Goal: Task Accomplishment & Management: Manage account settings

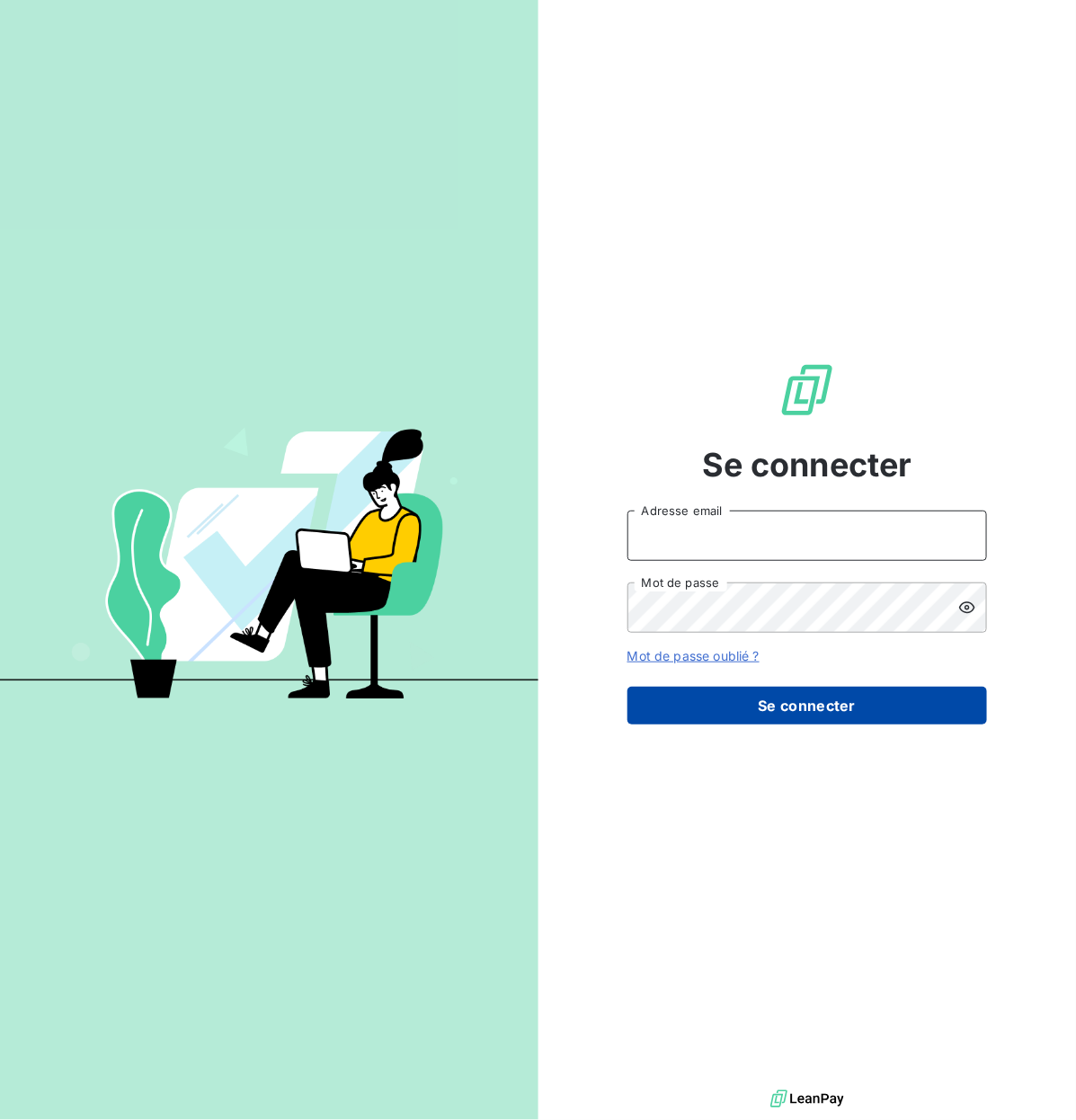
type input "[EMAIL_ADDRESS][DOMAIN_NAME]"
click at [807, 716] on button "Se connecter" at bounding box center [808, 705] width 360 height 38
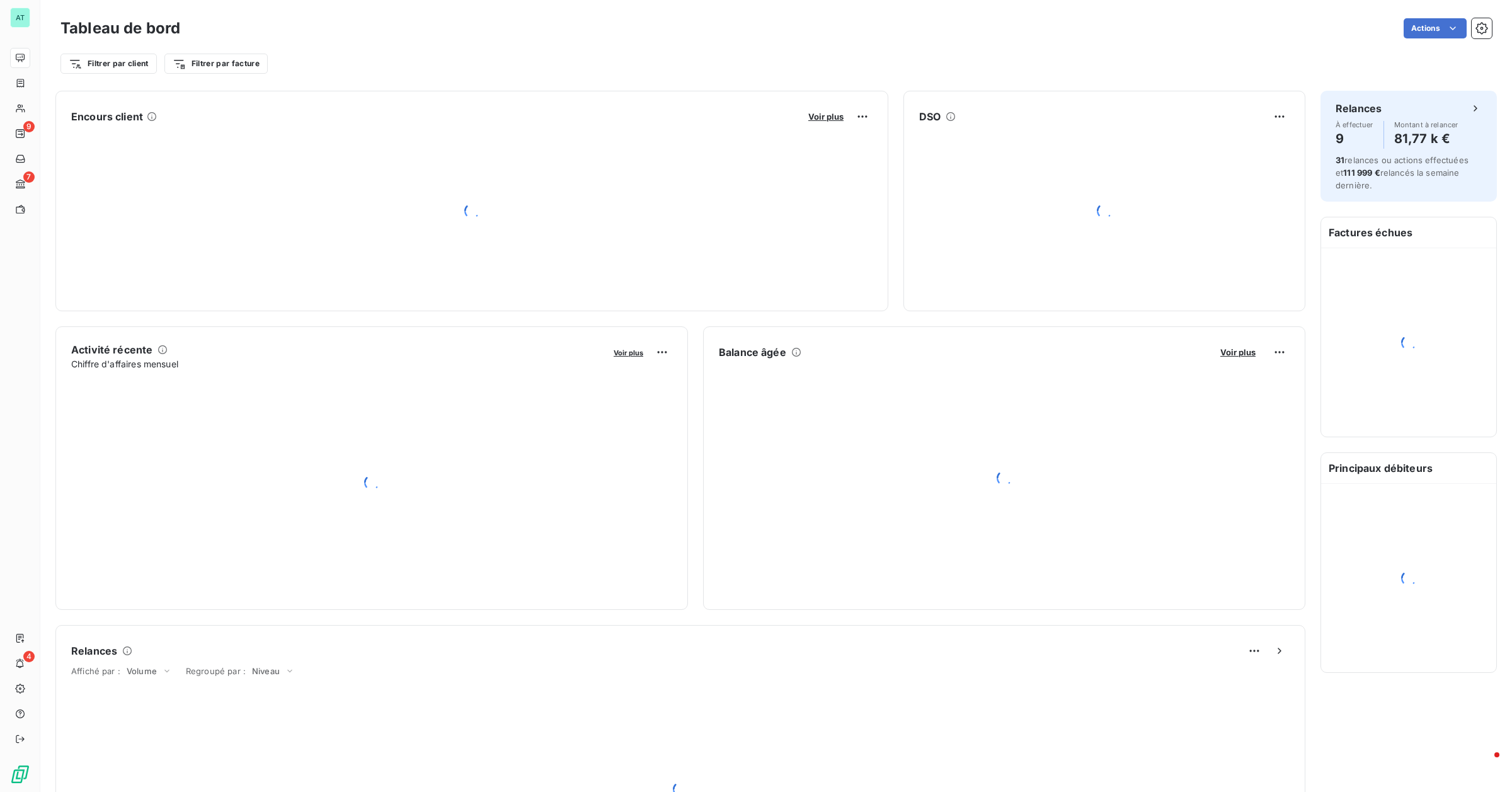
click at [753, 553] on div at bounding box center [1004, 478] width 601 height 232
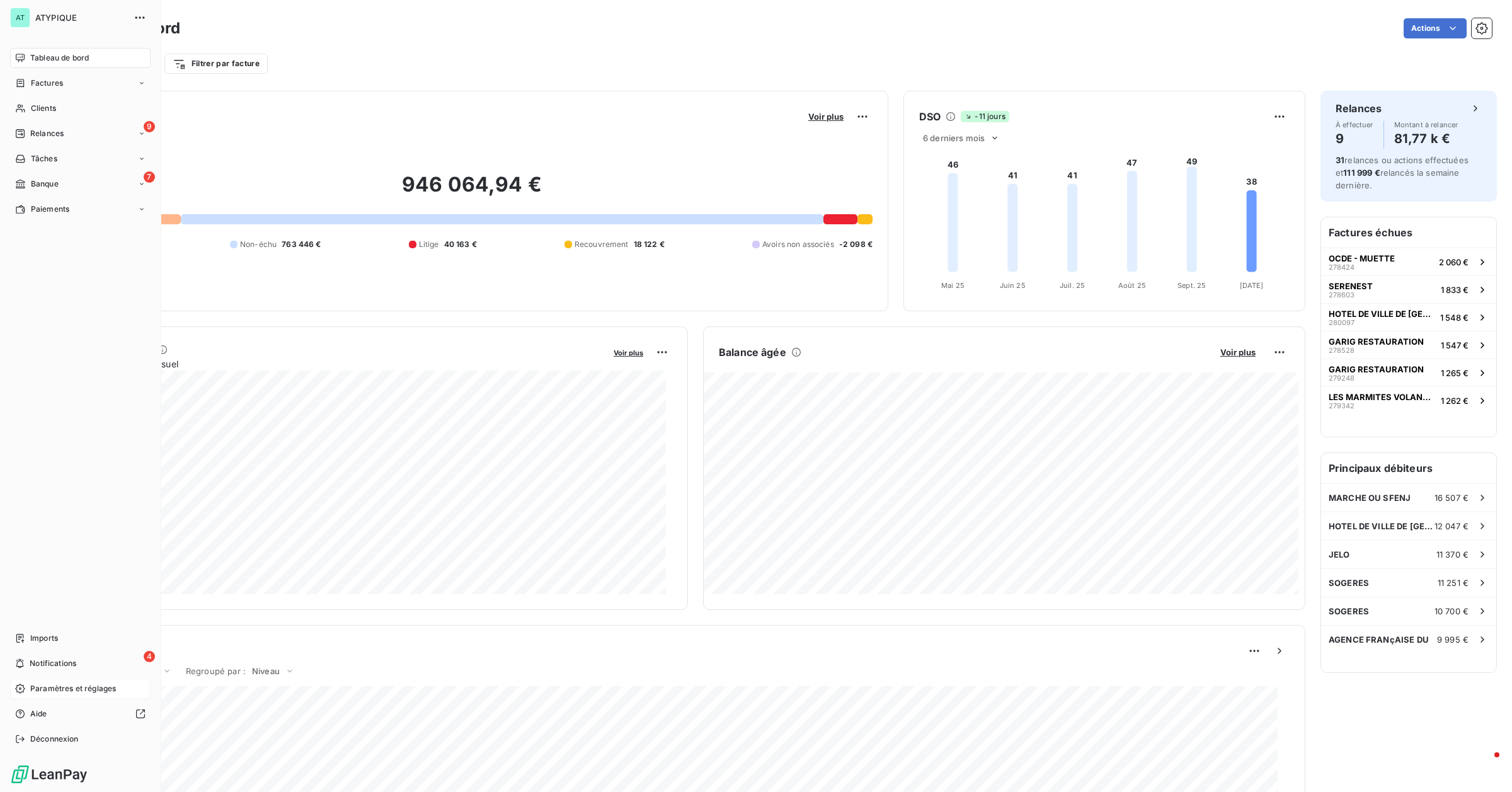
click at [76, 685] on span "Paramètres et réglages" at bounding box center [73, 688] width 86 height 11
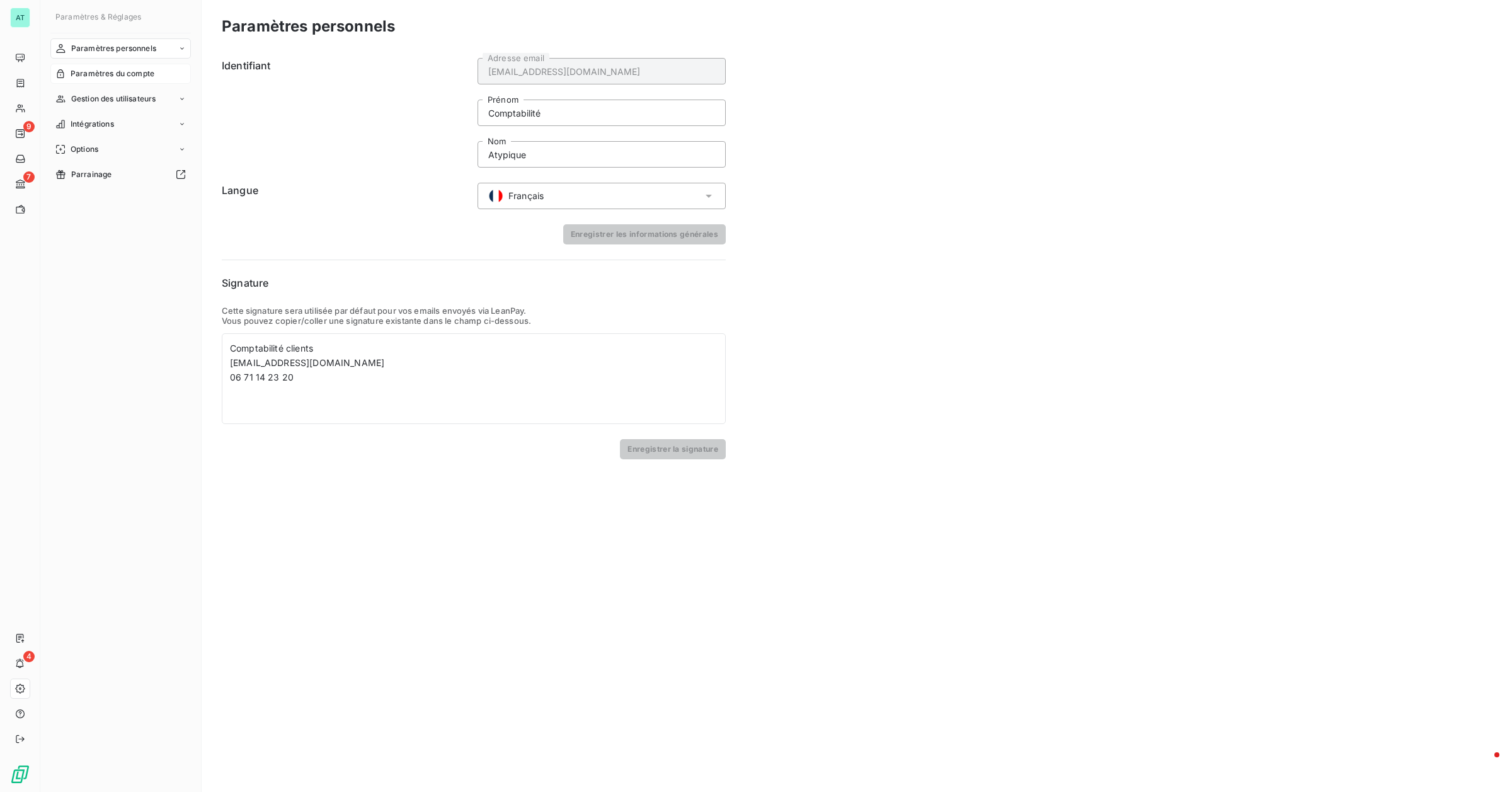
click at [143, 70] on span "Paramètres du compte" at bounding box center [112, 74] width 84 height 11
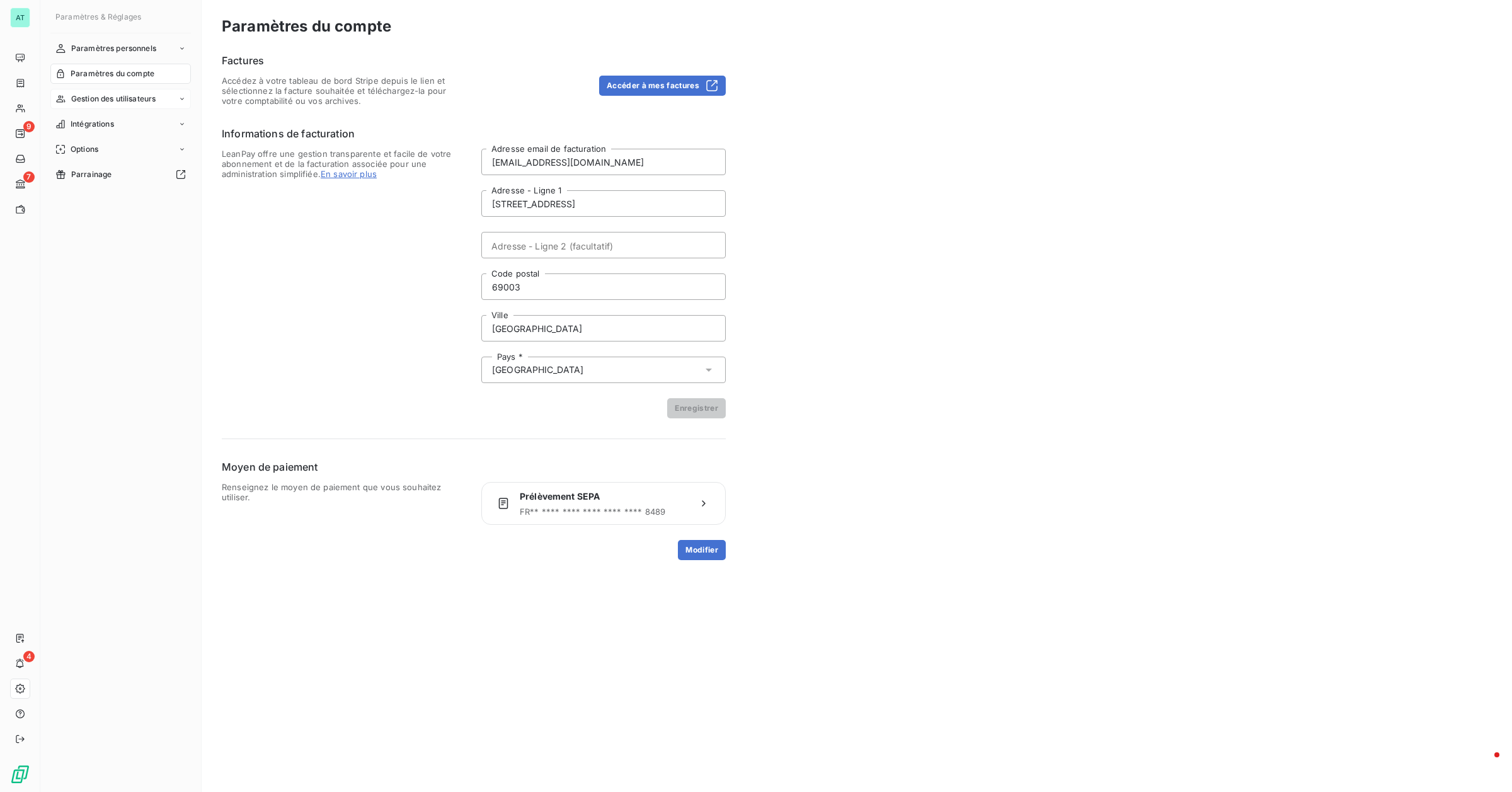
click at [147, 103] on span "Gestion des utilisateurs" at bounding box center [113, 98] width 85 height 11
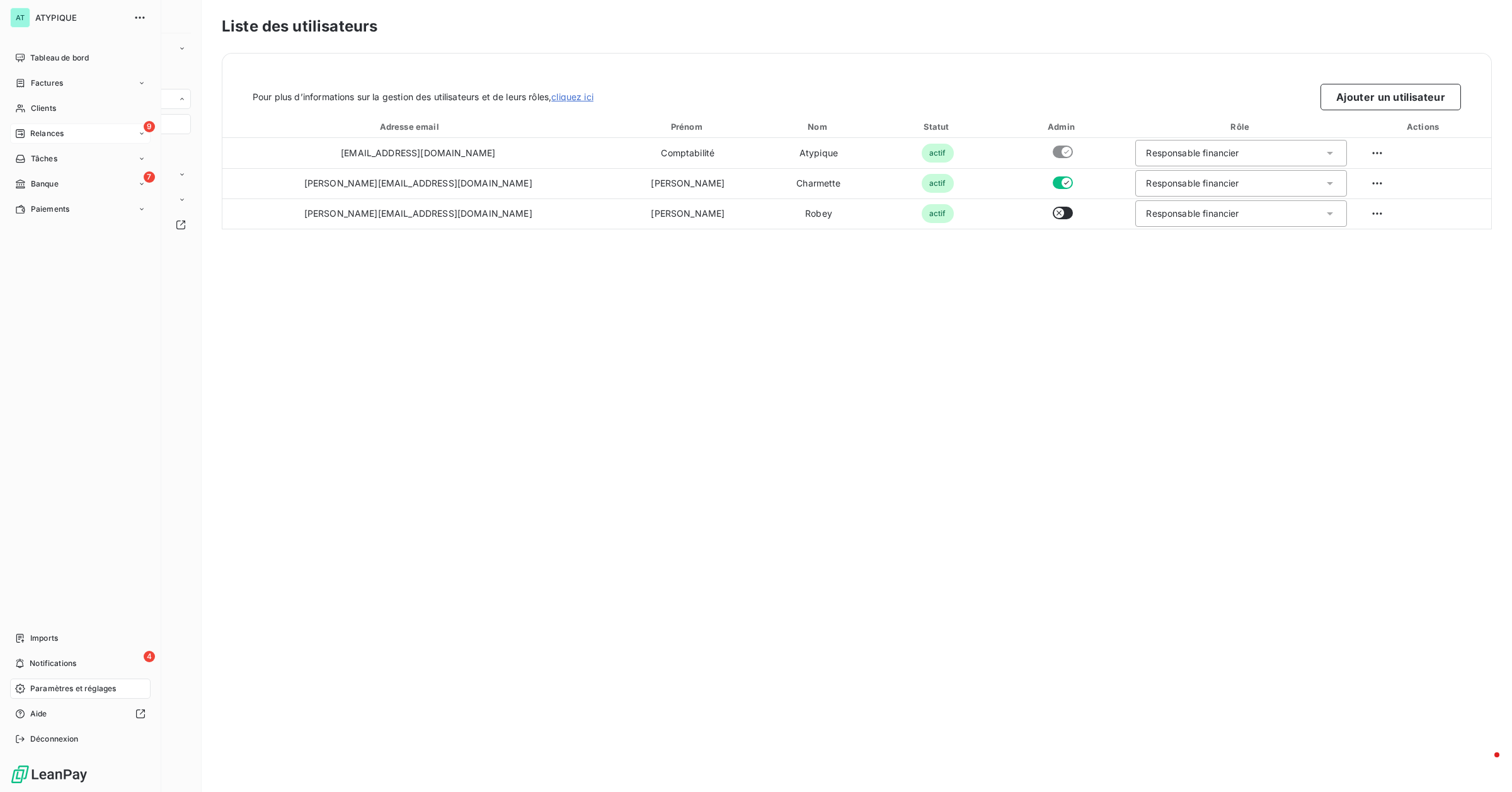
click at [52, 134] on span "Relances" at bounding box center [47, 133] width 33 height 11
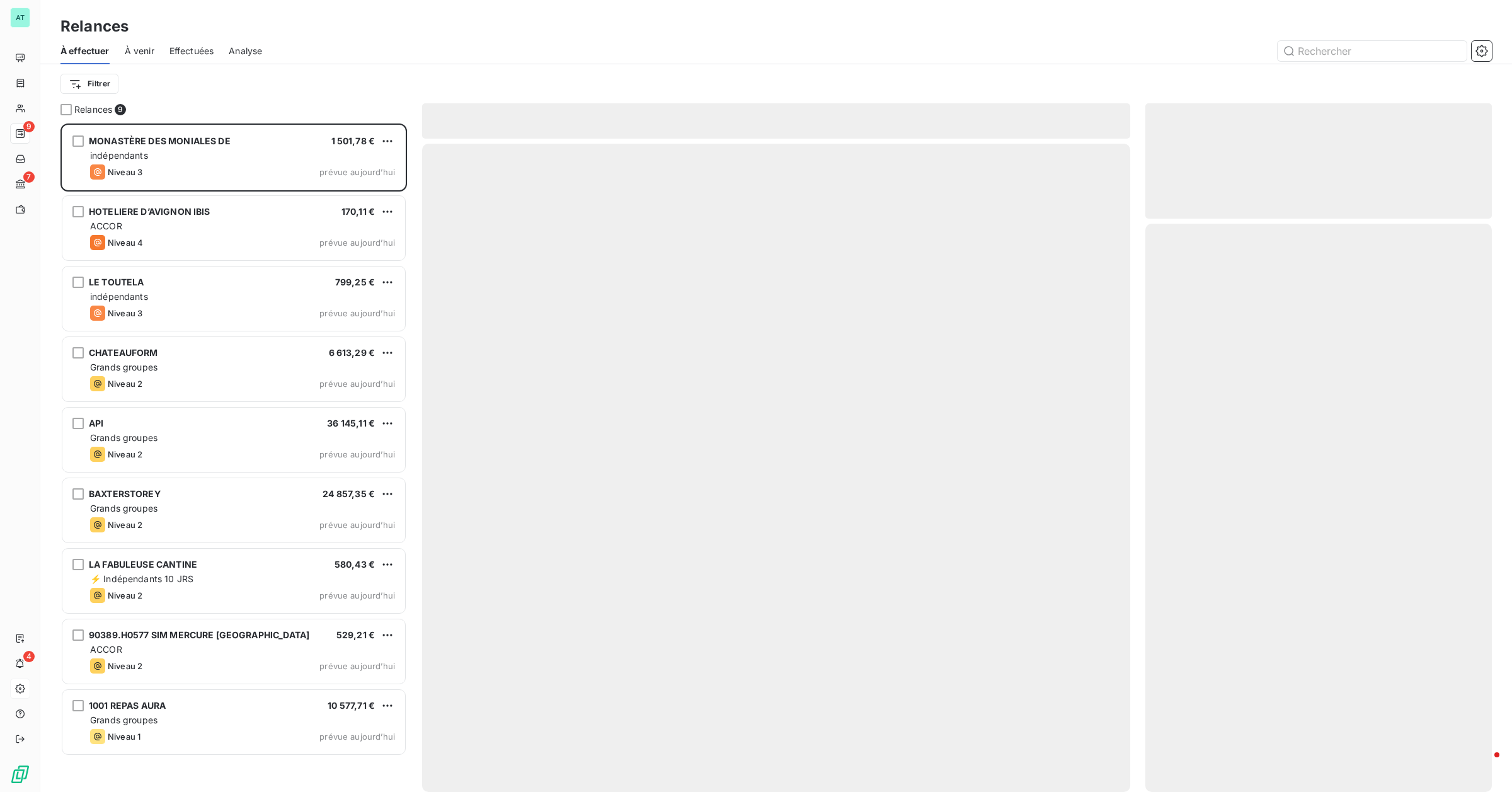
scroll to position [657, 335]
click at [753, 49] on icon "button" at bounding box center [1481, 50] width 13 height 13
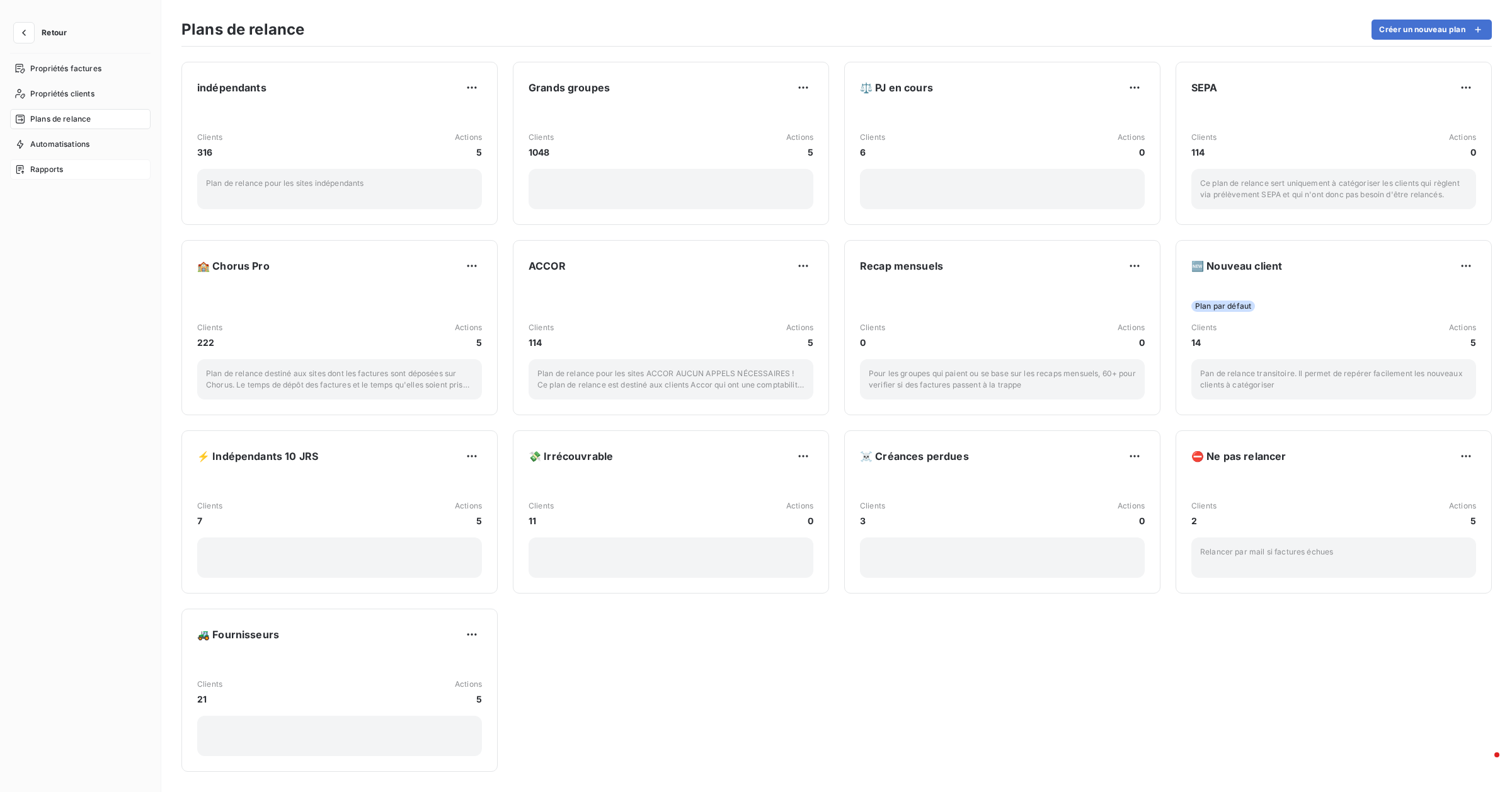
click at [83, 165] on div "Rapports" at bounding box center [80, 169] width 141 height 20
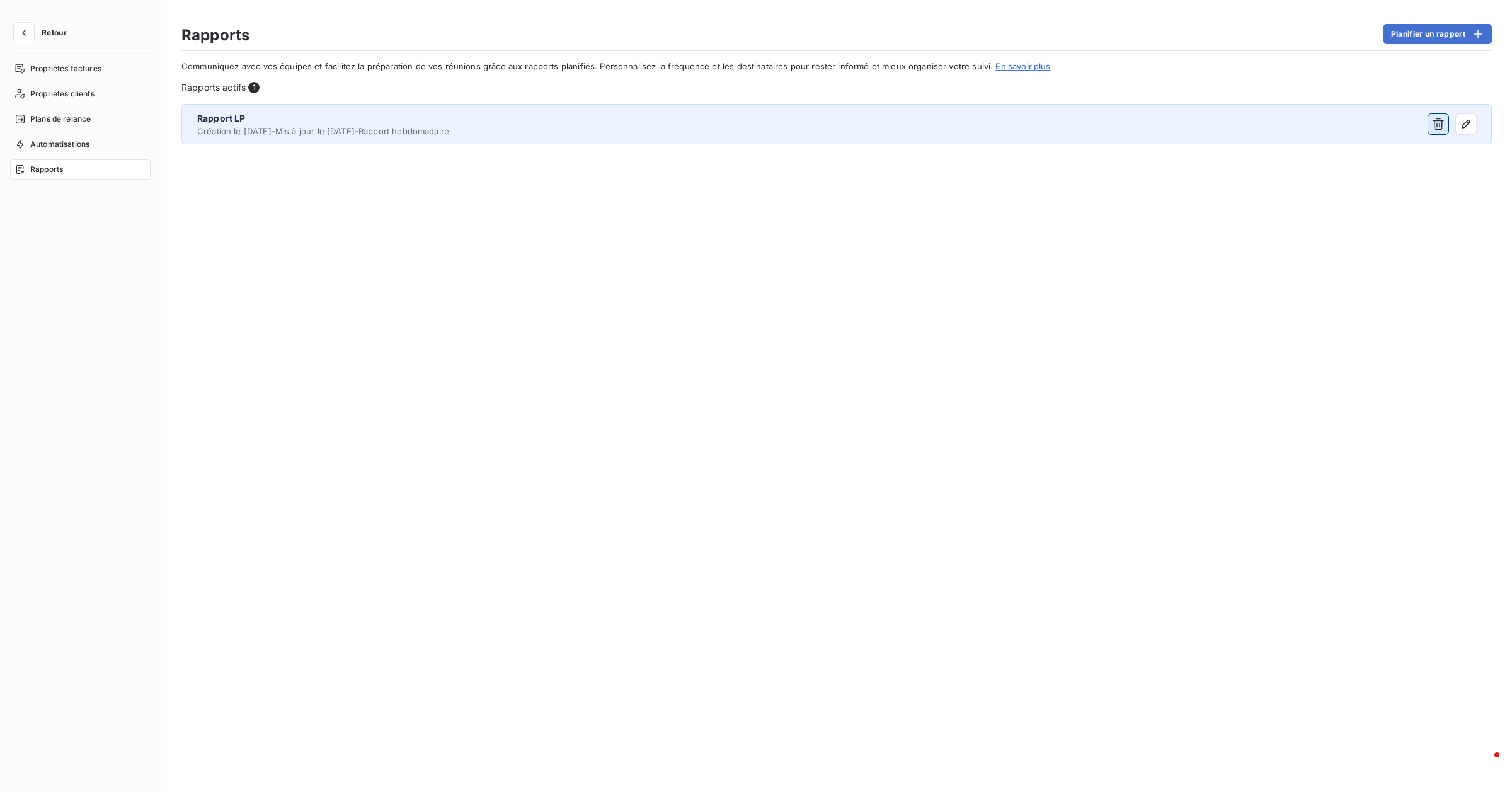
click at [753, 121] on icon "button" at bounding box center [1438, 124] width 11 height 12
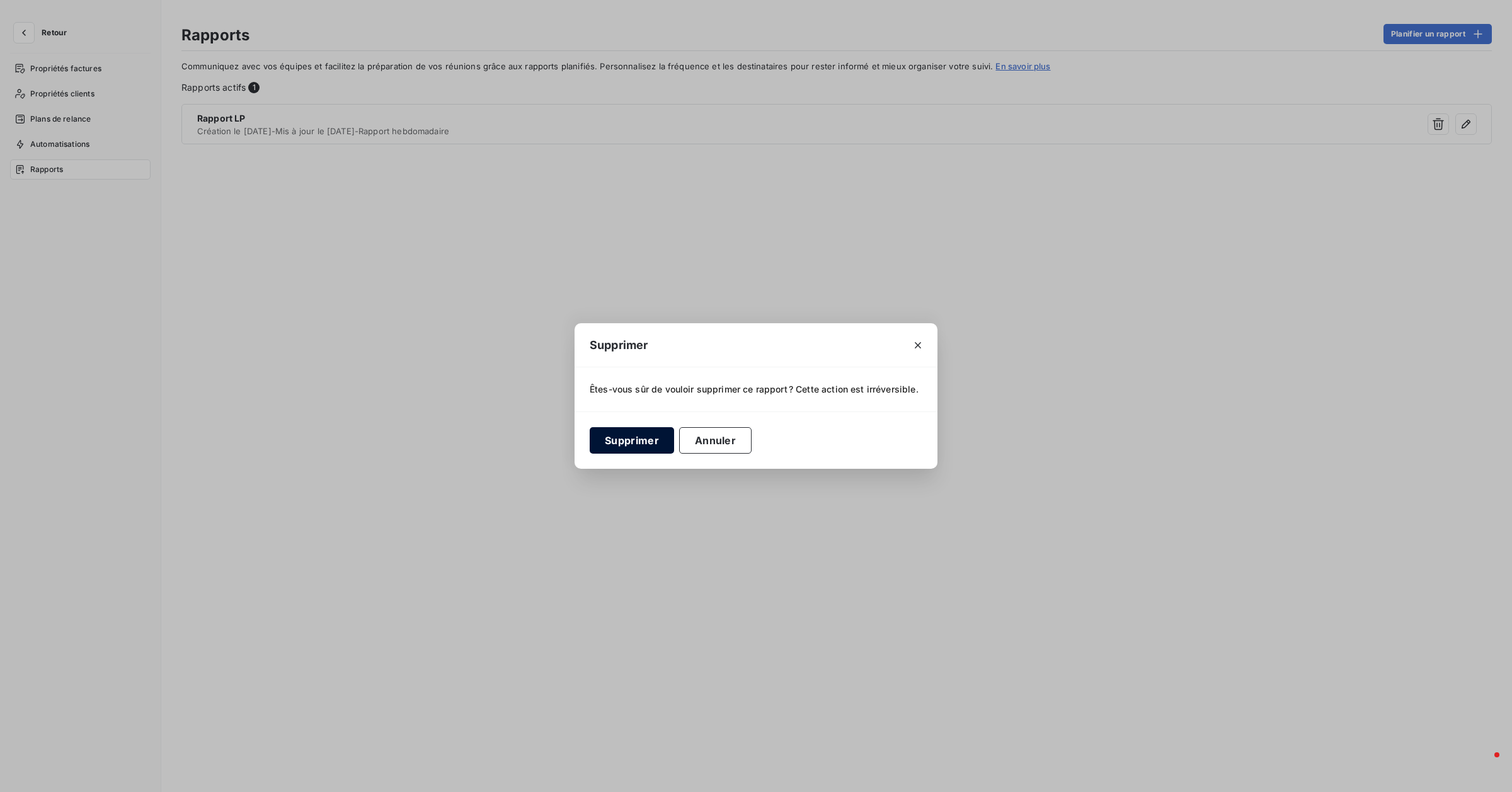
drag, startPoint x: 621, startPoint y: 433, endPoint x: 627, endPoint y: 436, distance: 6.7
click at [621, 434] on button "Supprimer" at bounding box center [631, 441] width 84 height 27
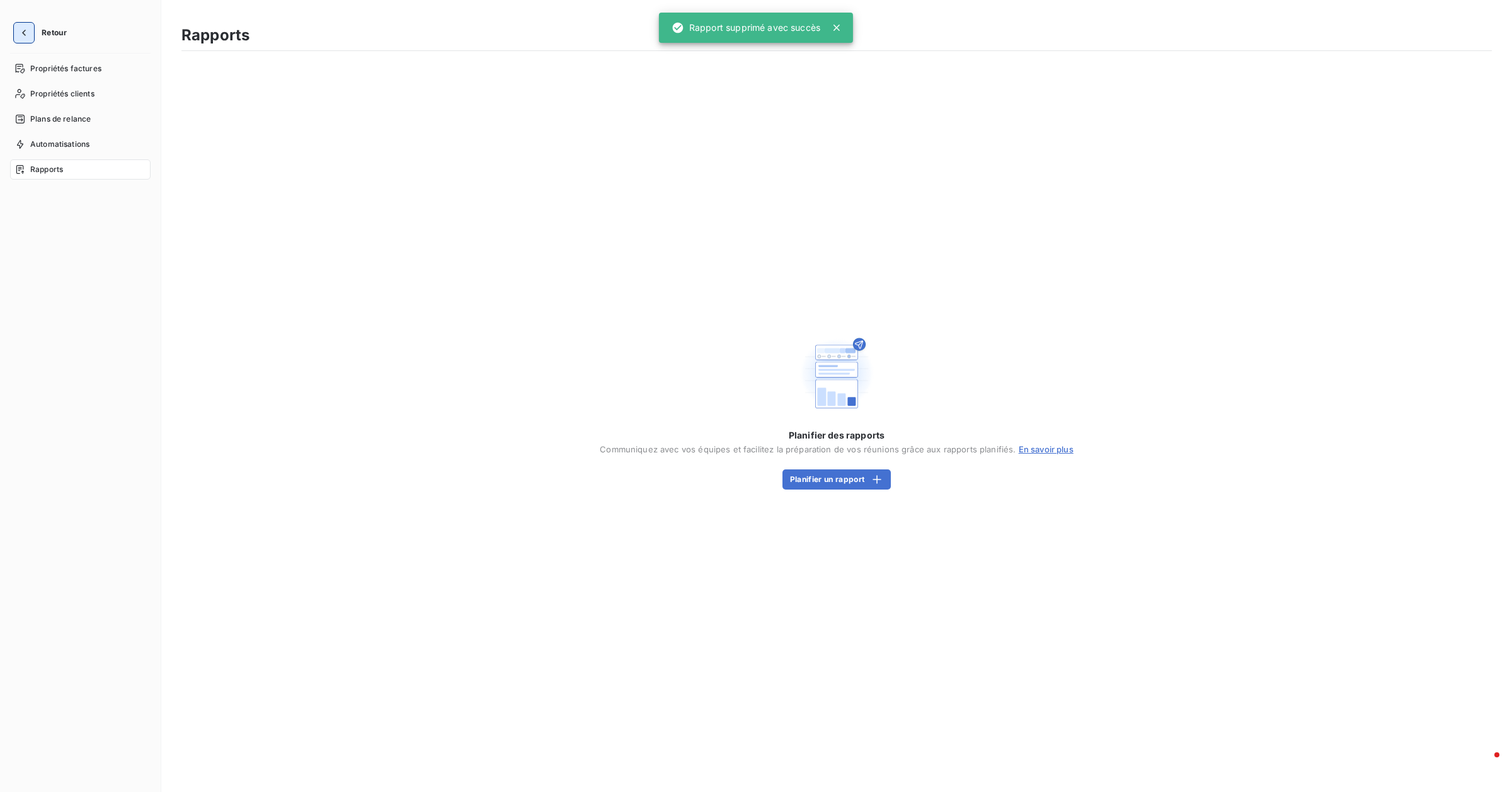
click at [24, 32] on icon "button" at bounding box center [24, 33] width 13 height 13
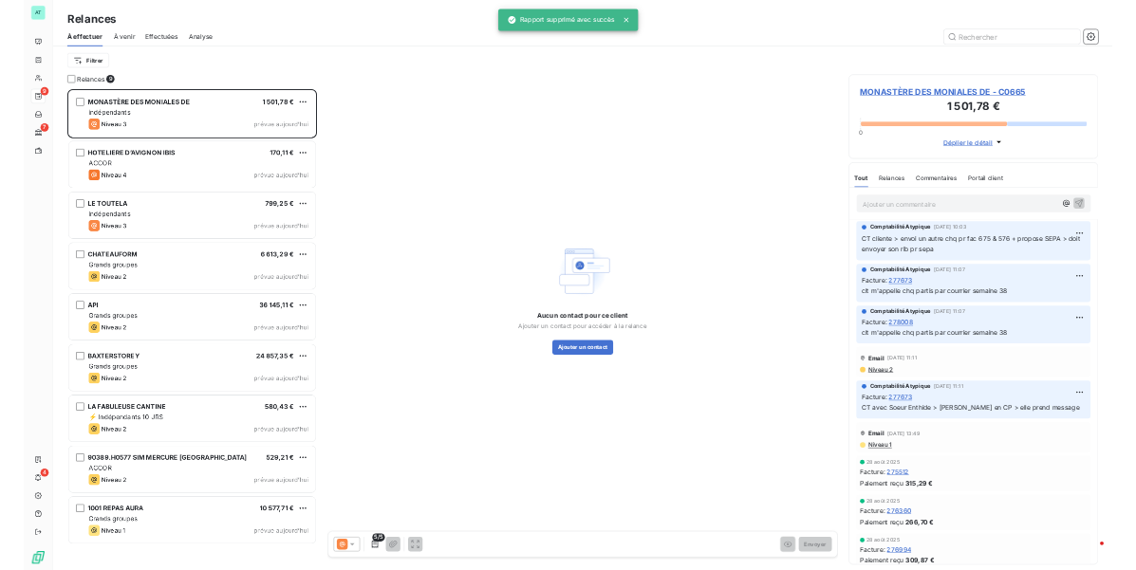
scroll to position [990, 504]
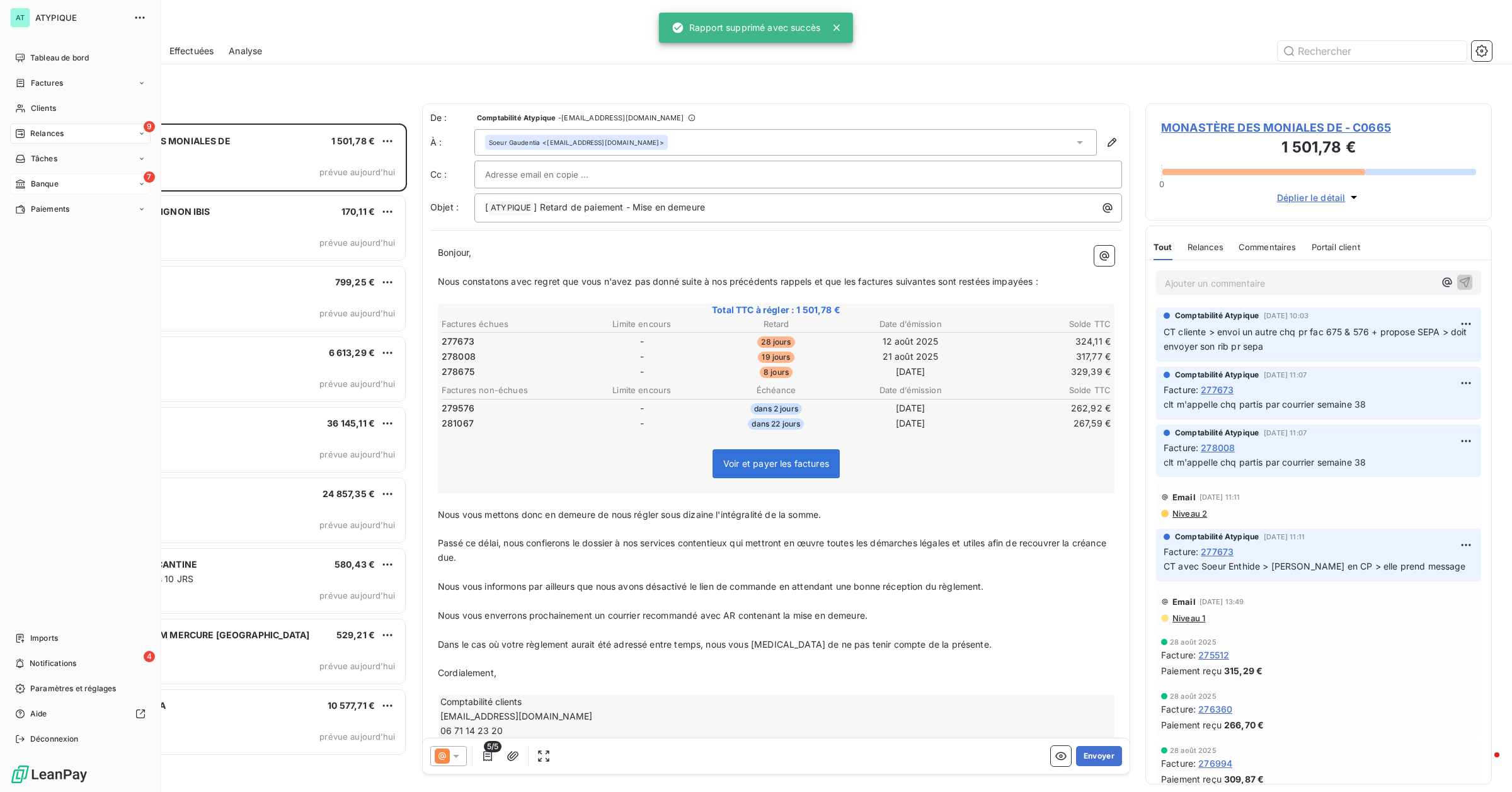
click at [80, 180] on div "7 Banque" at bounding box center [80, 184] width 141 height 20
click at [78, 187] on div "7 Banque" at bounding box center [80, 184] width 141 height 20
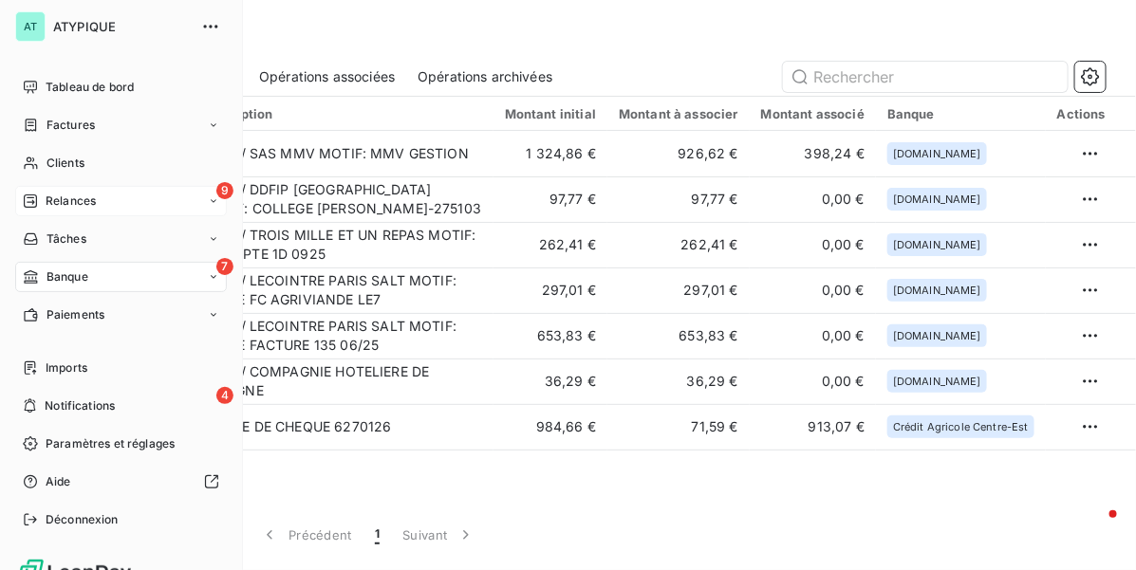
click at [25, 187] on div "9 Relances" at bounding box center [121, 201] width 212 height 30
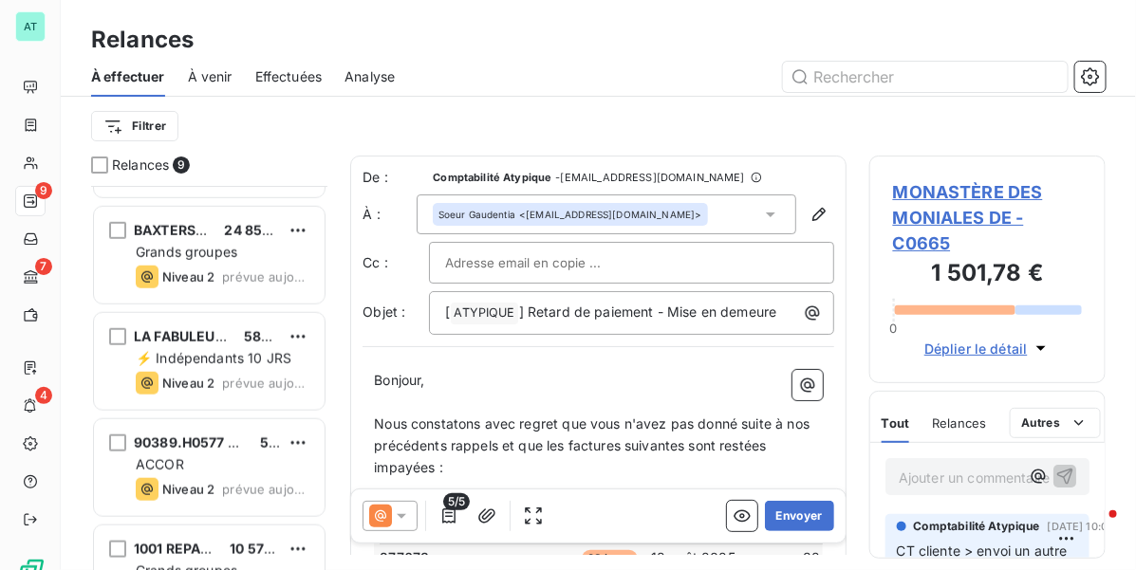
scroll to position [572, 0]
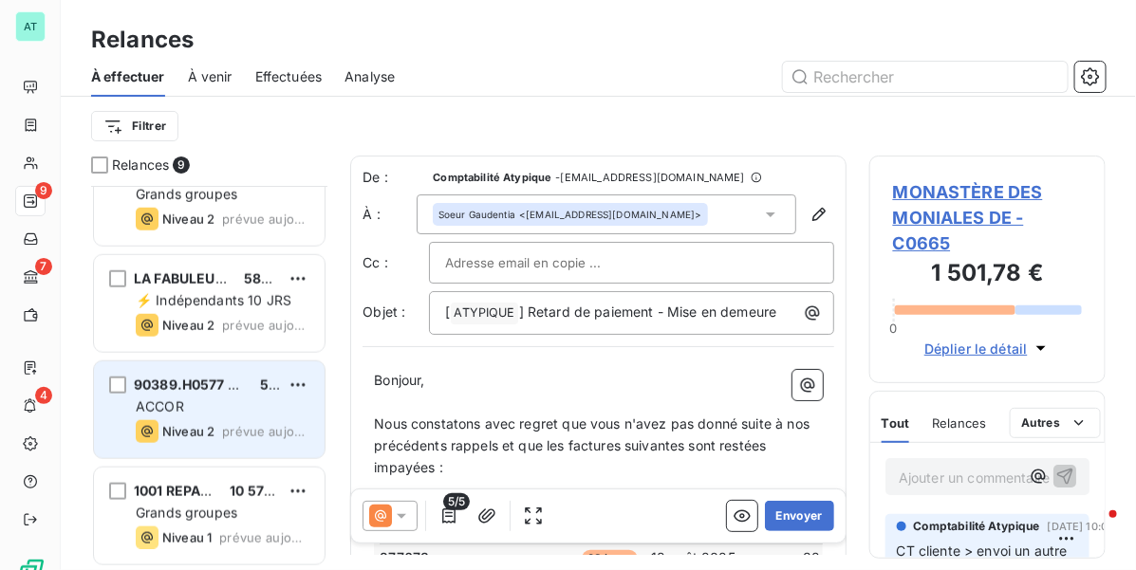
click at [243, 390] on div "90389.H0577 SIM MERCURE PARIS 529,21 €" at bounding box center [223, 385] width 174 height 17
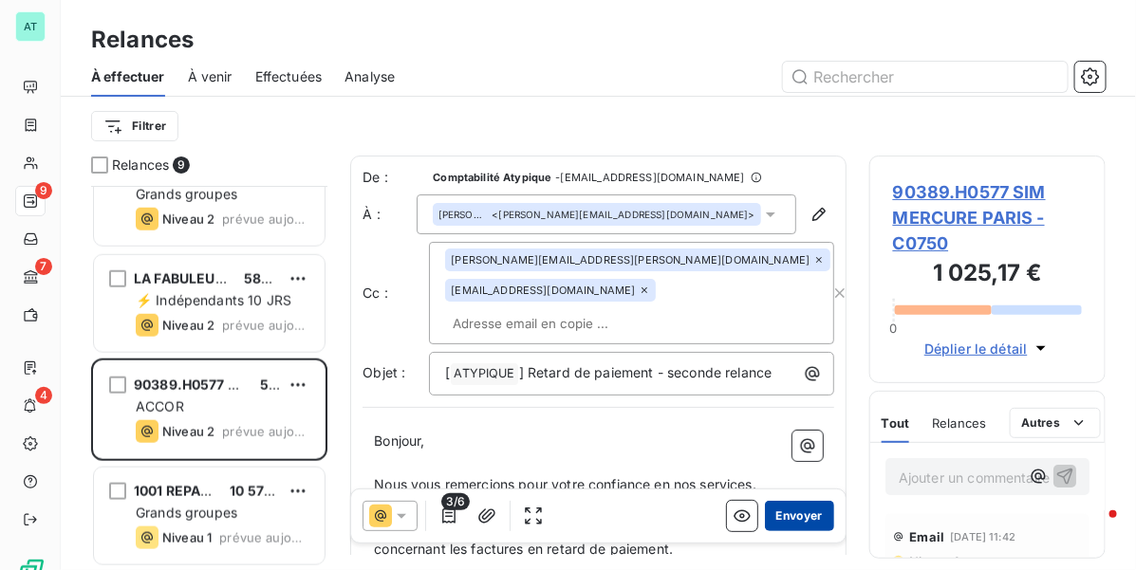
click at [784, 510] on button "Envoyer" at bounding box center [799, 516] width 69 height 30
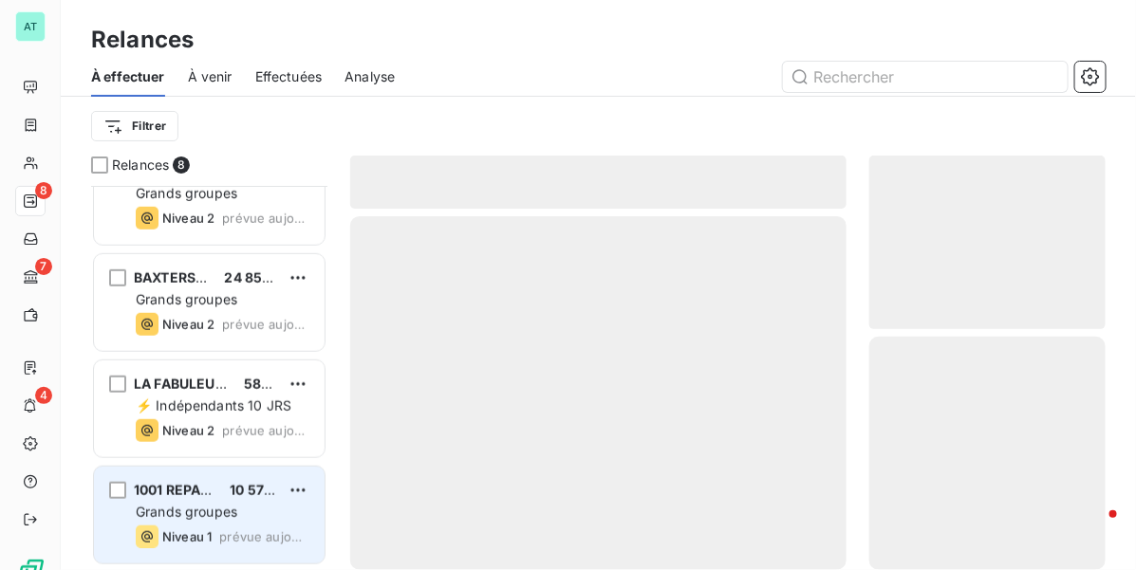
scroll to position [466, 0]
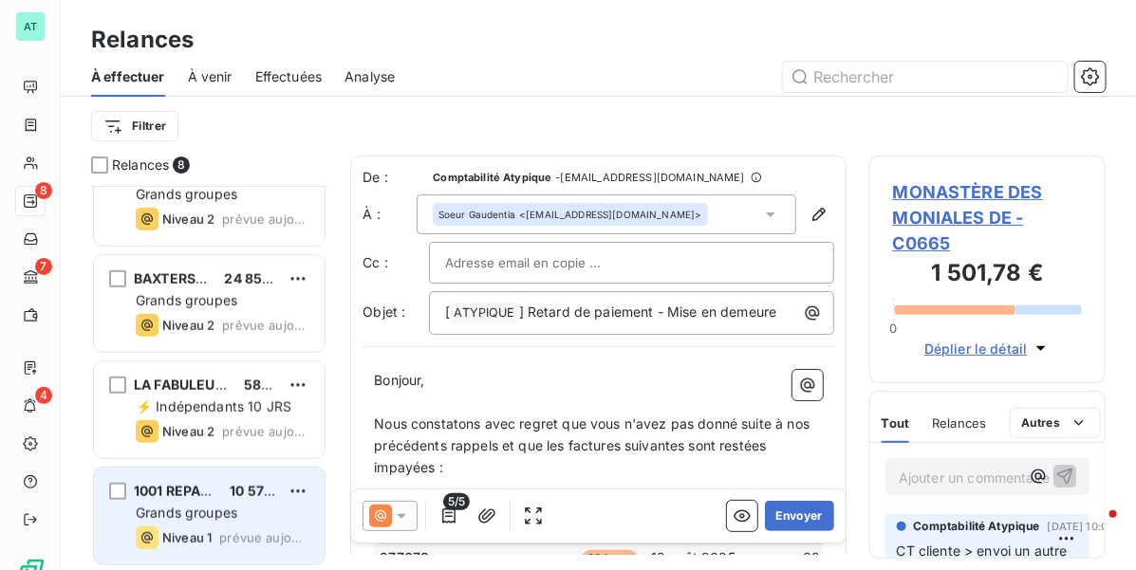
click at [223, 486] on div "1001 REPAS AURA 10 577,71 €" at bounding box center [223, 491] width 174 height 17
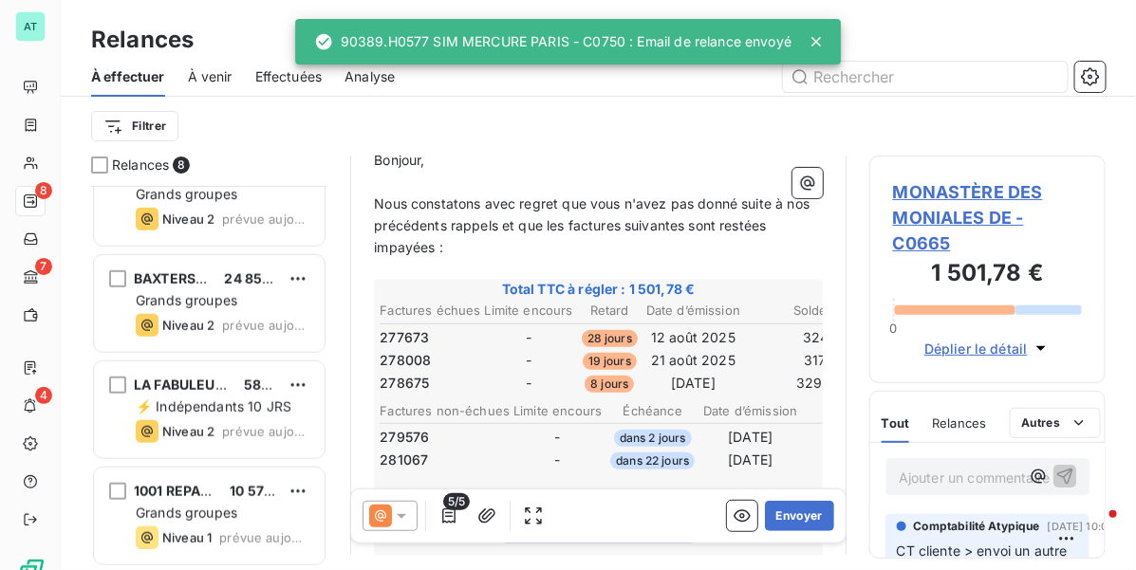
scroll to position [238, 0]
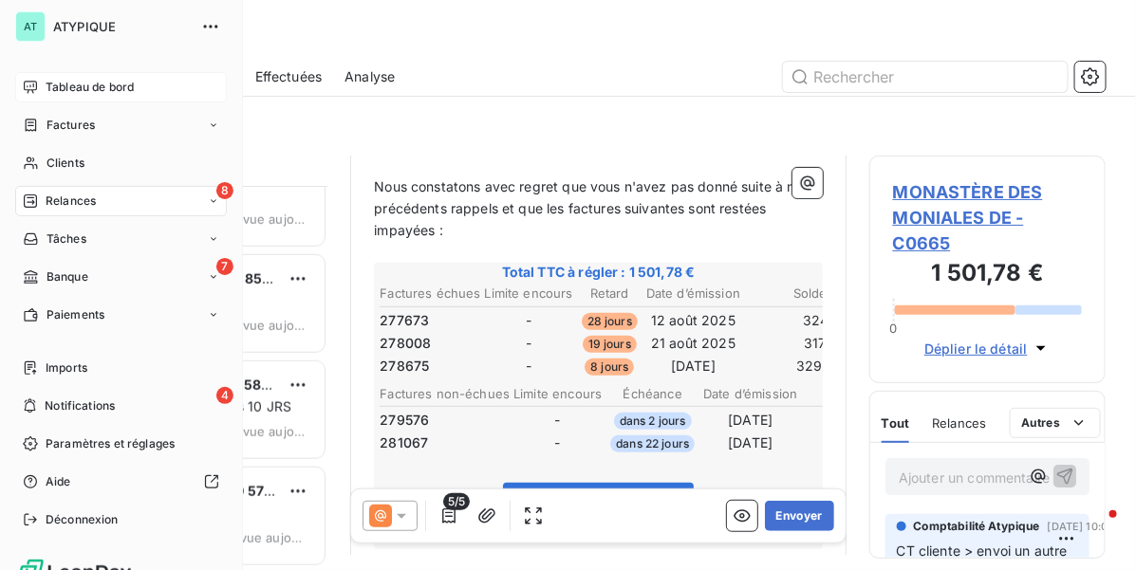
click at [85, 84] on span "Tableau de bord" at bounding box center [90, 87] width 88 height 17
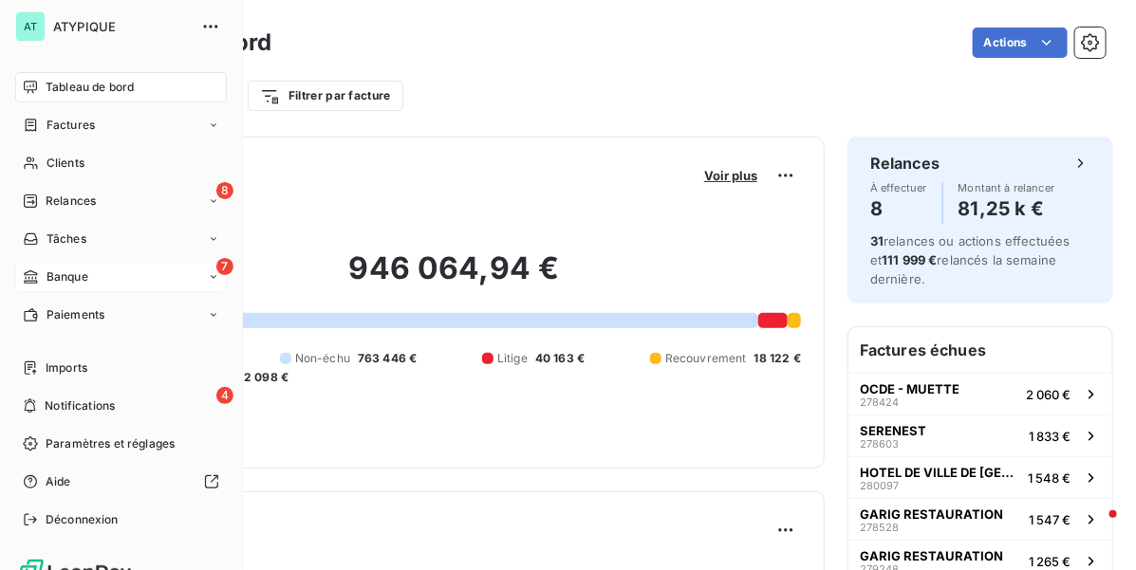
click at [147, 275] on div "7 Banque" at bounding box center [121, 277] width 212 height 30
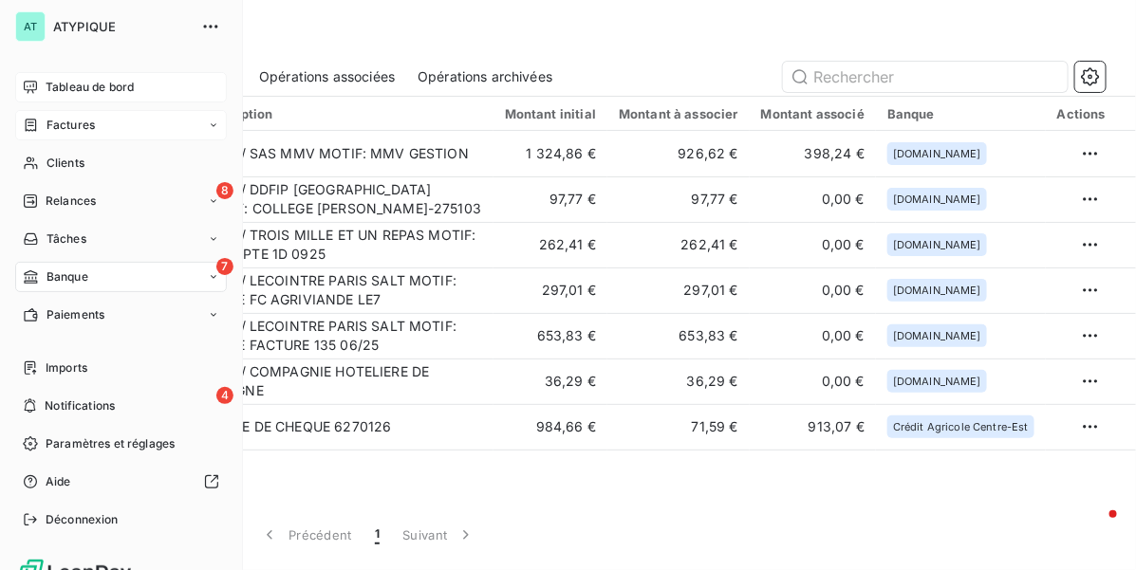
click at [84, 117] on span "Factures" at bounding box center [71, 125] width 48 height 17
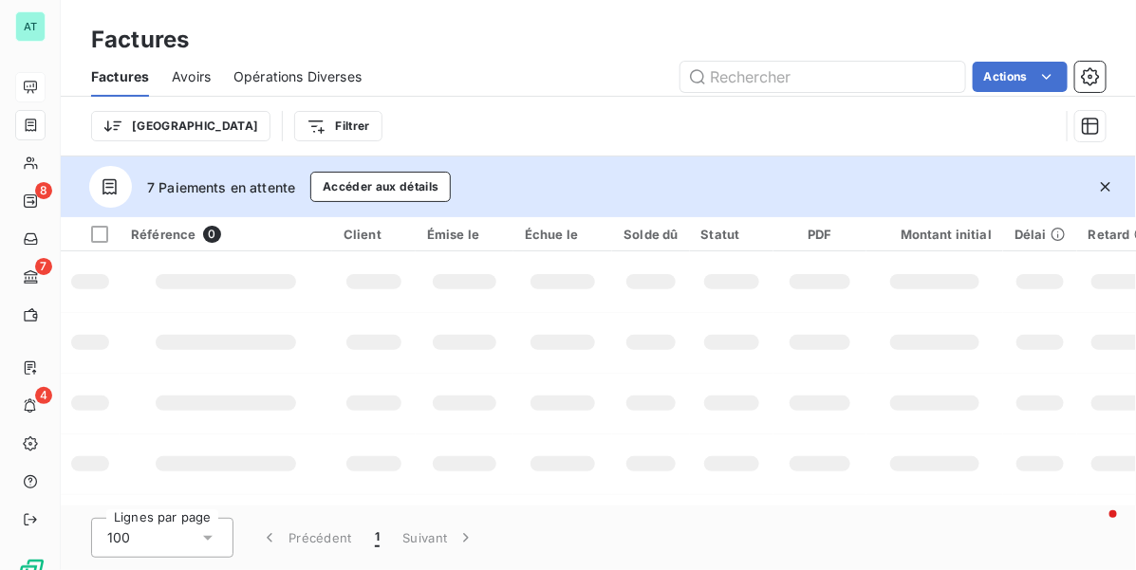
click at [1108, 185] on icon "button" at bounding box center [1105, 186] width 9 height 9
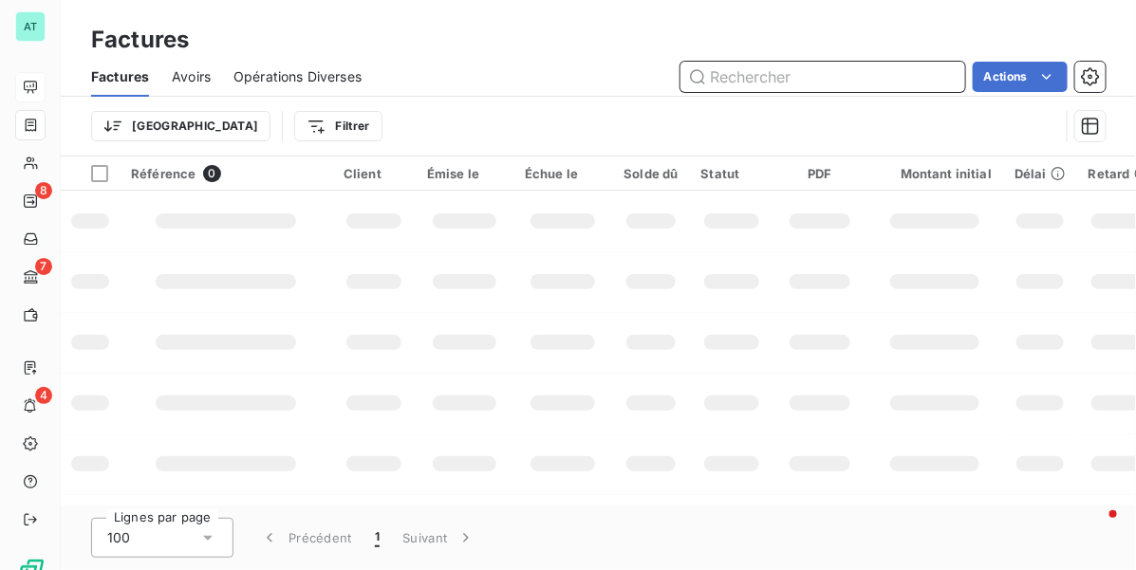
click at [779, 74] on input "text" at bounding box center [823, 77] width 285 height 30
paste input "275103"
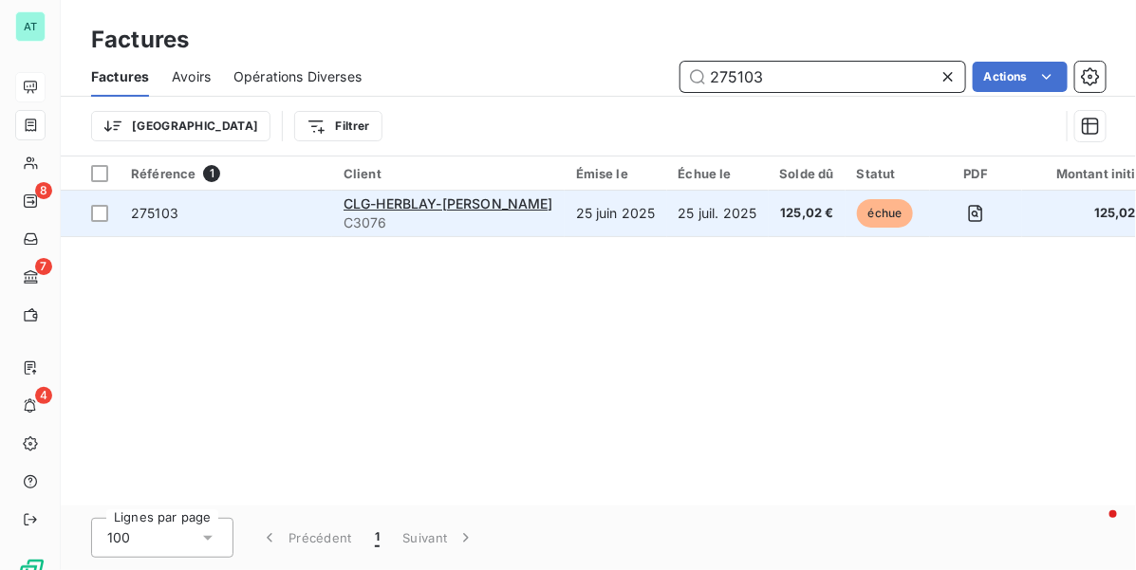
type input "275103"
click at [177, 226] on td "275103" at bounding box center [226, 214] width 213 height 46
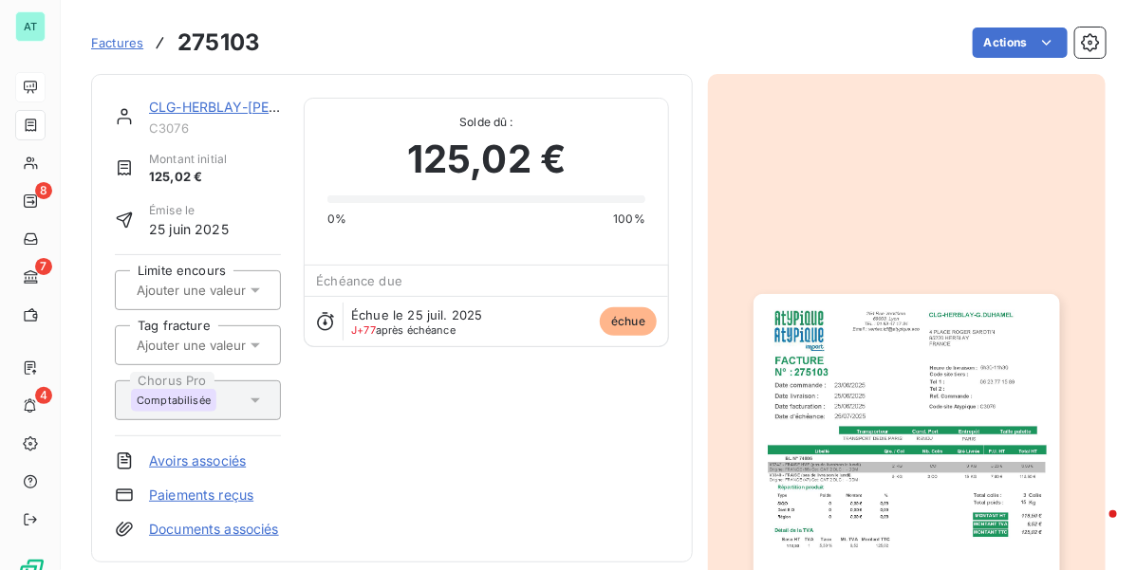
click at [448, 423] on div "CLG-HERBLAY-G.DUHAMEL C3076 Montant initial 125,02 € Émise le 25 juin 2025 Limi…" at bounding box center [392, 318] width 554 height 441
click at [221, 103] on link "CLG-HERBLAY-G.DUHAMEL" at bounding box center [254, 107] width 210 height 16
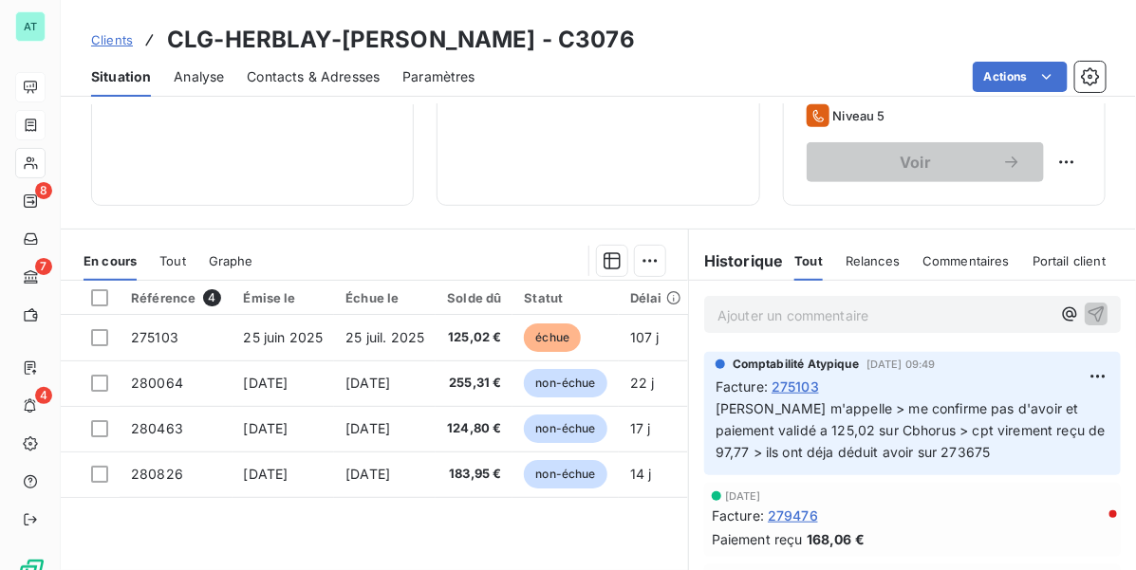
scroll to position [356, 0]
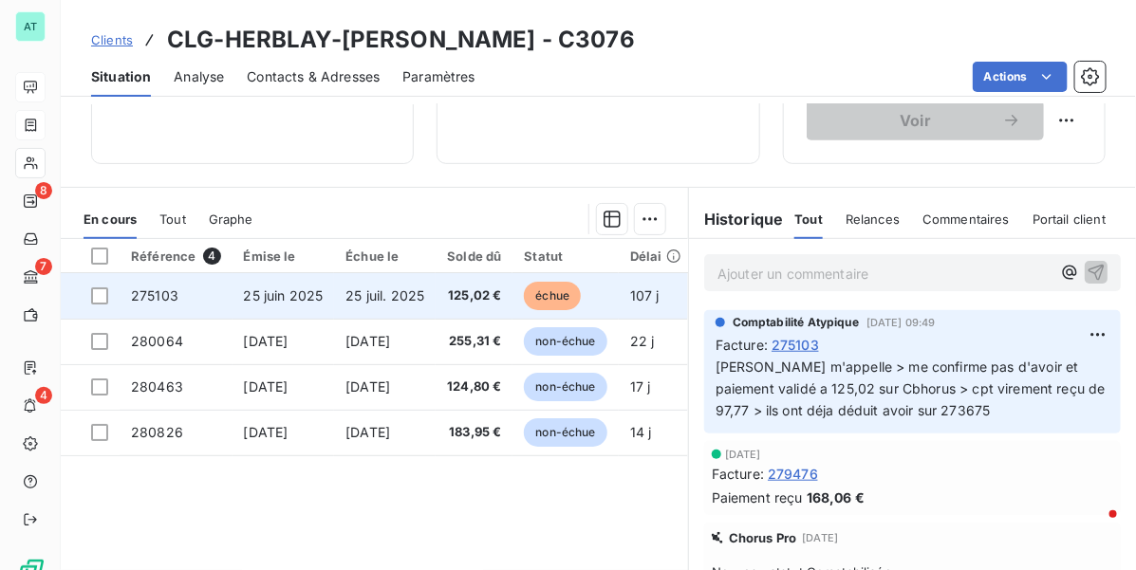
click at [473, 300] on span "125,02 €" at bounding box center [474, 296] width 54 height 19
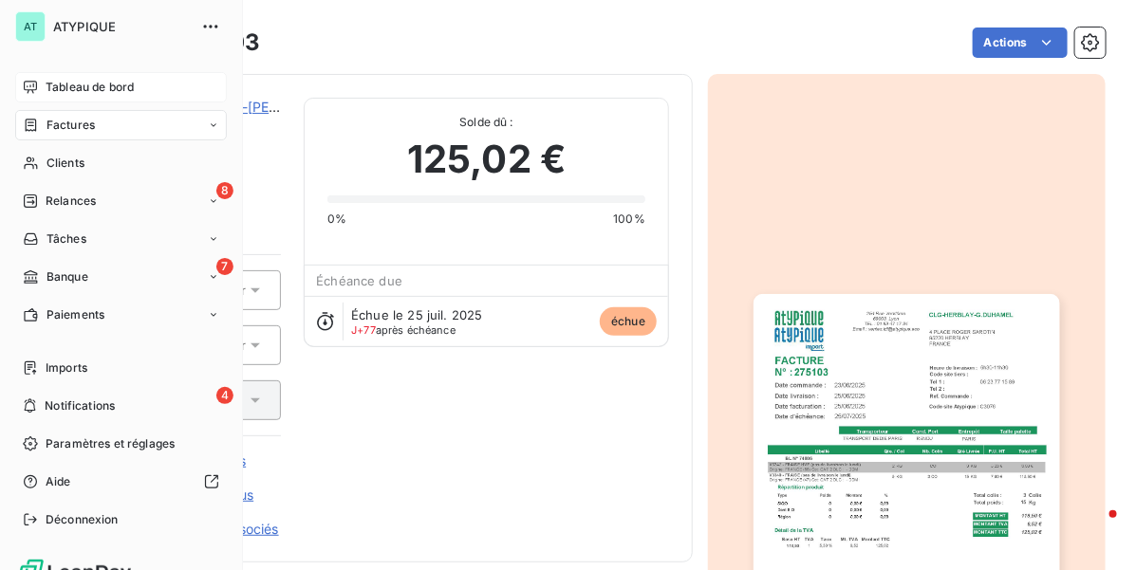
click at [74, 126] on span "Factures" at bounding box center [71, 125] width 48 height 17
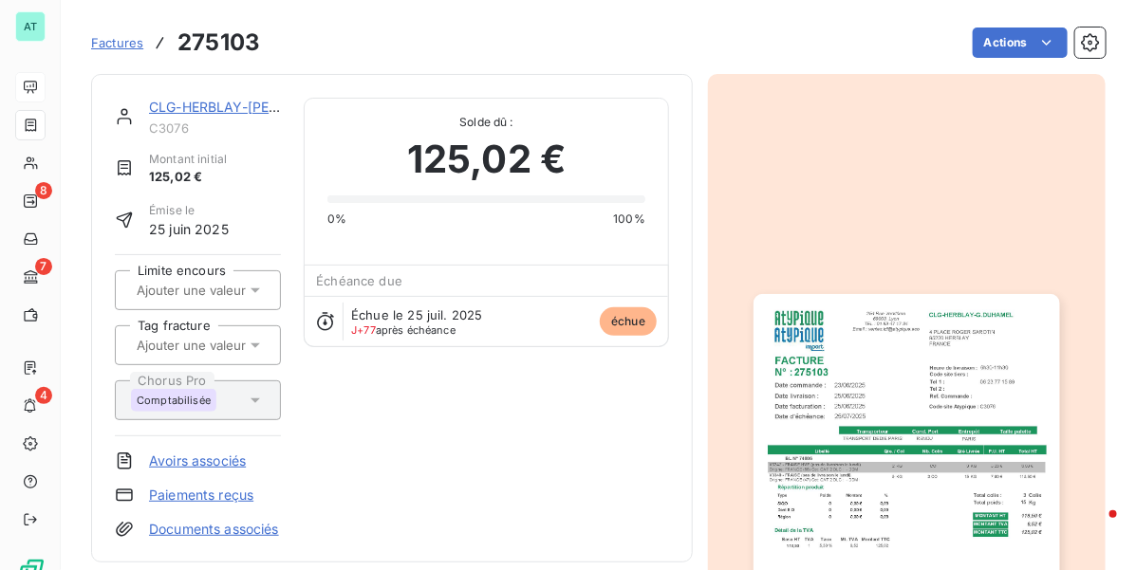
click at [109, 41] on span "Factures" at bounding box center [117, 42] width 52 height 15
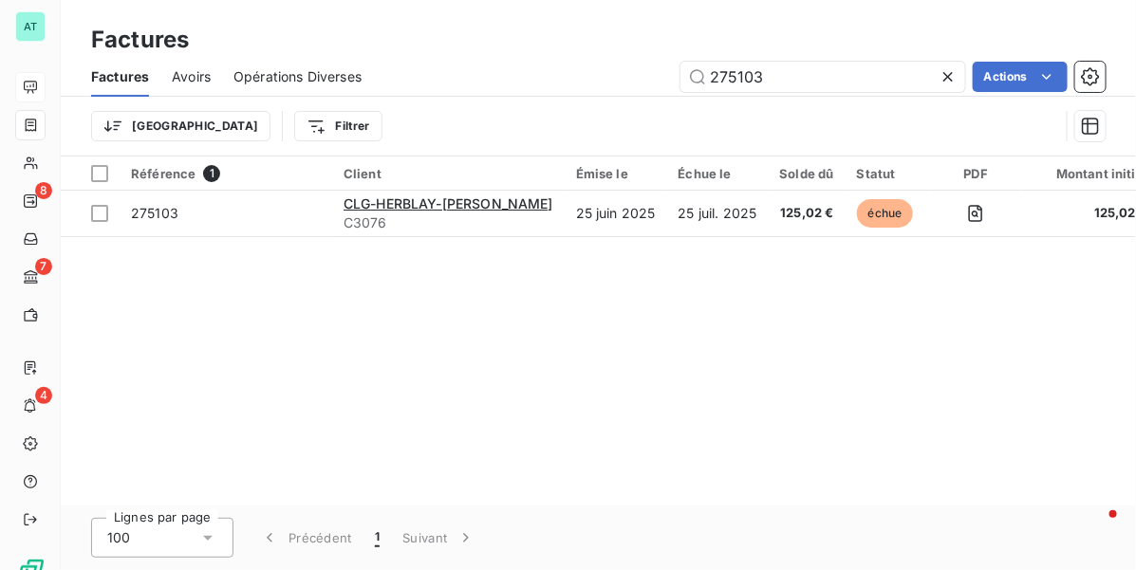
drag, startPoint x: 593, startPoint y: 496, endPoint x: 819, endPoint y: 496, distance: 225.9
click at [819, 496] on div "Référence 1 Client Émise le Échue le Solde dû Statut PDF Montant initial Délai …" at bounding box center [598, 331] width 1075 height 349
drag, startPoint x: 656, startPoint y: 496, endPoint x: 813, endPoint y: 504, distance: 156.9
click at [813, 504] on div "Référence 1 Client Émise le Échue le Solde dû Statut PDF Montant initial Délai …" at bounding box center [598, 331] width 1075 height 349
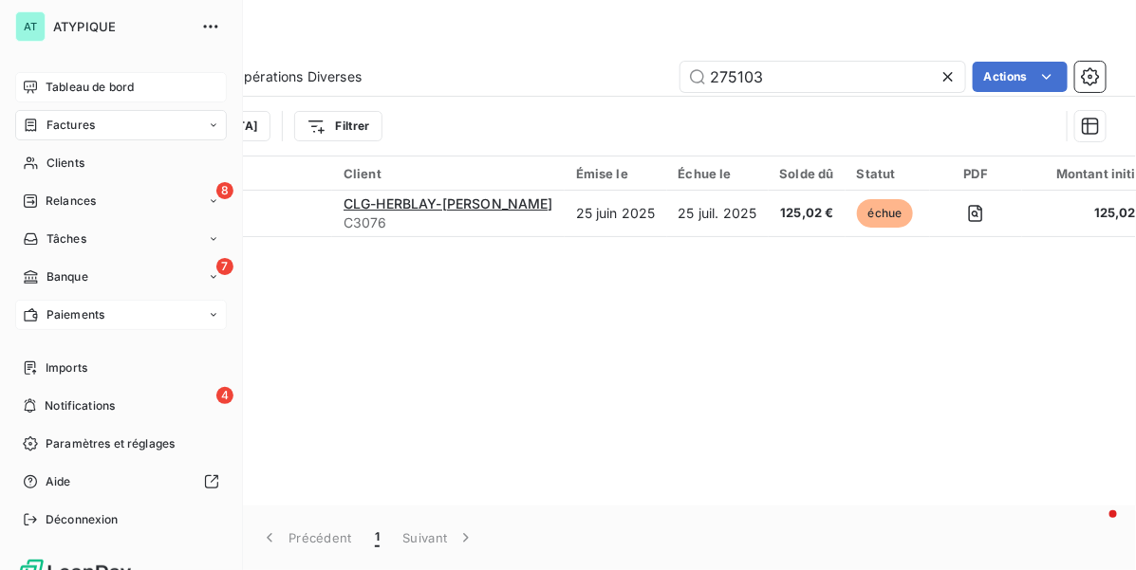
click at [82, 304] on div "Paiements" at bounding box center [121, 315] width 212 height 30
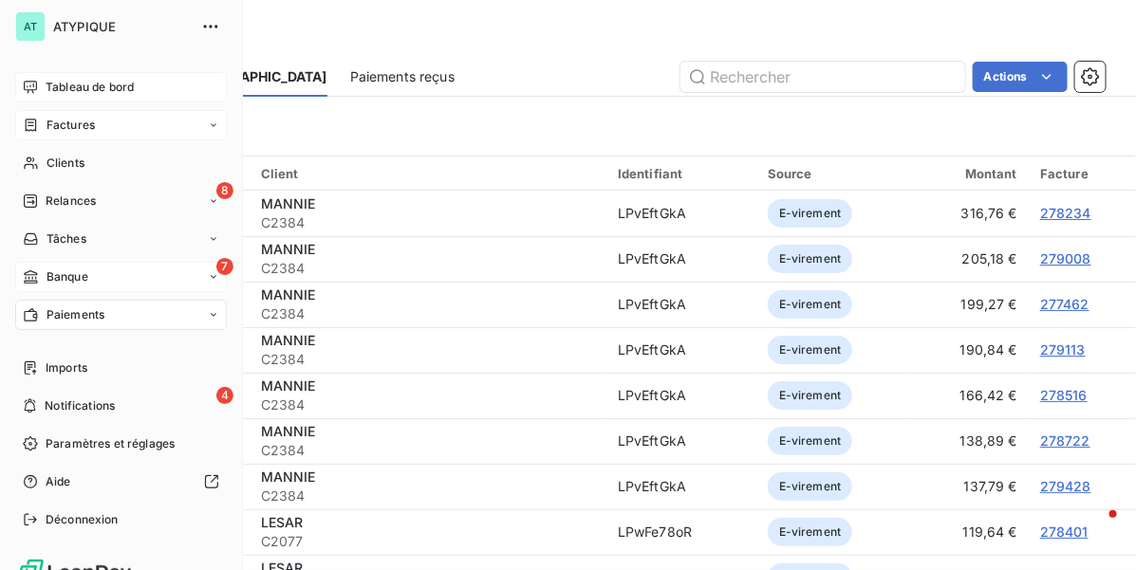
click at [77, 264] on div "7 Banque" at bounding box center [121, 277] width 212 height 30
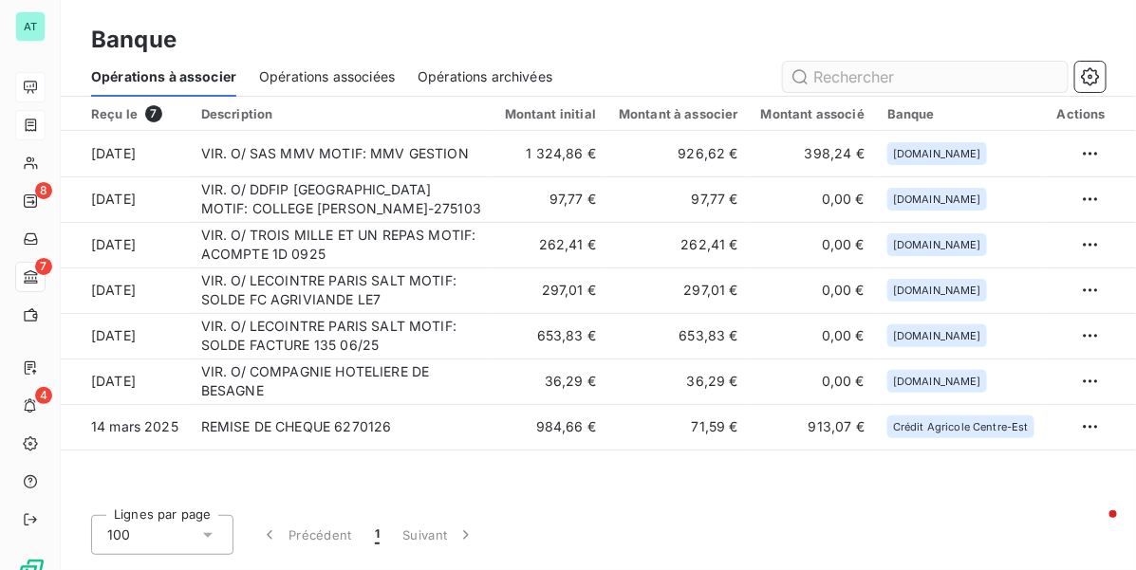
type input "275103"
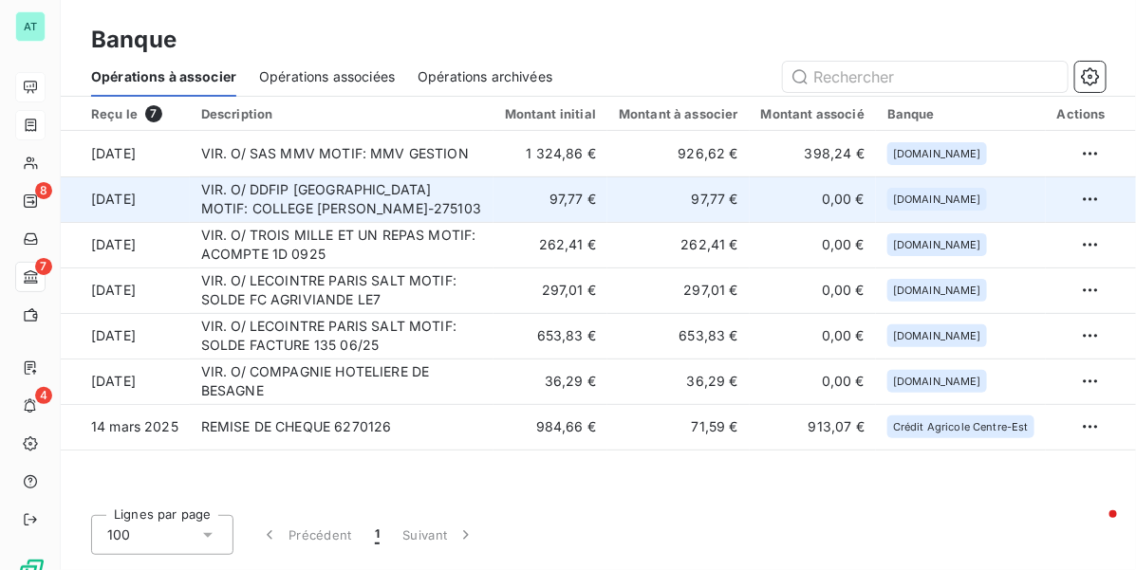
click at [522, 201] on td "97,77 €" at bounding box center [551, 200] width 114 height 46
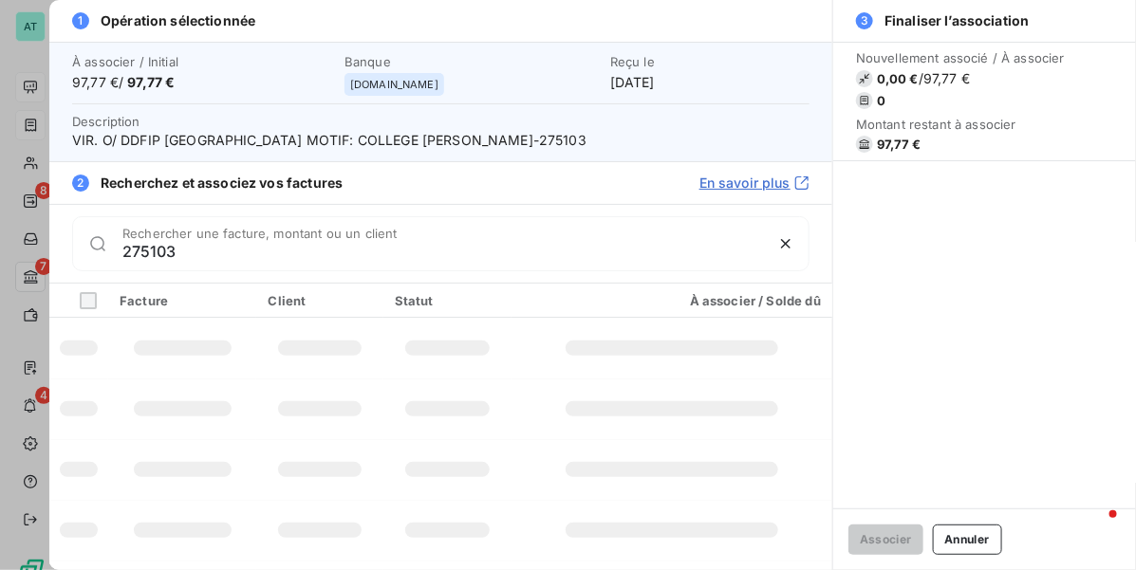
type input "275103"
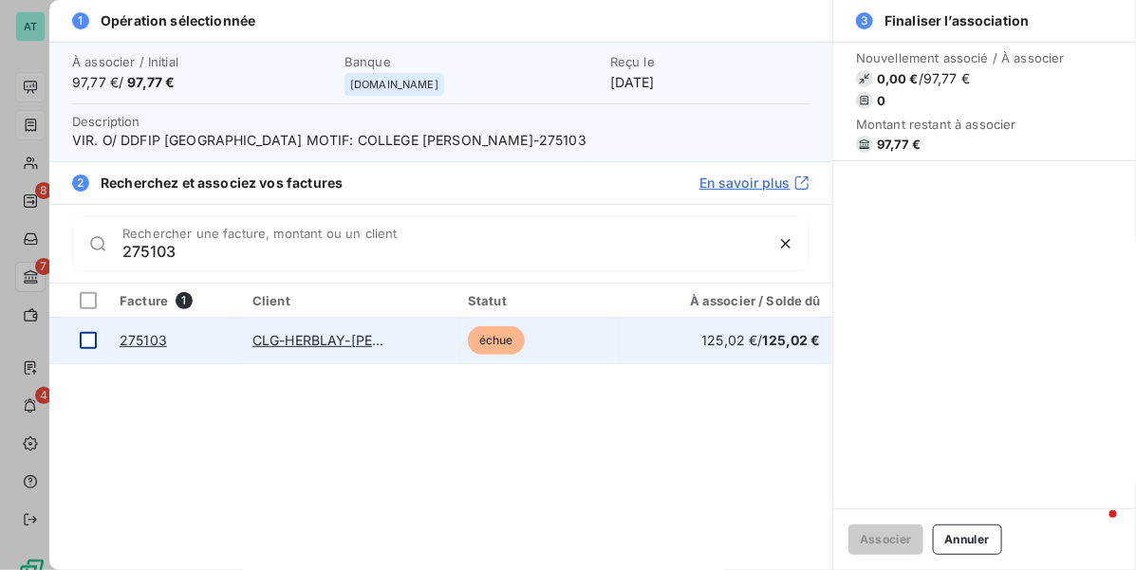
click at [90, 343] on div at bounding box center [88, 340] width 17 height 17
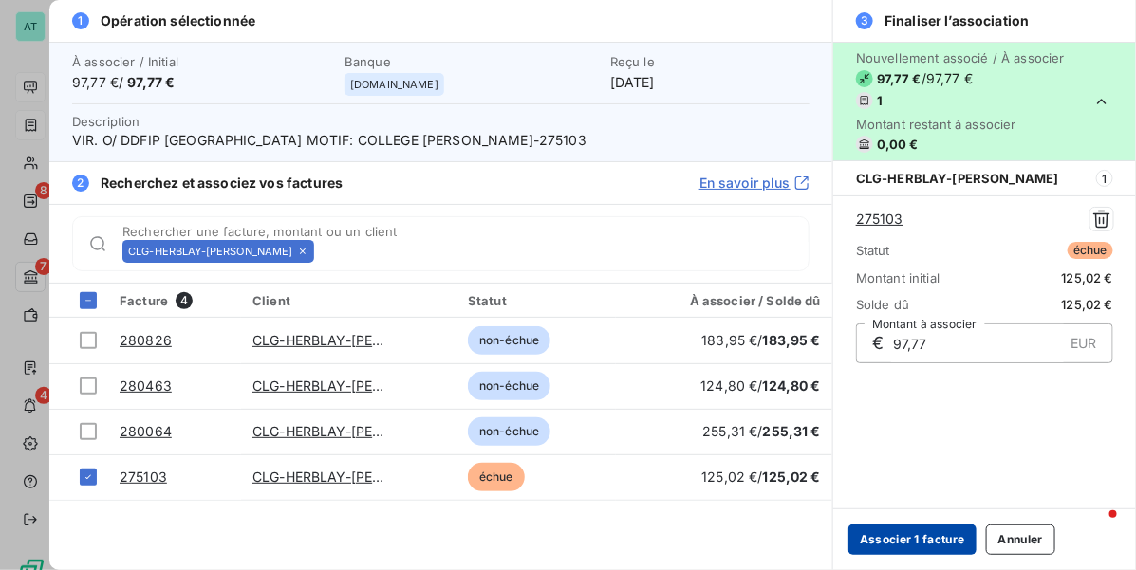
click at [908, 538] on button "Associer 1 facture" at bounding box center [913, 540] width 128 height 30
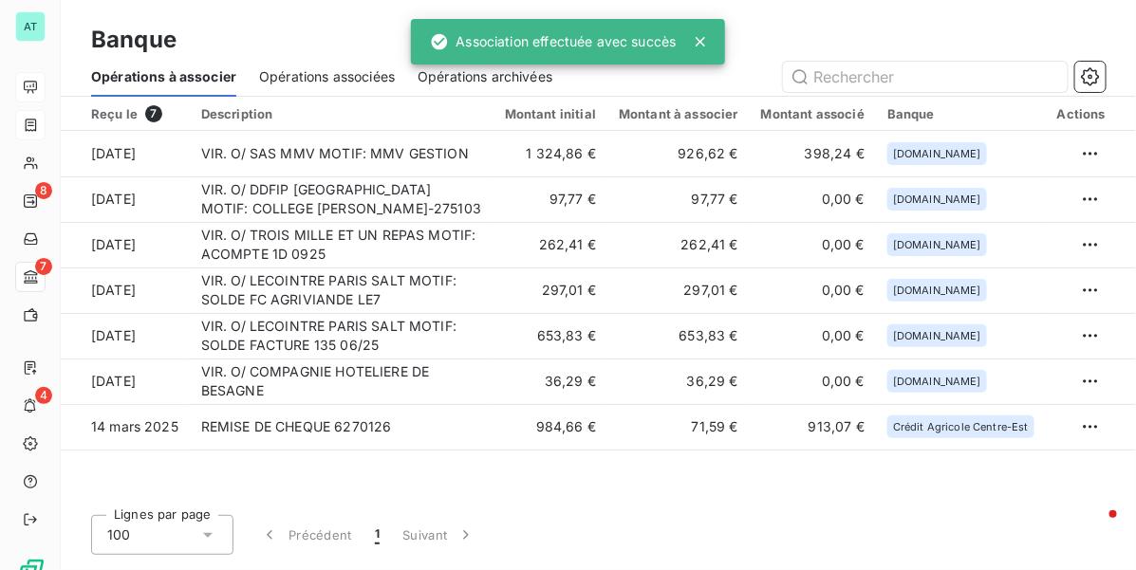
click at [813, 506] on div "Reçu le 7 Description Montant initial Montant à associer Montant associé Banque…" at bounding box center [598, 334] width 1075 height 474
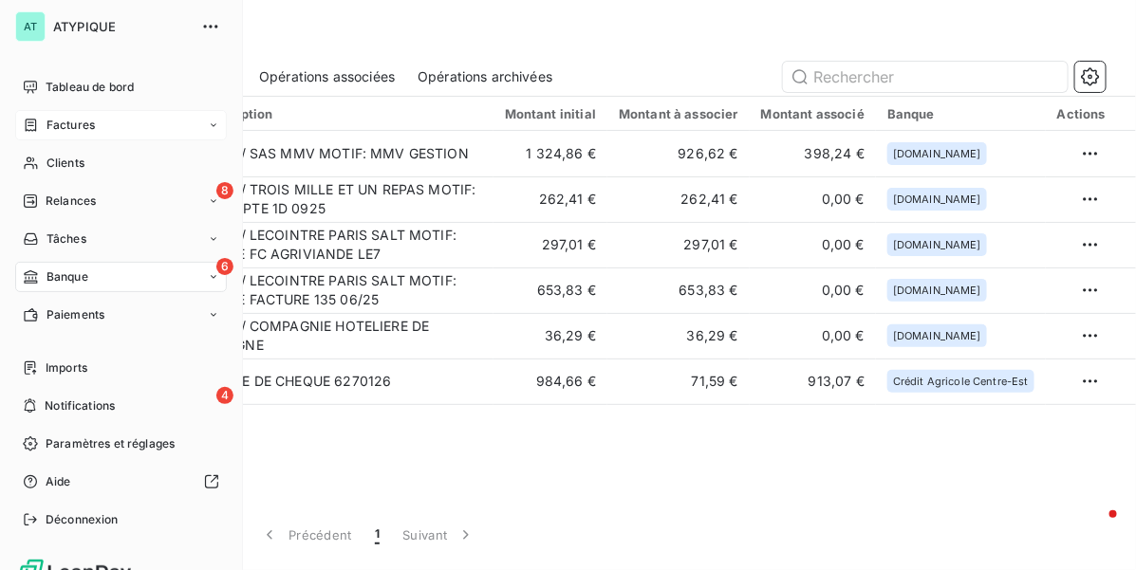
click at [91, 126] on span "Factures" at bounding box center [71, 125] width 48 height 17
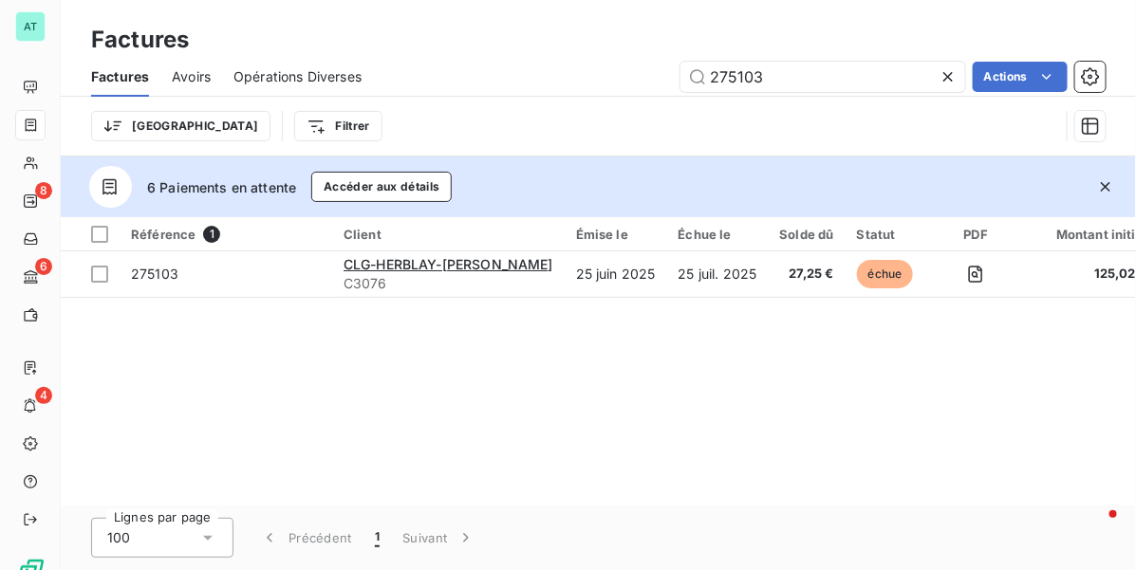
click at [1102, 180] on icon "button" at bounding box center [1105, 187] width 19 height 19
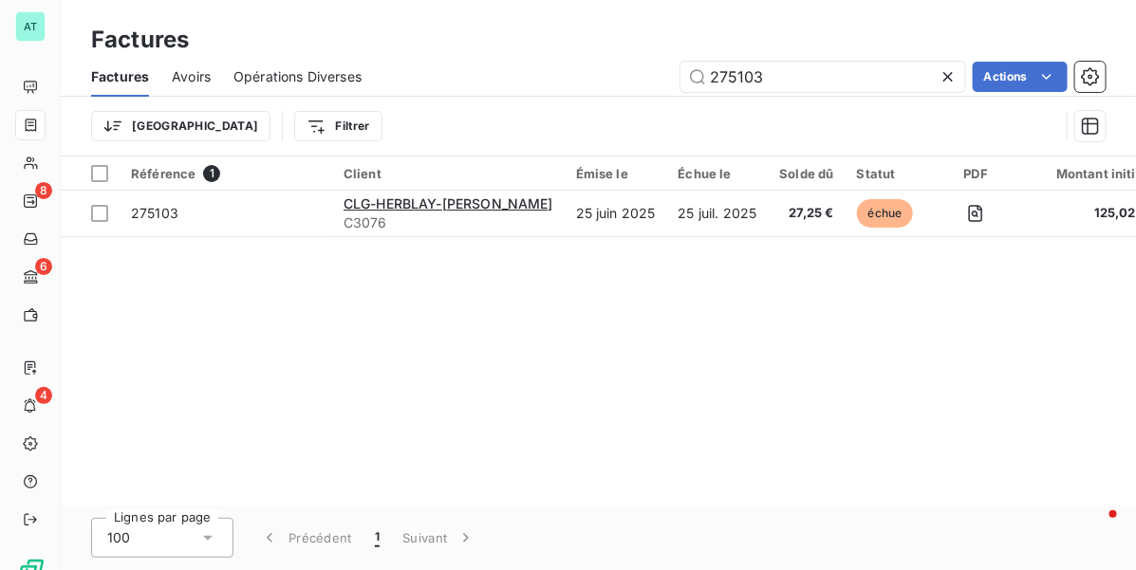
click at [591, 304] on div "Référence 1 Client Émise le Échue le Solde dû Statut PDF Montant initial Délai …" at bounding box center [598, 331] width 1075 height 349
drag, startPoint x: 98, startPoint y: 174, endPoint x: 119, endPoint y: 174, distance: 20.9
click at [100, 174] on div at bounding box center [99, 173] width 17 height 17
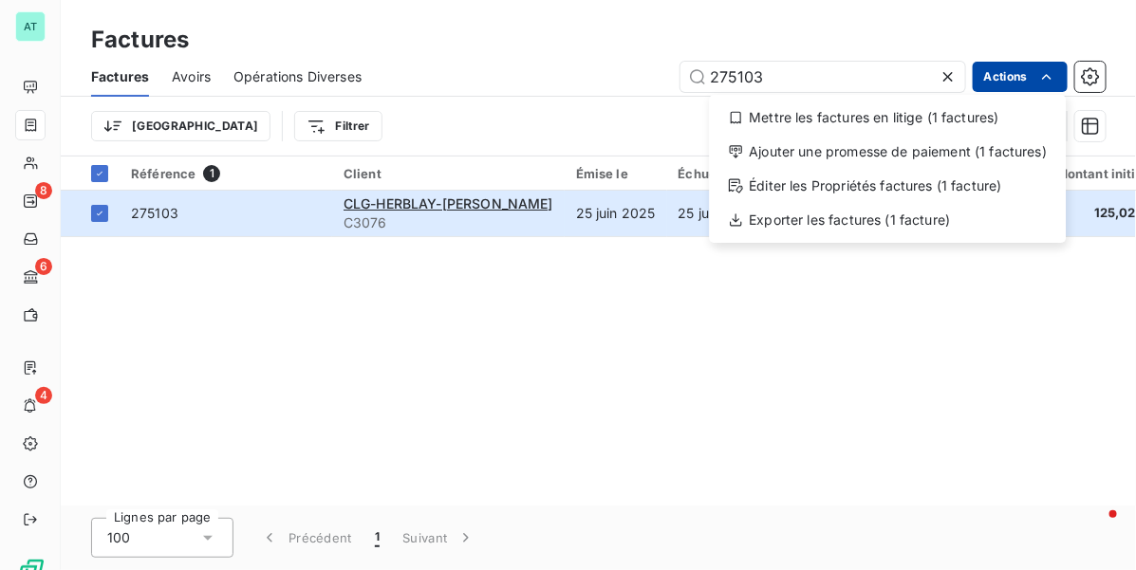
click at [1012, 85] on html "AT 8 6 4 Factures Factures Avoirs Opérations Diverses 275103 Actions Mettre les…" at bounding box center [568, 285] width 1136 height 570
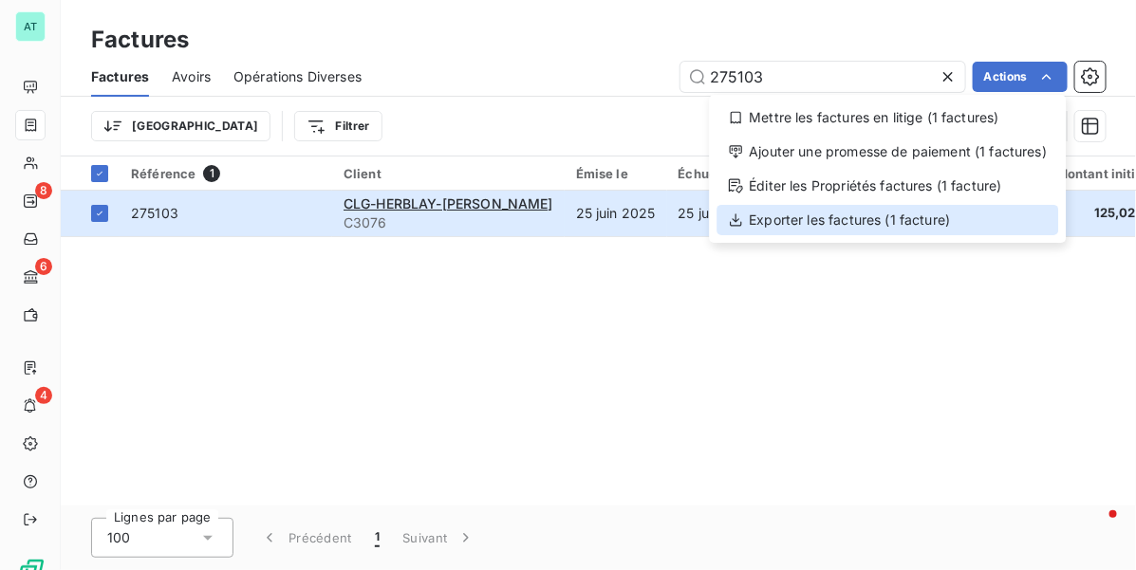
click at [913, 221] on div "Exporter les factures (1 facture)" at bounding box center [889, 220] width 342 height 30
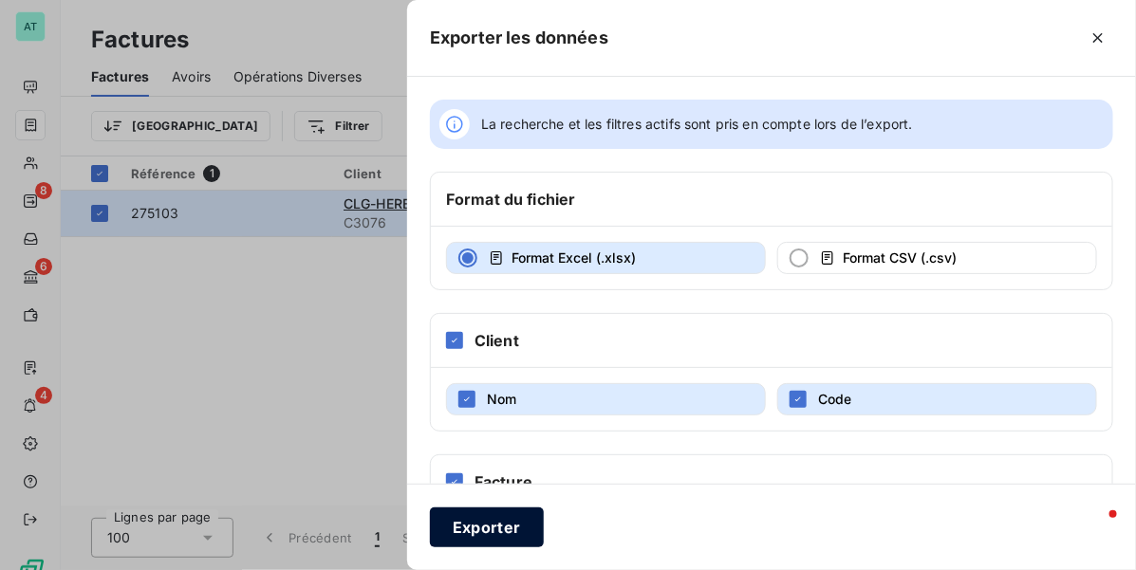
click at [494, 528] on button "Exporter" at bounding box center [487, 528] width 114 height 40
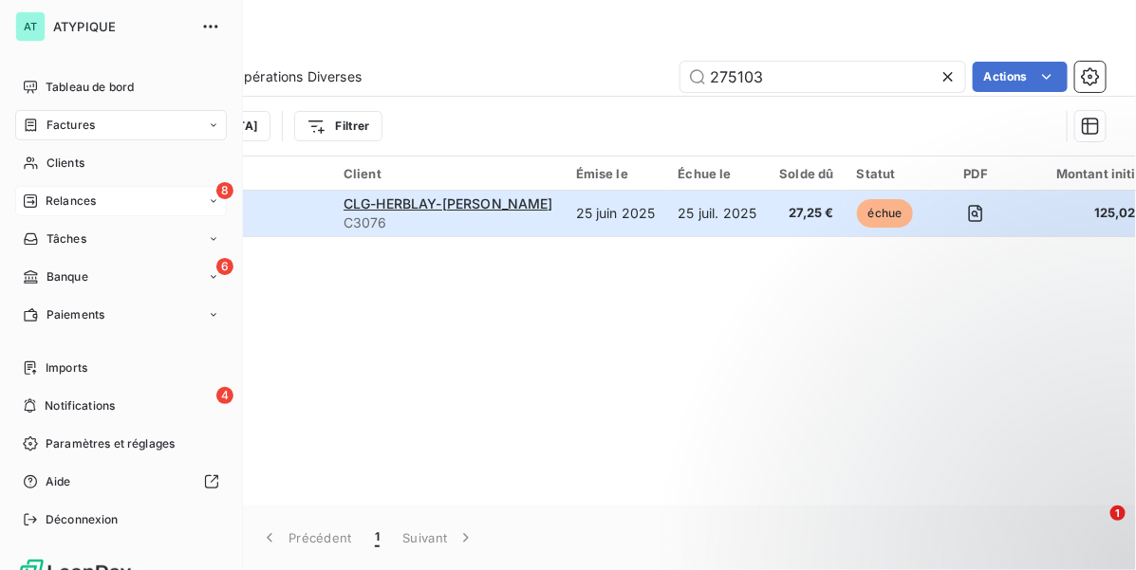
click at [58, 212] on div "8 Relances" at bounding box center [121, 201] width 212 height 30
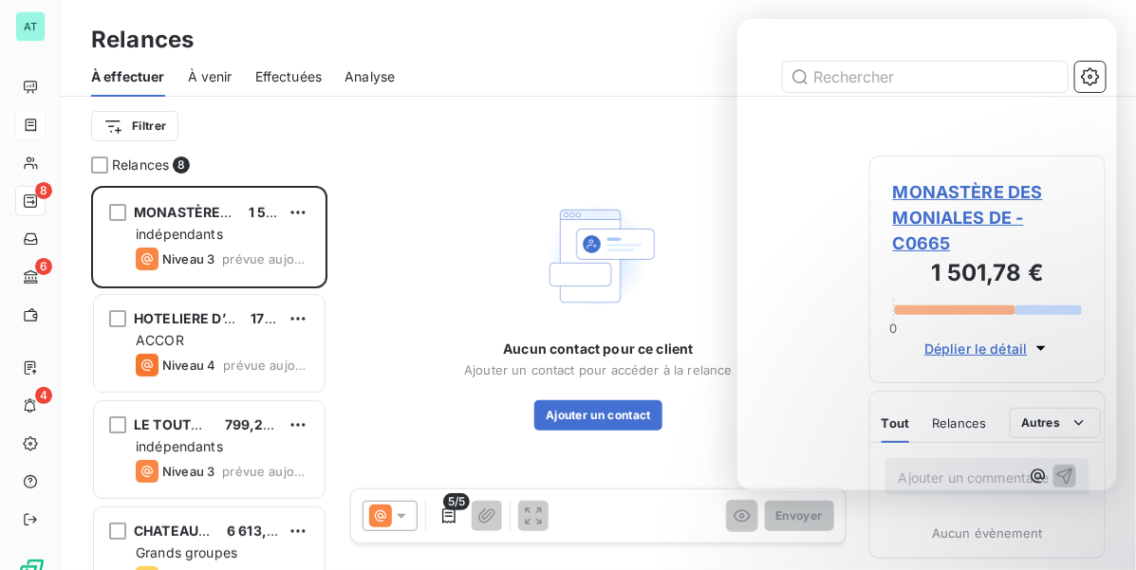
scroll to position [367, 218]
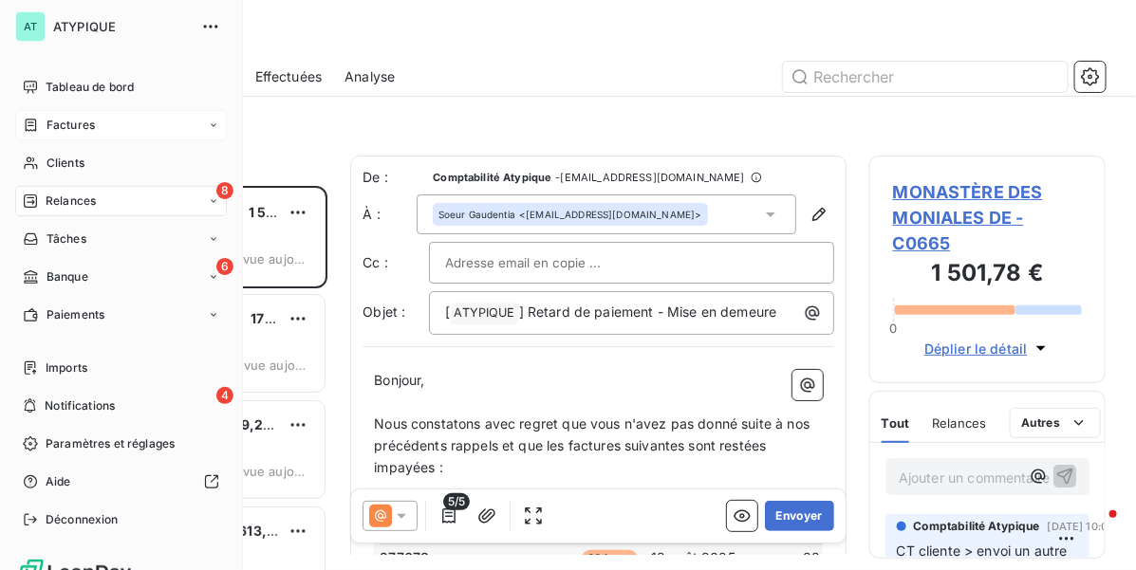
click at [60, 138] on div "Factures" at bounding box center [121, 125] width 212 height 30
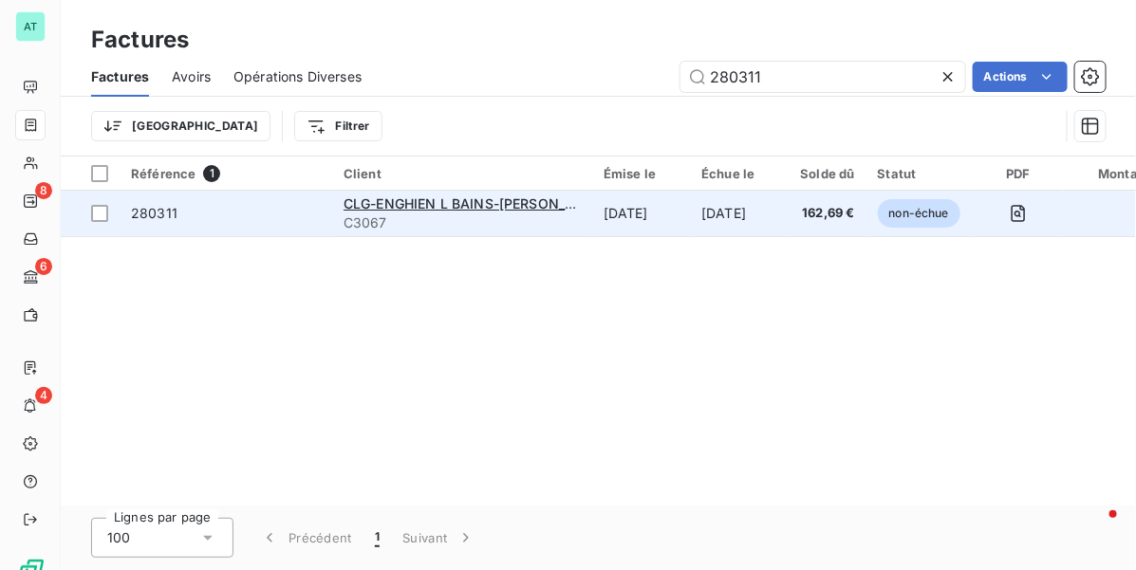
type input "280311"
click at [154, 215] on span "280311" at bounding box center [154, 213] width 47 height 16
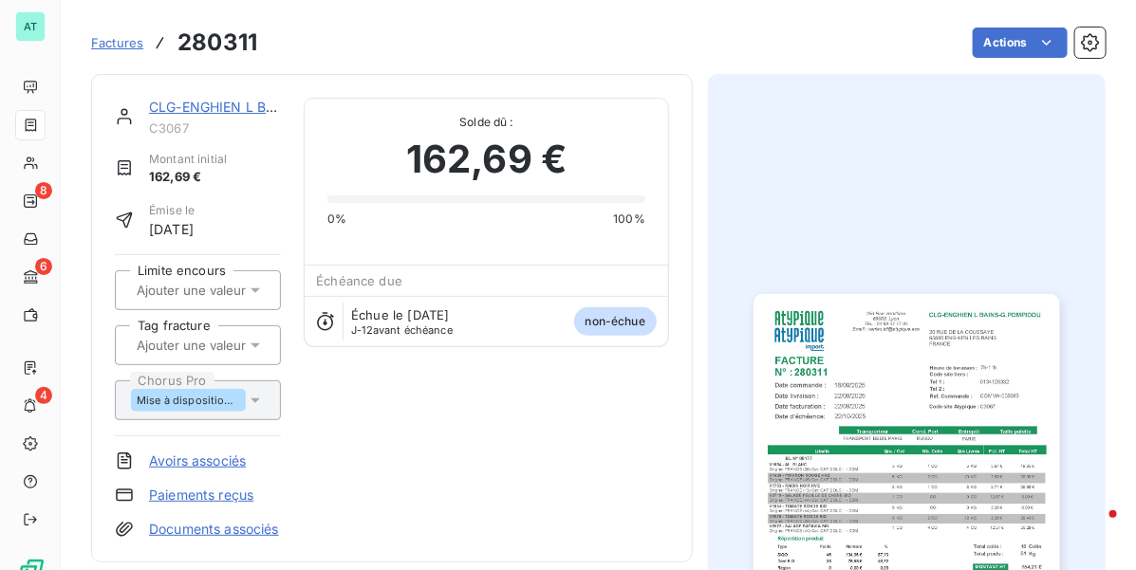
click at [230, 106] on link "CLG-ENGHIEN L BAINS-G.POMPIDOU" at bounding box center [282, 107] width 267 height 16
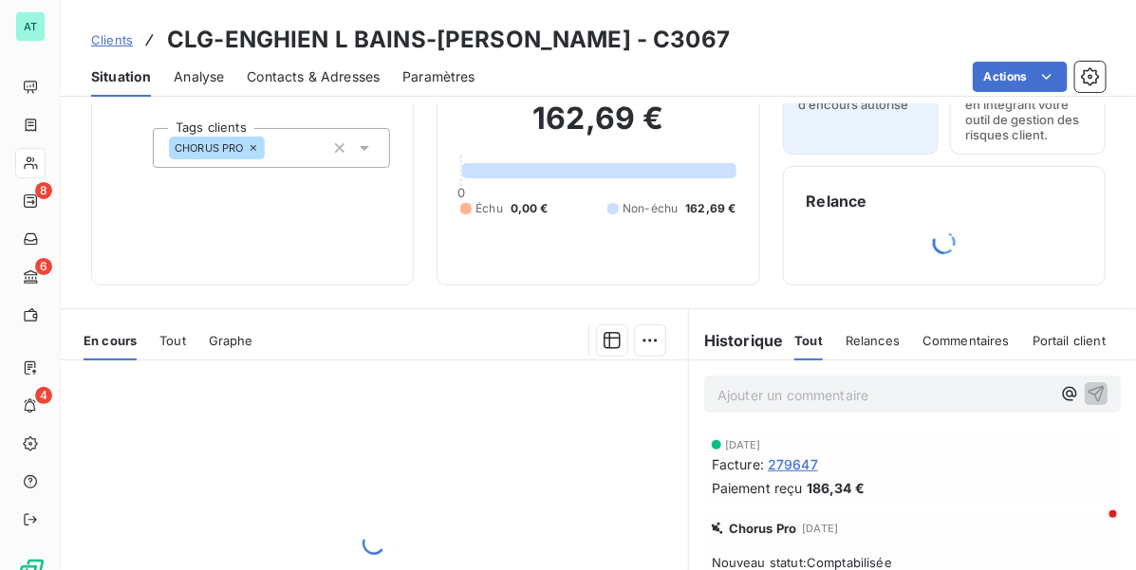
scroll to position [320, 0]
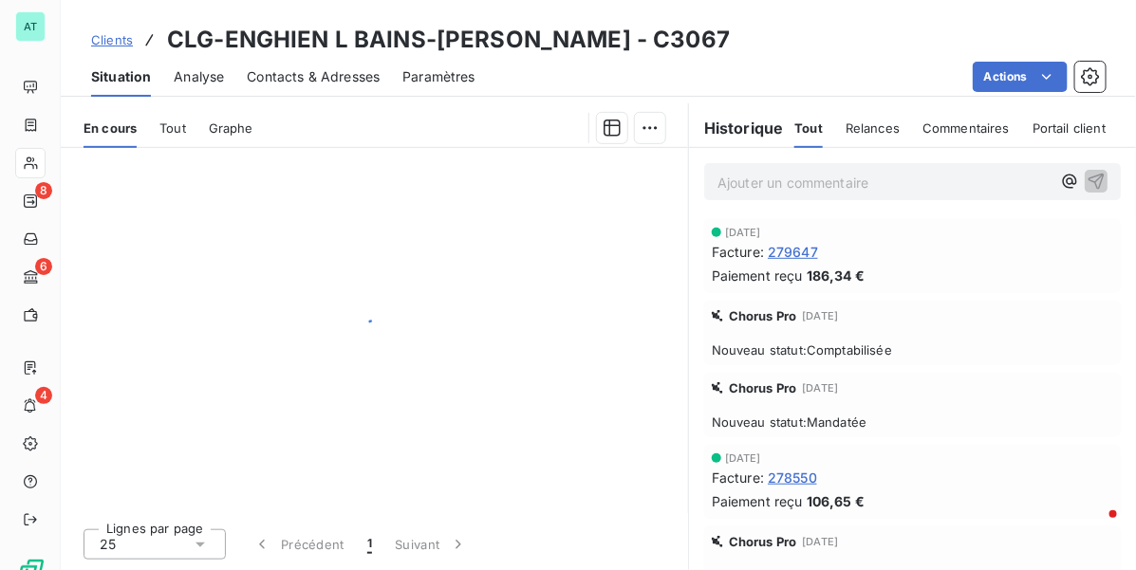
click at [963, 121] on span "Commentaires" at bounding box center [966, 128] width 87 height 15
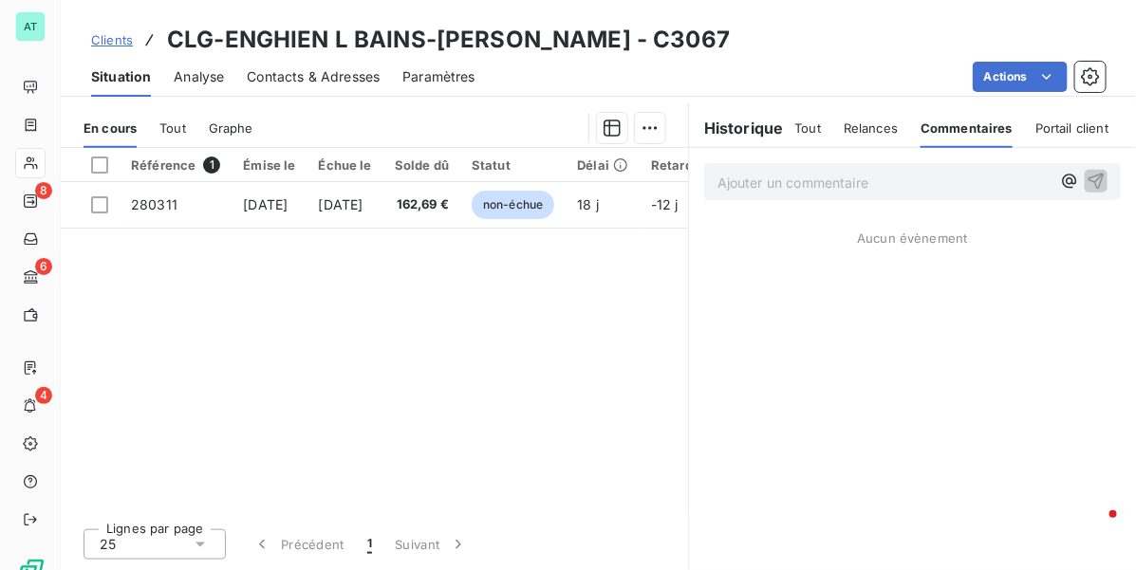
scroll to position [328, 0]
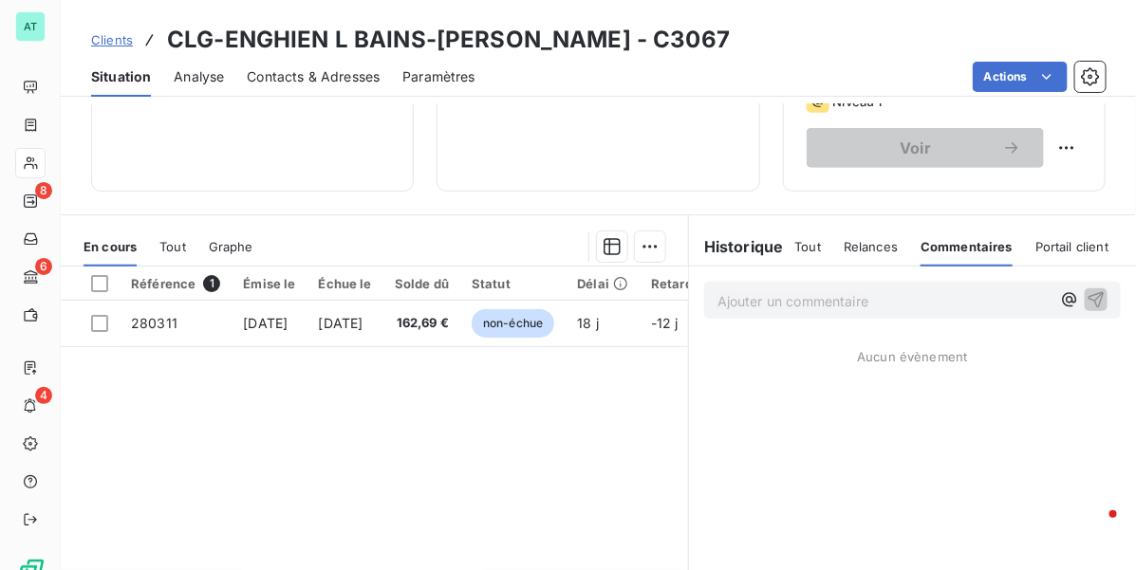
click at [802, 239] on span "Tout" at bounding box center [808, 246] width 27 height 15
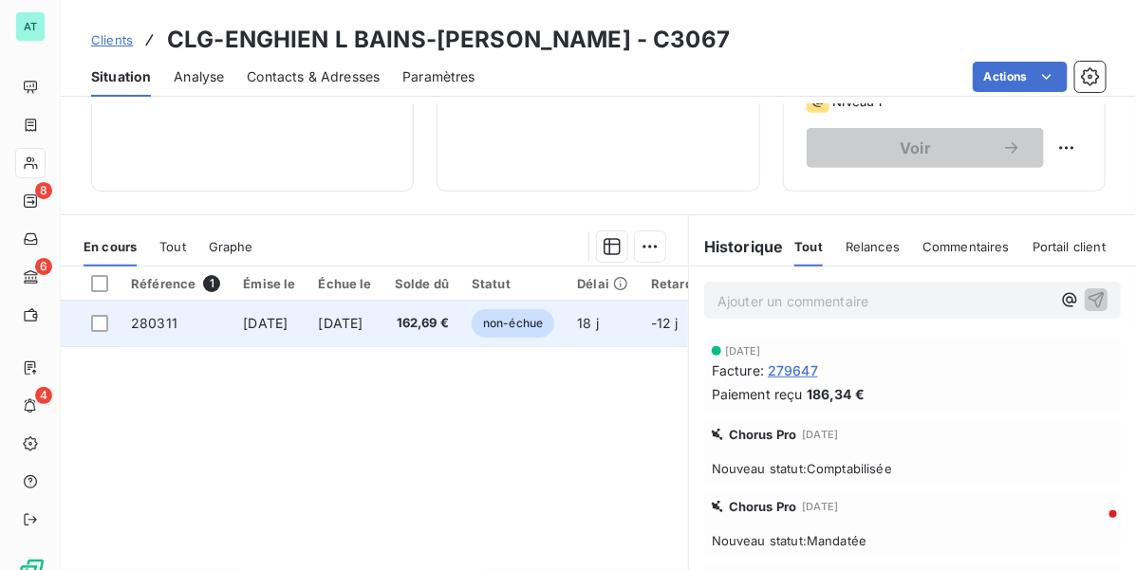
click at [196, 338] on td "280311" at bounding box center [176, 324] width 112 height 46
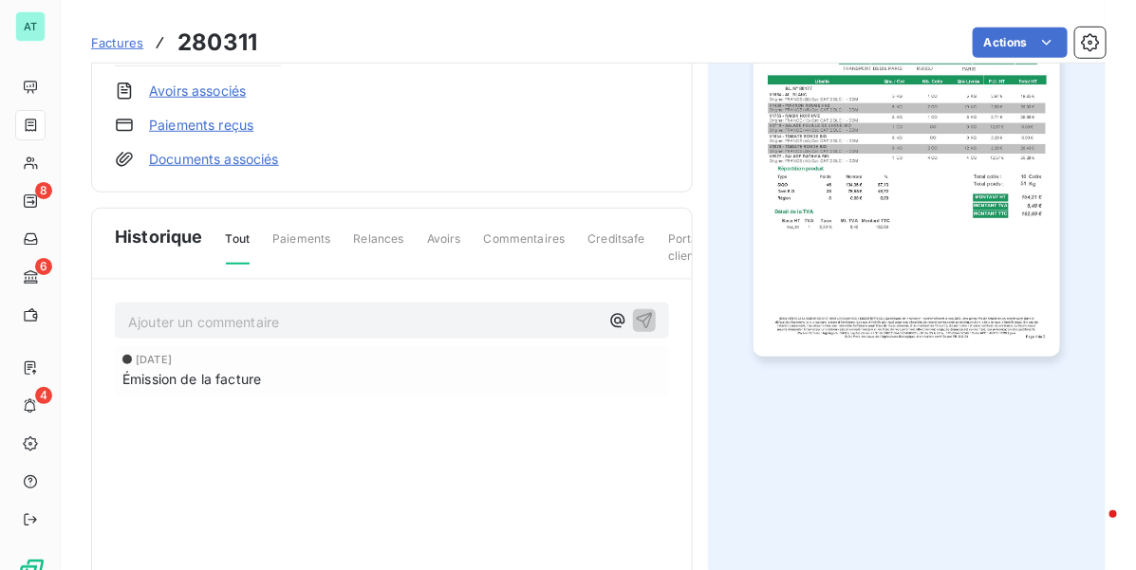
scroll to position [499, 0]
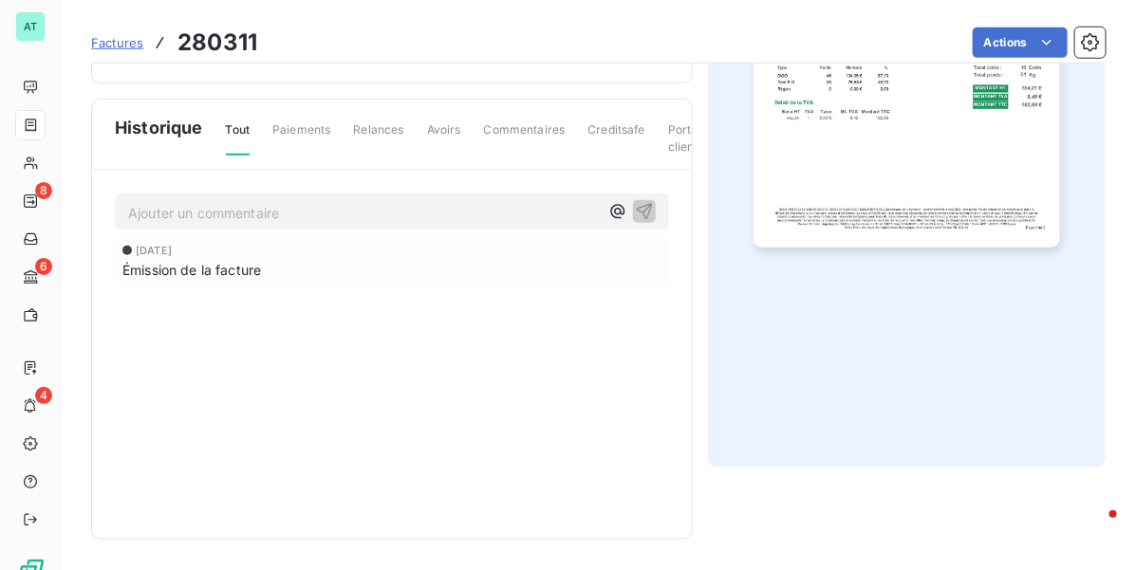
click at [295, 211] on p "Ajouter un commentaire ﻿" at bounding box center [363, 213] width 471 height 24
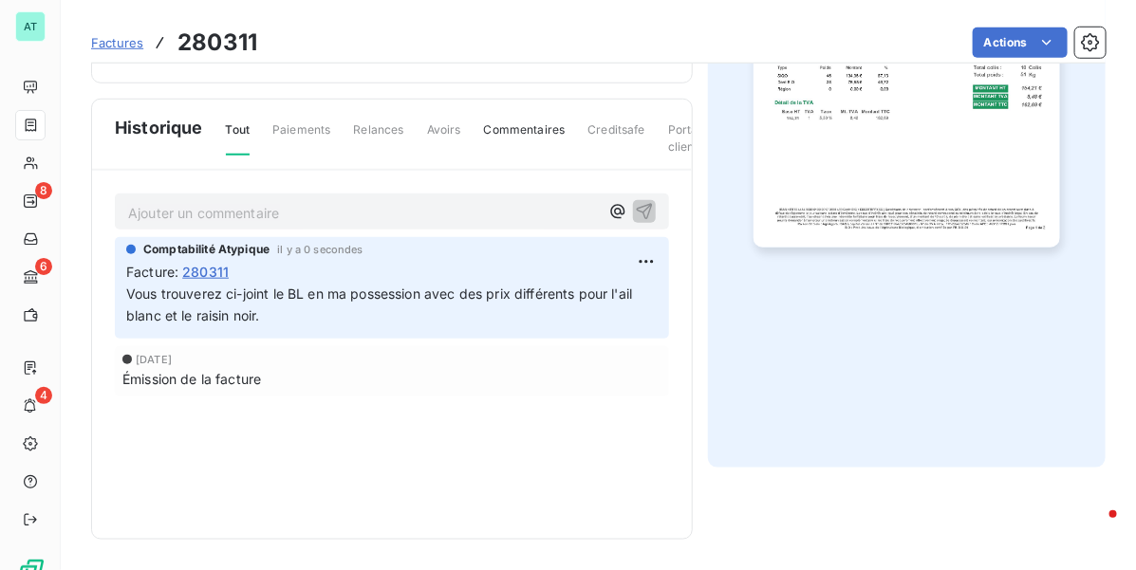
click at [220, 211] on p "Ajouter un commentaire ﻿" at bounding box center [363, 213] width 471 height 24
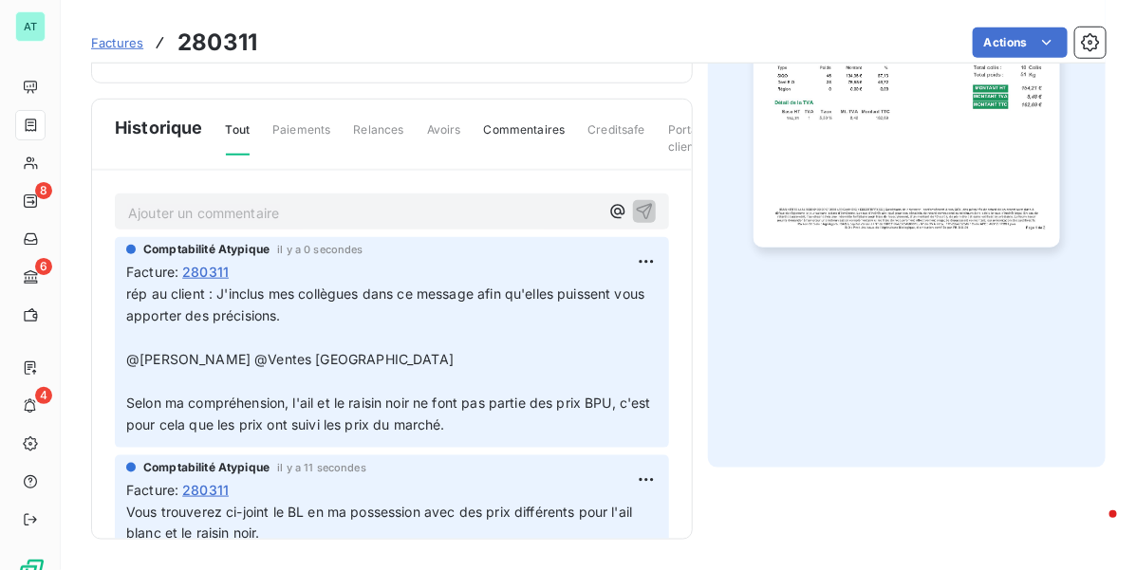
click at [256, 207] on p "Ajouter un commentaire ﻿" at bounding box center [363, 213] width 471 height 24
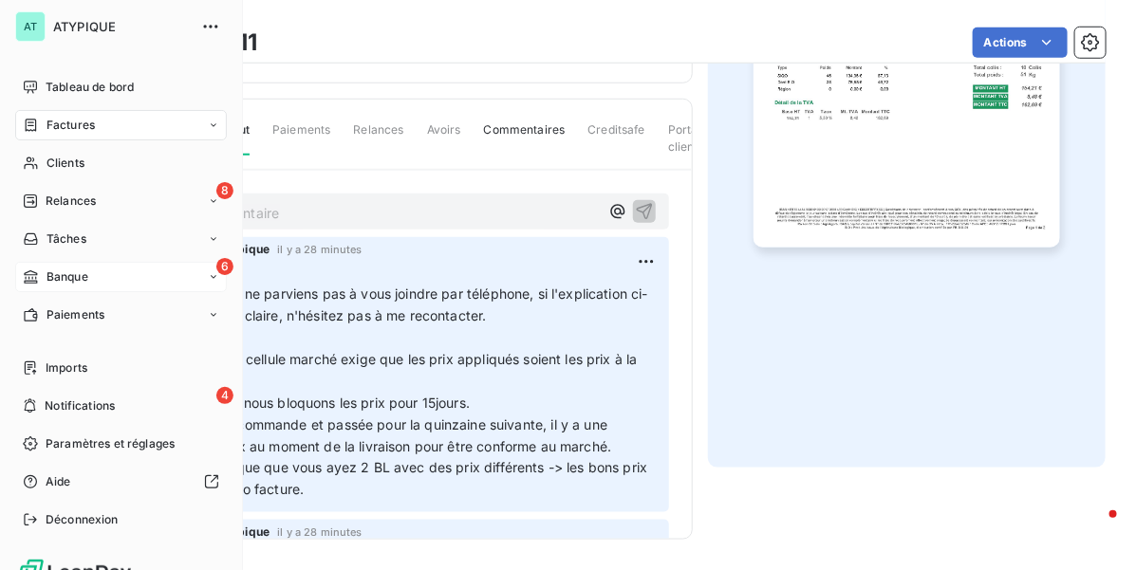
drag, startPoint x: 93, startPoint y: 283, endPoint x: 103, endPoint y: 285, distance: 9.7
click at [95, 285] on div "6 Banque" at bounding box center [121, 277] width 212 height 30
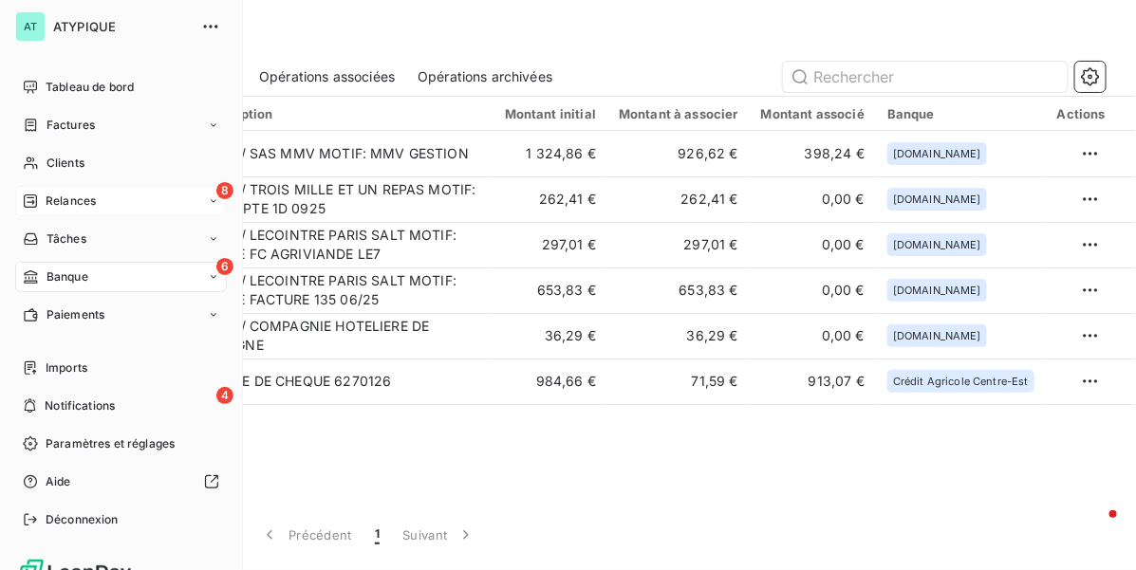
click at [46, 197] on span "Relances" at bounding box center [71, 201] width 50 height 17
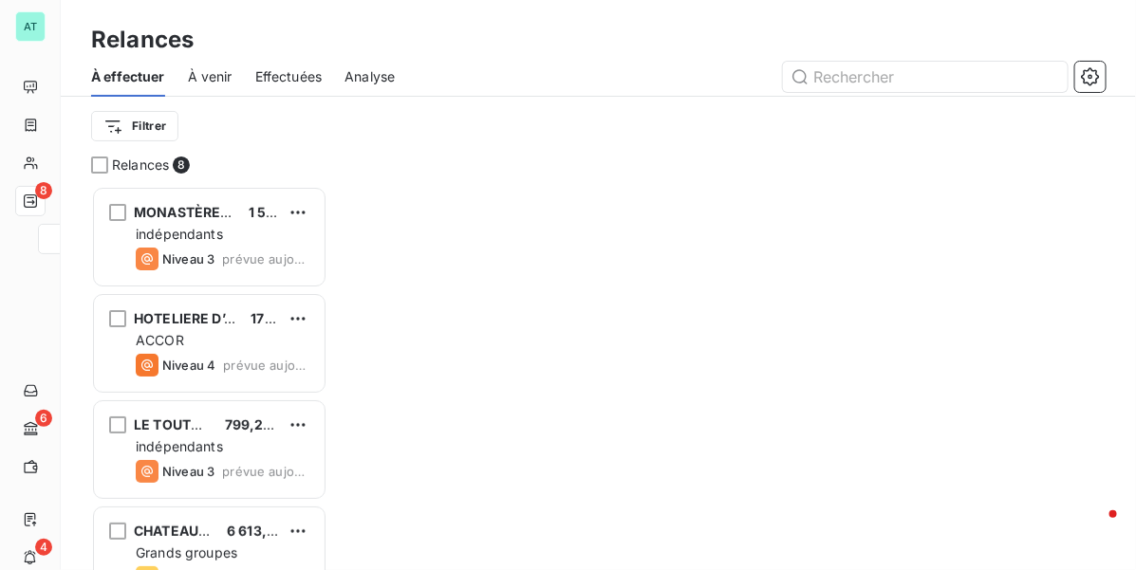
scroll to position [367, 218]
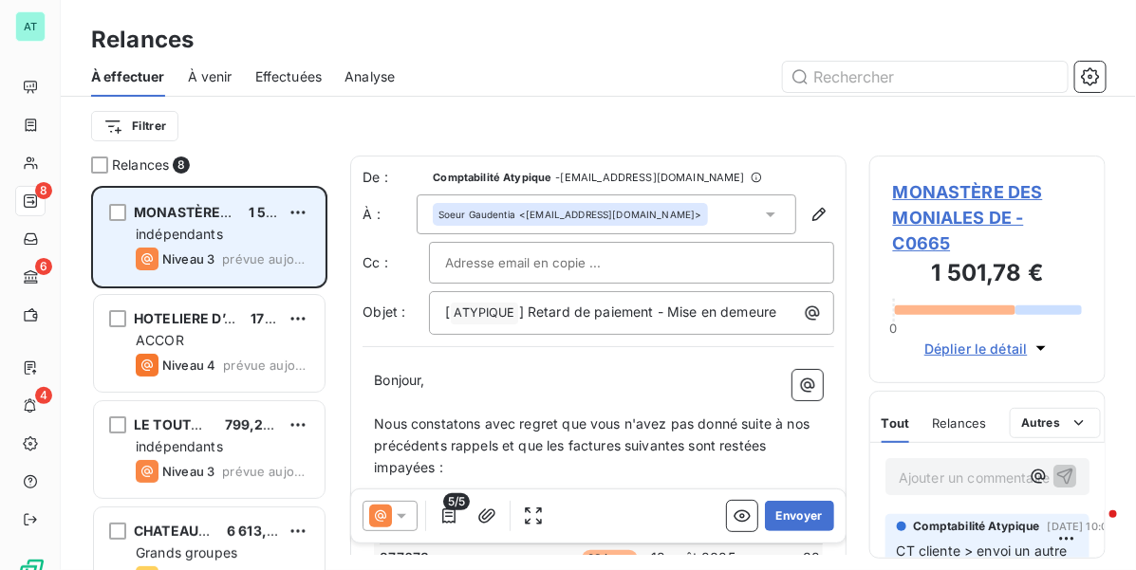
click at [202, 257] on span "Niveau 3" at bounding box center [188, 259] width 52 height 15
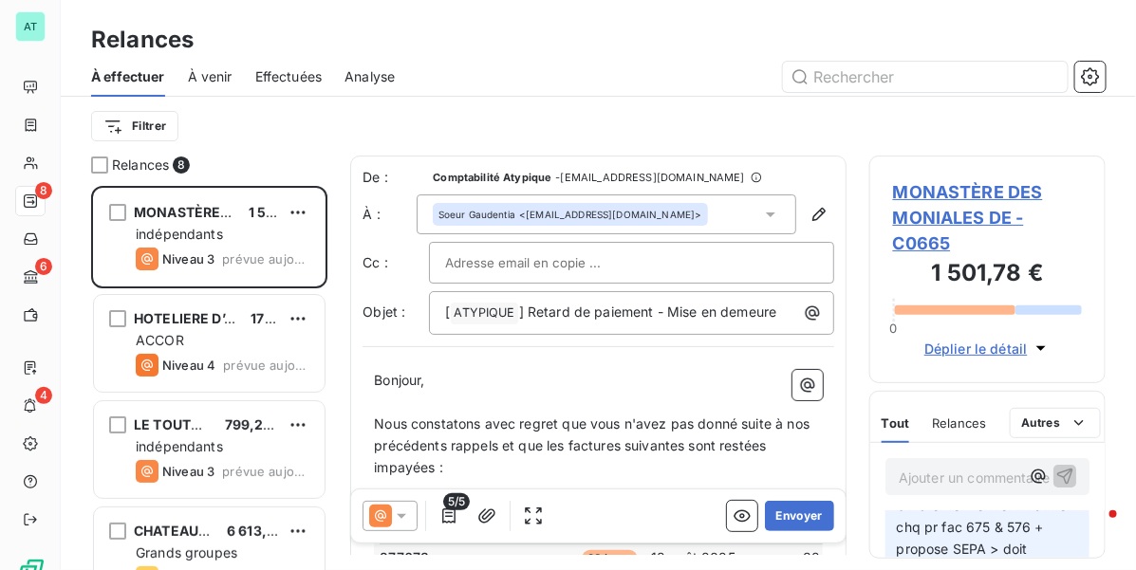
scroll to position [0, 0]
drag, startPoint x: 947, startPoint y: 0, endPoint x: 472, endPoint y: 112, distance: 488.6
click at [472, 112] on div "Filtrer" at bounding box center [598, 126] width 1015 height 36
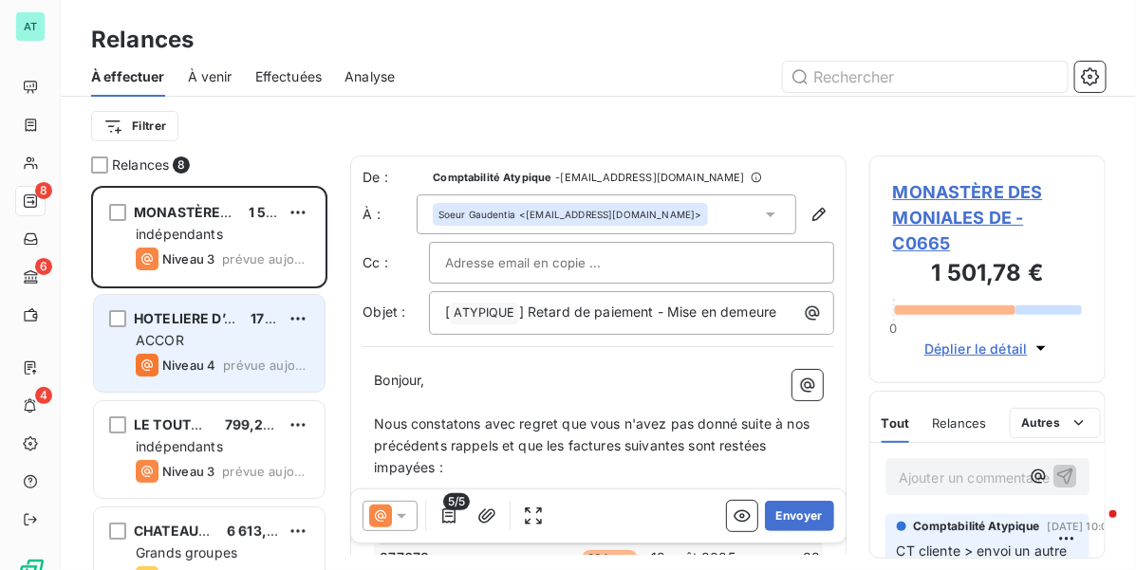
click at [209, 324] on span "HOTELIERE D’AVIGNON IBIS" at bounding box center [225, 318] width 183 height 16
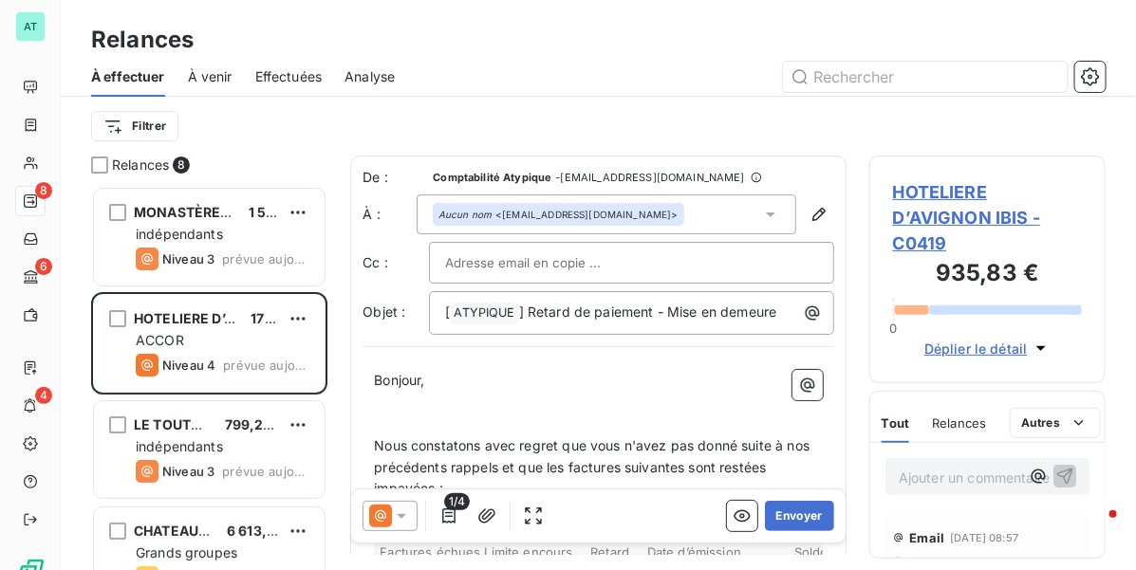
click at [909, 200] on span "HOTELIERE D’AVIGNON IBIS - C0419" at bounding box center [987, 217] width 189 height 77
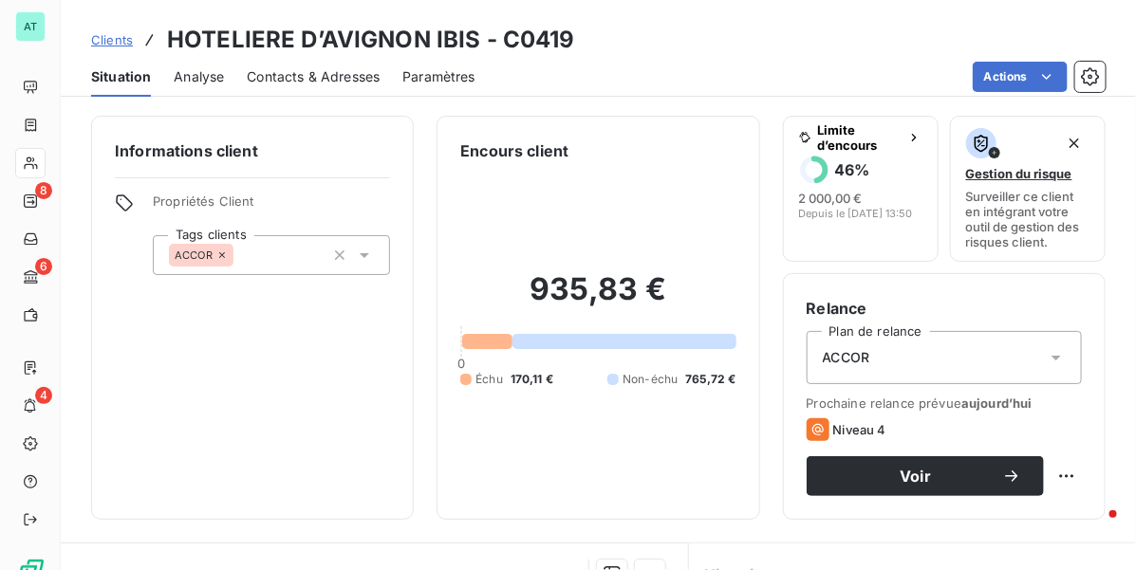
click at [306, 74] on span "Contacts & Adresses" at bounding box center [313, 76] width 133 height 19
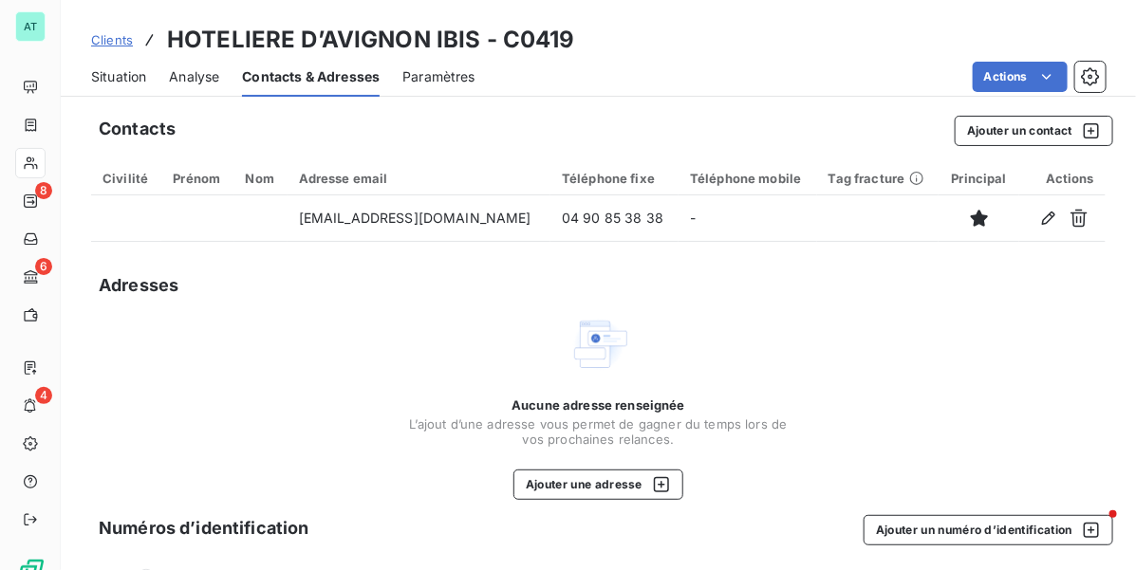
scroll to position [101, 0]
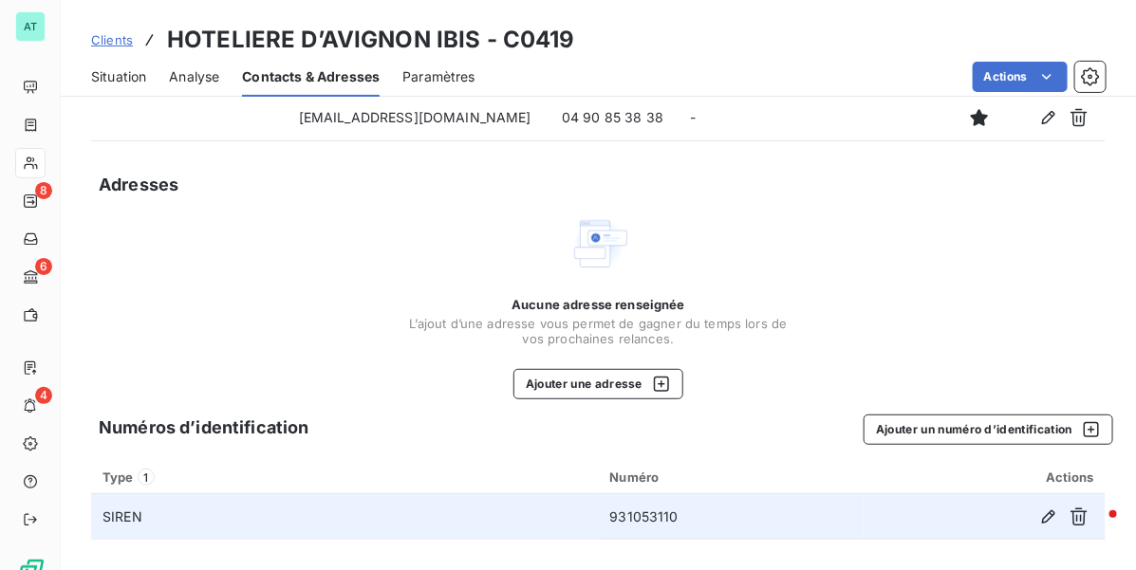
click at [642, 519] on td "931053110" at bounding box center [731, 518] width 265 height 46
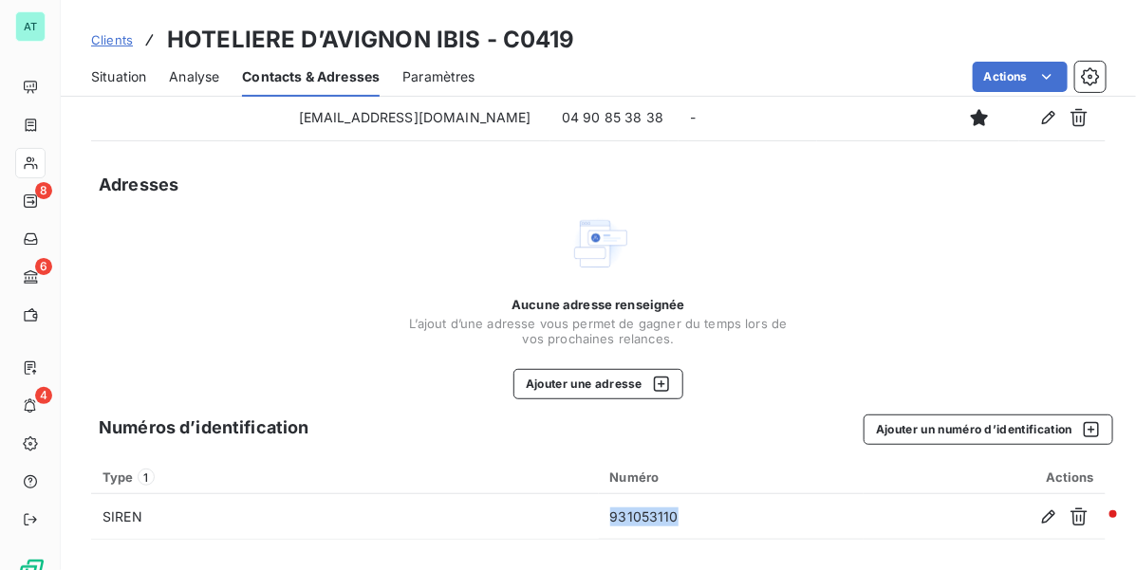
copy td "931053110"
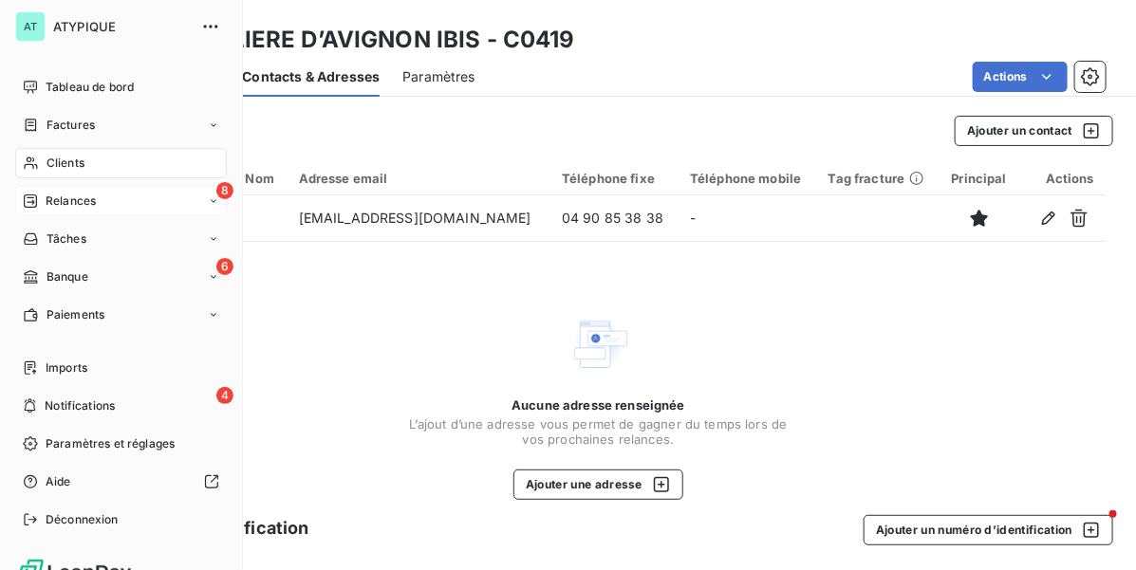
click at [98, 206] on div "8 Relances" at bounding box center [121, 201] width 212 height 30
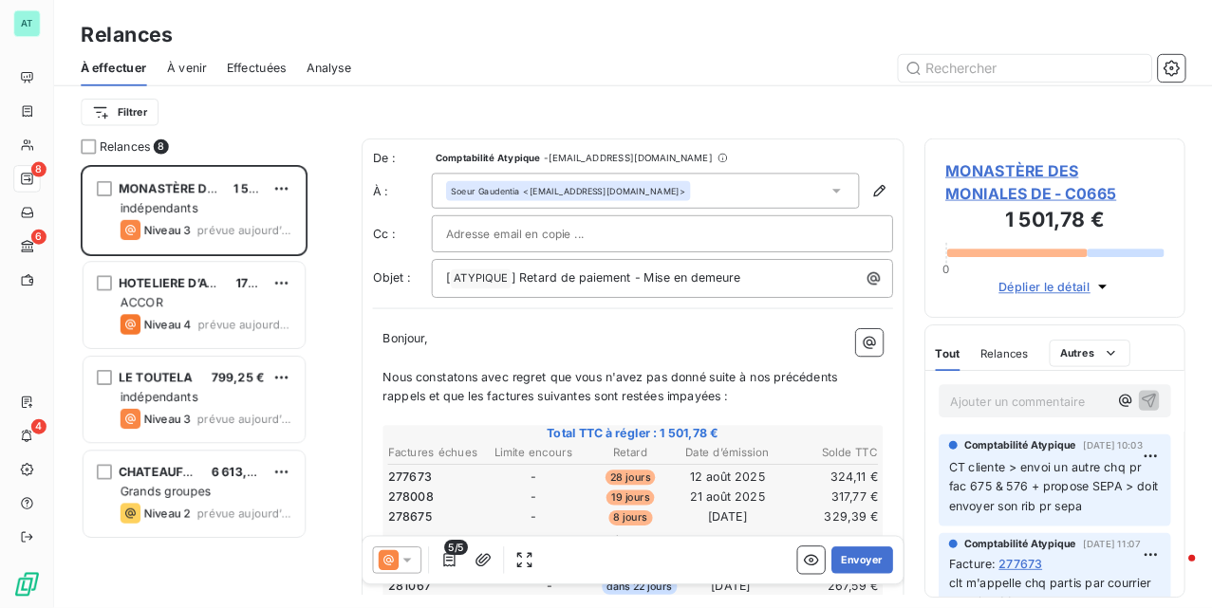
scroll to position [403, 236]
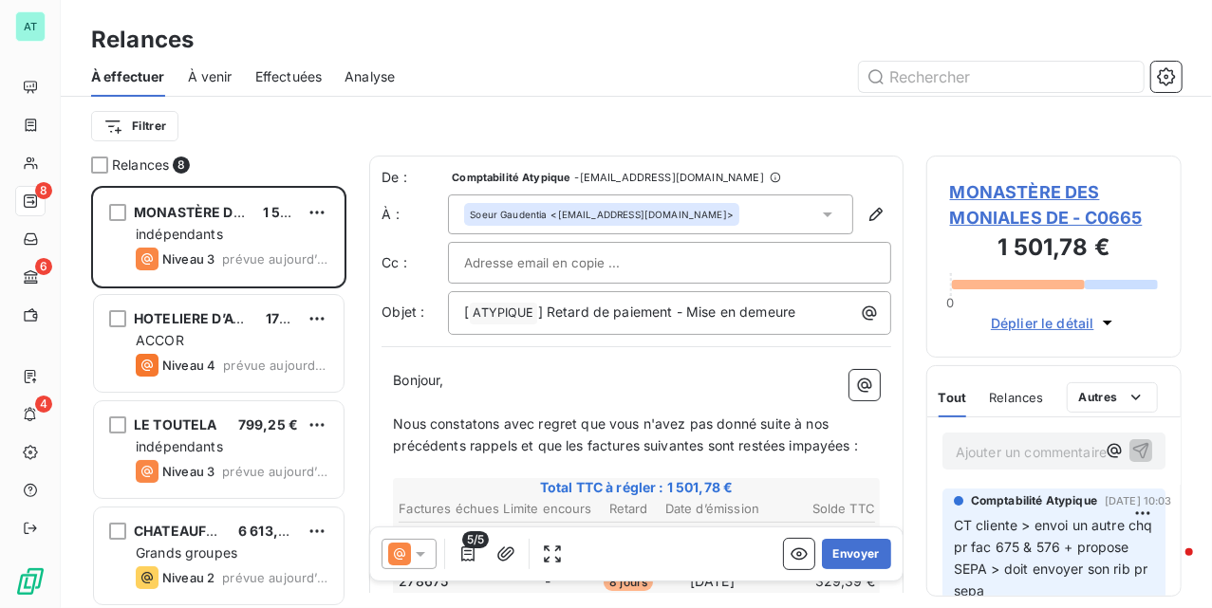
drag, startPoint x: 1075, startPoint y: 43, endPoint x: 480, endPoint y: 103, distance: 598.3
click at [465, 104] on div "Filtrer" at bounding box center [636, 126] width 1091 height 59
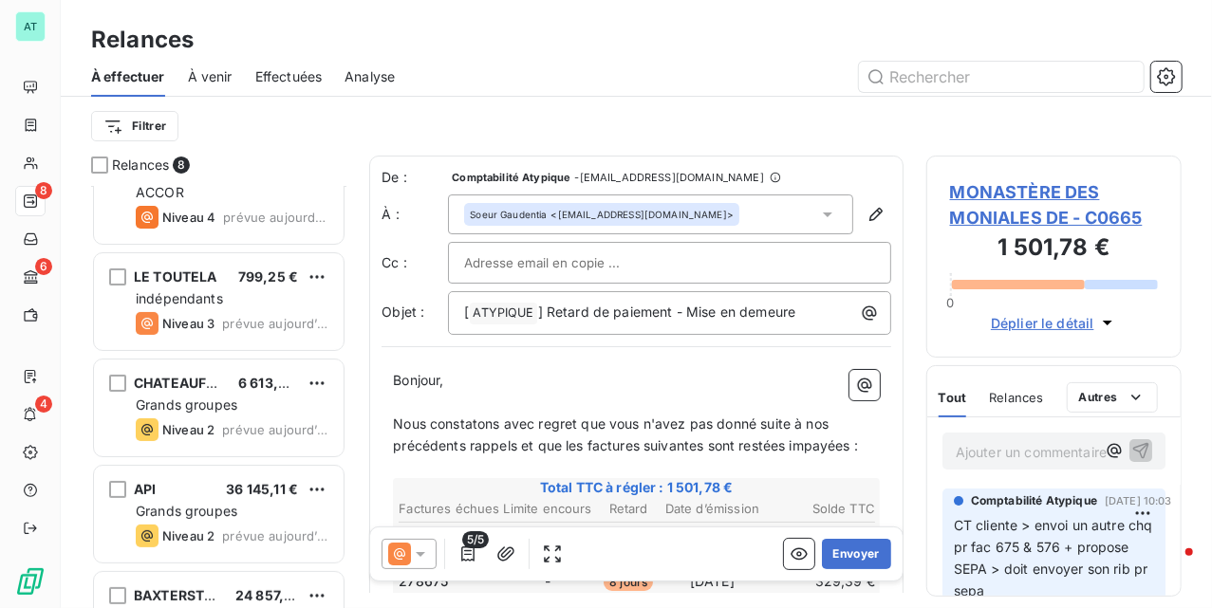
scroll to position [0, 0]
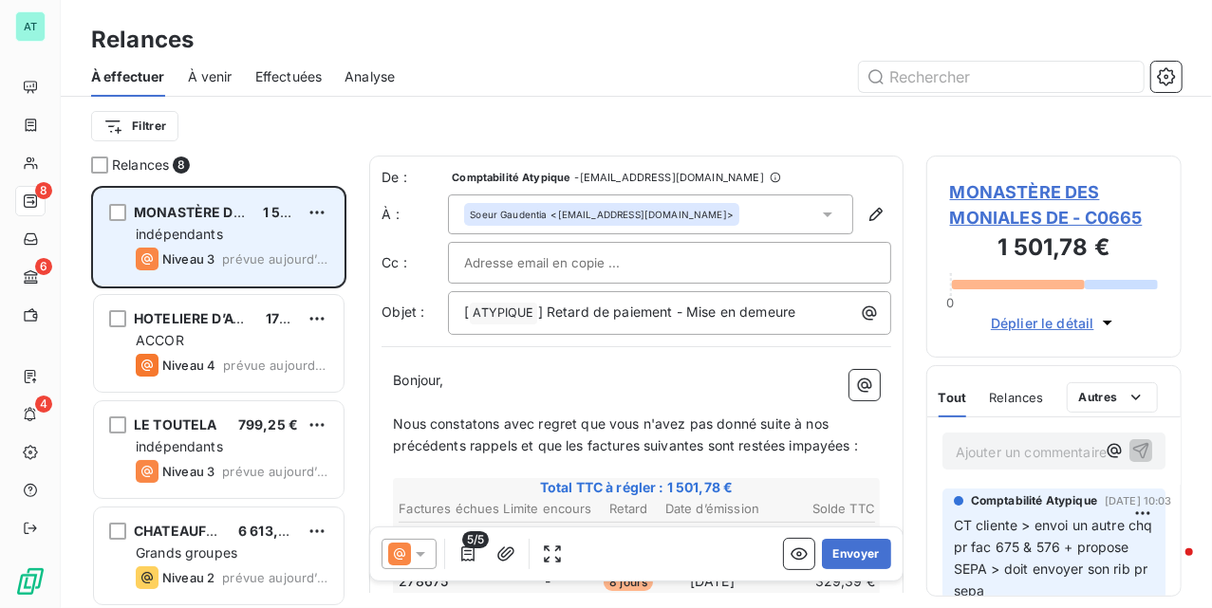
click at [235, 232] on div "indépendants" at bounding box center [232, 234] width 193 height 19
click at [179, 221] on div "MONASTÈRE DES MONIALES DE" at bounding box center [191, 212] width 114 height 19
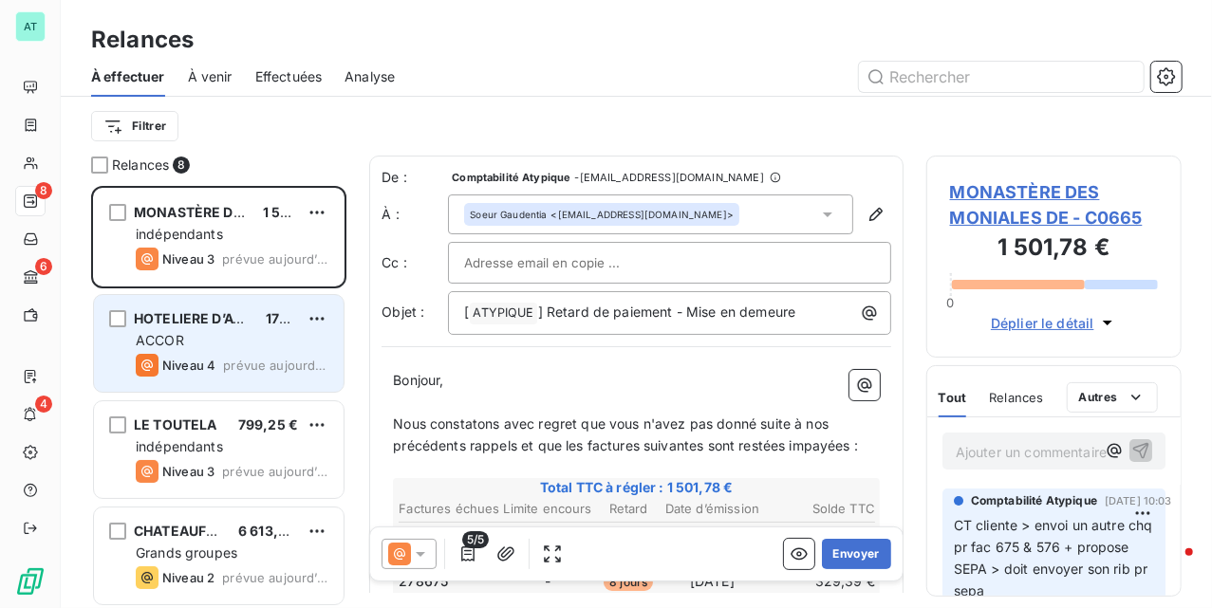
click at [225, 313] on span "HOTELIERE D’AVIGNON IBIS" at bounding box center [225, 318] width 183 height 16
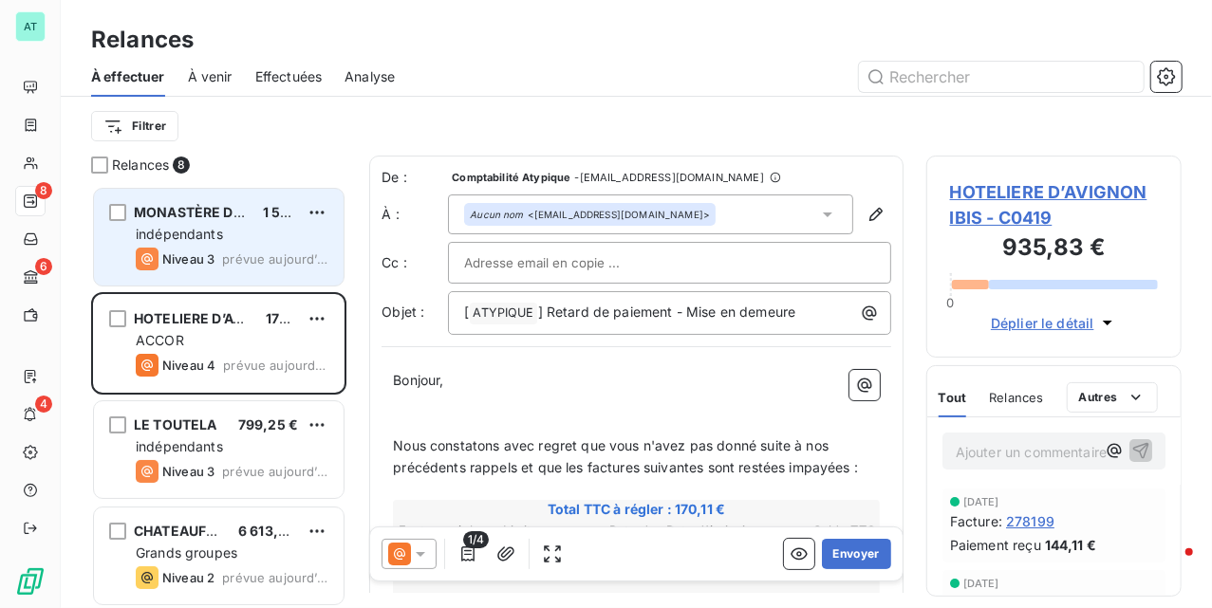
click at [225, 230] on div "indépendants" at bounding box center [232, 234] width 193 height 19
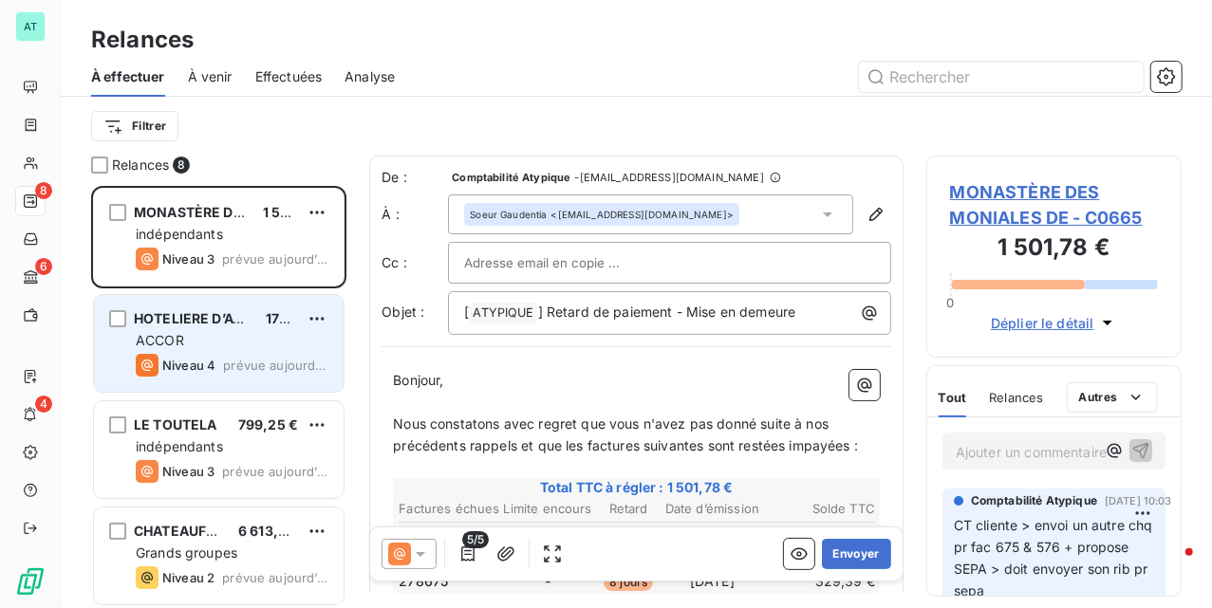
click at [209, 313] on span "HOTELIERE D’AVIGNON IBIS" at bounding box center [225, 318] width 183 height 16
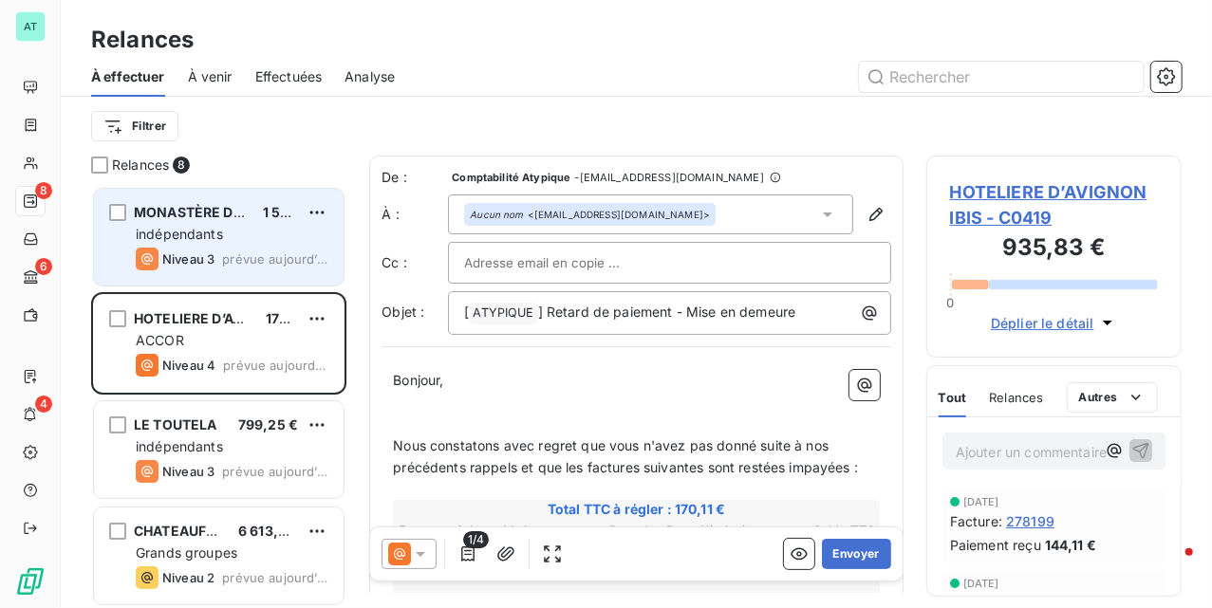
click at [215, 234] on span "indépendants" at bounding box center [179, 234] width 87 height 16
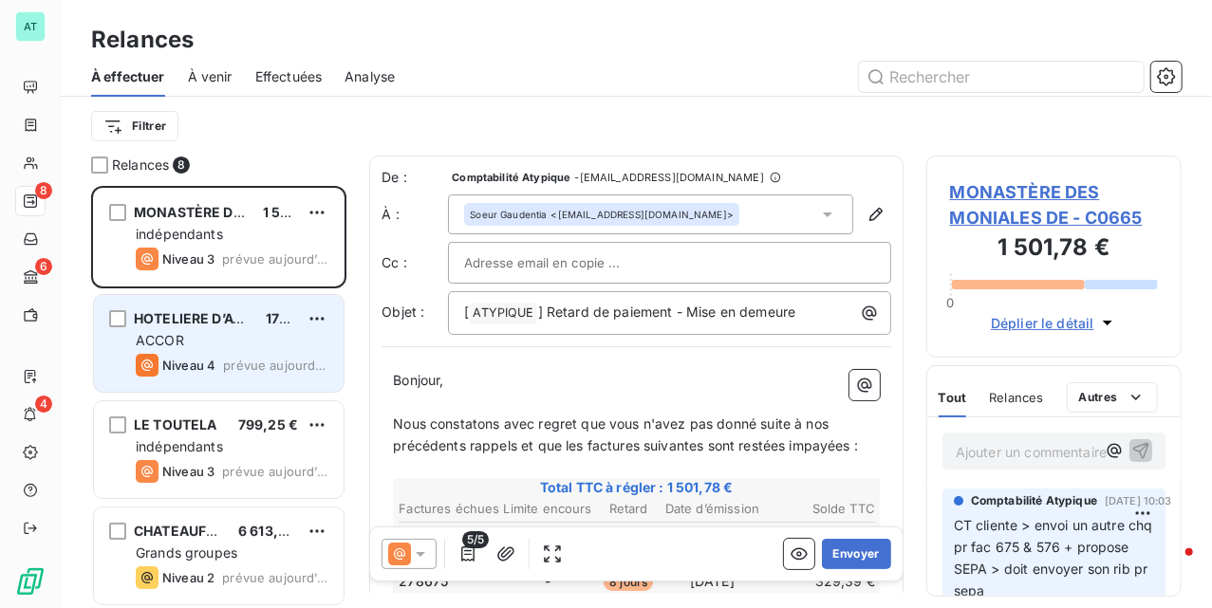
click at [210, 330] on div "HOTELIERE D’AVIGNON IBIS 170,11 € ACCOR Niveau 4 prévue aujourd’hui" at bounding box center [219, 343] width 250 height 97
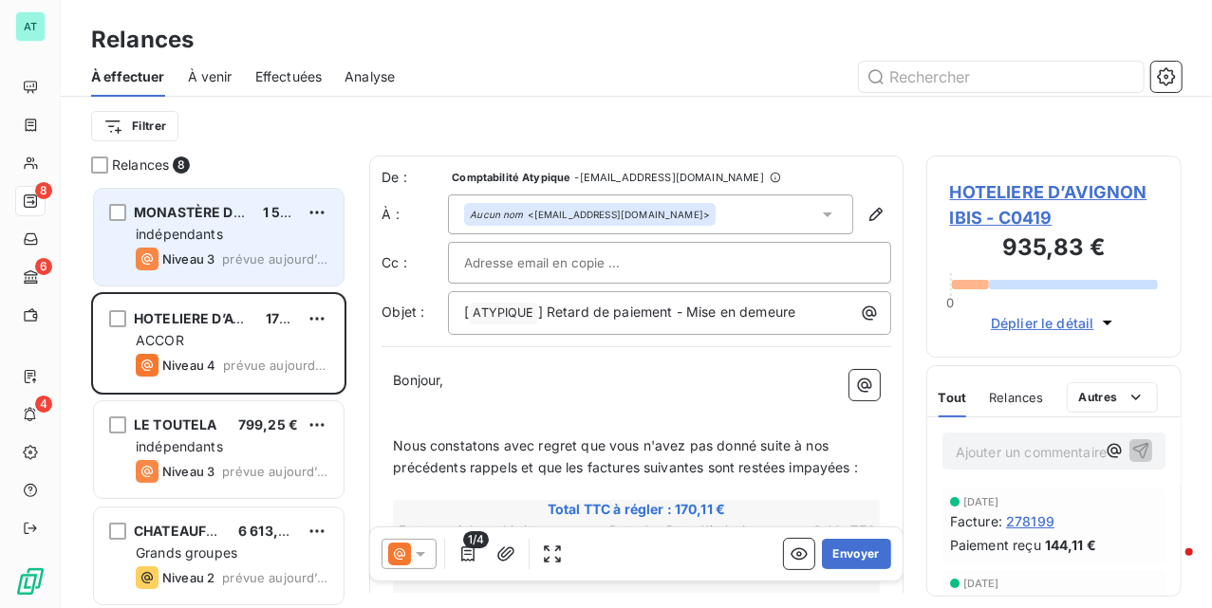
click at [267, 232] on div "indépendants" at bounding box center [232, 234] width 193 height 19
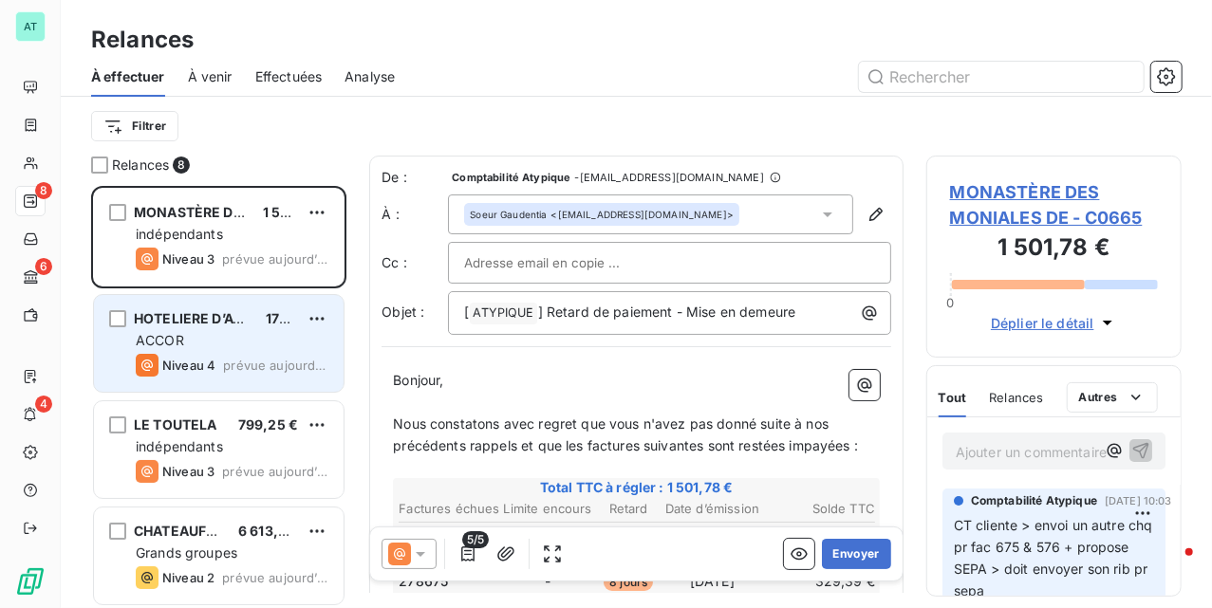
click at [263, 334] on div "ACCOR" at bounding box center [232, 340] width 193 height 19
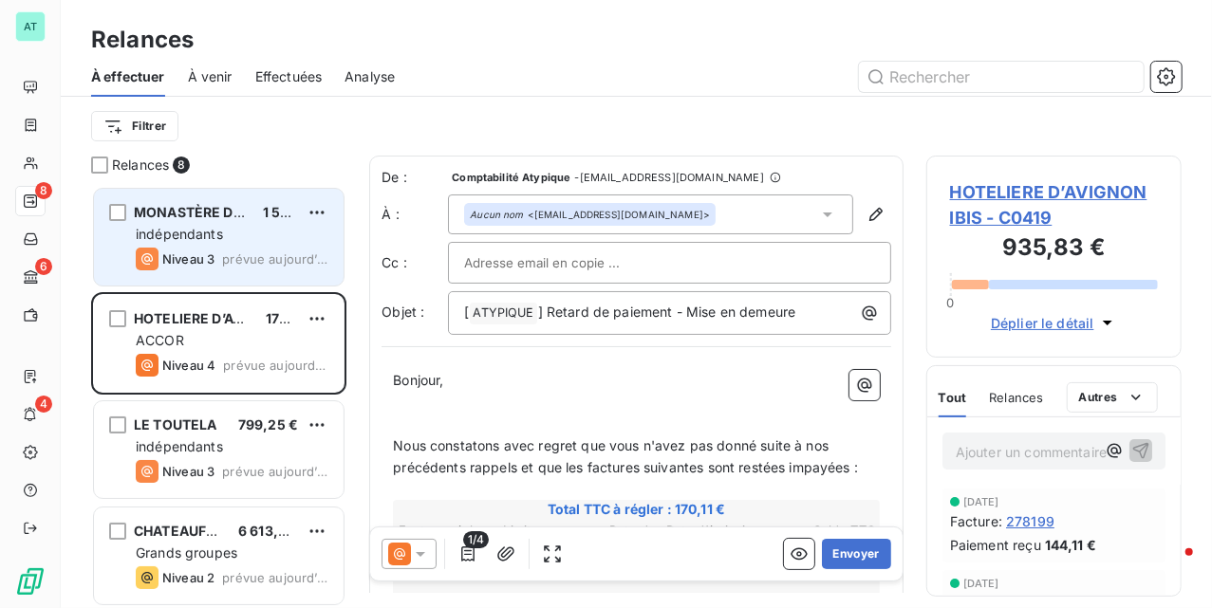
click at [183, 220] on span "MONASTÈRE DES MONIALES DE" at bounding box center [241, 212] width 214 height 16
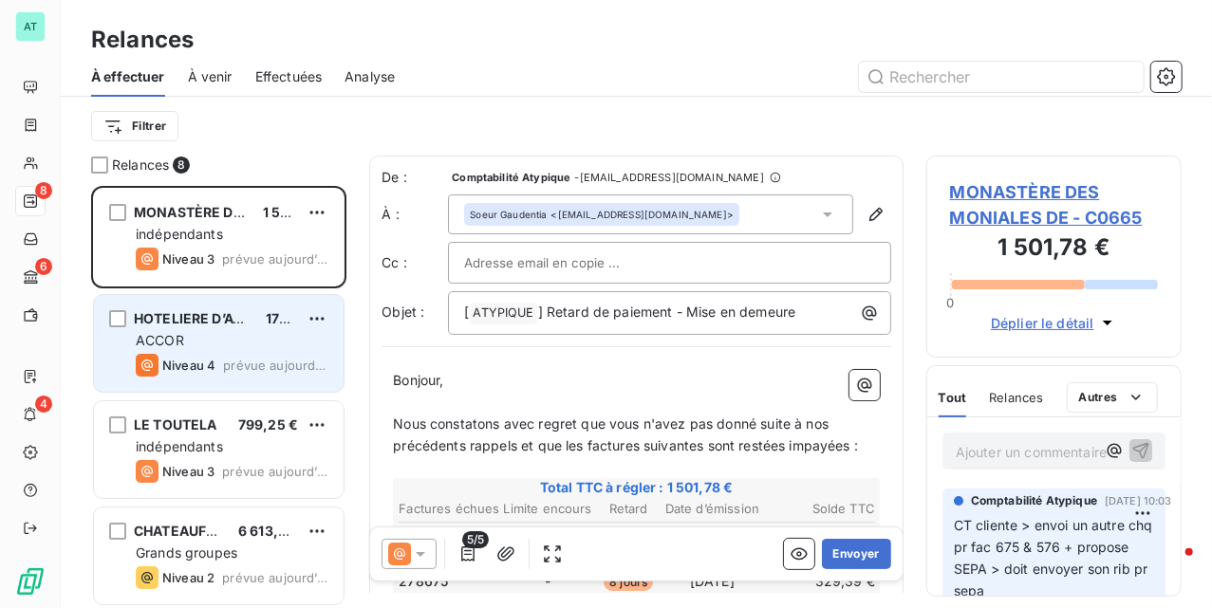
click at [210, 376] on div "Niveau 4" at bounding box center [176, 365] width 80 height 23
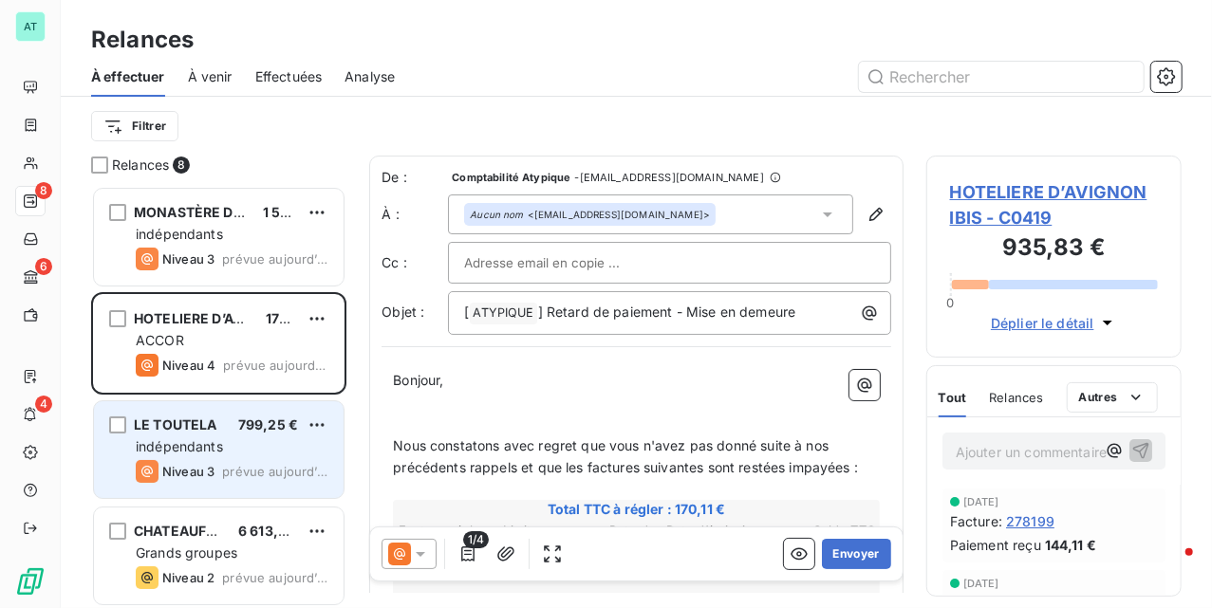
click at [215, 446] on span "indépendants" at bounding box center [179, 447] width 87 height 16
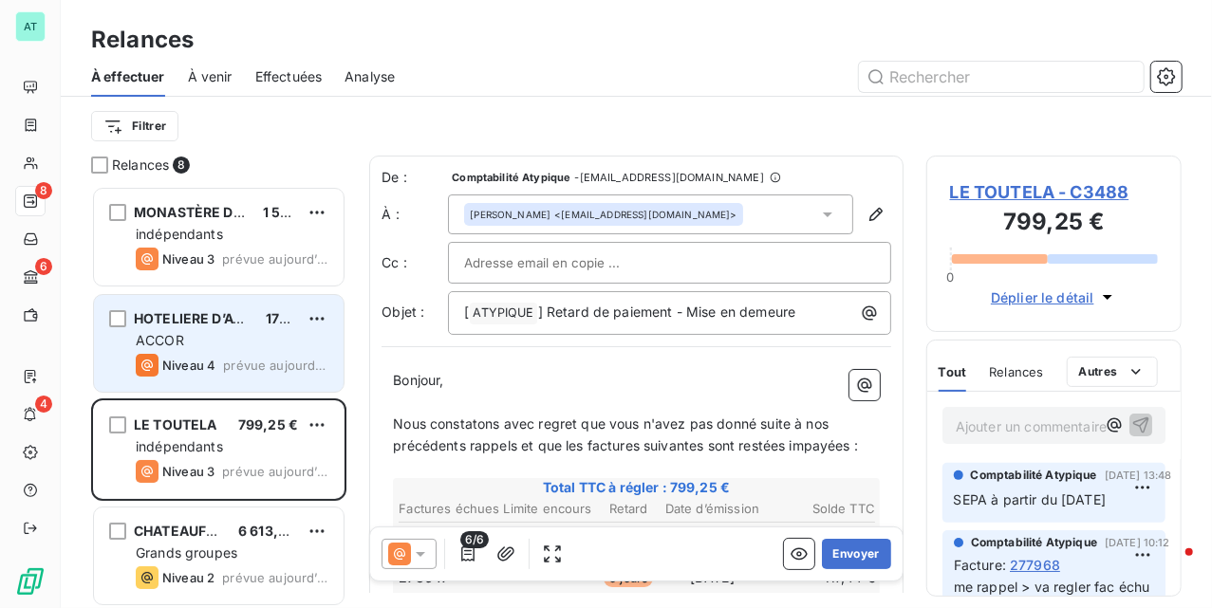
click at [215, 340] on div "ACCOR" at bounding box center [232, 340] width 193 height 19
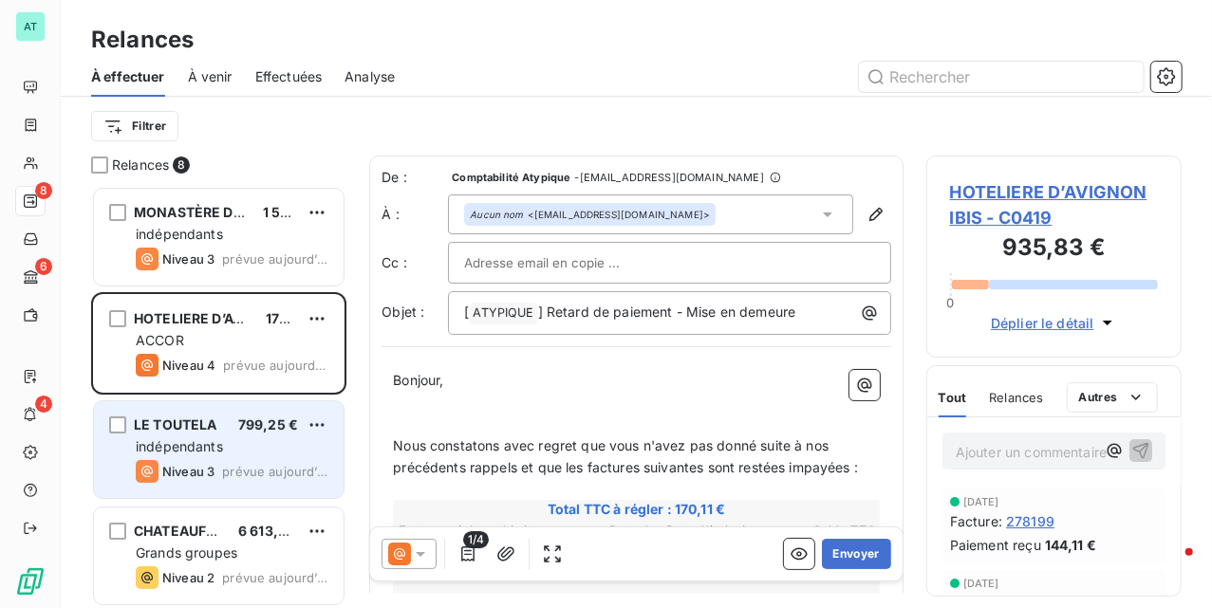
click at [202, 430] on span "LE TOUTELA" at bounding box center [176, 425] width 84 height 16
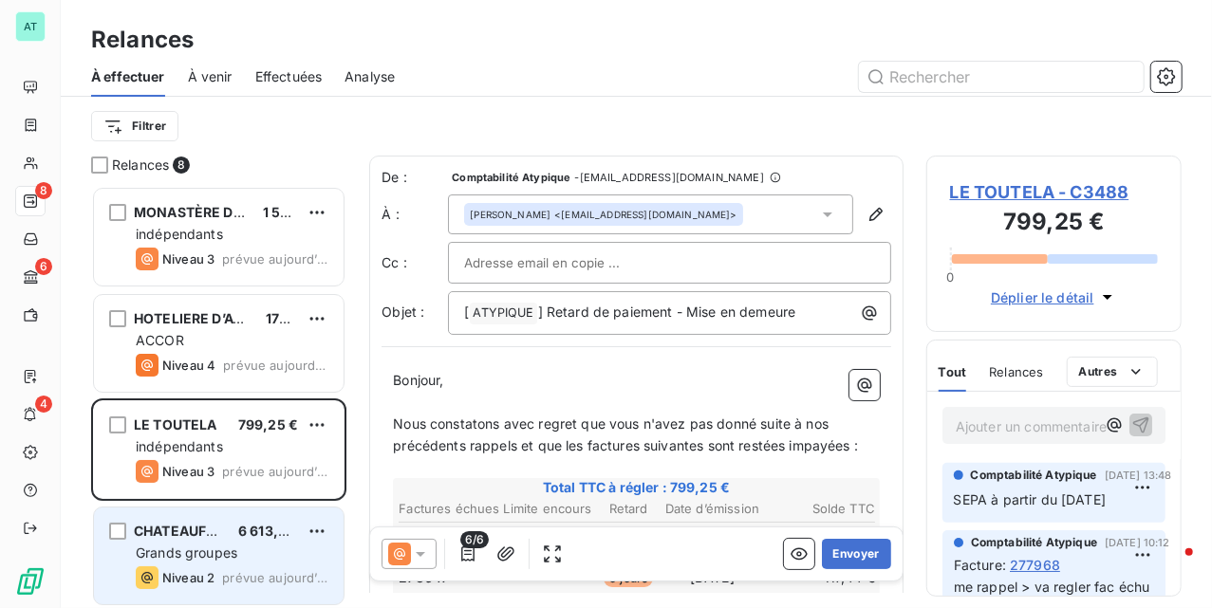
click at [206, 556] on span "Grands groupes" at bounding box center [187, 553] width 102 height 16
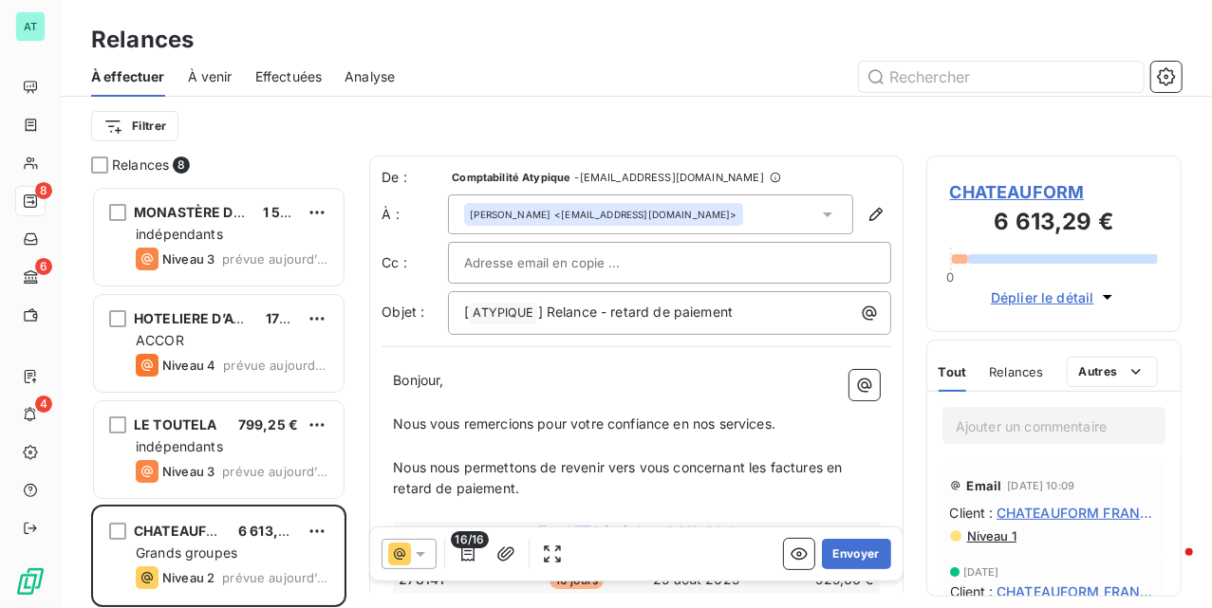
click at [438, 103] on div "Filtrer" at bounding box center [636, 126] width 1091 height 59
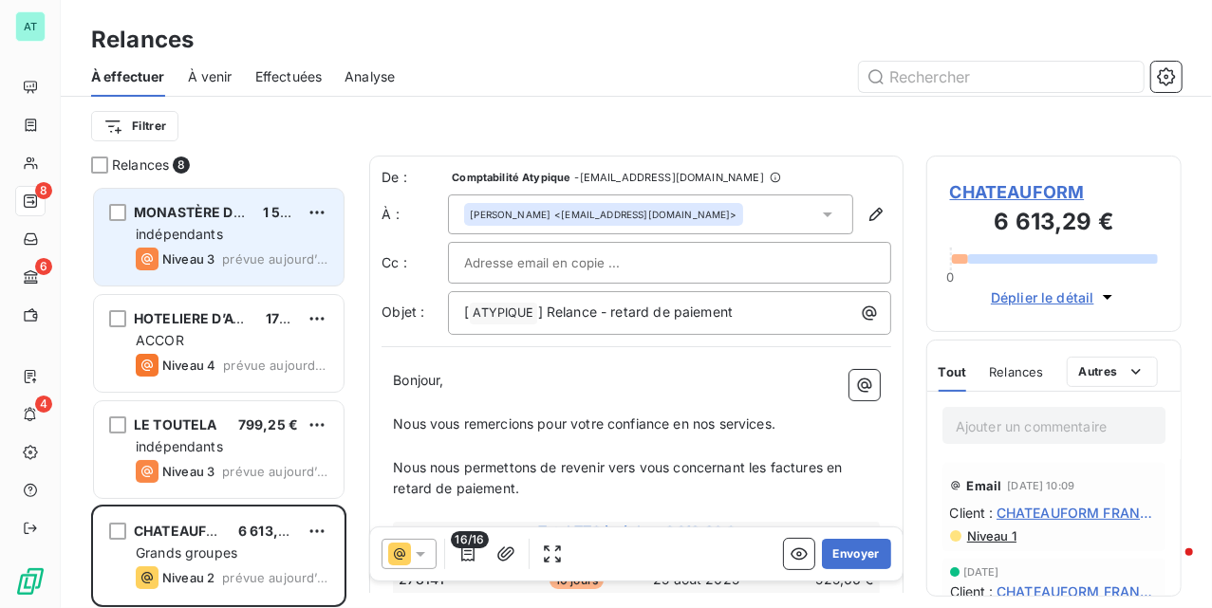
click at [210, 249] on div "Niveau 3" at bounding box center [175, 259] width 79 height 23
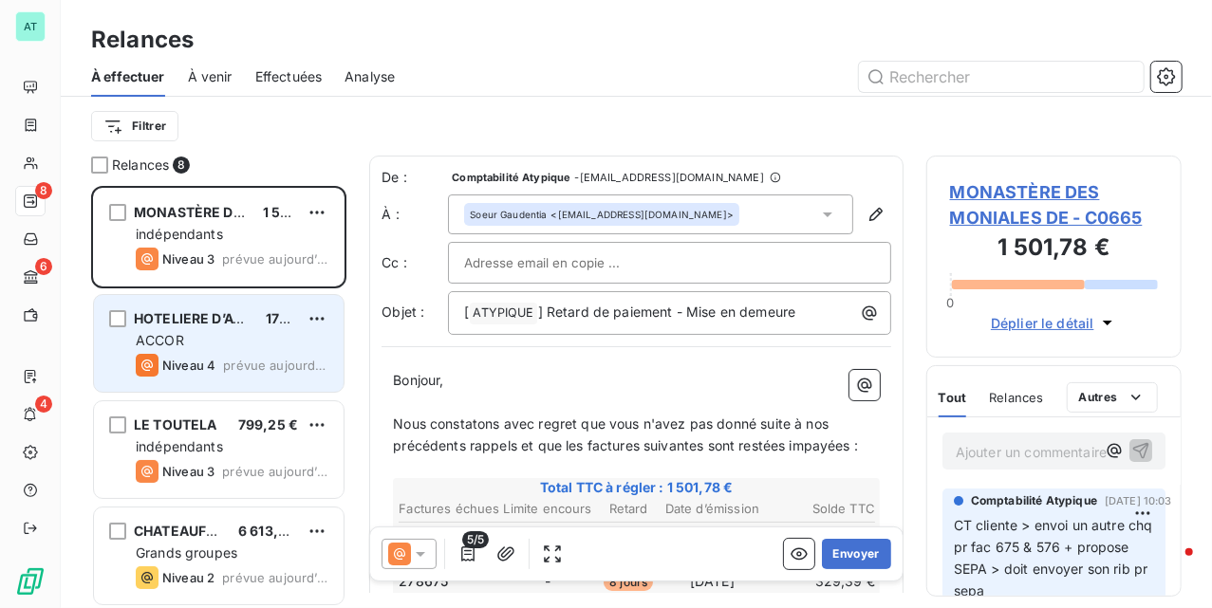
click at [236, 340] on div "ACCOR" at bounding box center [232, 340] width 193 height 19
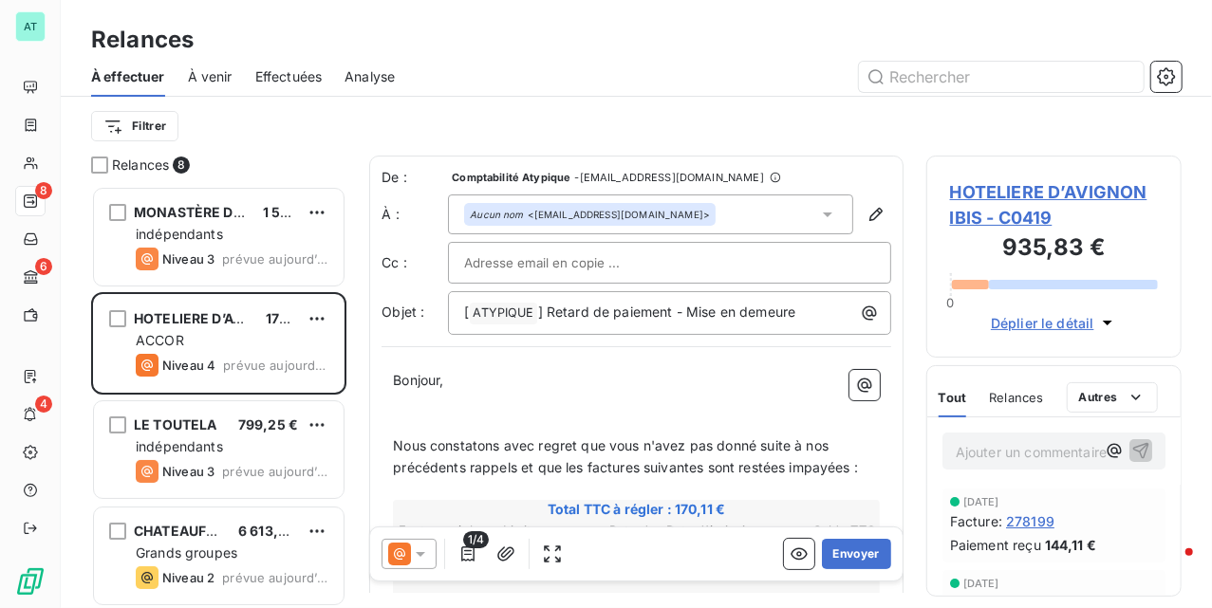
click at [995, 187] on span "HOTELIERE D’AVIGNON IBIS - C0419" at bounding box center [1054, 204] width 208 height 51
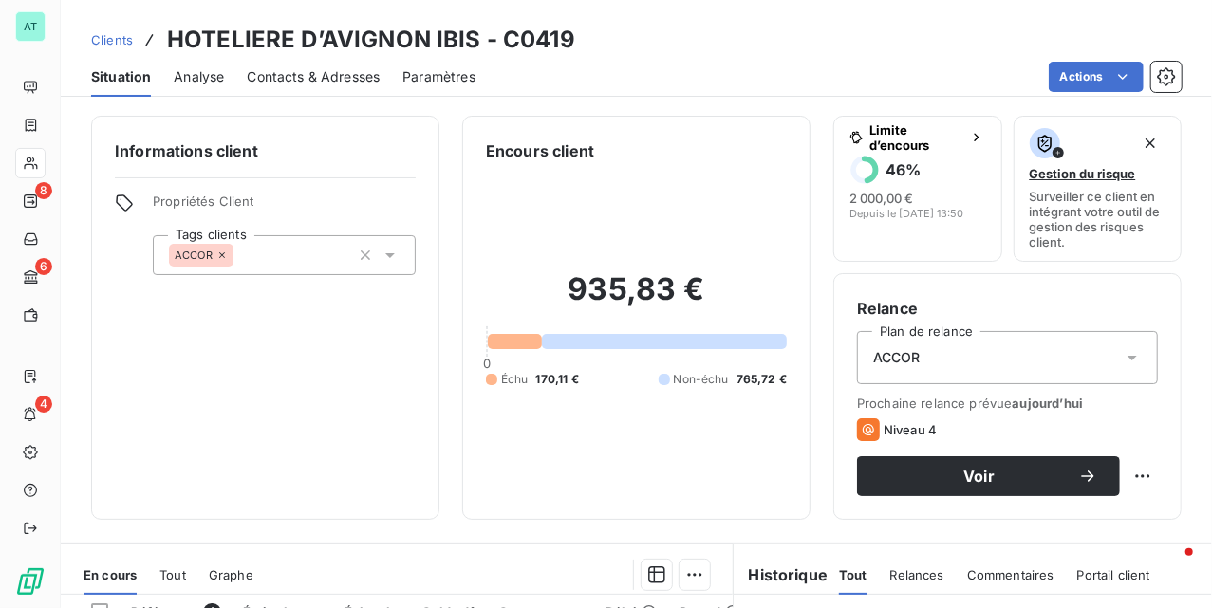
click at [324, 70] on span "Contacts & Adresses" at bounding box center [313, 76] width 133 height 19
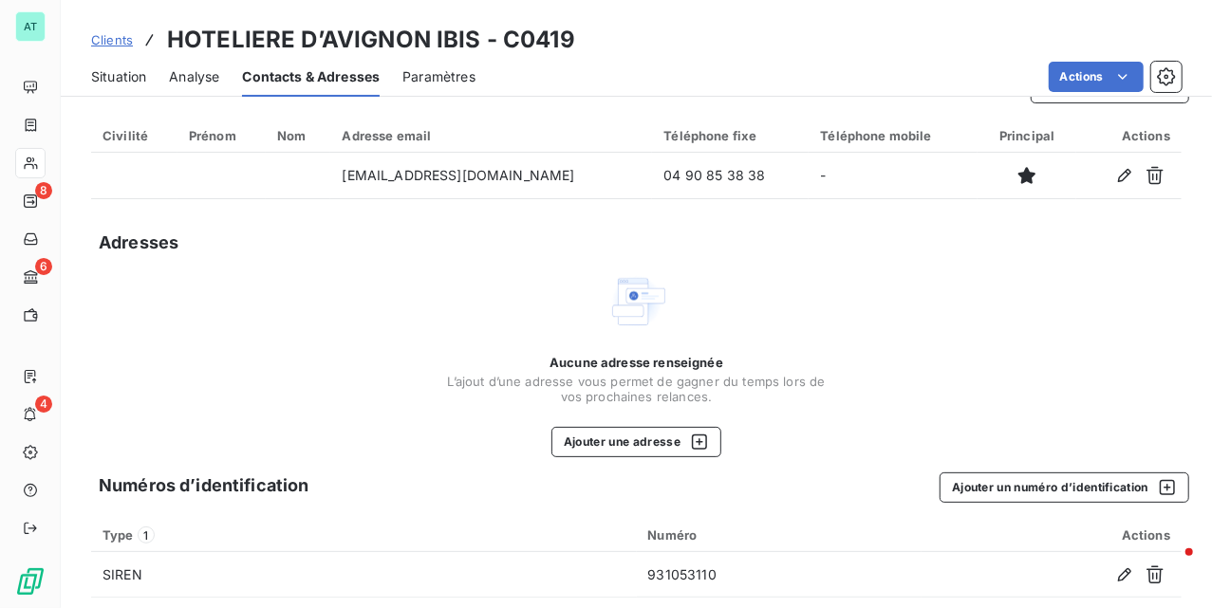
scroll to position [63, 0]
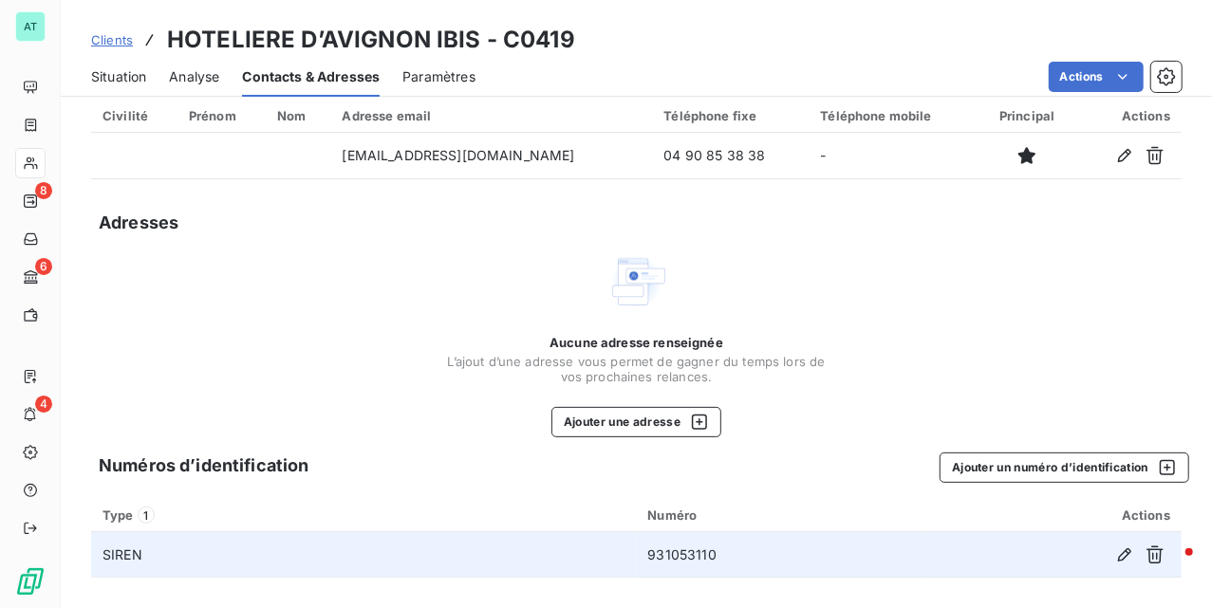
click at [677, 554] on td "931053110" at bounding box center [779, 556] width 285 height 46
copy td "931053110"
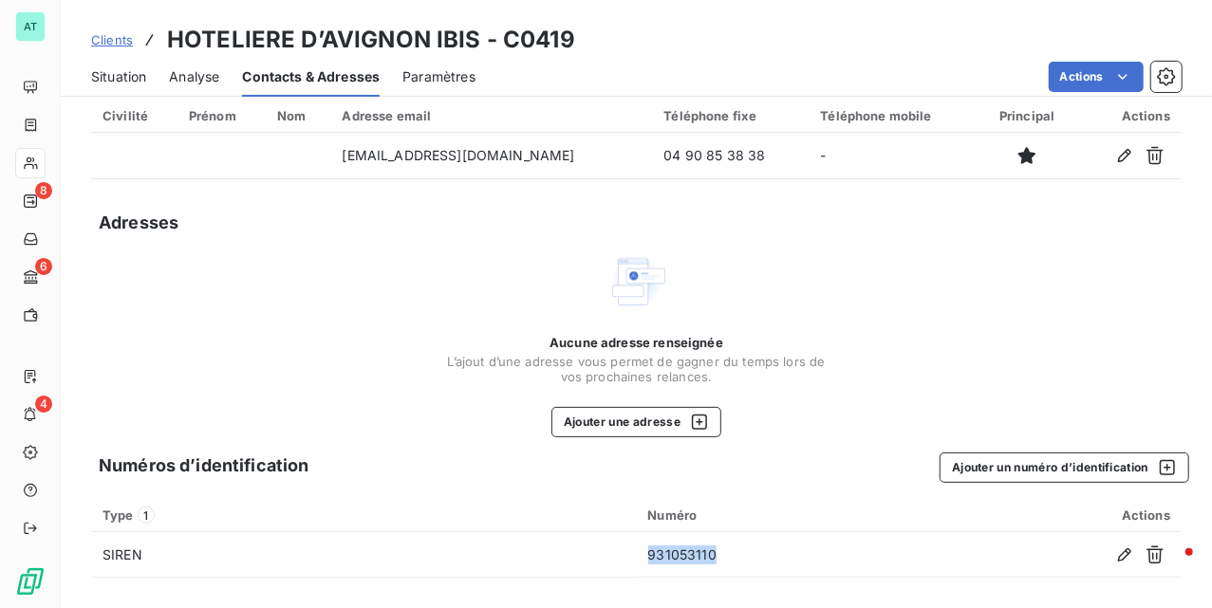
click at [144, 70] on span "Situation" at bounding box center [118, 76] width 55 height 19
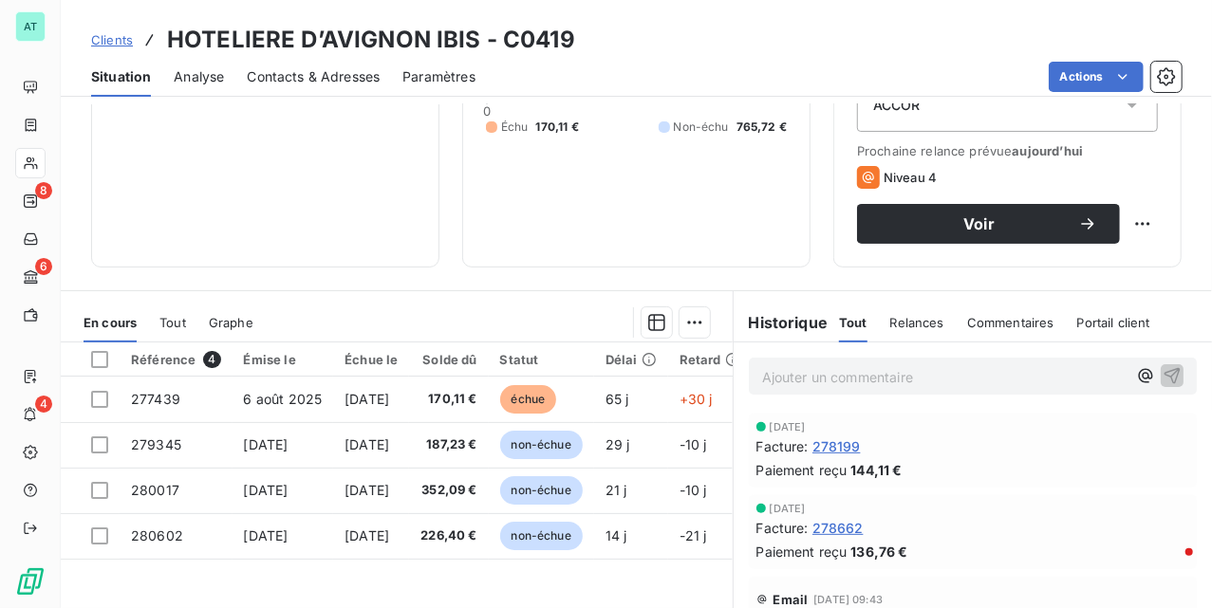
scroll to position [0, 0]
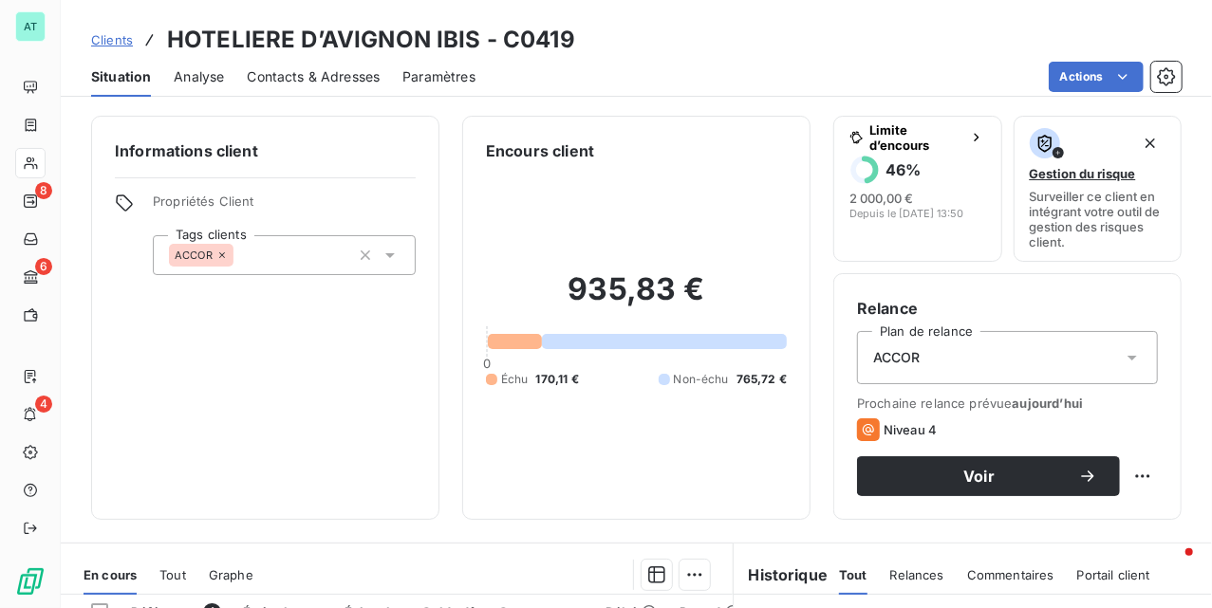
click at [541, 31] on h3 "HOTELIERE D’AVIGNON IBIS - C0419" at bounding box center [371, 40] width 408 height 34
copy h3 "C0419"
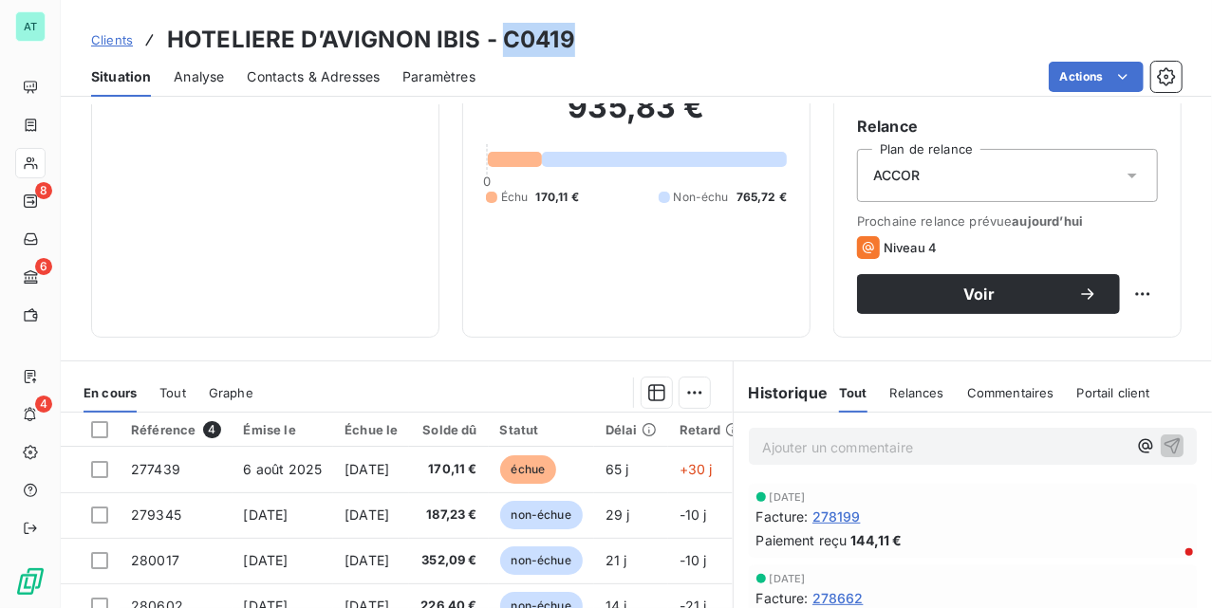
scroll to position [157, 0]
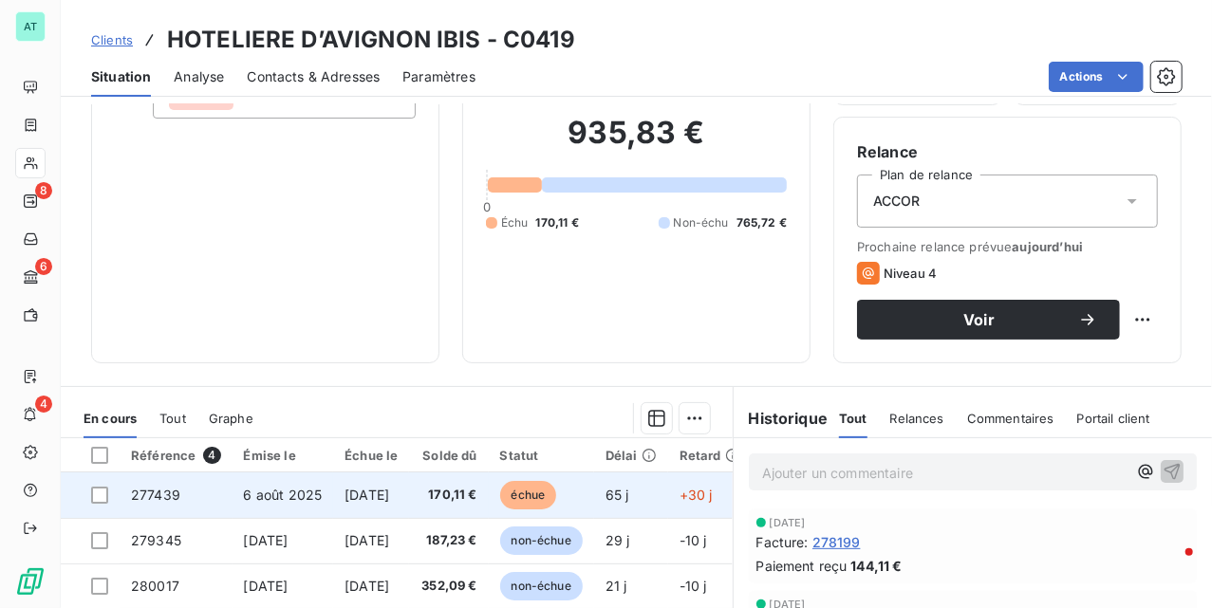
click at [178, 503] on span "277439" at bounding box center [155, 495] width 49 height 16
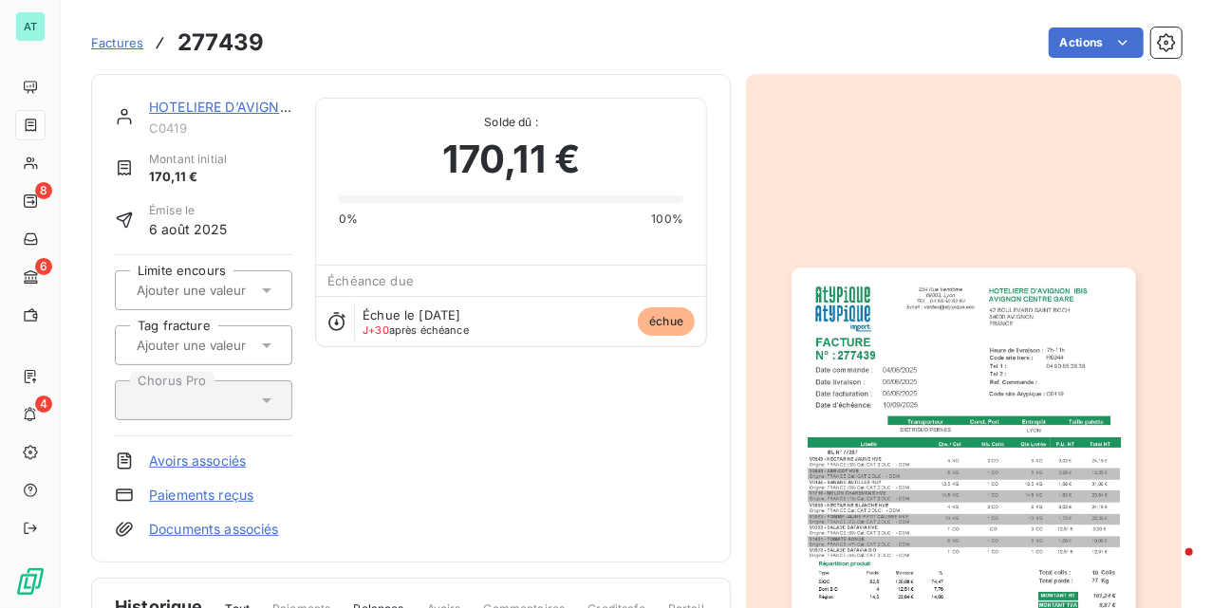
click at [244, 47] on h3 "277439" at bounding box center [221, 43] width 86 height 34
copy h3 "277439"
click at [230, 103] on link "HOTELIERE D’AVIGNON IBIS" at bounding box center [239, 107] width 181 height 16
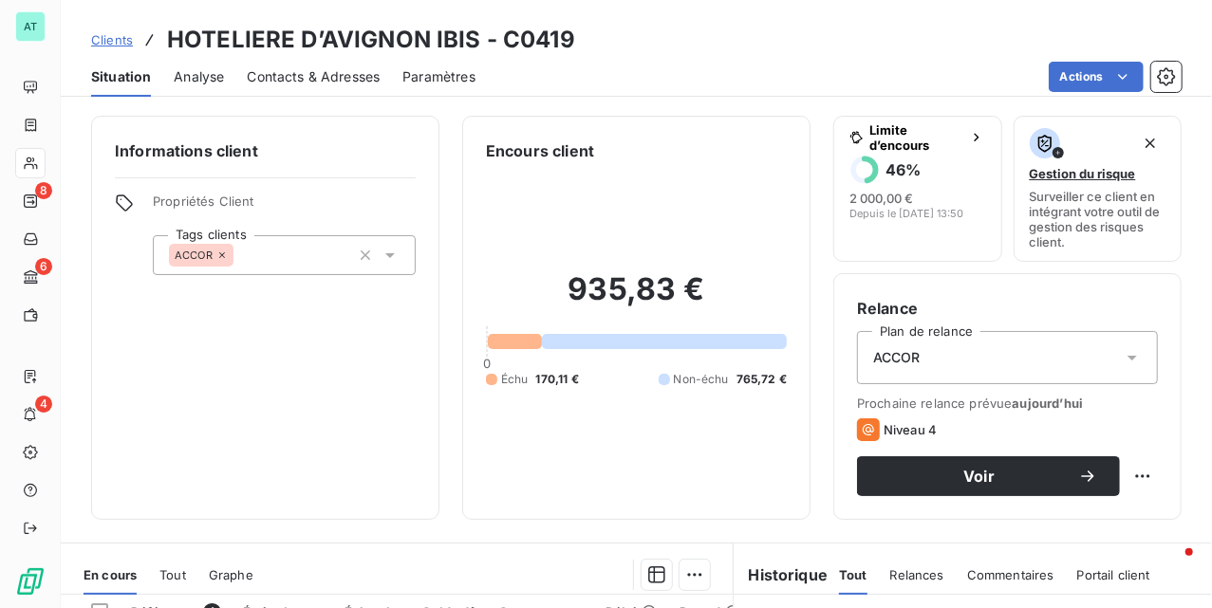
click at [370, 76] on span "Contacts & Adresses" at bounding box center [313, 76] width 133 height 19
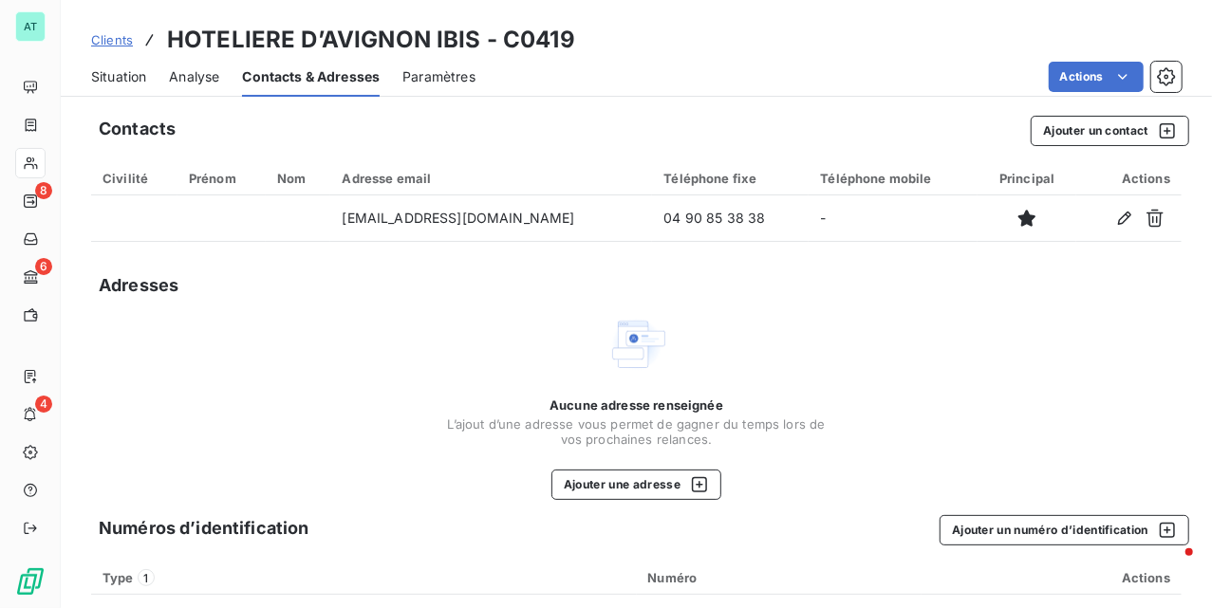
click at [537, 38] on h3 "HOTELIERE D’AVIGNON IBIS - C0419" at bounding box center [371, 40] width 408 height 34
copy h3 "C0419"
click at [1124, 127] on button "Ajouter un contact" at bounding box center [1110, 131] width 159 height 30
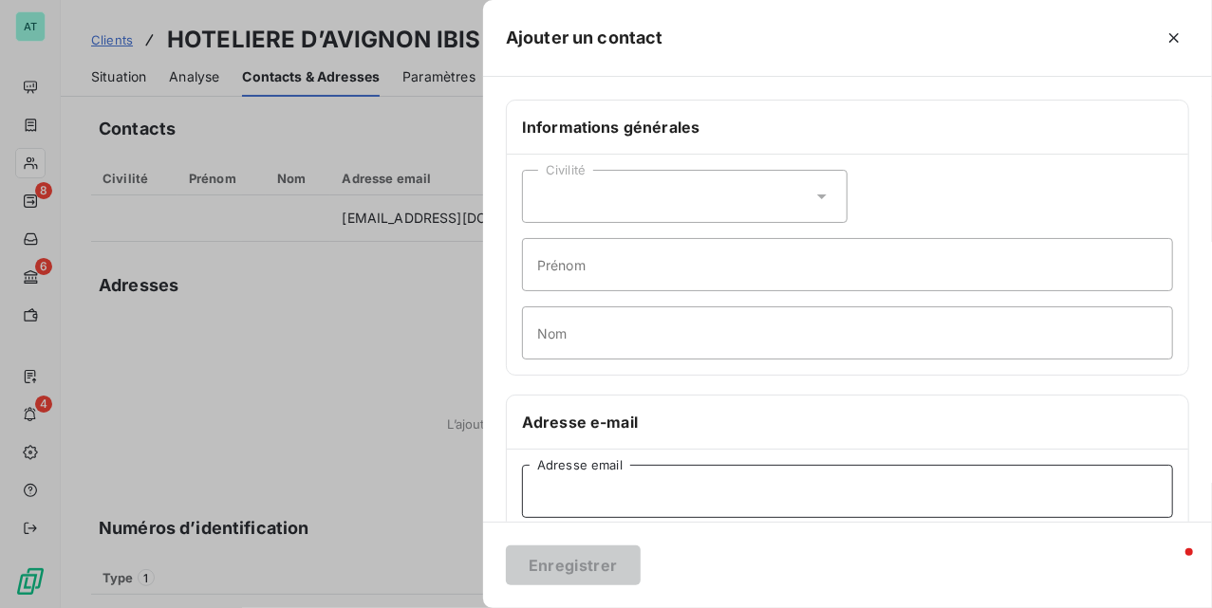
drag, startPoint x: 602, startPoint y: 509, endPoint x: 604, endPoint y: 540, distance: 31.4
click at [601, 513] on input "Adresse email" at bounding box center [847, 491] width 651 height 53
paste input "H0944-AM@accor.com"
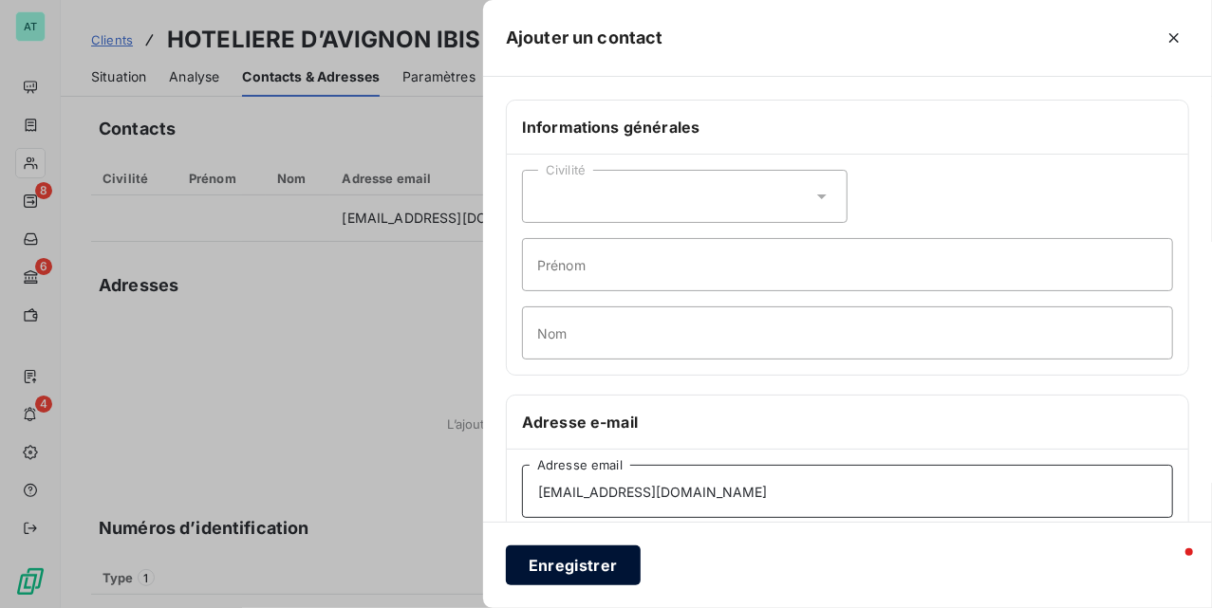
type input "H0944-AM@accor.com"
click at [570, 567] on button "Enregistrer" at bounding box center [573, 566] width 135 height 40
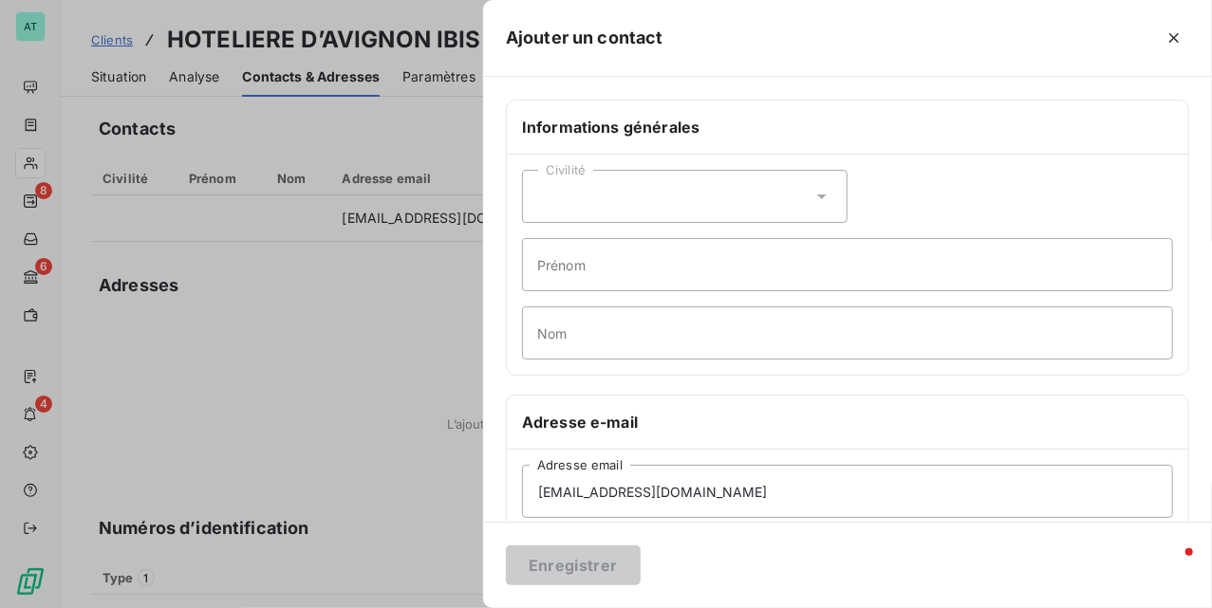
click at [324, 286] on div at bounding box center [606, 304] width 1212 height 608
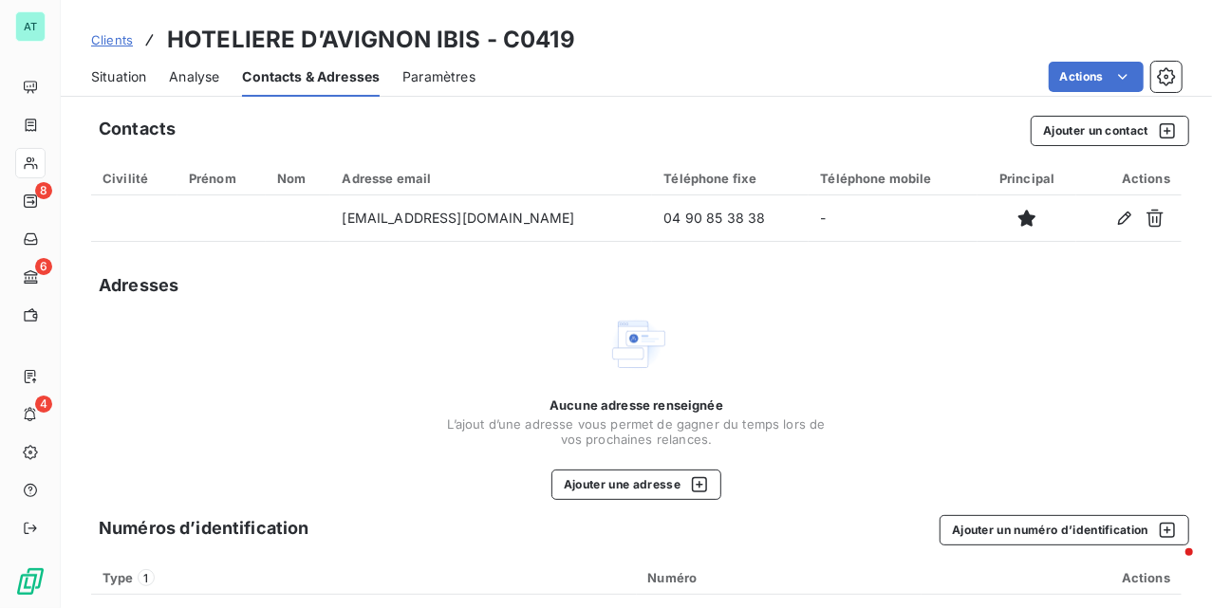
click at [657, 266] on div "Contacts Ajouter un contact Civilité Prénom Nom Adresse email Téléphone fixe Té…" at bounding box center [636, 387] width 1151 height 567
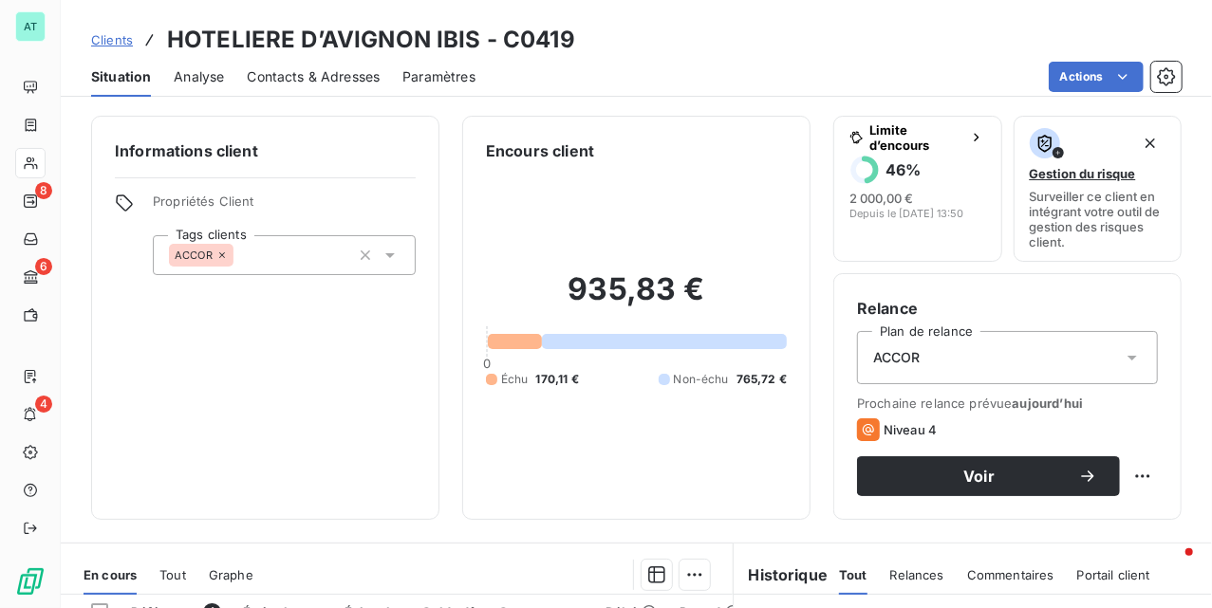
click at [312, 80] on span "Contacts & Adresses" at bounding box center [313, 76] width 133 height 19
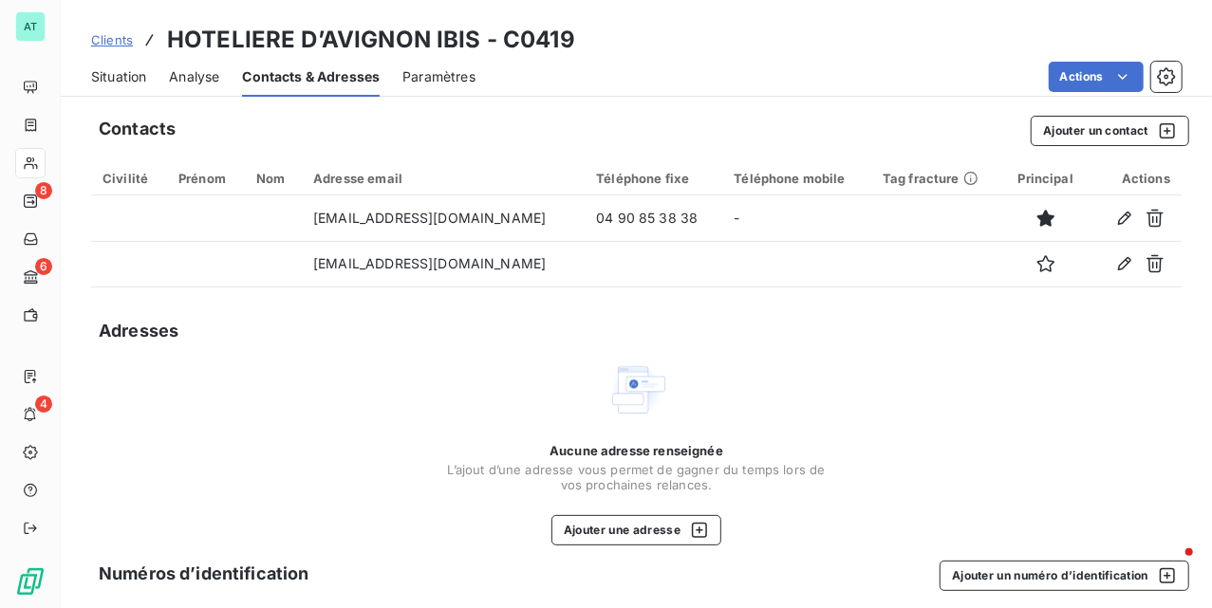
click at [133, 76] on span "Situation" at bounding box center [118, 76] width 55 height 19
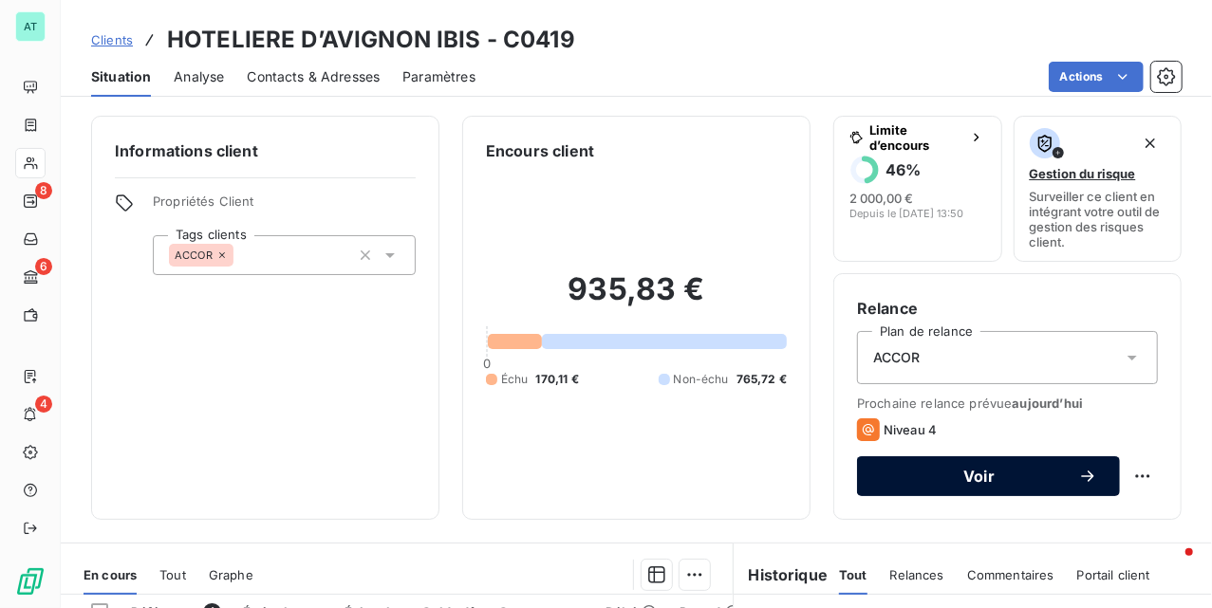
click at [984, 461] on button "Voir" at bounding box center [988, 477] width 263 height 40
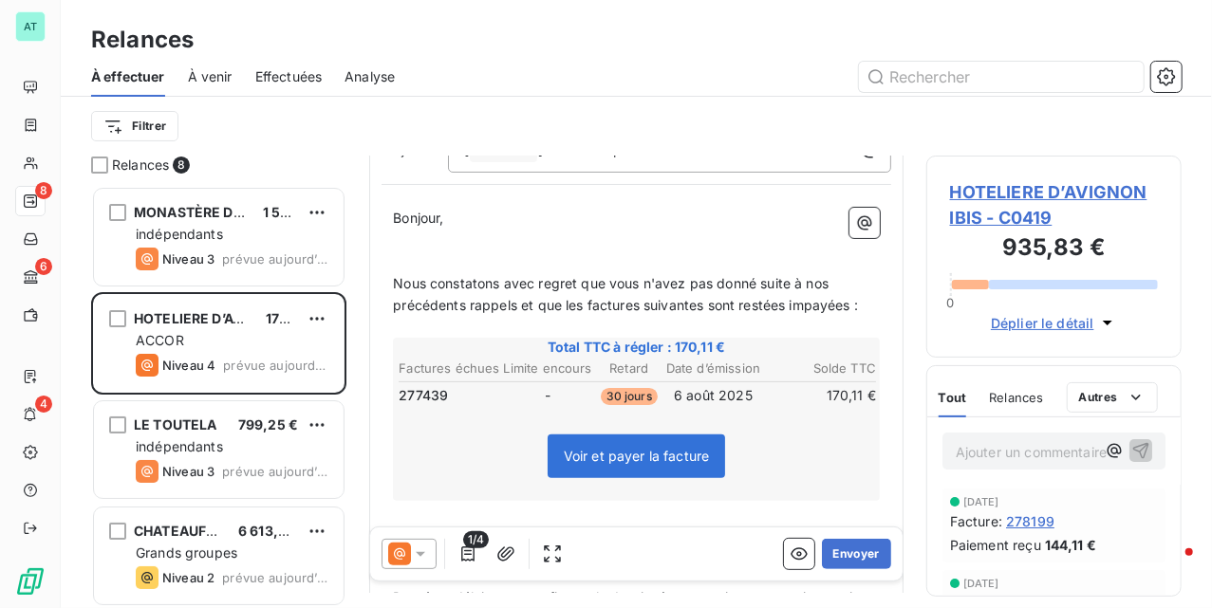
scroll to position [190, 0]
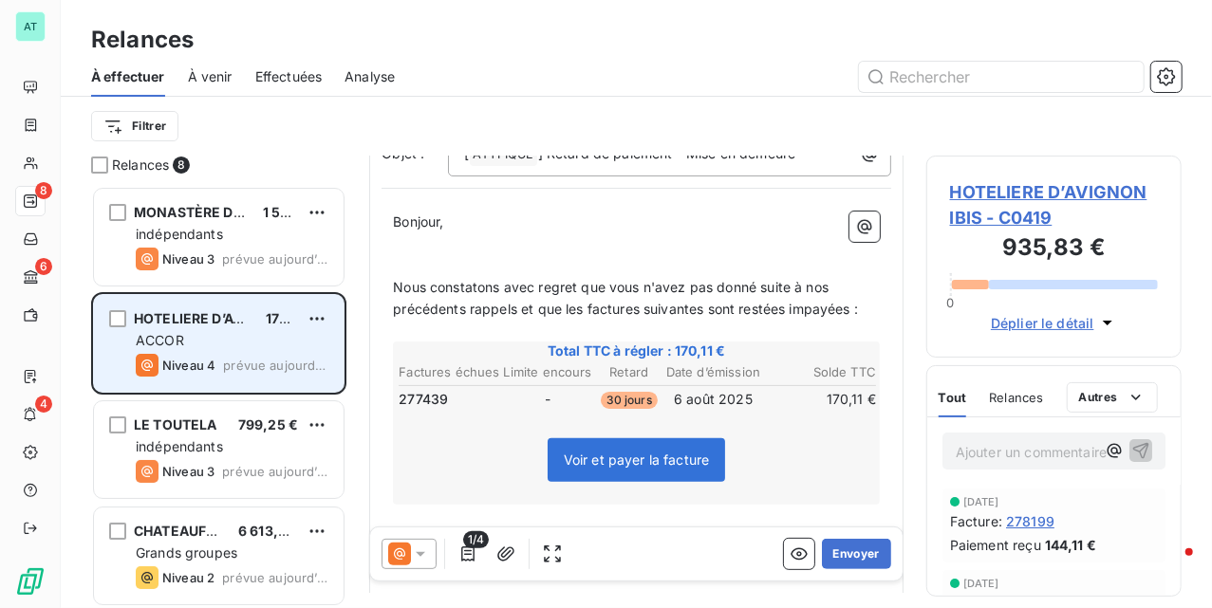
click at [252, 311] on div "HOTELIERE D’AVIGNON IBIS 170,11 €" at bounding box center [232, 318] width 193 height 17
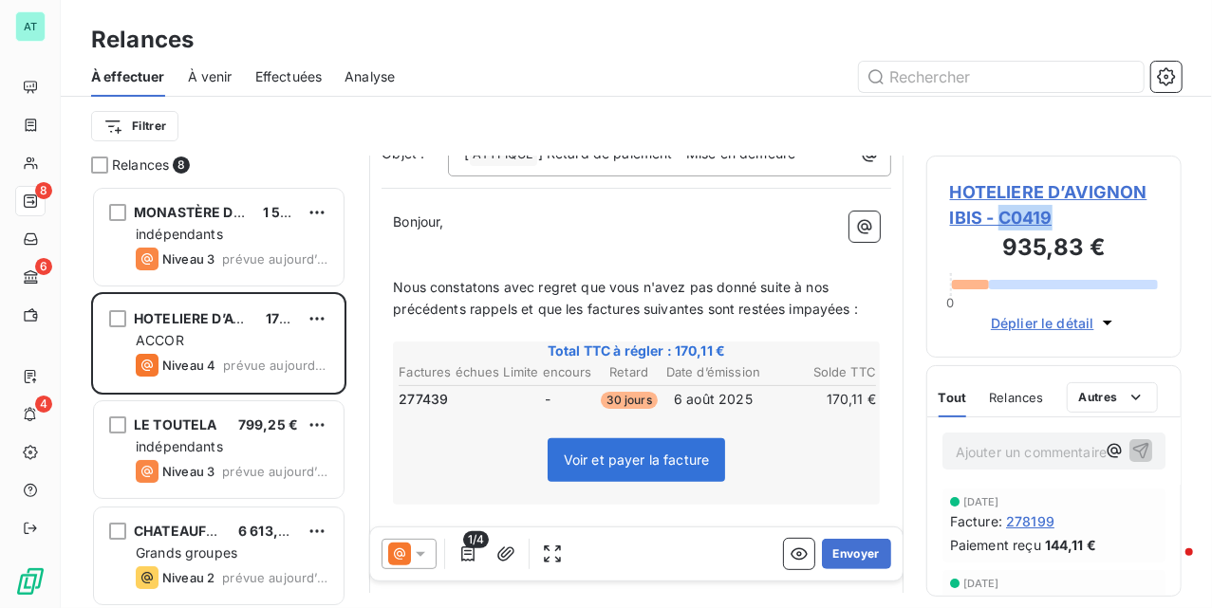
copy span "C0419"
drag, startPoint x: 1082, startPoint y: 220, endPoint x: 1000, endPoint y: 220, distance: 81.6
click at [1000, 220] on span "HOTELIERE D’AVIGNON IBIS - C0419" at bounding box center [1054, 204] width 208 height 51
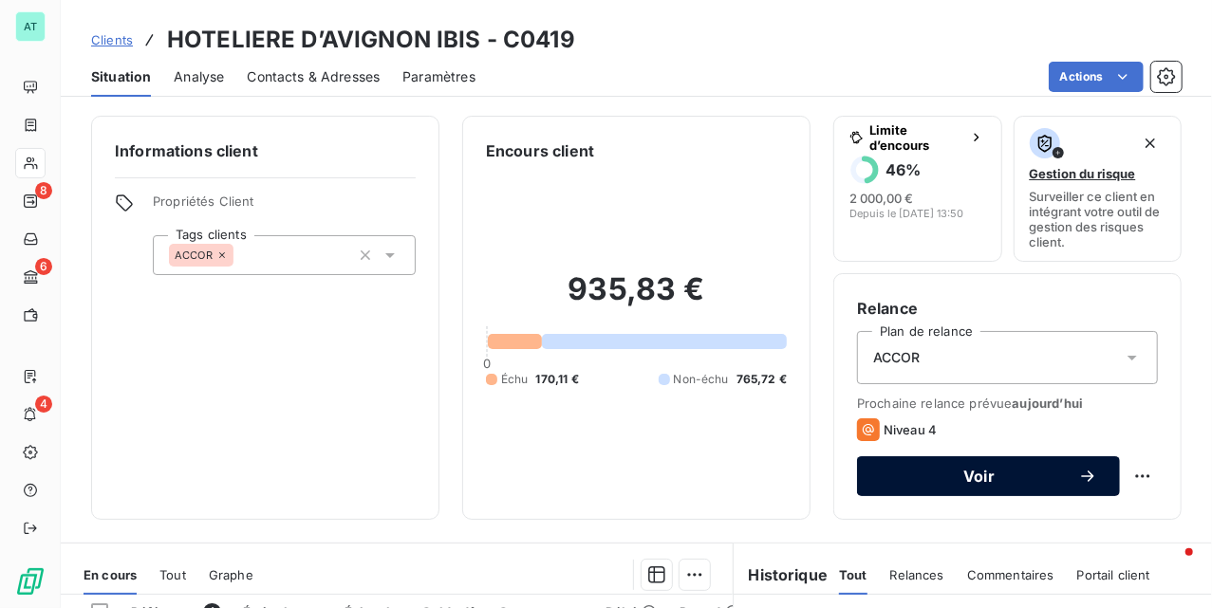
click at [969, 482] on span "Voir" at bounding box center [979, 476] width 198 height 15
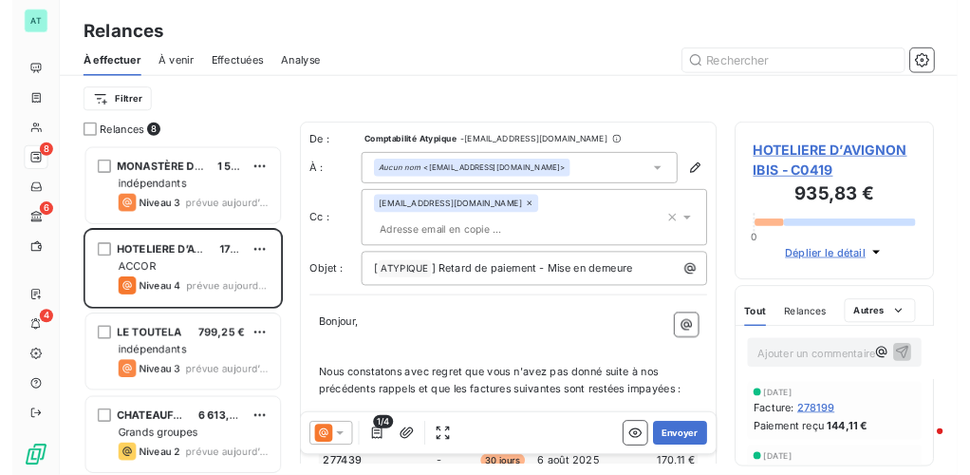
scroll to position [403, 236]
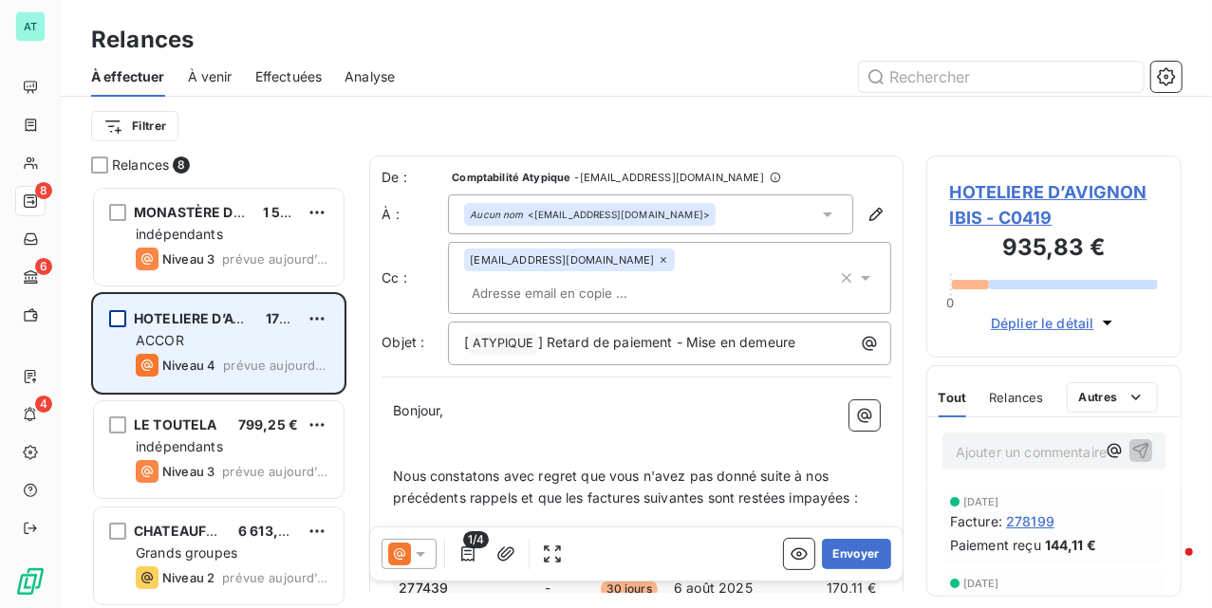
click at [122, 312] on div "grid" at bounding box center [117, 318] width 17 height 17
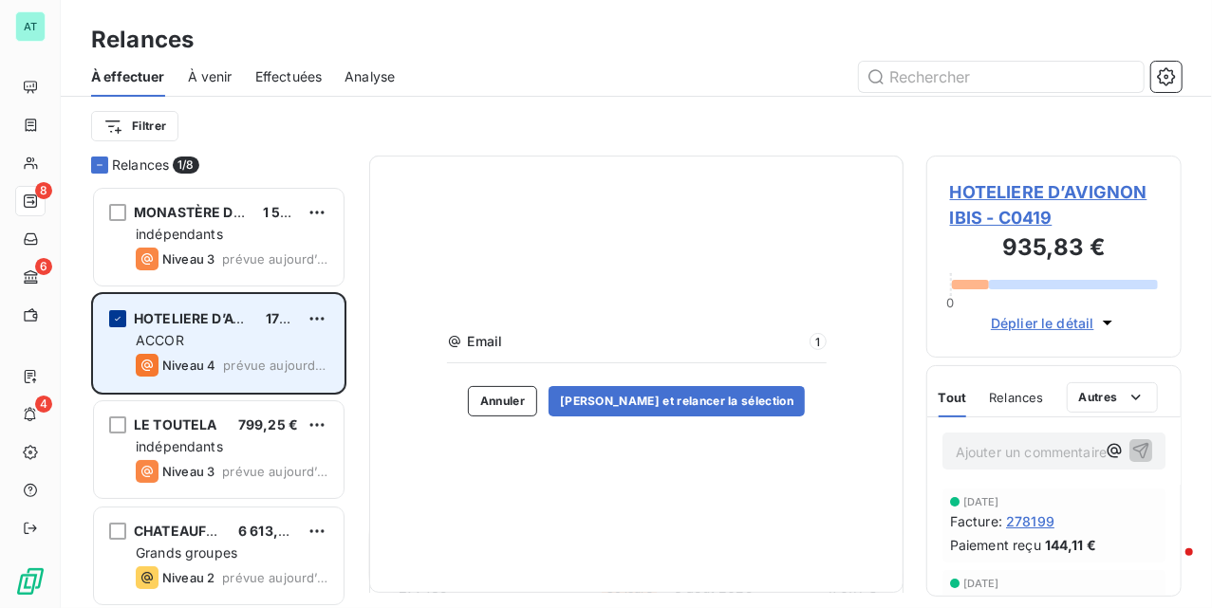
click at [122, 313] on icon "grid" at bounding box center [117, 318] width 11 height 11
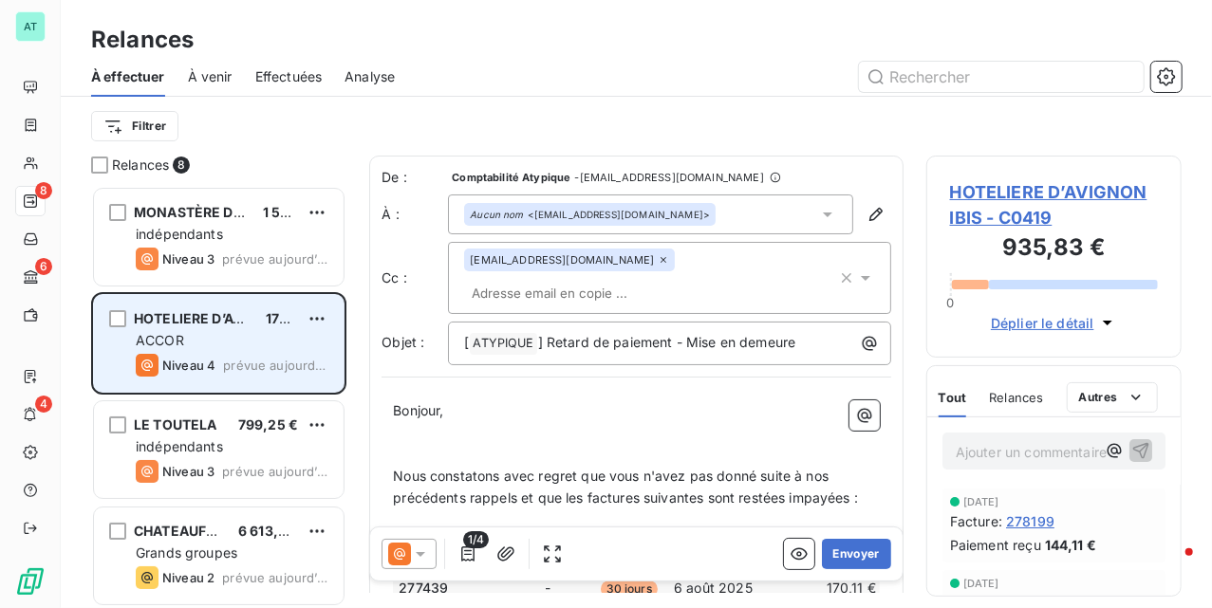
click at [240, 344] on div "ACCOR" at bounding box center [232, 340] width 193 height 19
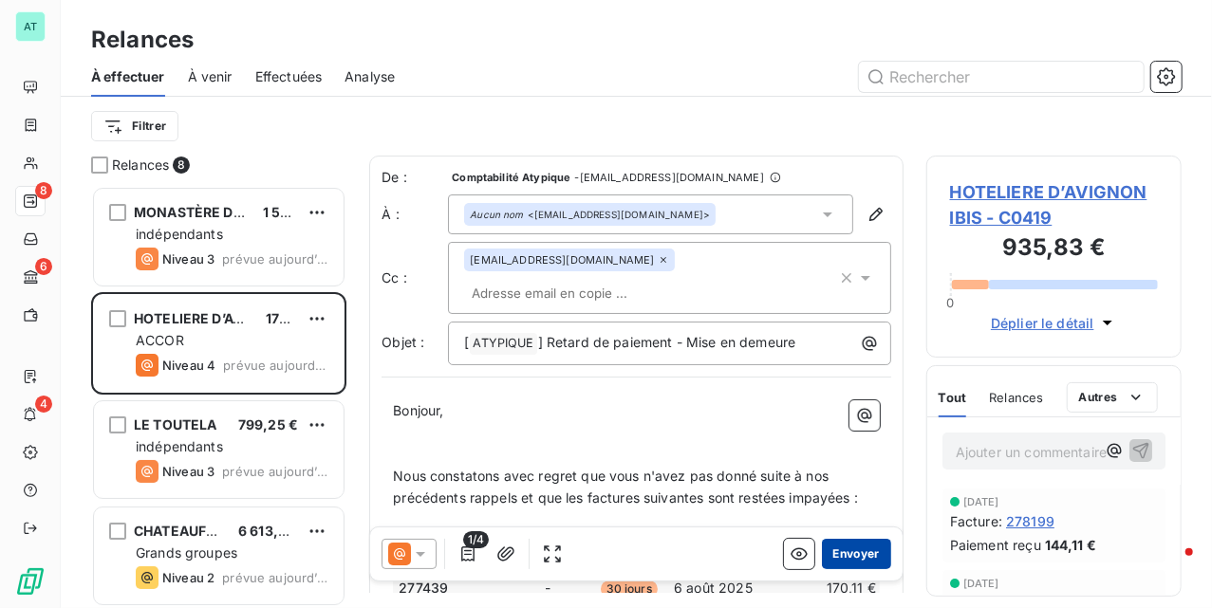
click at [833, 547] on button "Envoyer" at bounding box center [856, 554] width 69 height 30
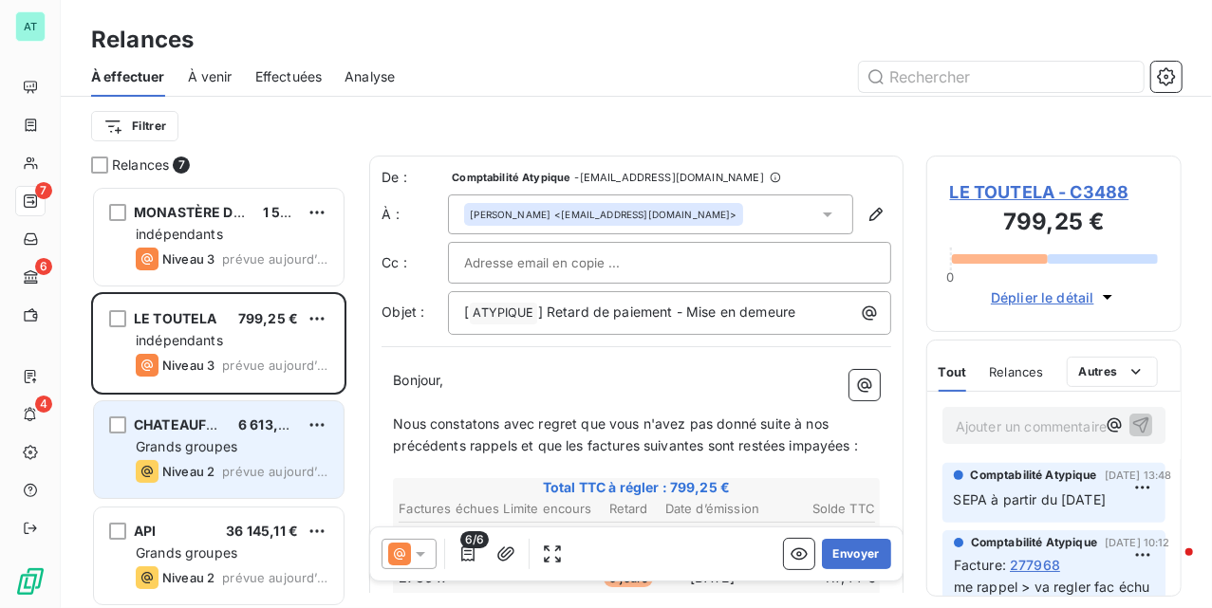
click at [237, 448] on span "Grands groupes" at bounding box center [187, 447] width 102 height 16
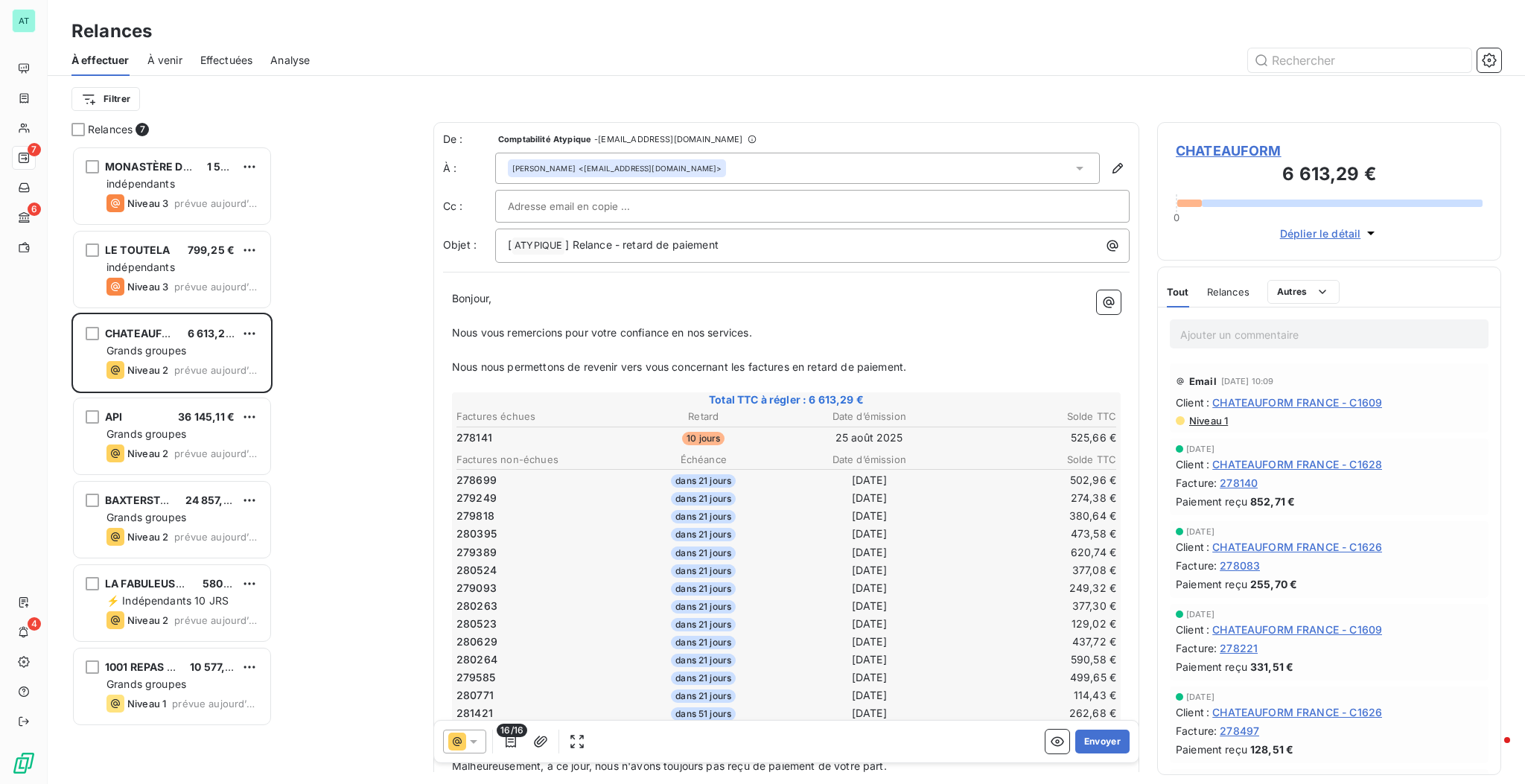
scroll to position [623, 329]
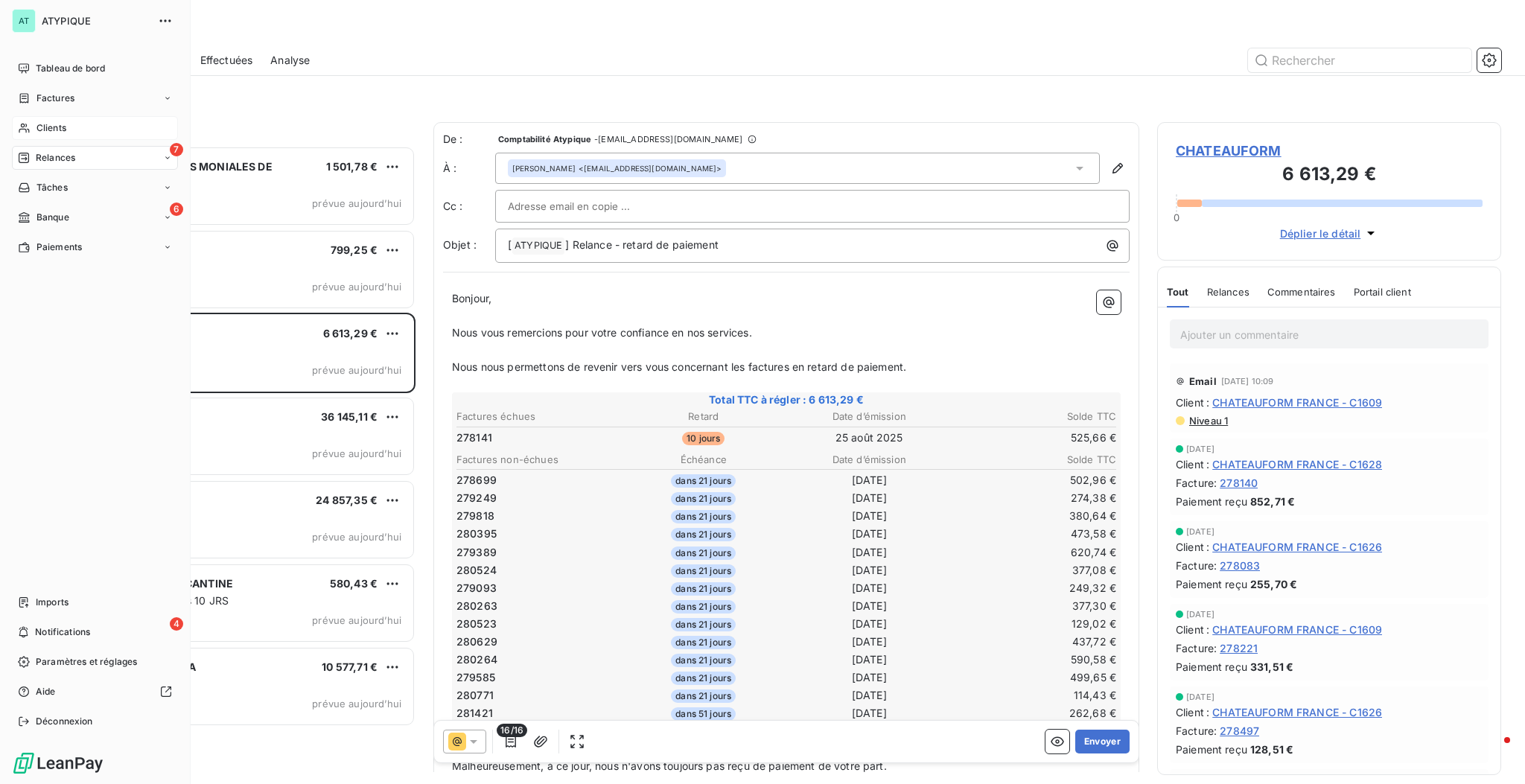
click at [27, 134] on div "Clients" at bounding box center [95, 128] width 166 height 24
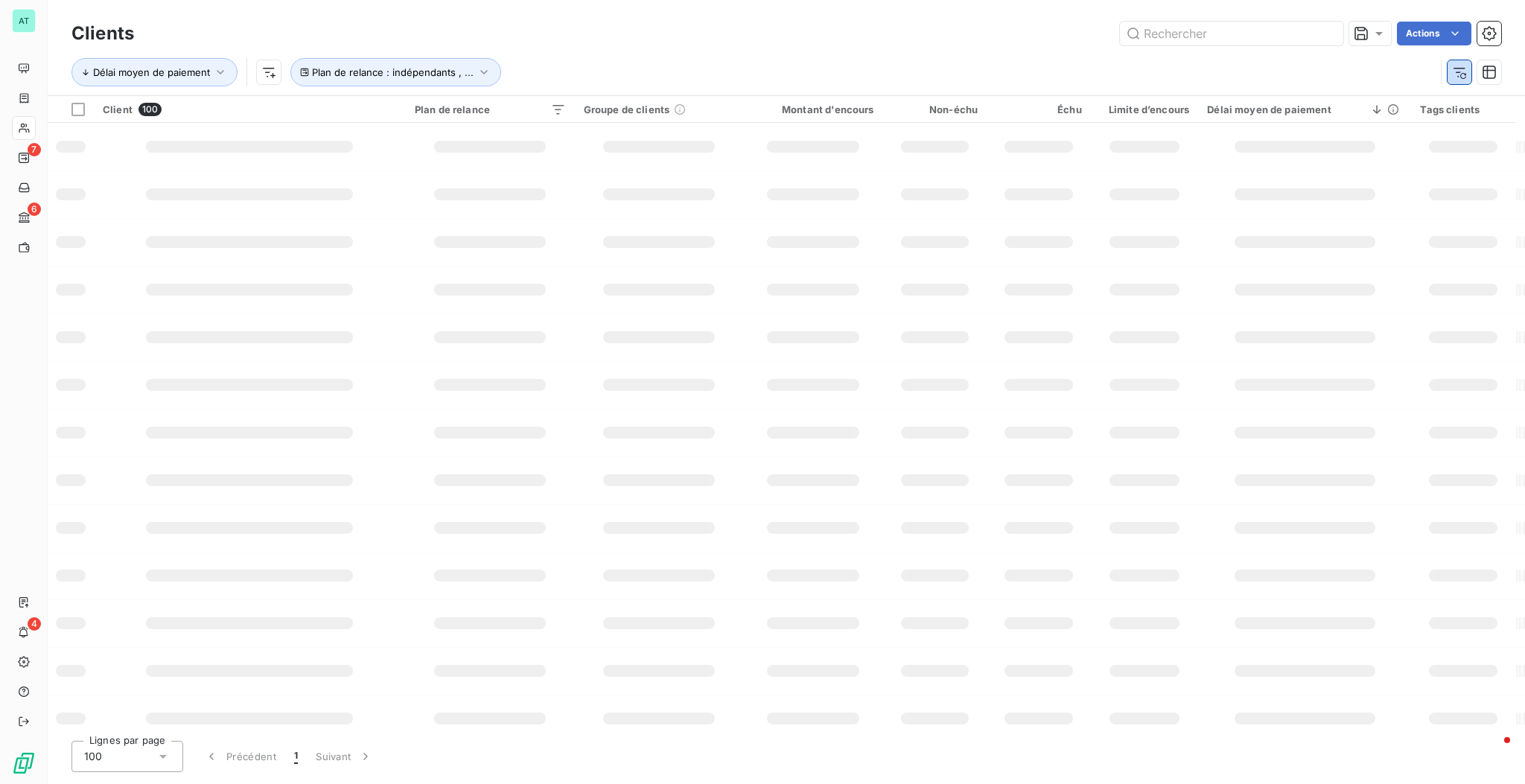
click at [950, 75] on icon "button" at bounding box center [1459, 72] width 15 height 15
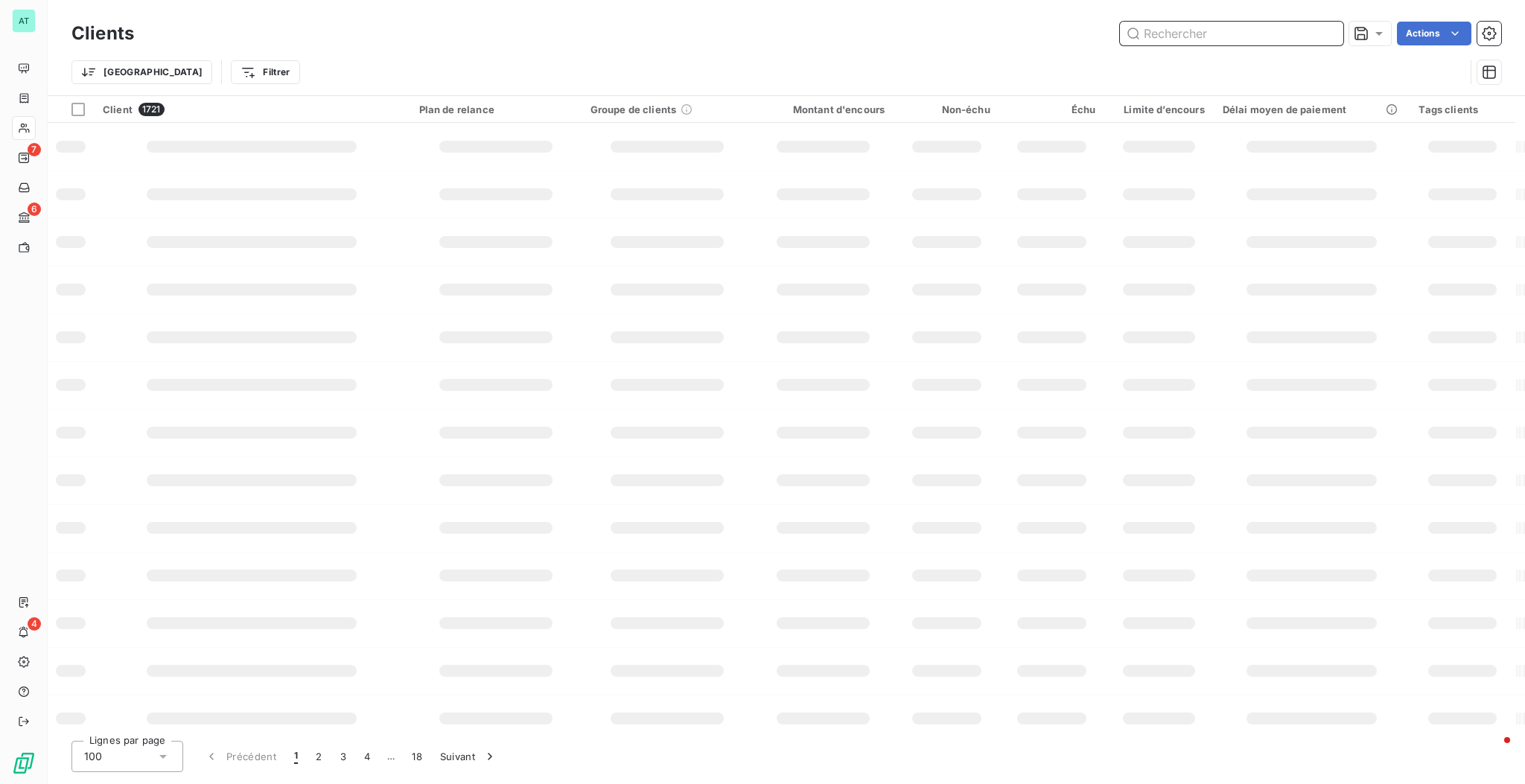
click at [950, 31] on input "text" at bounding box center [1232, 34] width 224 height 24
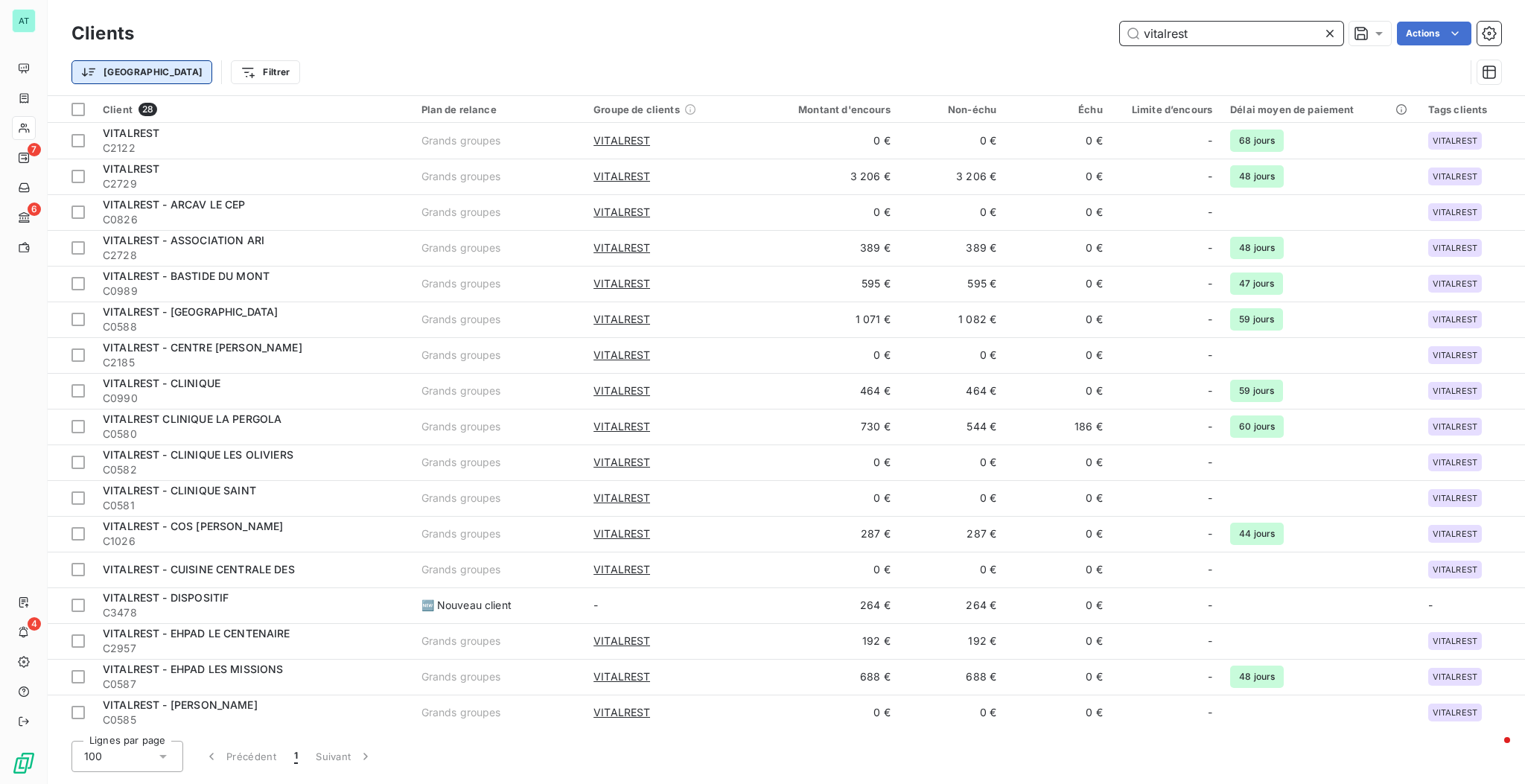
type input "vitalrest"
click at [91, 80] on html "AT 7 6 4 Clients vitalrest Actions Trier Filtrer Client 28 Plan de relance Grou…" at bounding box center [762, 392] width 1525 height 784
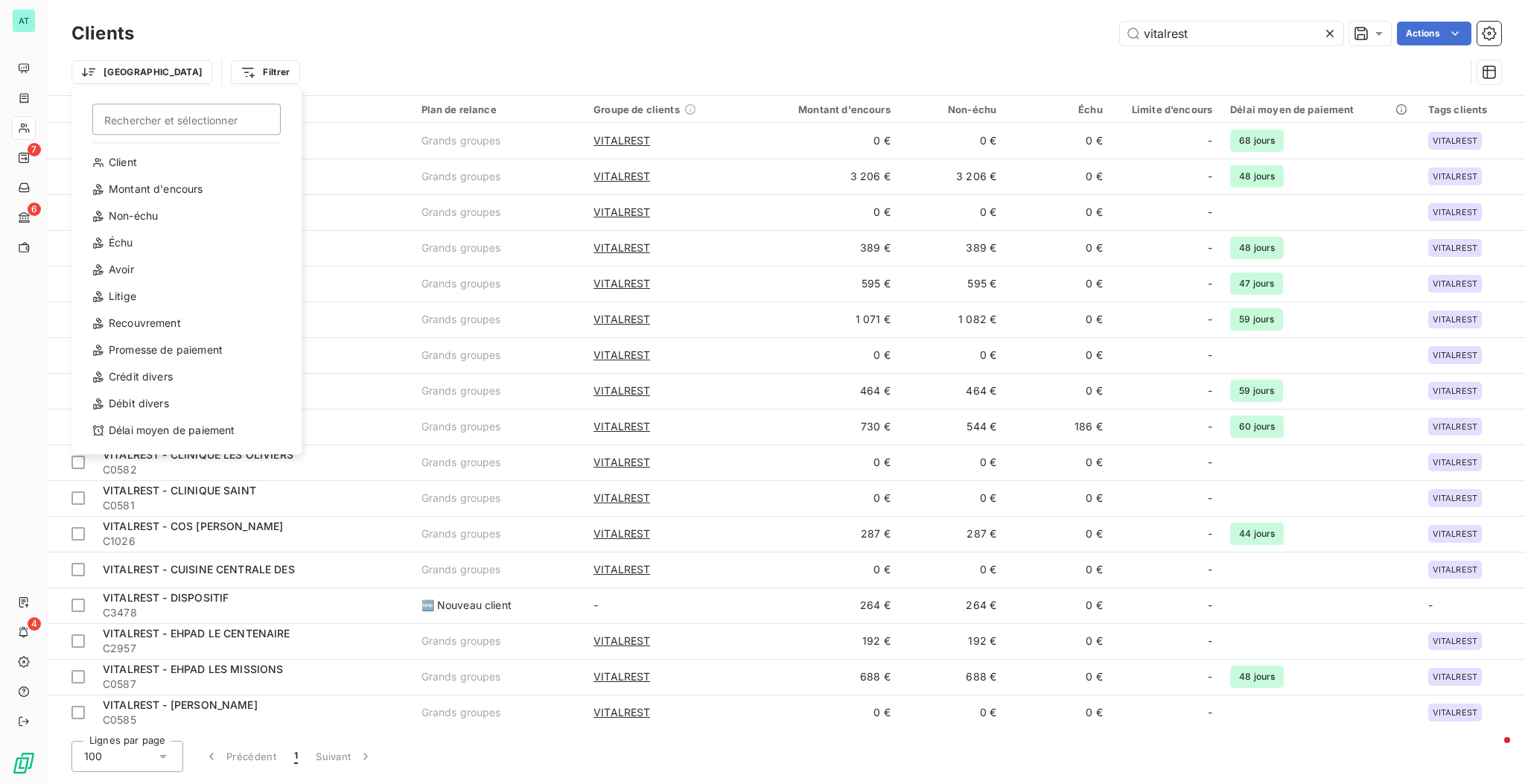
click at [950, 33] on html "AT 7 6 4 Clients vitalrest Actions Trier Rechercher et sélectionner Client Mont…" at bounding box center [762, 392] width 1525 height 784
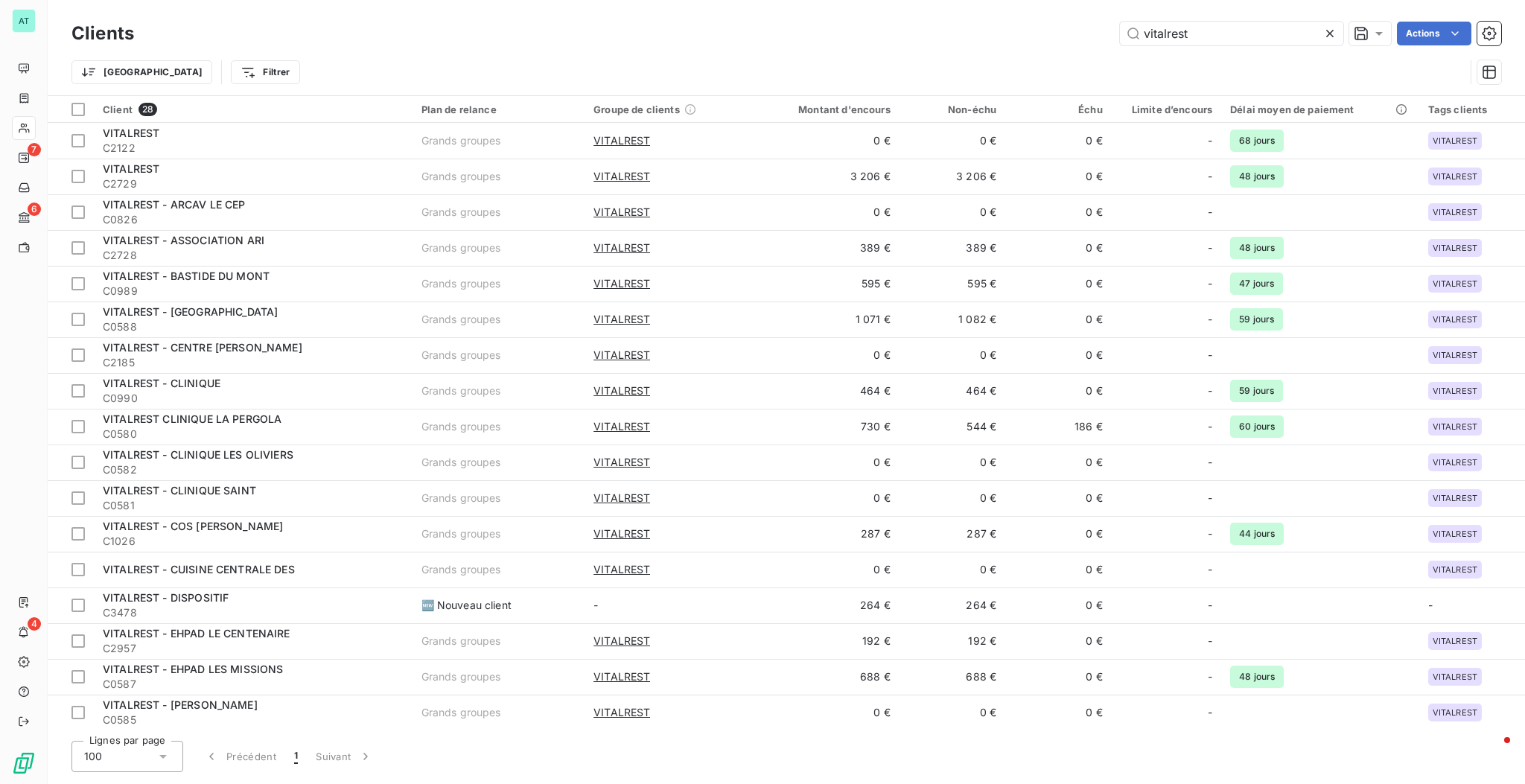
click at [950, 33] on icon at bounding box center [1330, 33] width 15 height 15
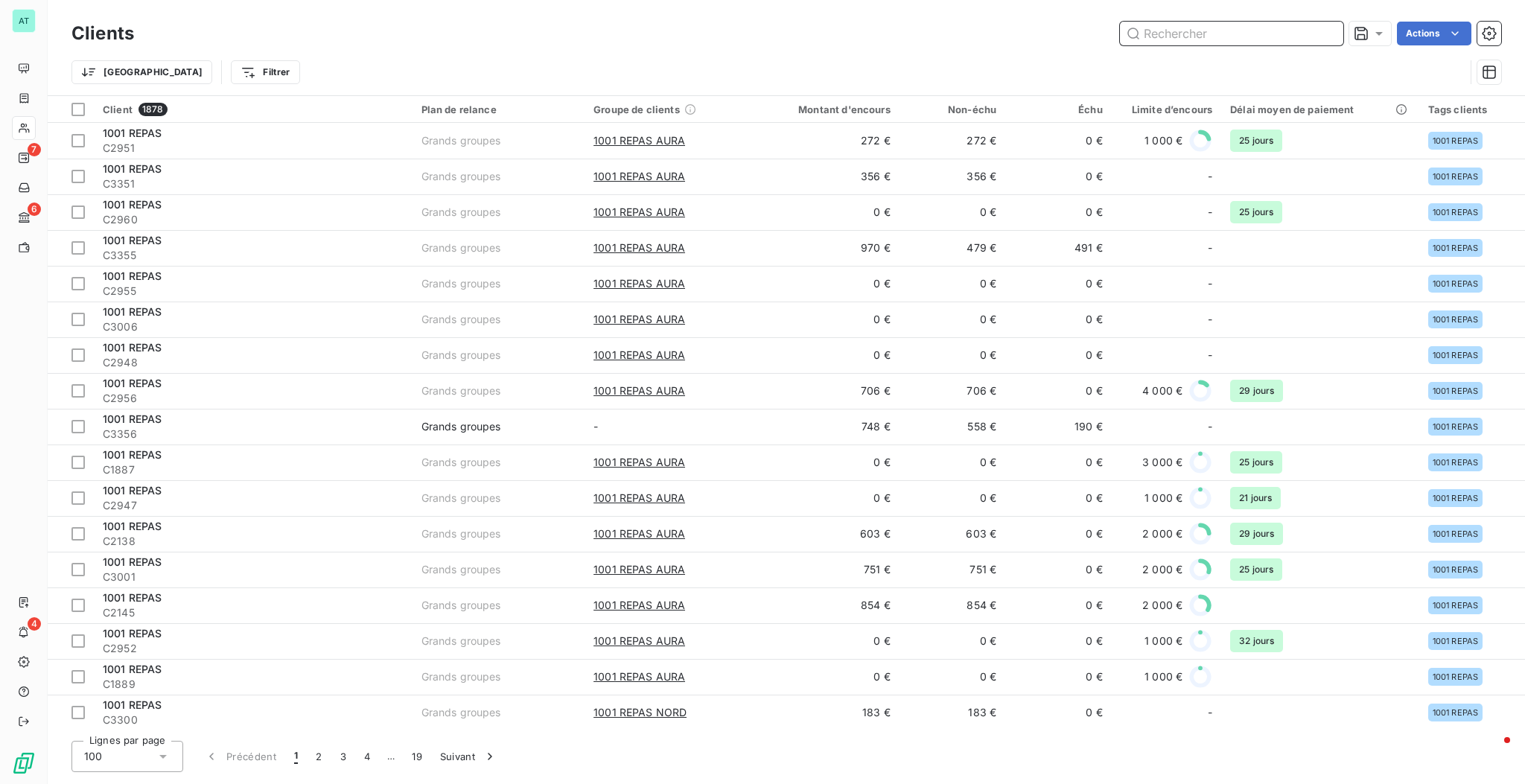
click at [950, 31] on input "text" at bounding box center [1232, 34] width 224 height 24
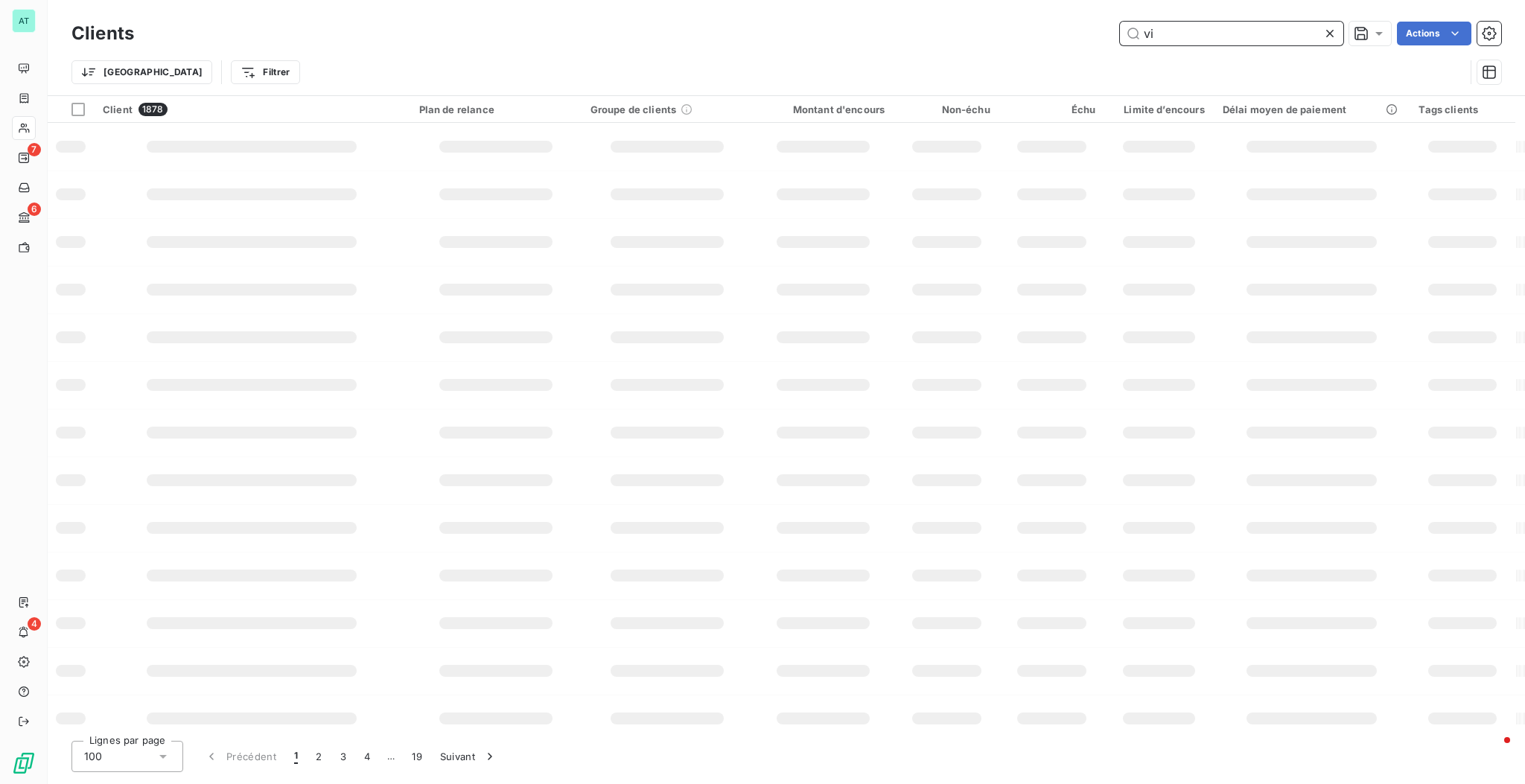
type input "v"
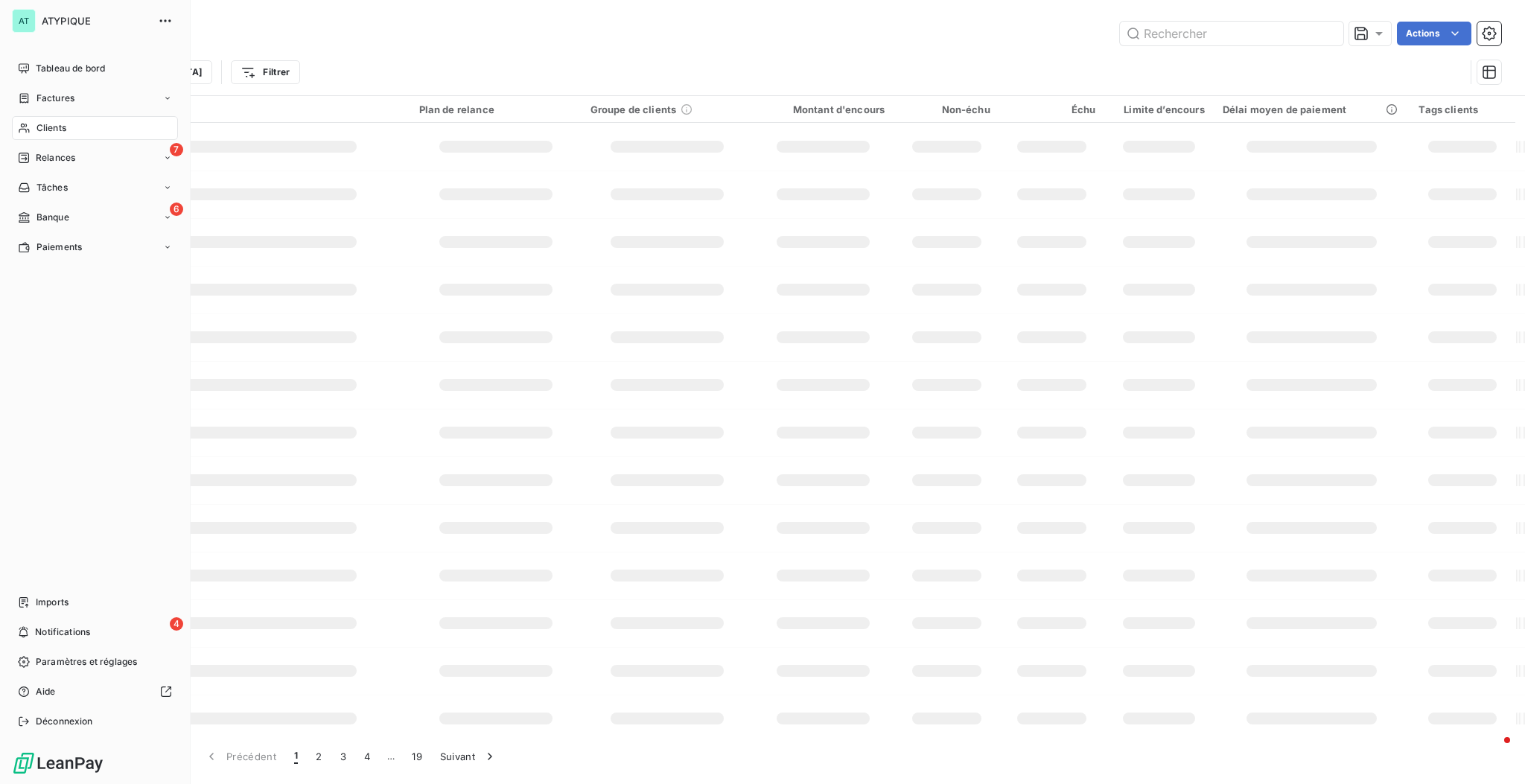
click at [253, 70] on div "Trier Filtrer" at bounding box center [768, 72] width 1393 height 28
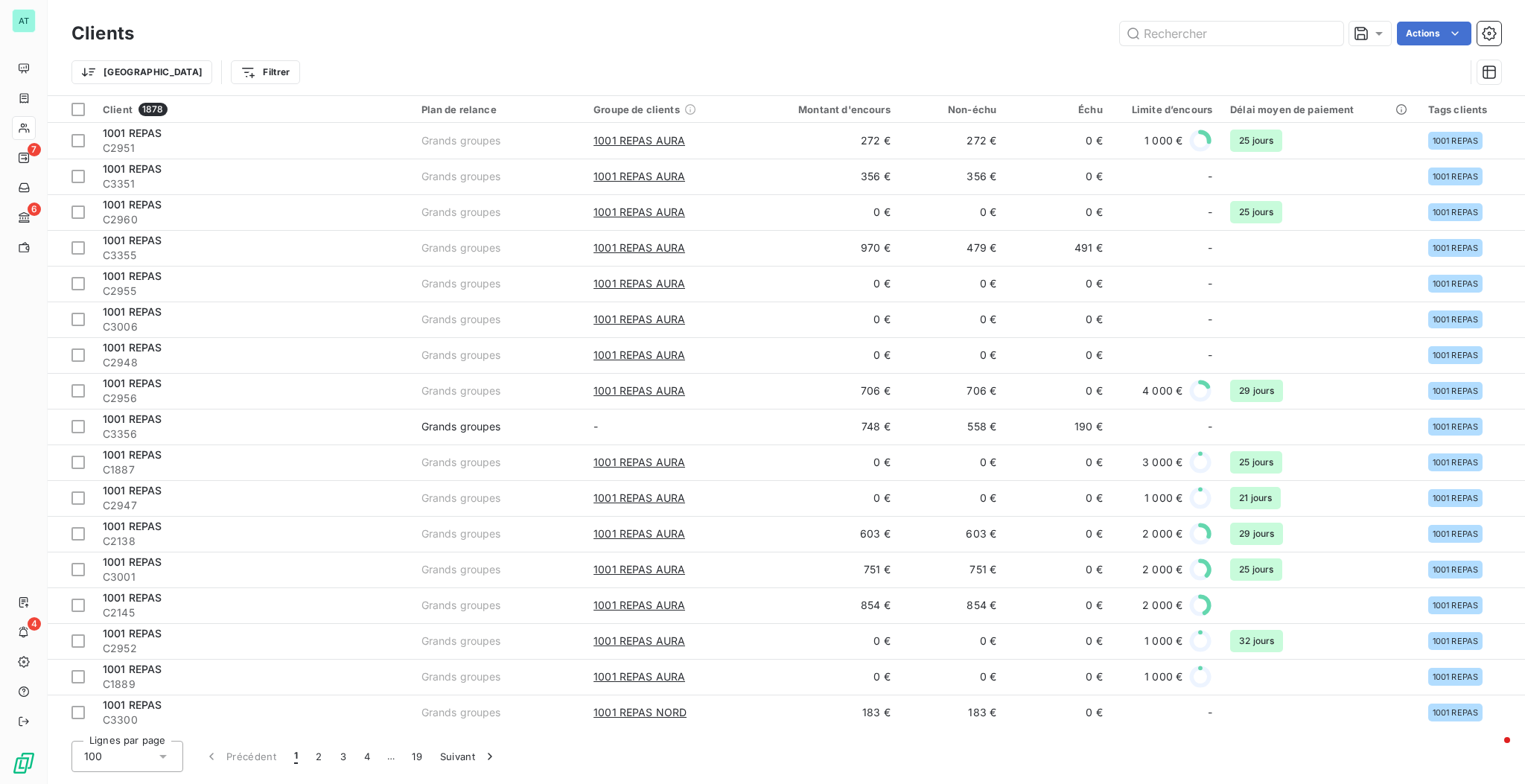
click at [93, 74] on html "AT 7 6 4 Clients Actions Trier Filtrer Client 1878 Plan de relance Groupe de cl…" at bounding box center [762, 392] width 1525 height 784
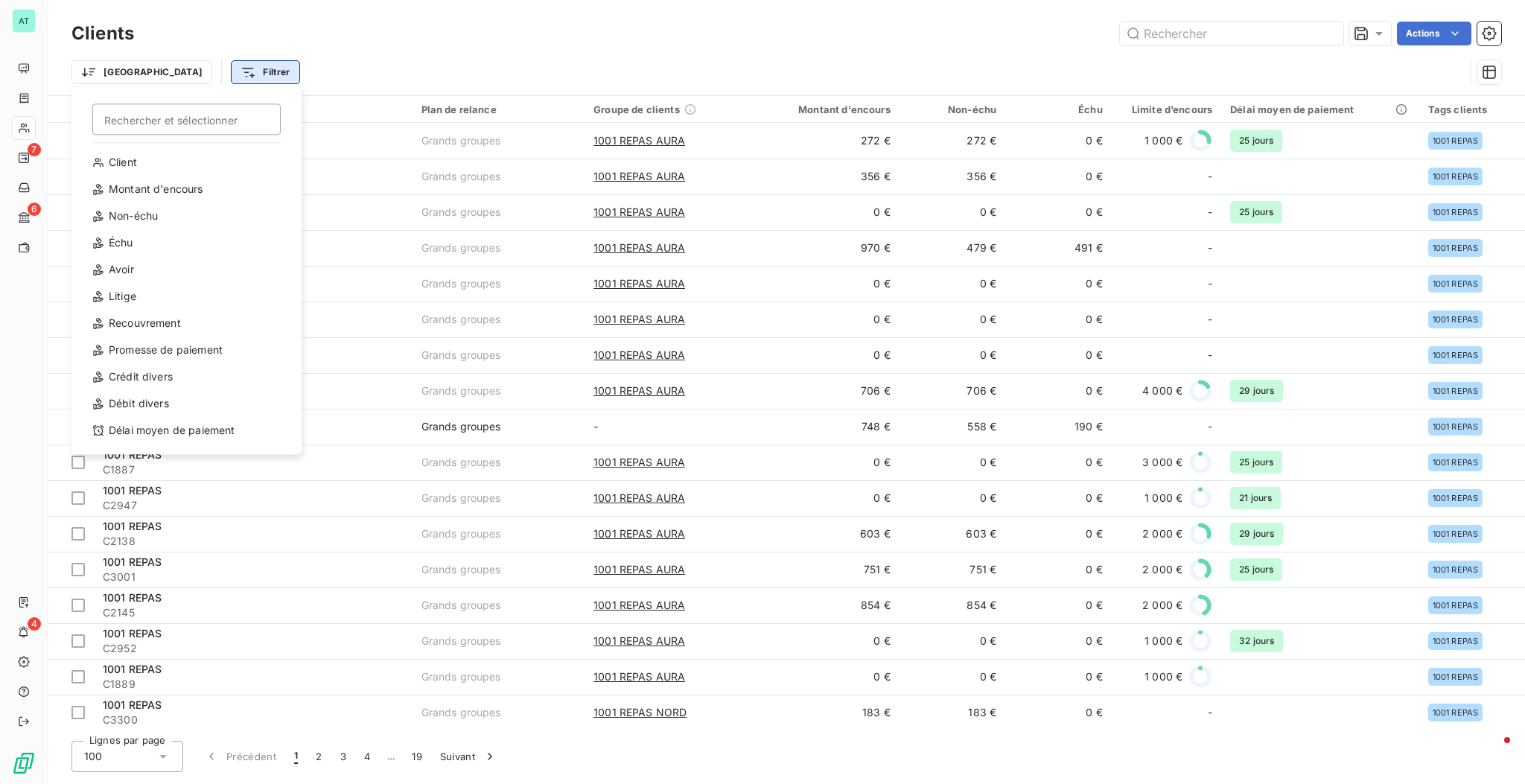
drag, startPoint x: 184, startPoint y: 81, endPoint x: 198, endPoint y: 74, distance: 15.7
click at [186, 79] on html "AT 7 6 4 Clients Actions Trier Rechercher et sélectionner Client Montant d'enco…" at bounding box center [762, 392] width 1525 height 784
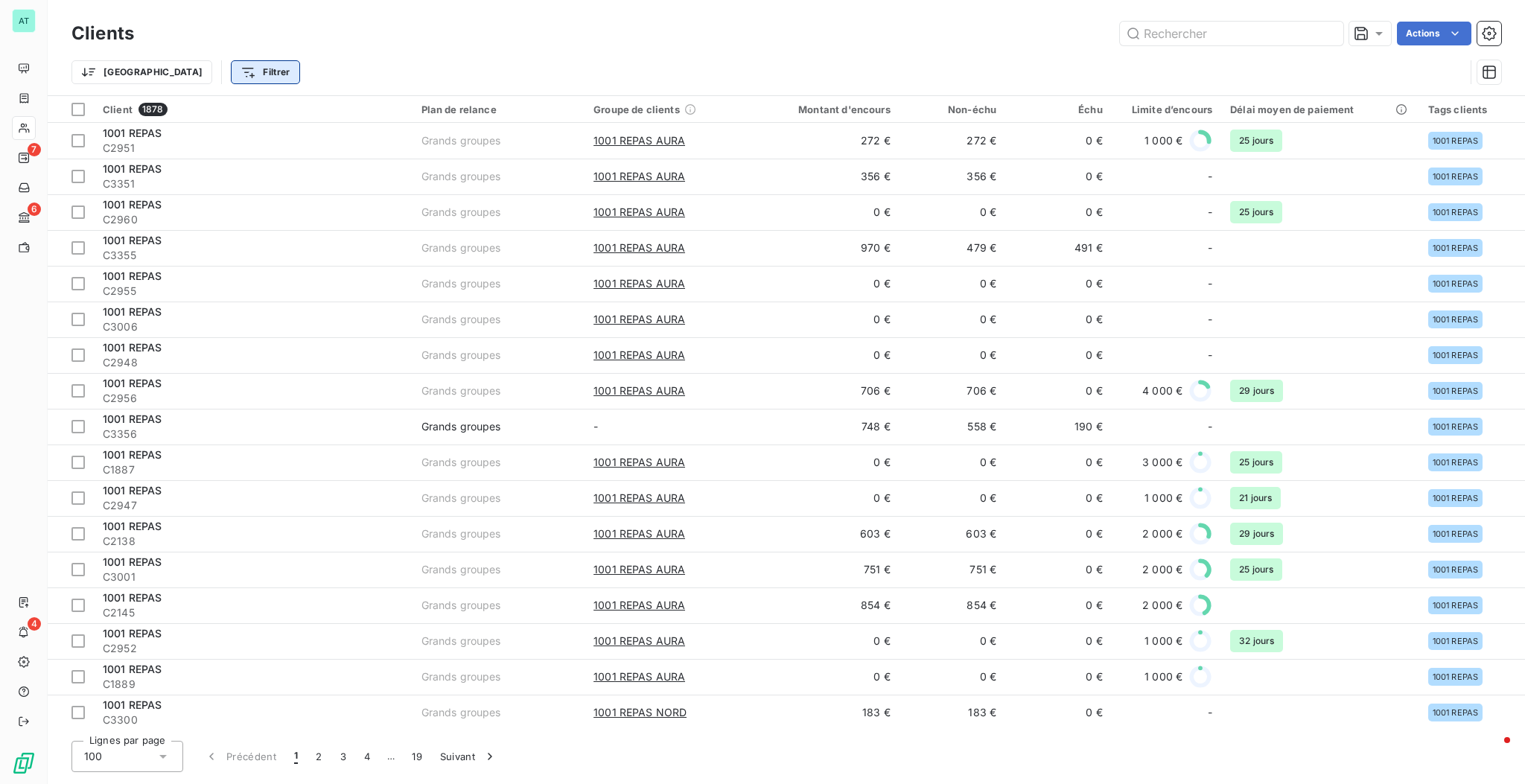
click at [198, 74] on html "AT 7 6 4 Clients Actions Trier Filtrer Client 1878 Plan de relance Groupe de cl…" at bounding box center [762, 392] width 1525 height 784
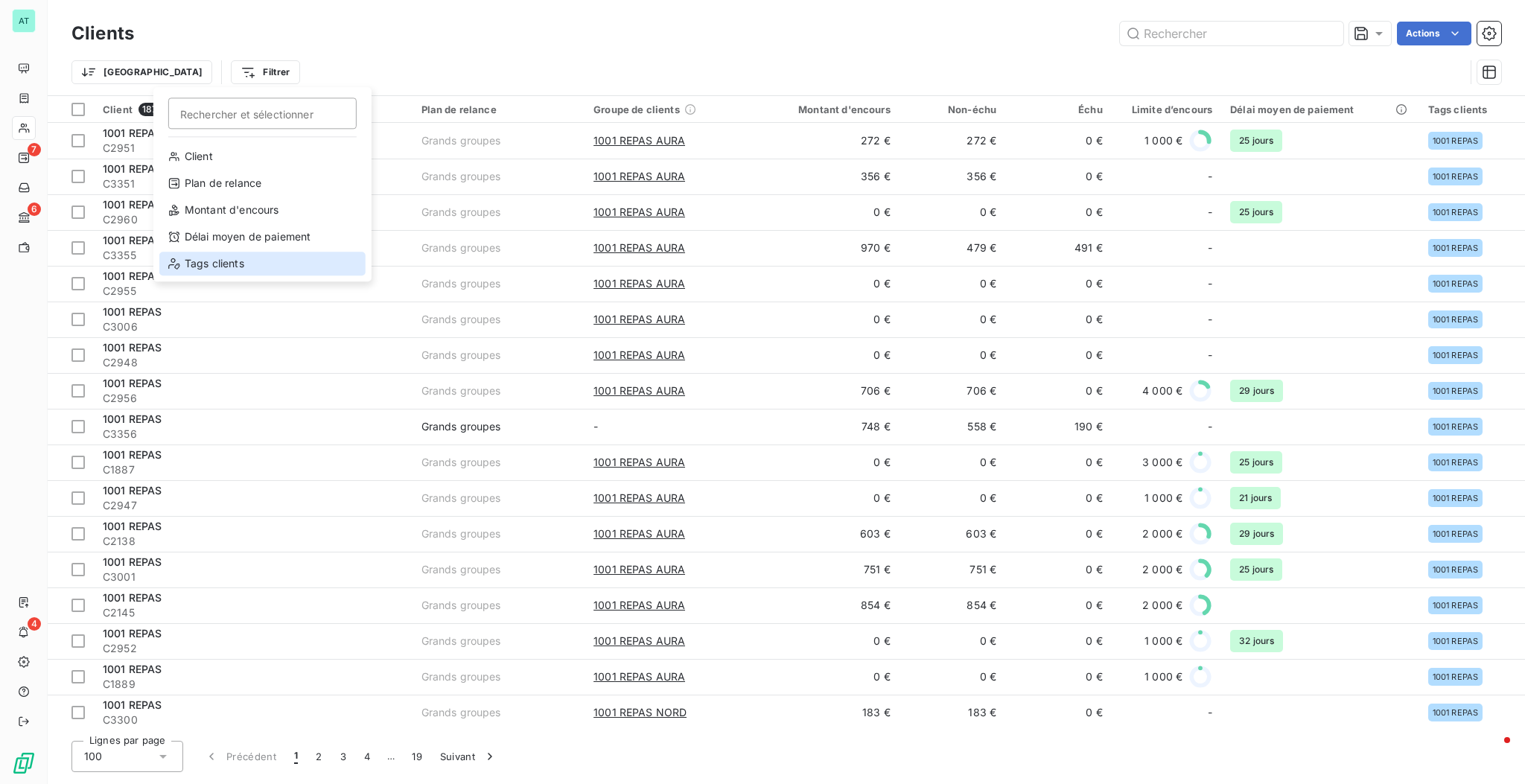
drag, startPoint x: 198, startPoint y: 268, endPoint x: 1046, endPoint y: 54, distance: 874.6
click at [198, 268] on div "Tags clients" at bounding box center [262, 263] width 206 height 24
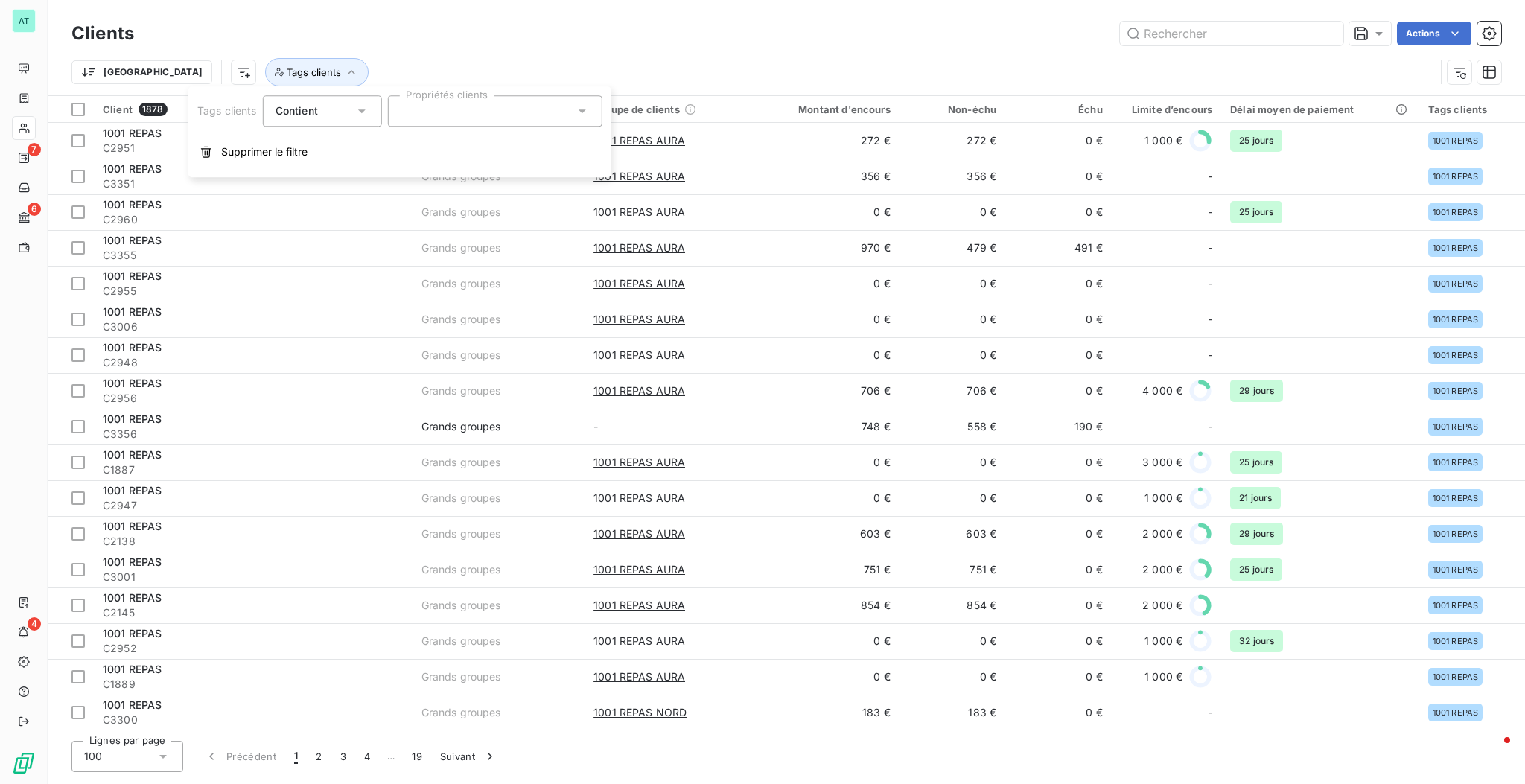
click at [468, 132] on div "Tags clients Contient Propriétés clients Supprimer le filtre" at bounding box center [399, 132] width 423 height 91
click at [471, 117] on div at bounding box center [495, 111] width 214 height 31
type input "vita"
click at [468, 144] on div "VITALREST" at bounding box center [446, 147] width 53 height 18
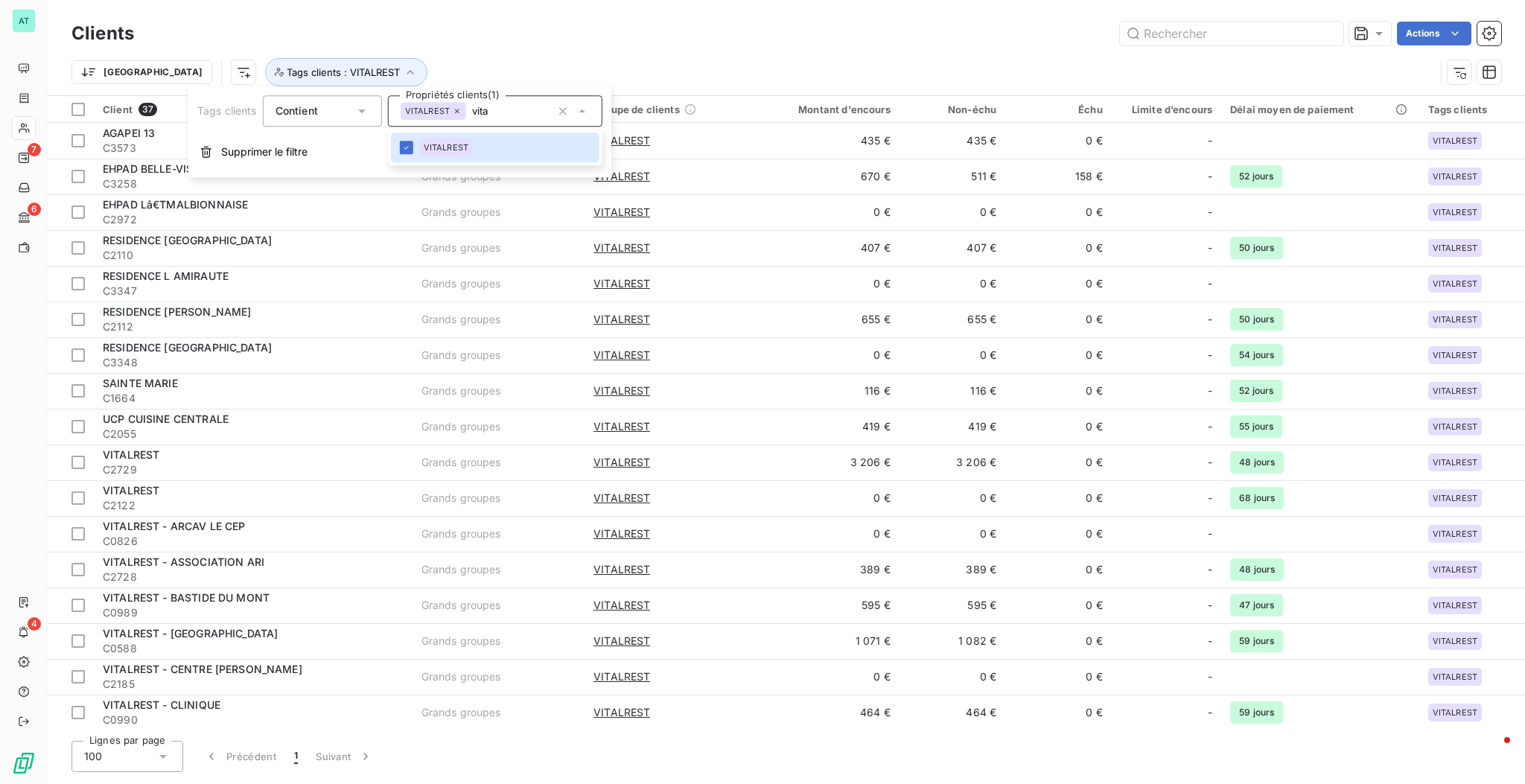
click at [675, 34] on div "Actions" at bounding box center [827, 34] width 1349 height 24
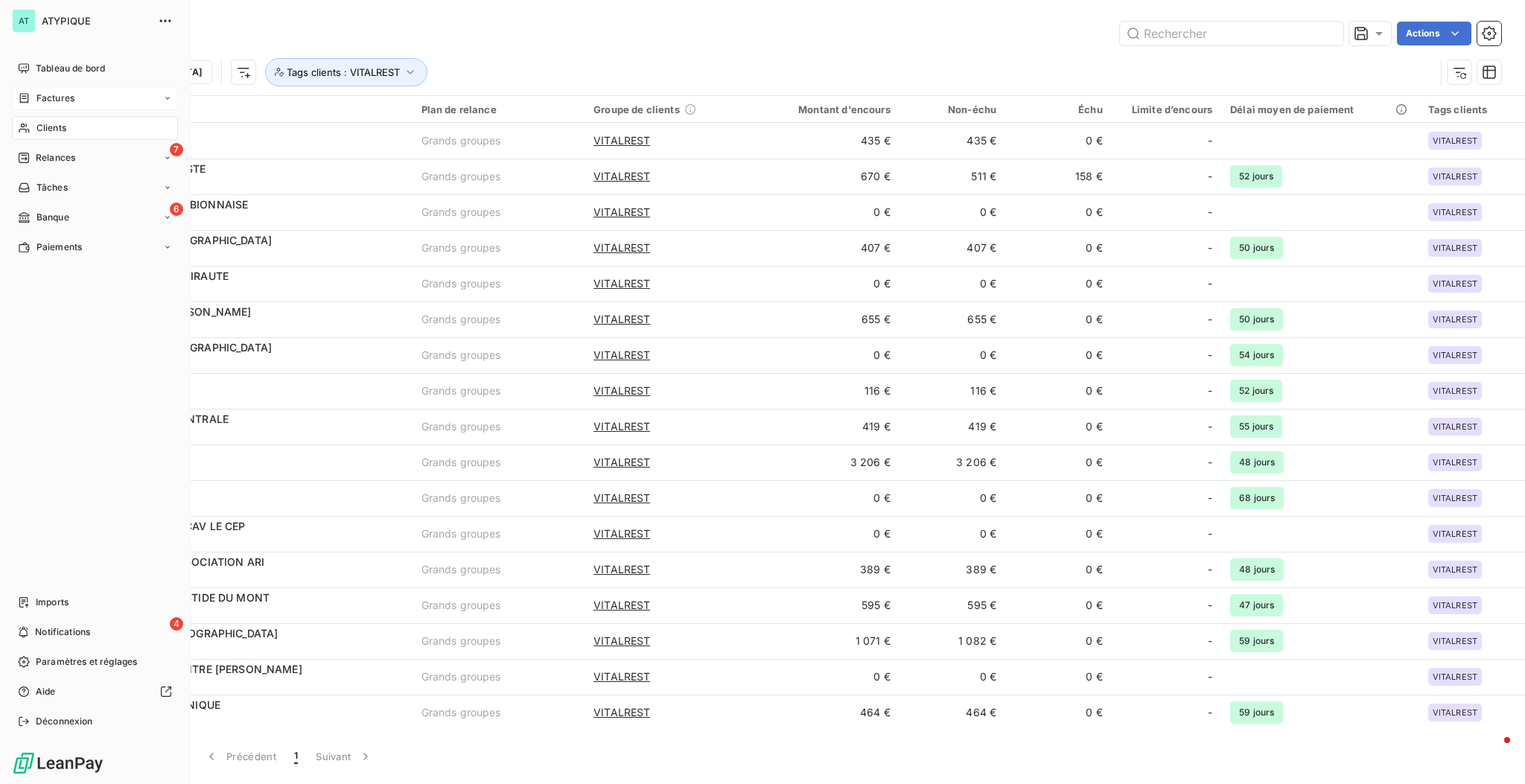
click at [93, 94] on div "Factures" at bounding box center [95, 98] width 166 height 24
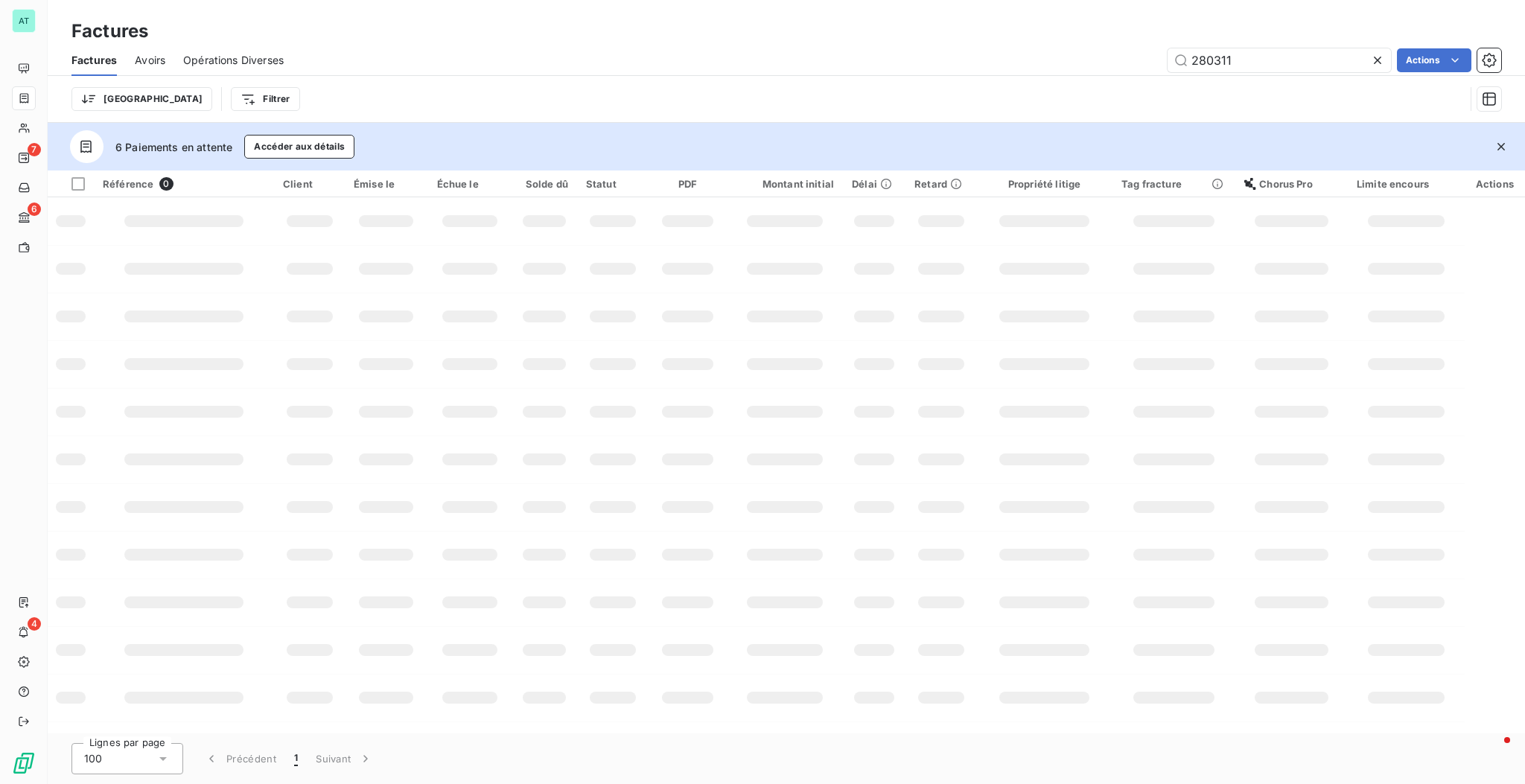
click at [950, 144] on button "button" at bounding box center [1501, 147] width 33 height 33
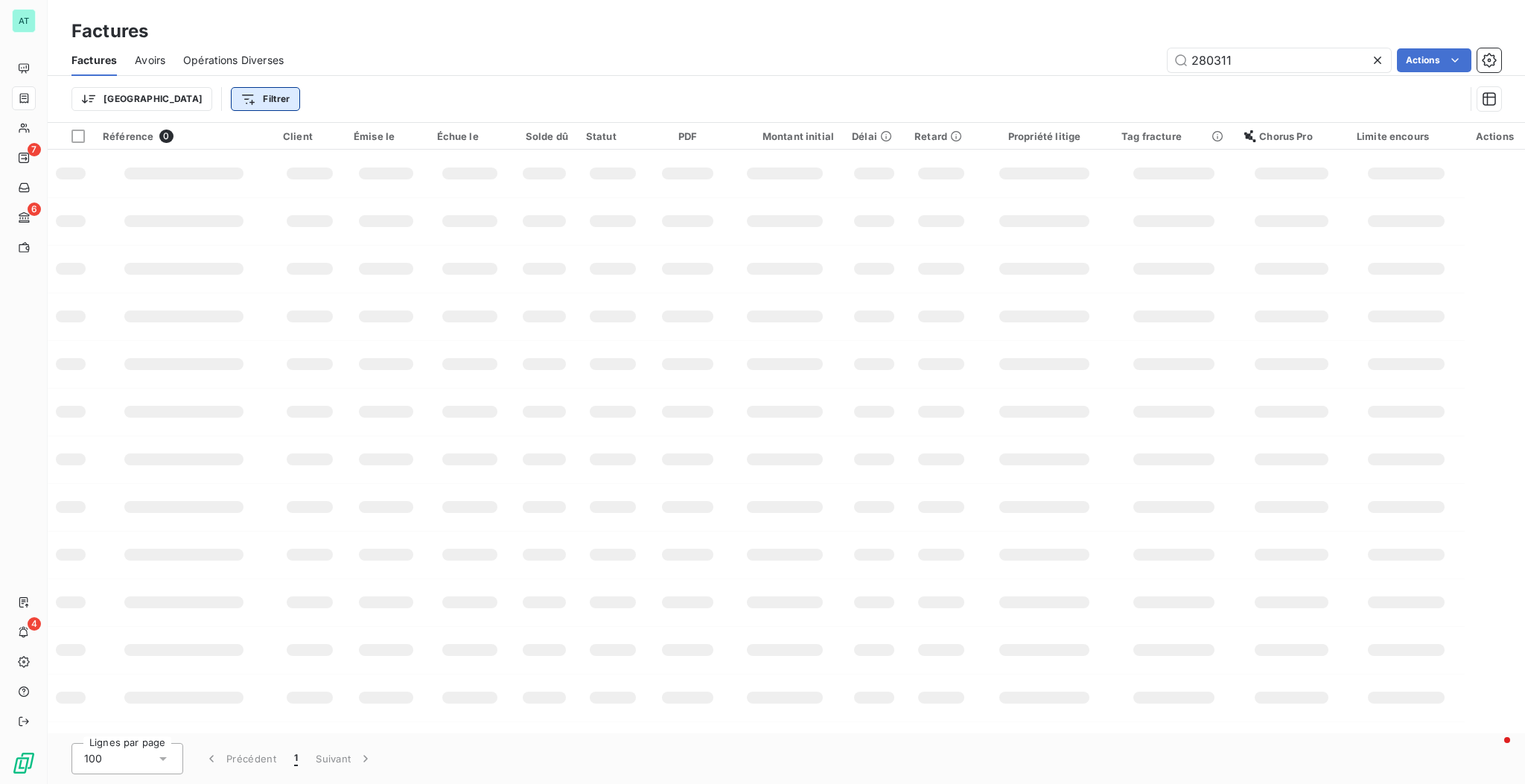
click at [171, 104] on html "AT 7 6 4 Factures Factures Avoirs Opérations Diverses 280311 Actions Trier Filt…" at bounding box center [762, 392] width 1525 height 784
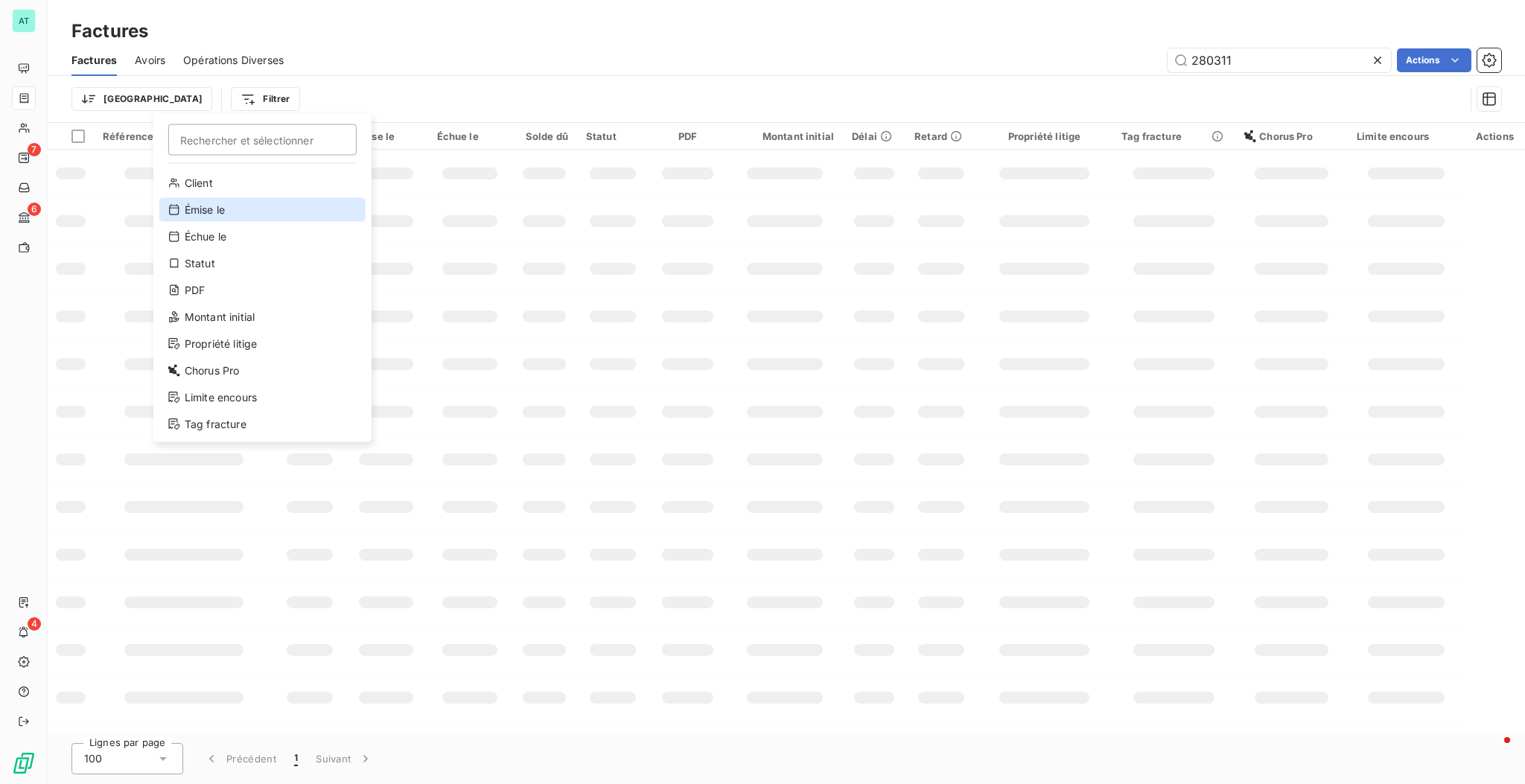
click at [227, 219] on div "Émise le" at bounding box center [262, 209] width 206 height 24
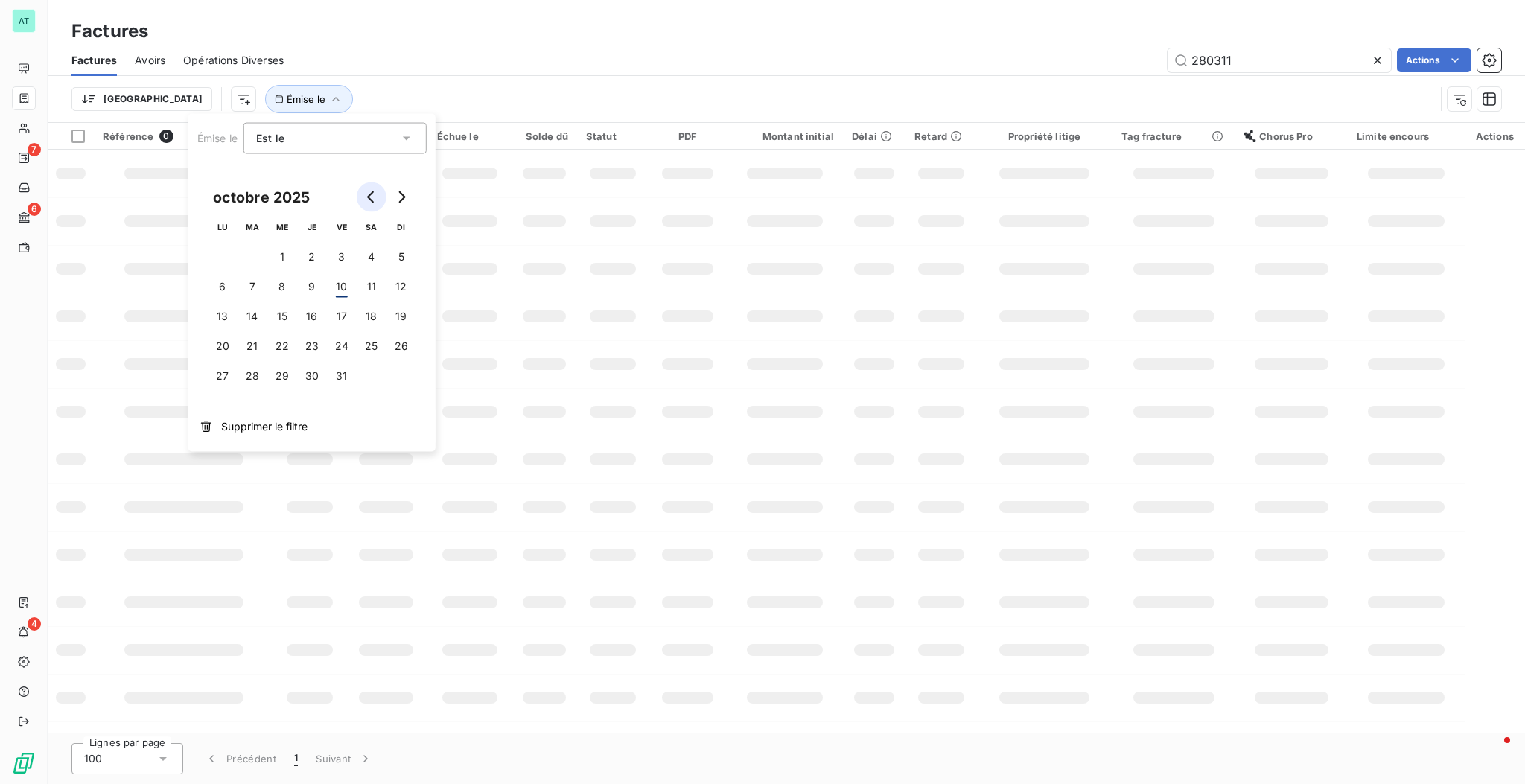
drag, startPoint x: 359, startPoint y: 192, endPoint x: 366, endPoint y: 215, distance: 24.0
click at [361, 193] on button "Go to previous month" at bounding box center [372, 198] width 30 height 30
click at [228, 265] on button "1" at bounding box center [223, 257] width 30 height 30
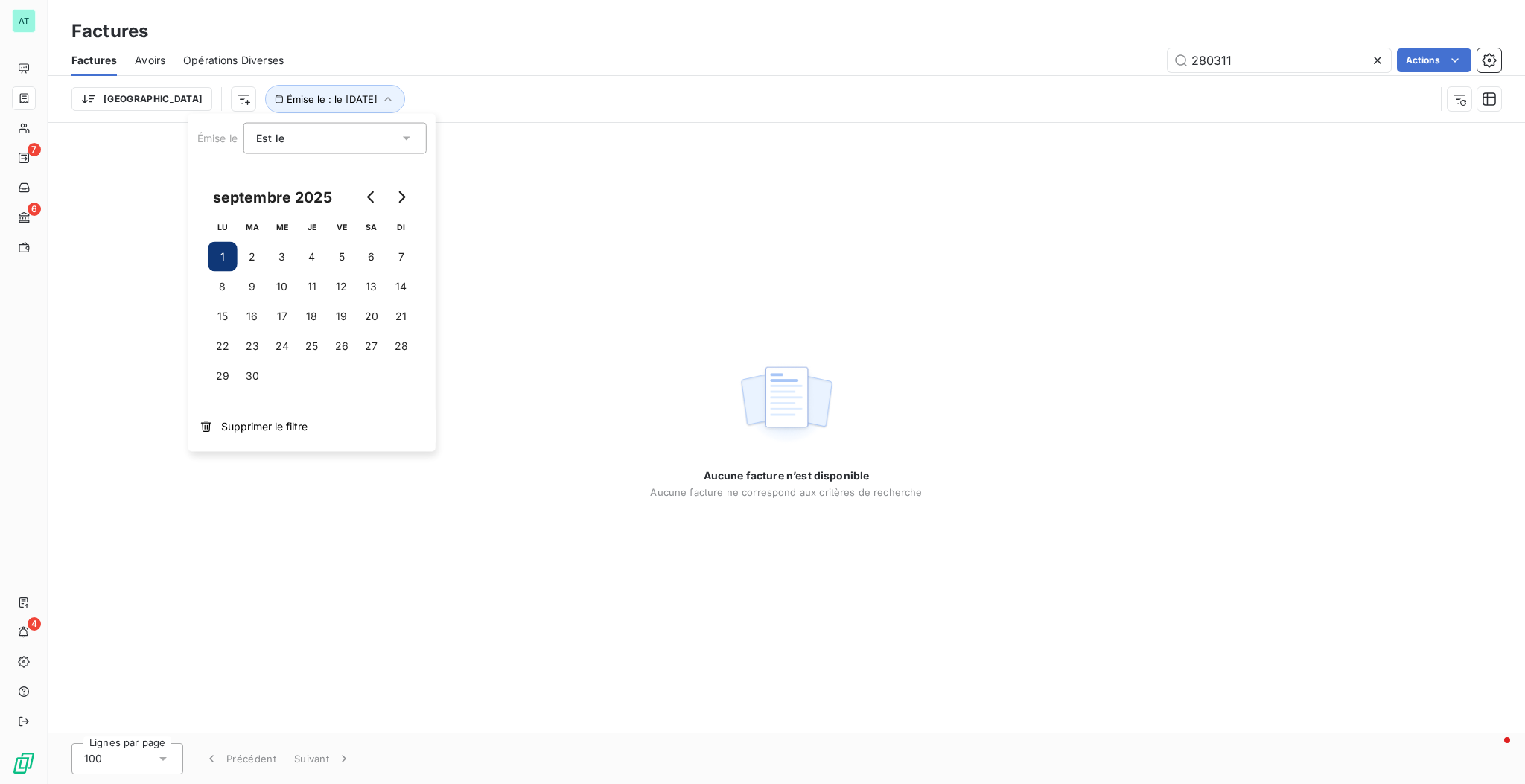
click at [327, 147] on div "Est le" at bounding box center [328, 138] width 143 height 21
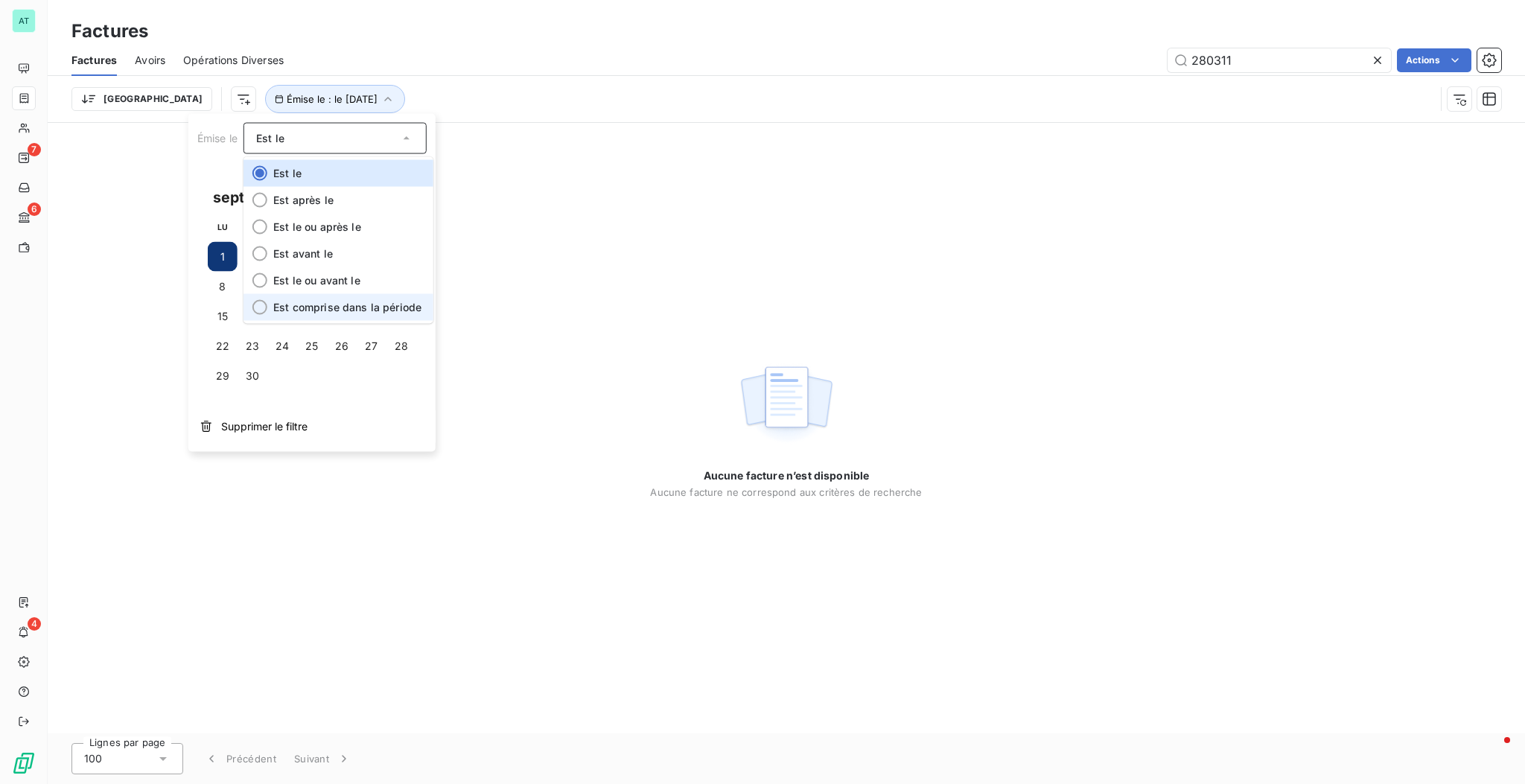
click at [324, 308] on span "Est comprise dans la période" at bounding box center [347, 307] width 148 height 13
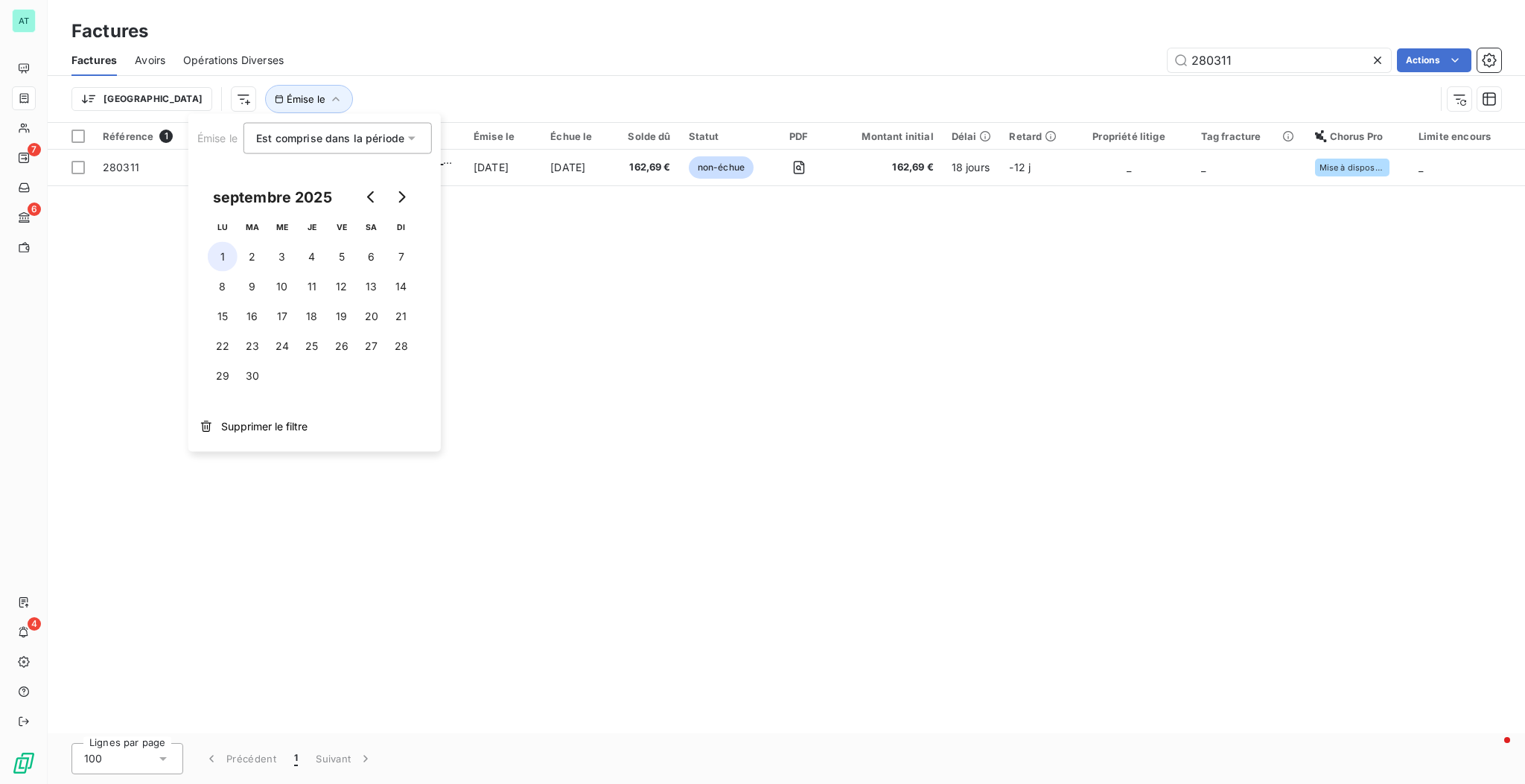
click at [216, 252] on button "1" at bounding box center [223, 257] width 30 height 30
click at [253, 377] on button "30" at bounding box center [253, 376] width 30 height 30
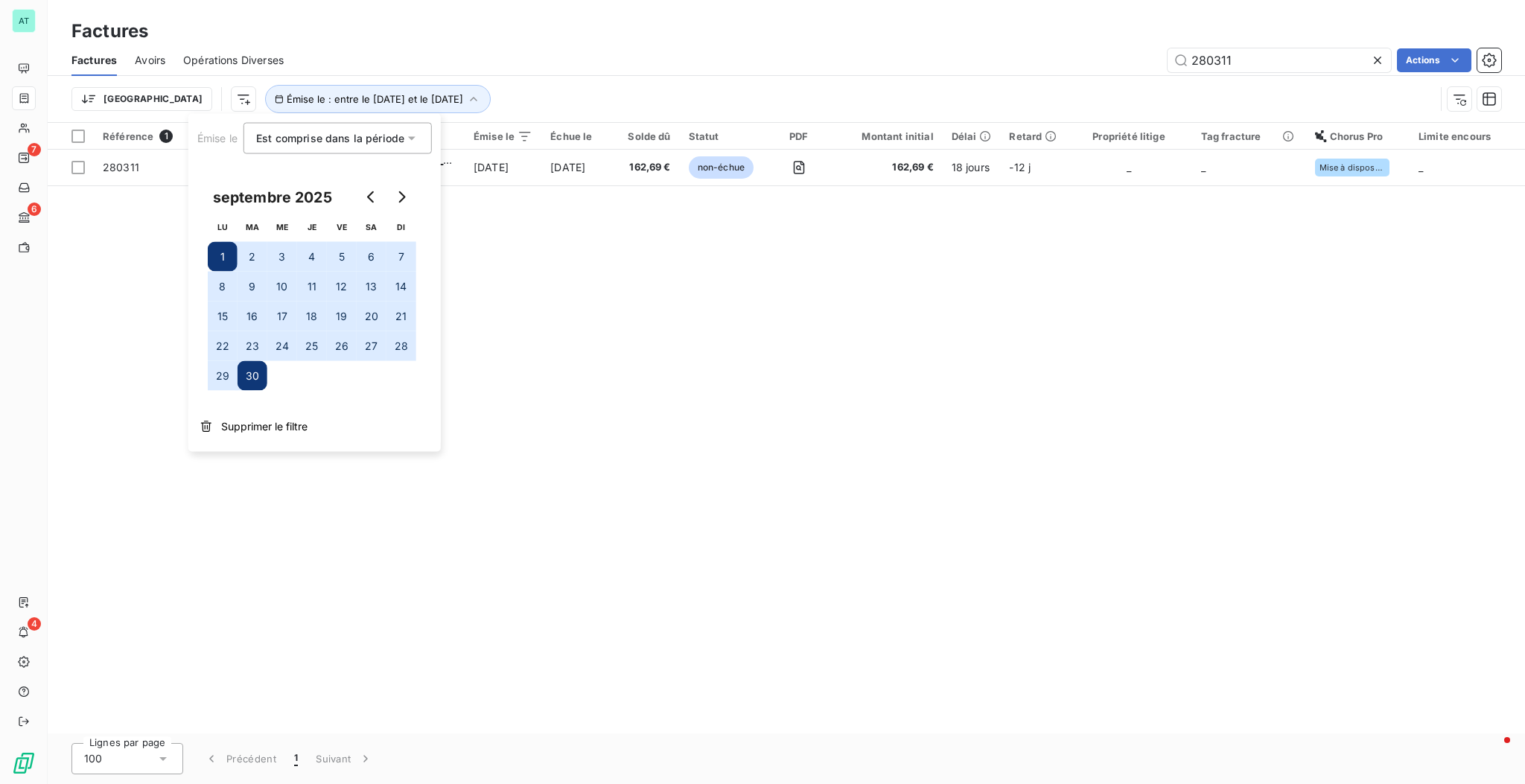
click at [950, 60] on icon at bounding box center [1378, 60] width 15 height 15
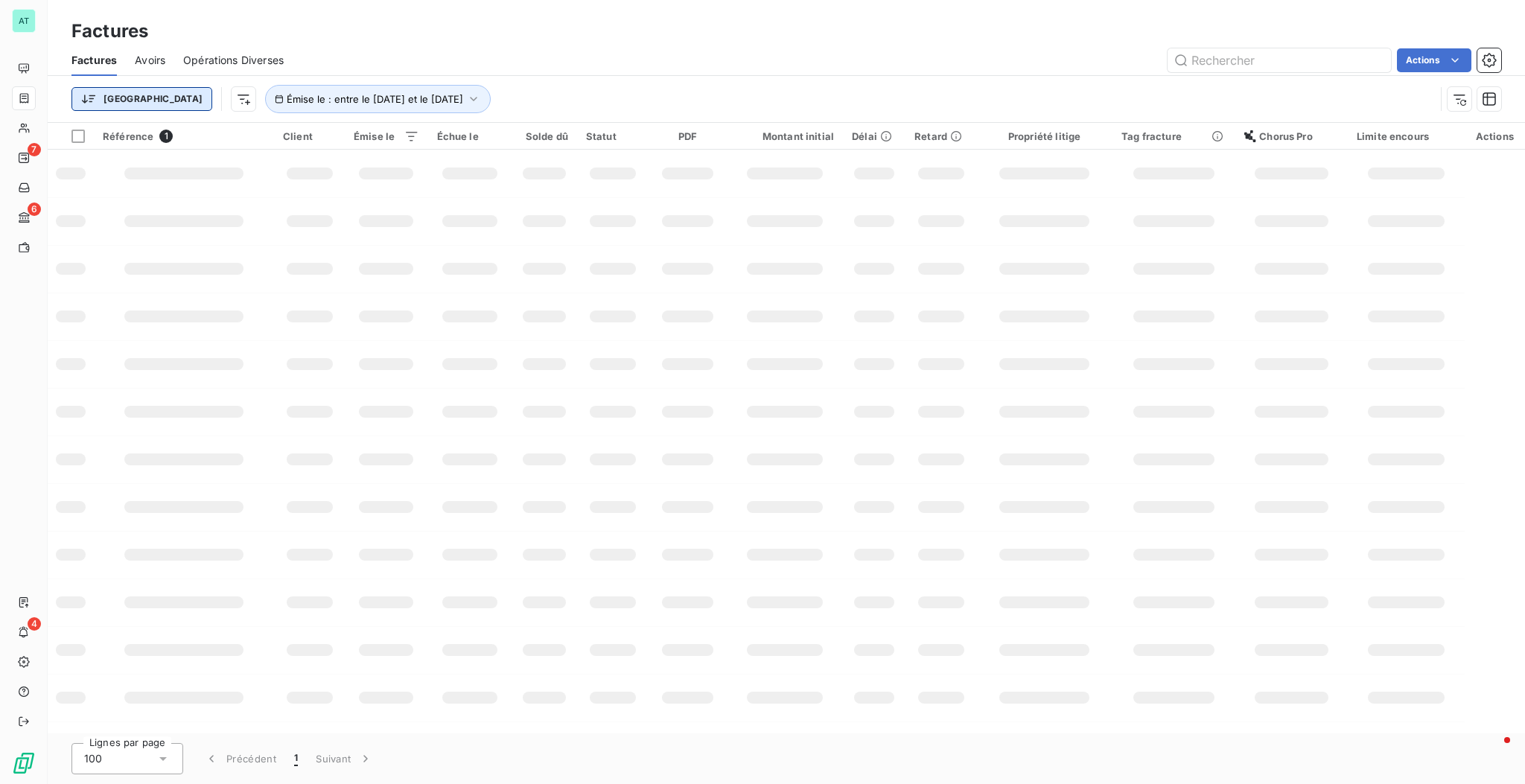
click at [94, 110] on html "AT 7 6 4 Factures Factures Avoirs Opérations Diverses Actions Trier Émise le : …" at bounding box center [762, 392] width 1525 height 784
click at [159, 96] on html "AT 7 6 4 Factures Factures Avoirs Opérations Diverses Actions Trier Rechercher …" at bounding box center [762, 392] width 1525 height 784
click at [164, 100] on html "AT 7 6 4 Factures Factures Avoirs Opérations Diverses Actions Trier Rechercher …" at bounding box center [762, 392] width 1525 height 784
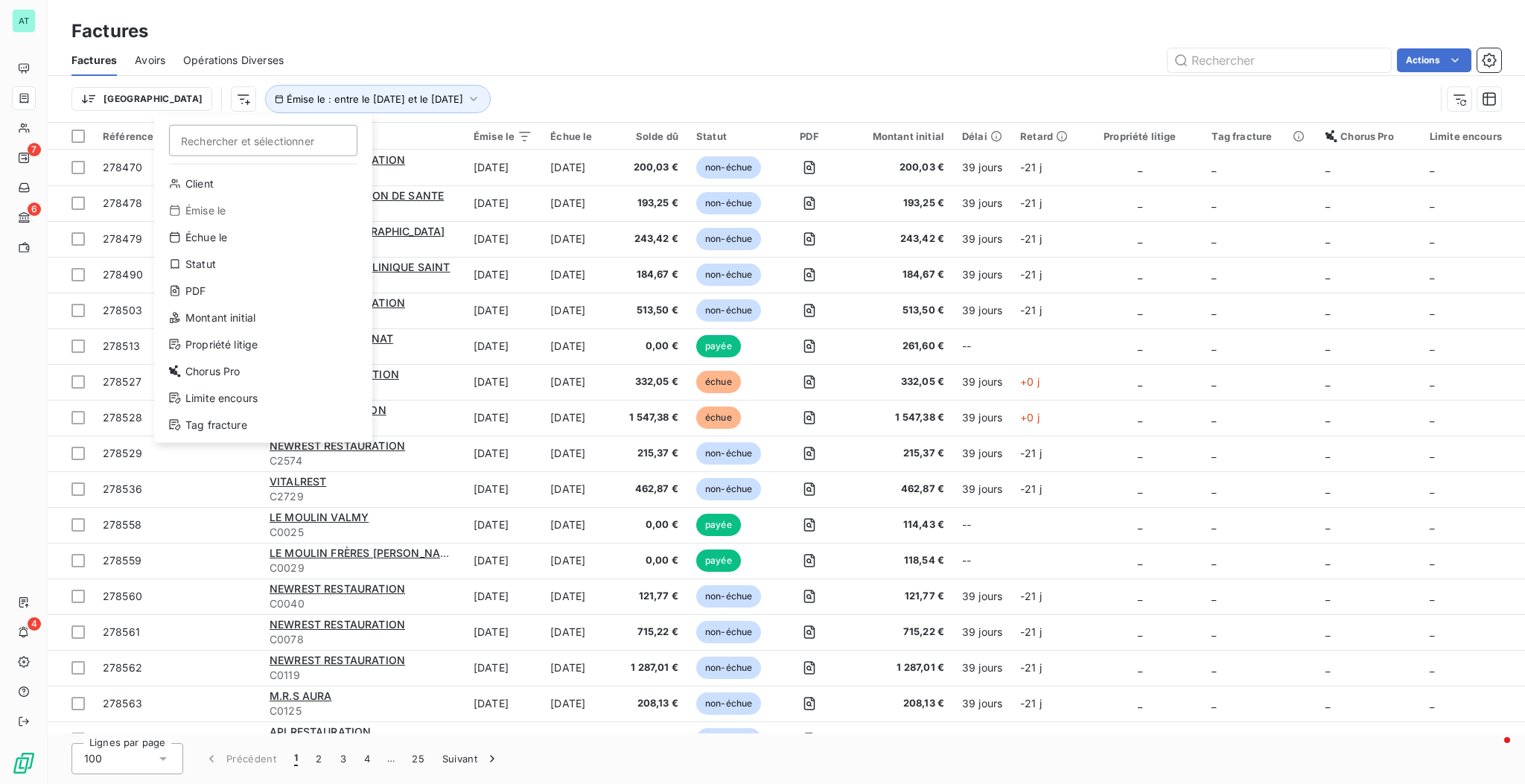
click at [27, 132] on html "AT 7 6 4 Factures Factures Avoirs Opérations Diverses Actions Trier Rechercher …" at bounding box center [762, 392] width 1525 height 784
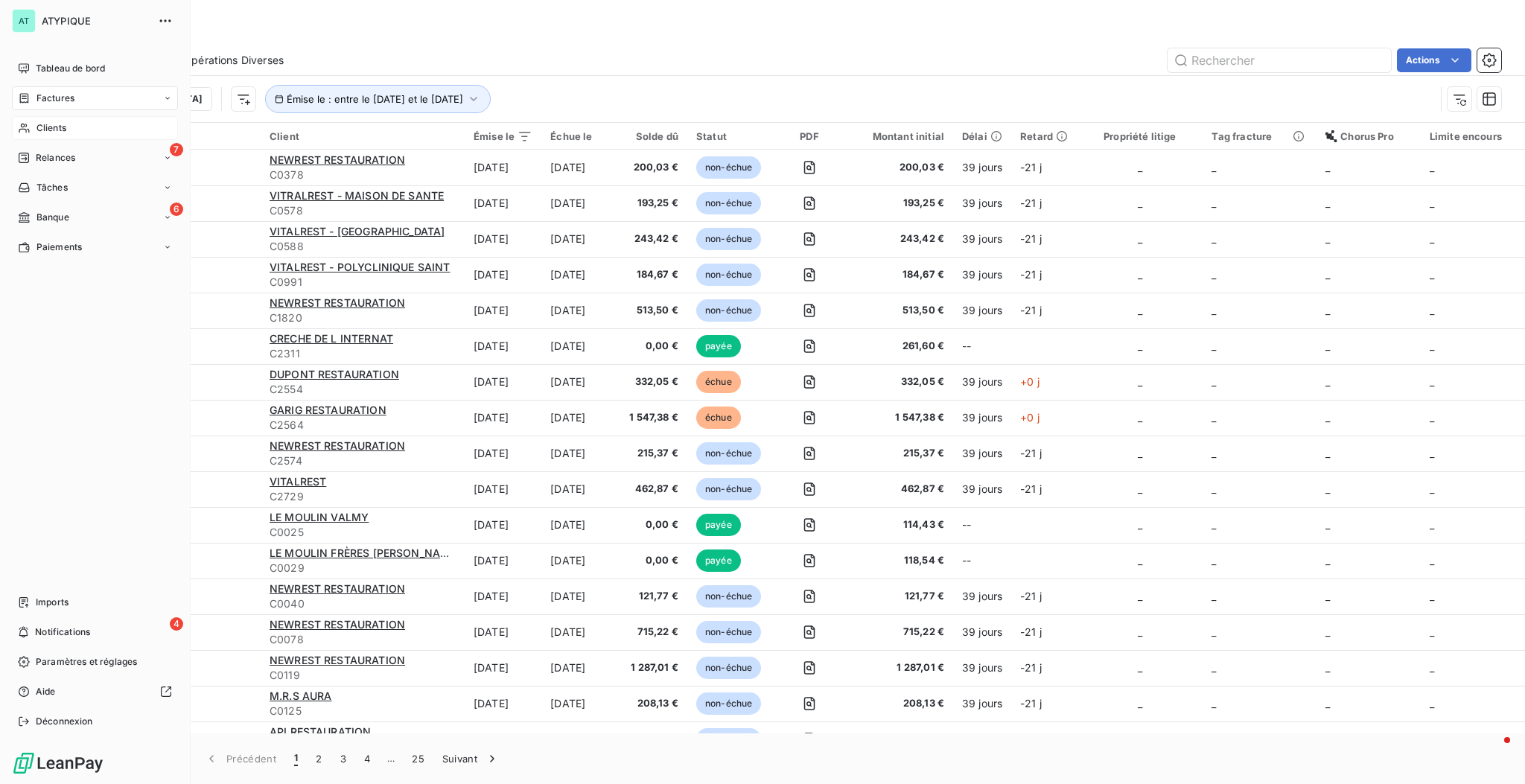
click at [22, 132] on icon at bounding box center [24, 128] width 13 height 12
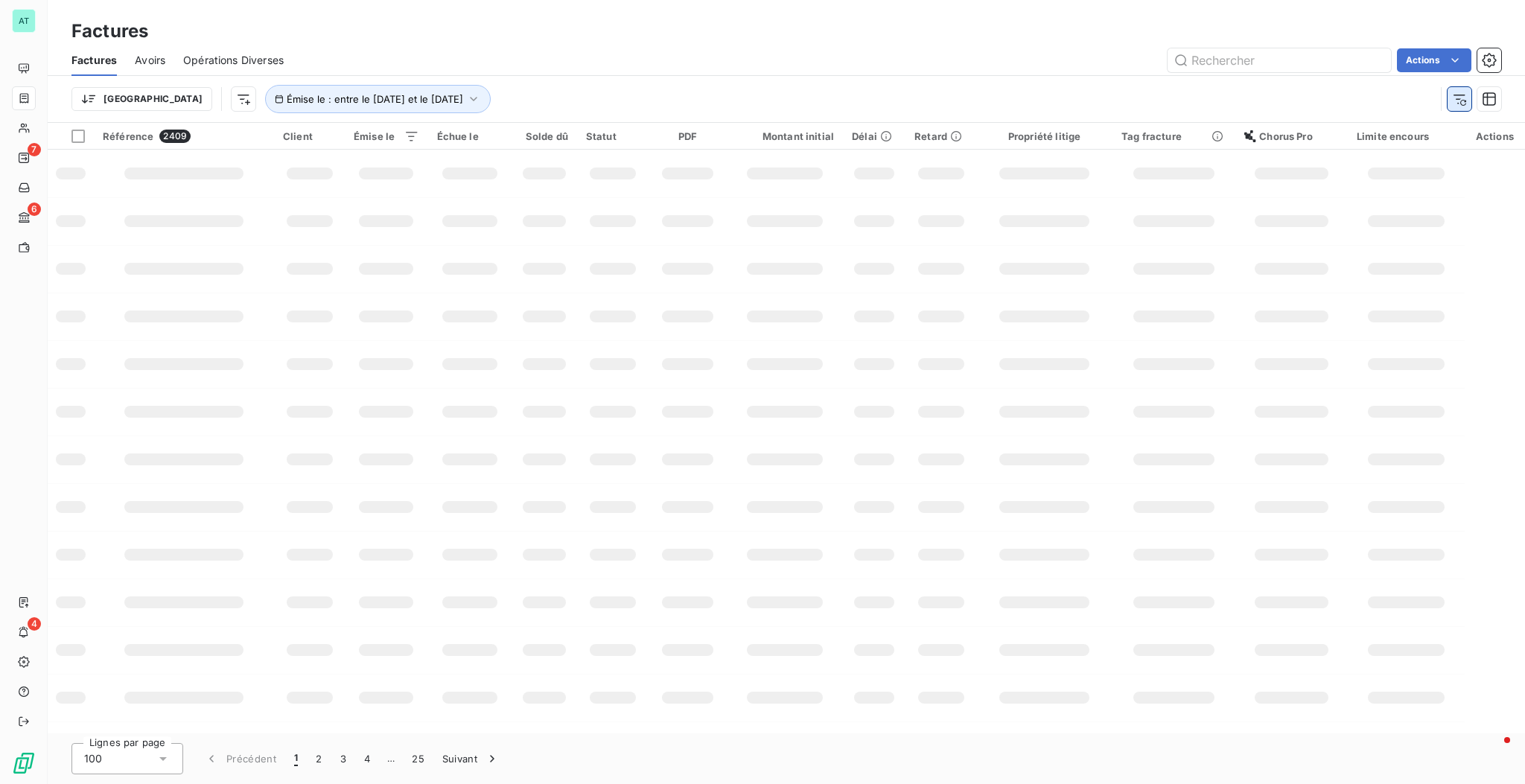
click at [950, 101] on icon "button" at bounding box center [1459, 99] width 15 height 15
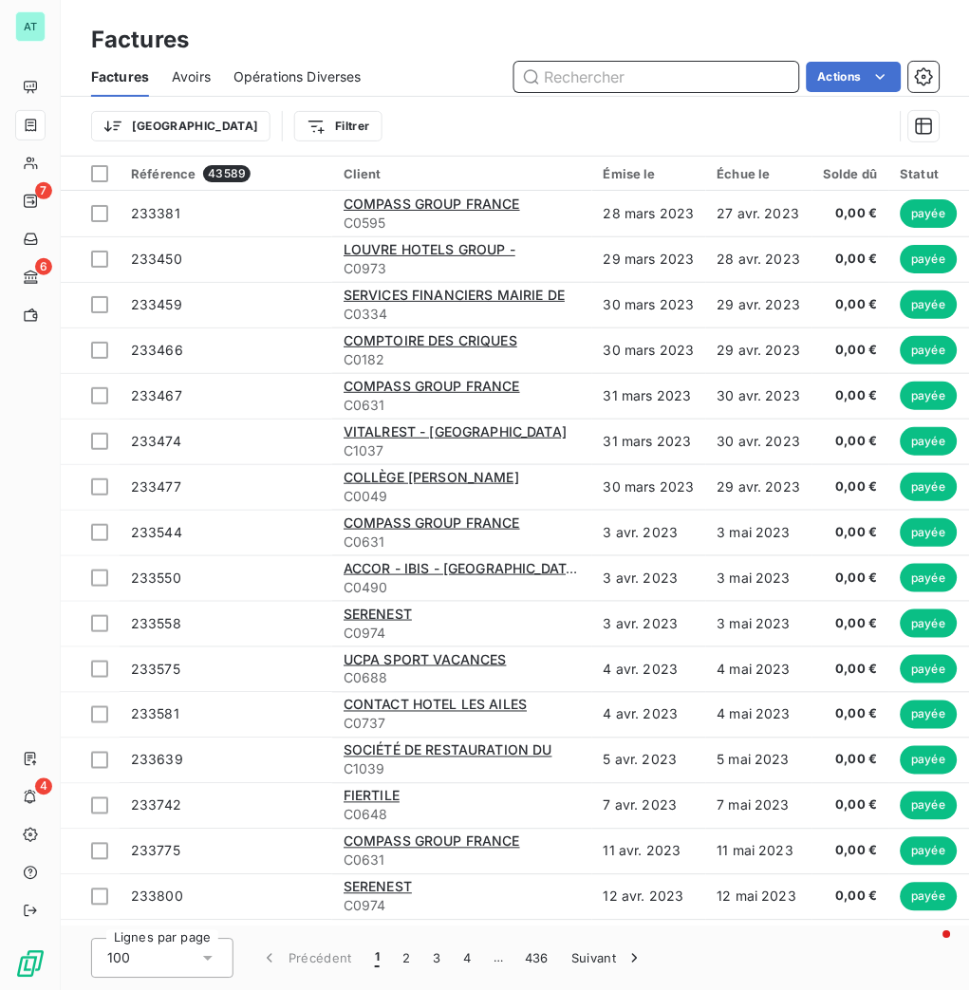
click at [620, 81] on input "text" at bounding box center [656, 77] width 285 height 30
paste input "278125"
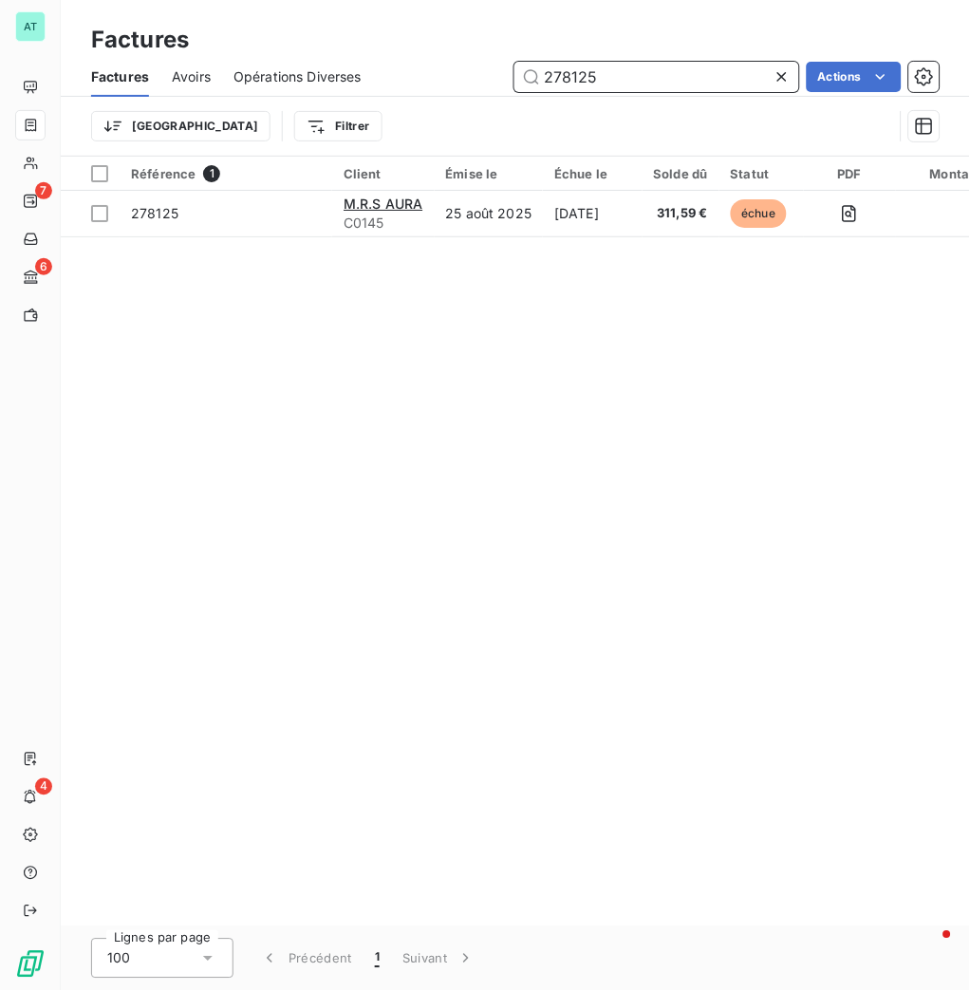
click at [655, 88] on input "278125" at bounding box center [656, 77] width 285 height 30
paste input "259"
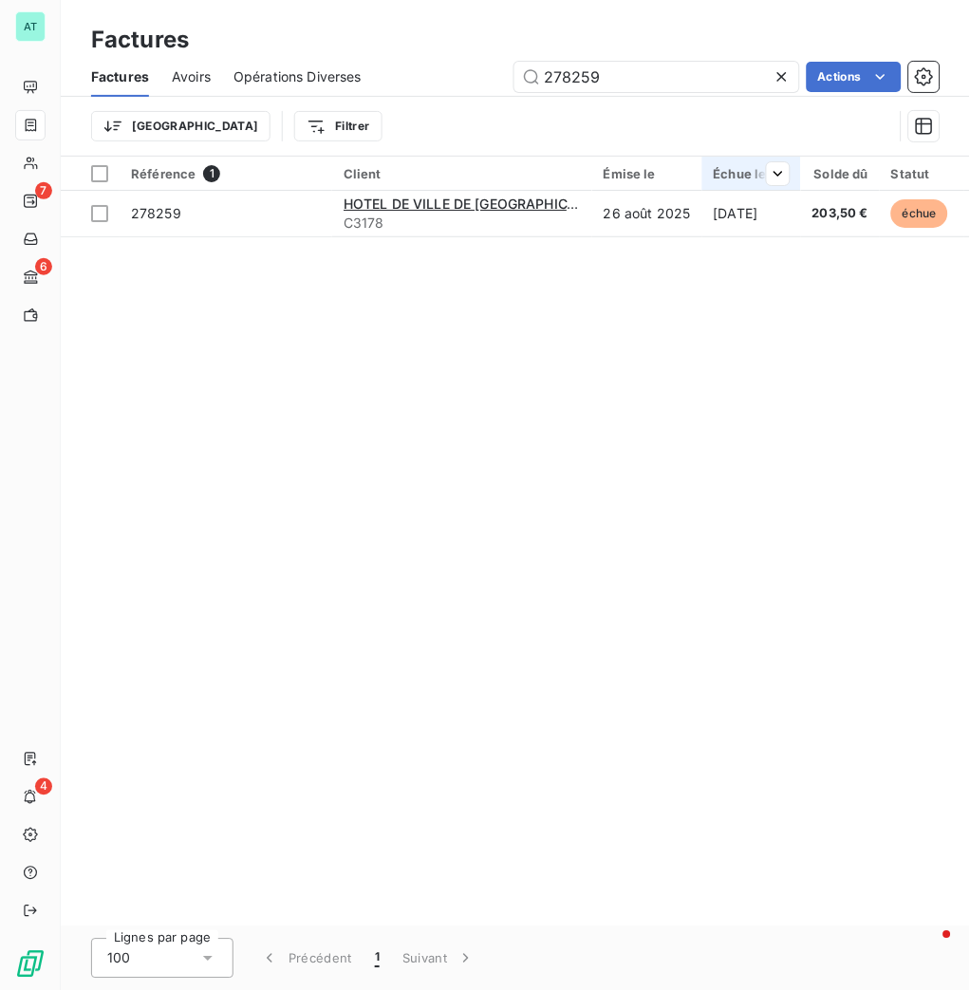
click at [249, 385] on div "Référence 1 Client Émise le Échue le Solde dû Statut PDF Montant initial Délai …" at bounding box center [515, 542] width 909 height 770
click at [646, 73] on input "278259" at bounding box center [656, 77] width 285 height 30
paste input "658"
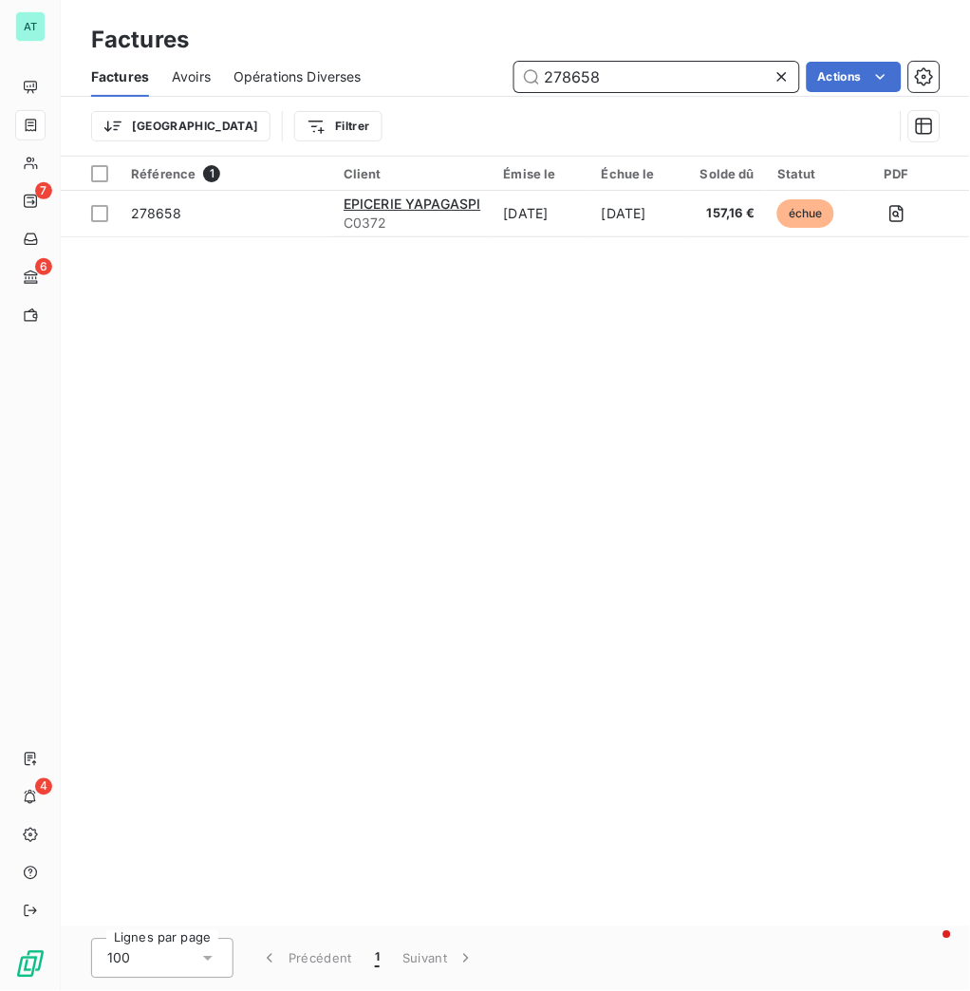
click at [646, 88] on input "278658" at bounding box center [656, 77] width 285 height 30
paste input "80337"
type input "280337"
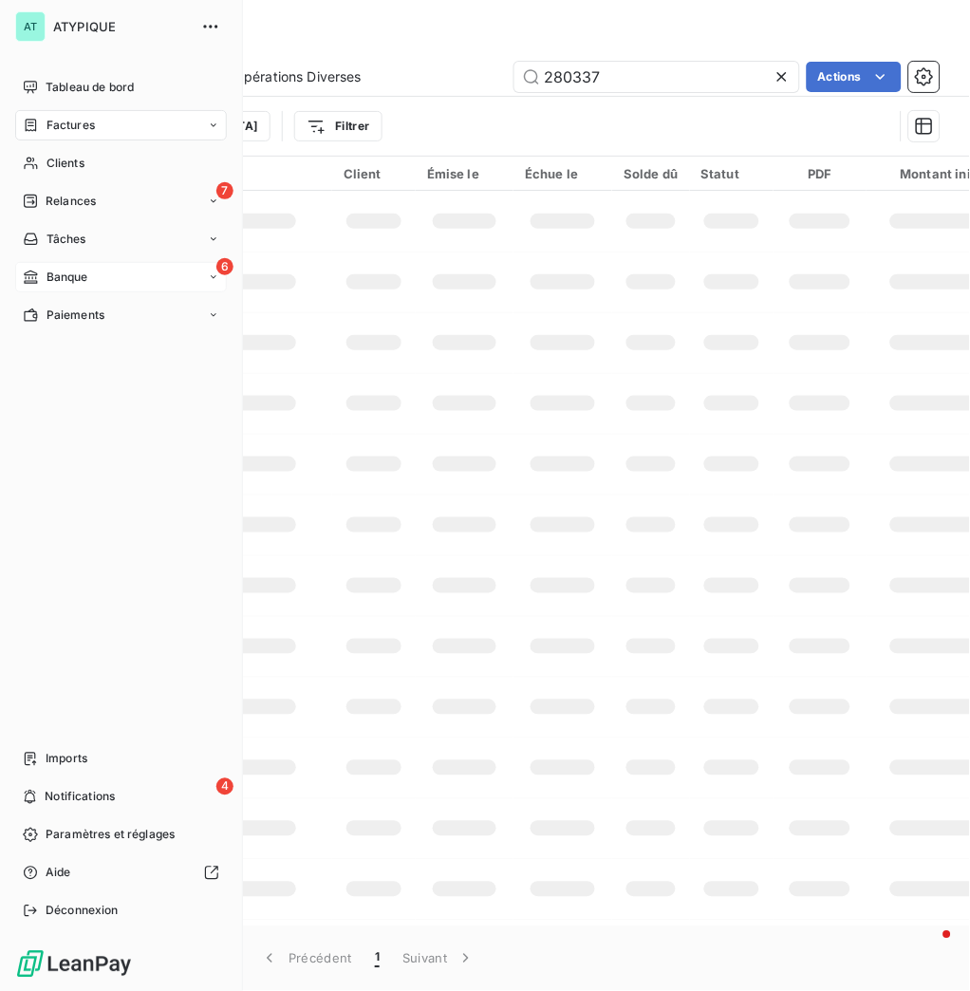
click at [69, 279] on span "Banque" at bounding box center [68, 277] width 42 height 17
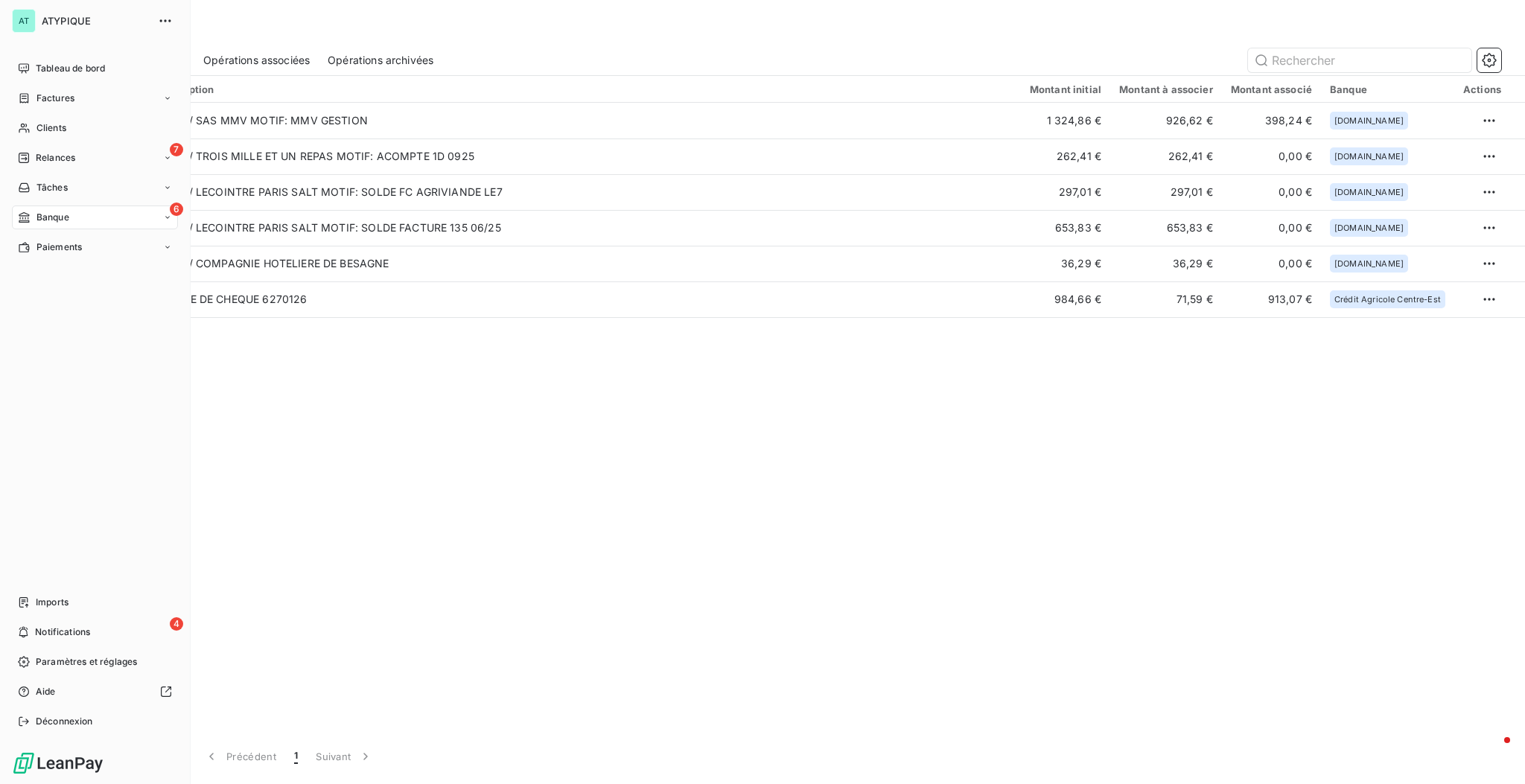
click at [51, 477] on div "Tableau de bord Factures Clients 7 Relances Tâches 6 Banque Paiements Imports 4…" at bounding box center [95, 394] width 166 height 677
click at [51, 477] on div "Imports" at bounding box center [95, 602] width 166 height 24
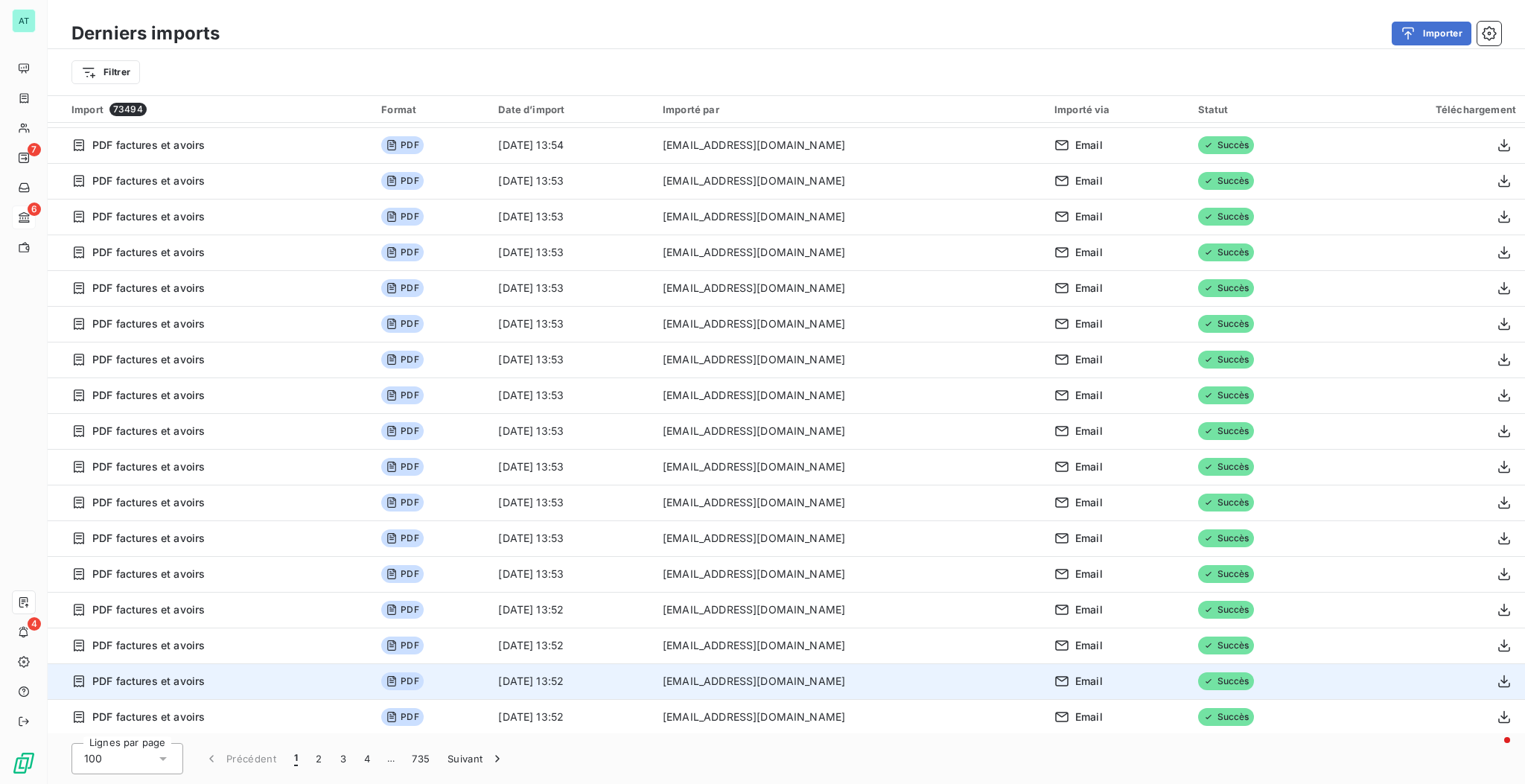
scroll to position [2961, 0]
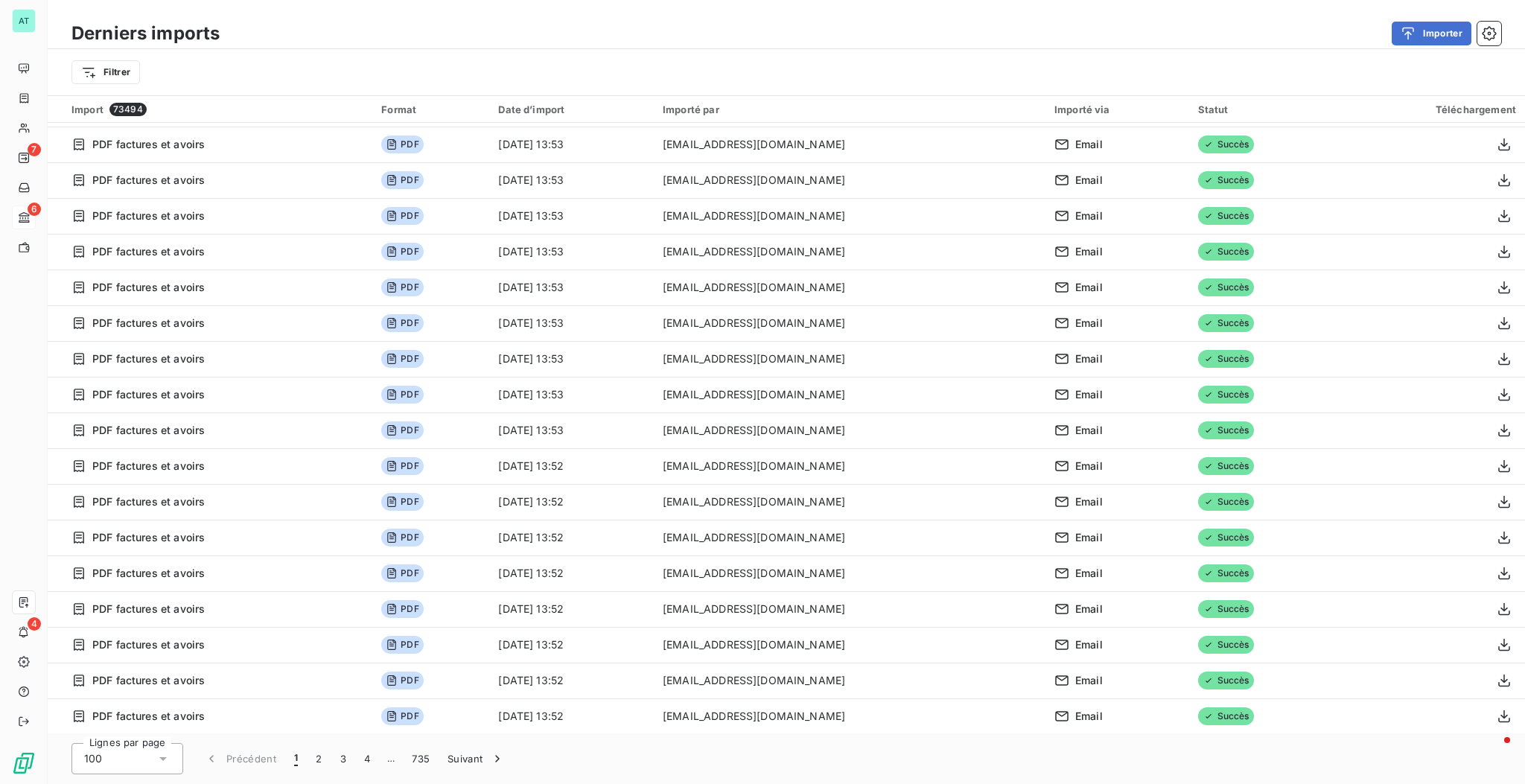
click at [165, 477] on icon at bounding box center [162, 758] width 15 height 15
click at [320, 477] on button "2" at bounding box center [318, 758] width 24 height 31
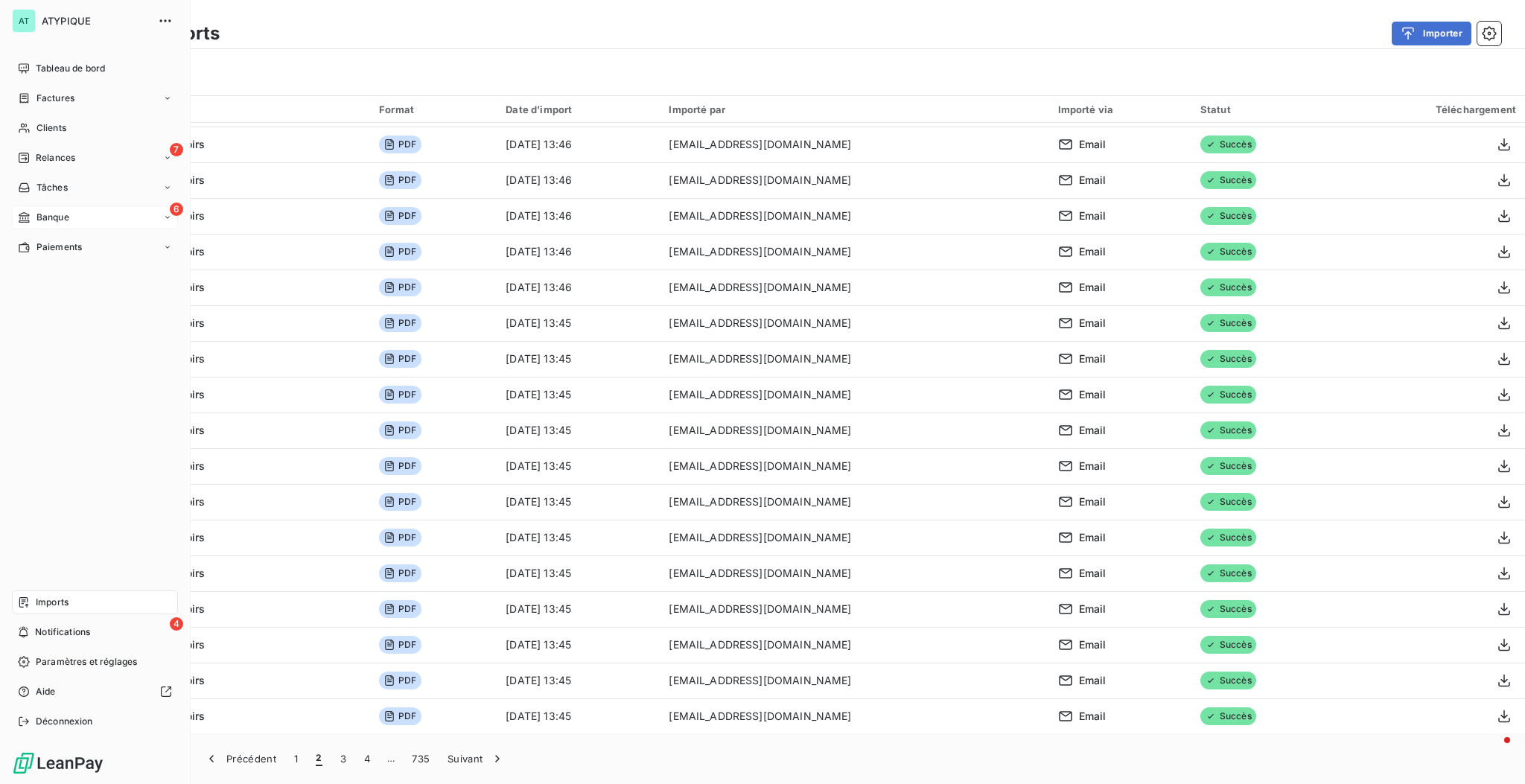
click at [85, 212] on div "6 Banque" at bounding box center [95, 217] width 166 height 24
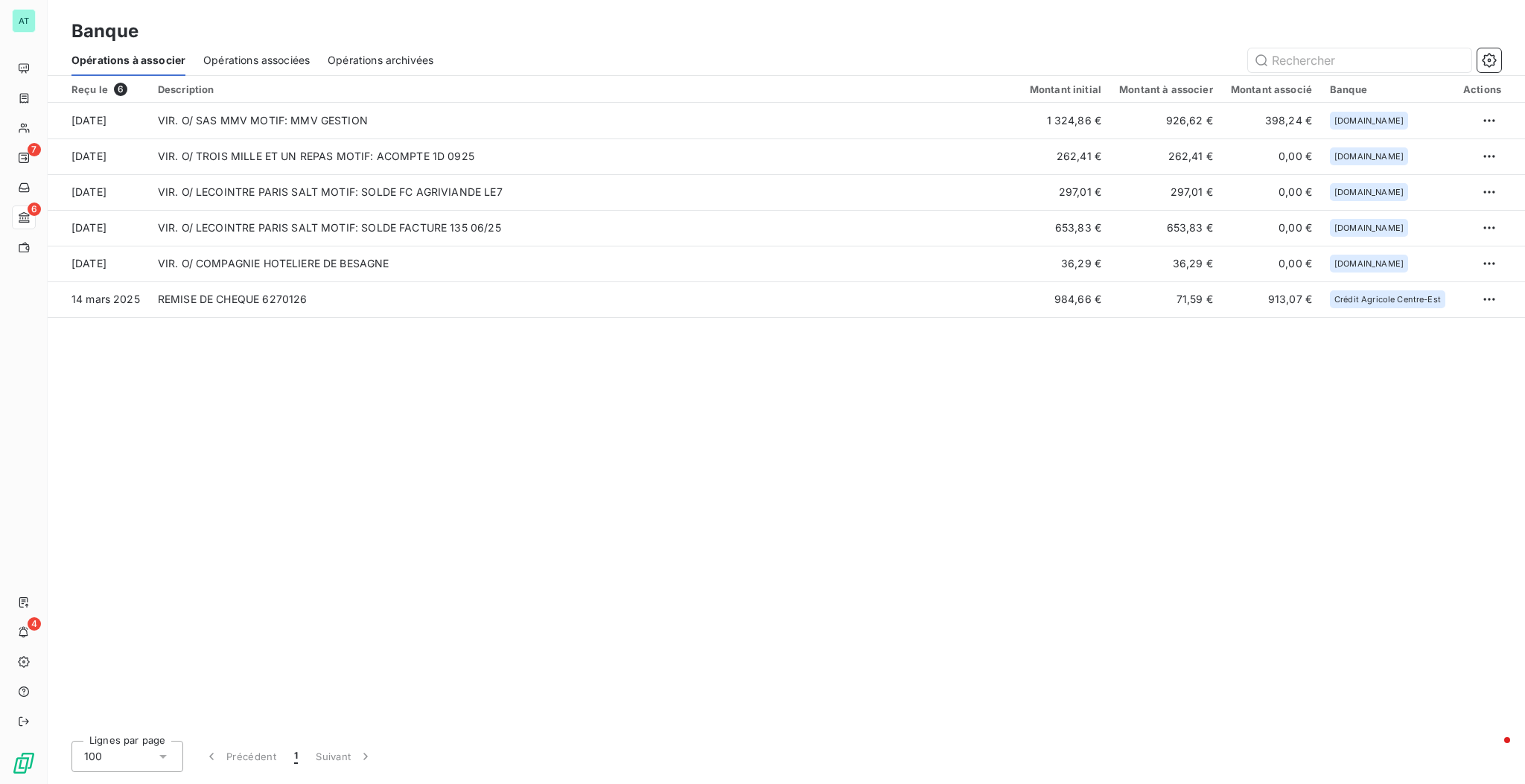
click at [311, 423] on div "Reçu le 6 Description Montant initial Montant à associer Montant associé Banque…" at bounding box center [786, 402] width 1477 height 652
click at [295, 66] on span "Opérations associées" at bounding box center [257, 60] width 107 height 15
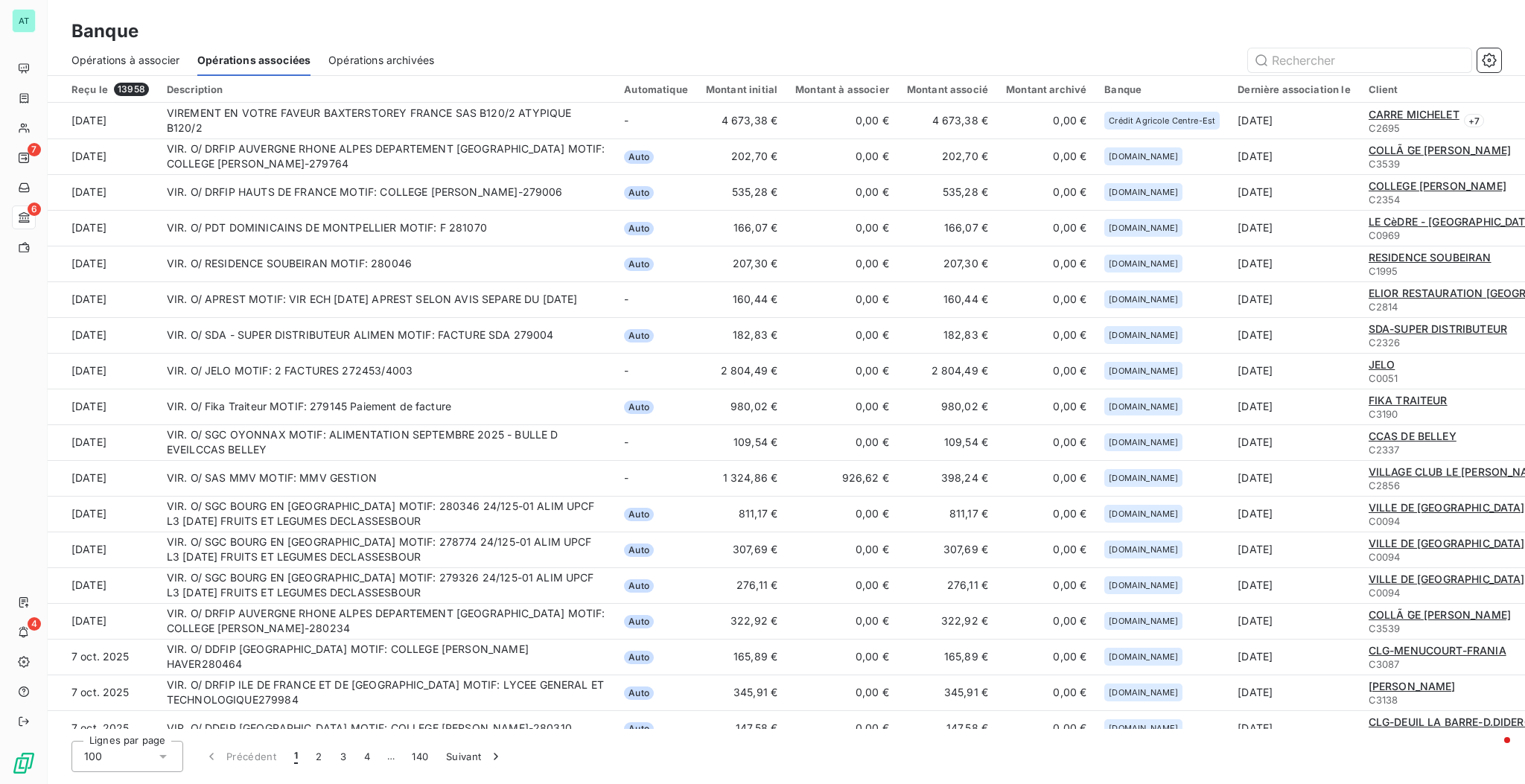
click at [176, 55] on span "Opérations à associer" at bounding box center [126, 60] width 108 height 15
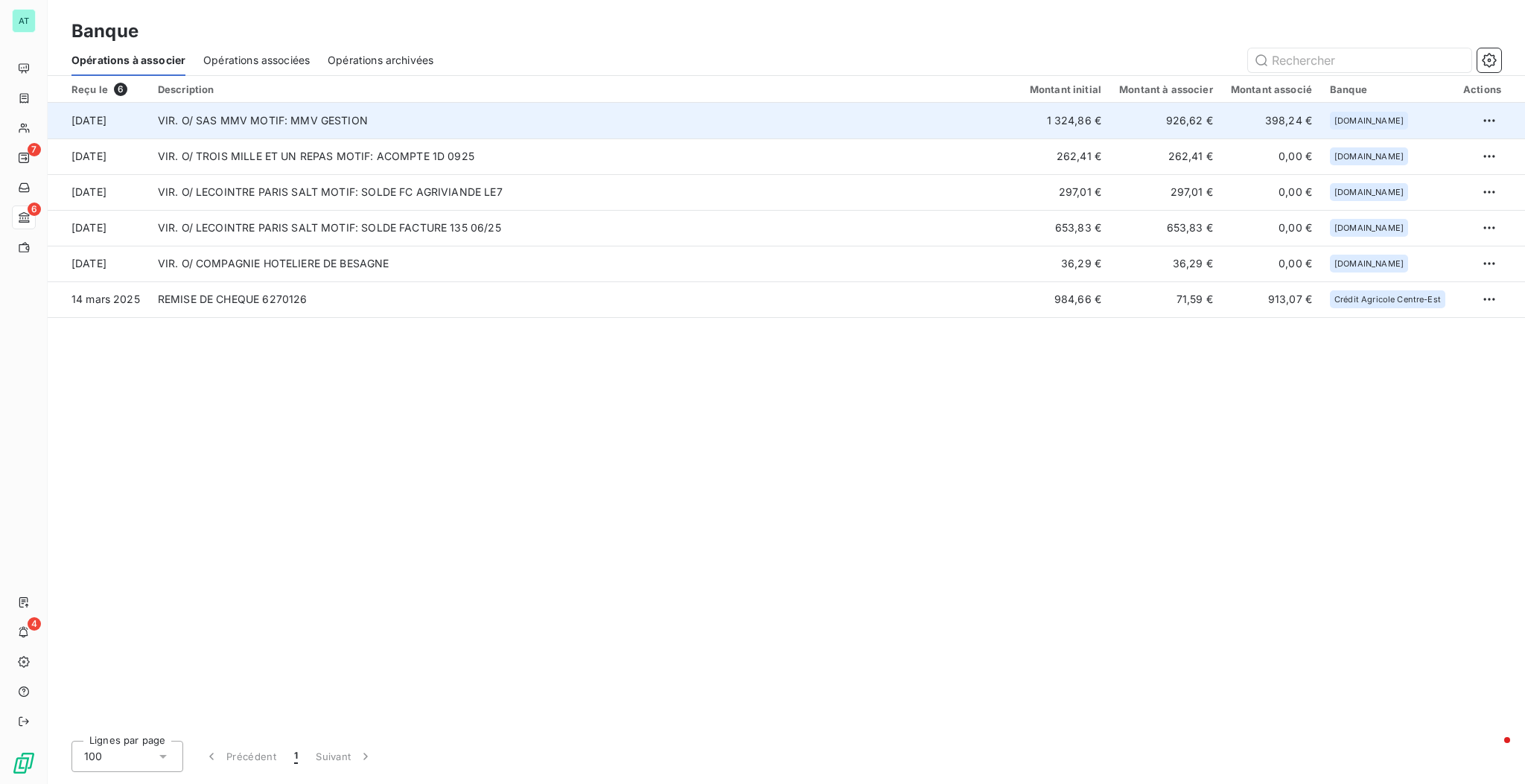
click at [491, 129] on td "VIR. O/ SAS MMV MOTIF: MMV GESTION" at bounding box center [585, 121] width 872 height 36
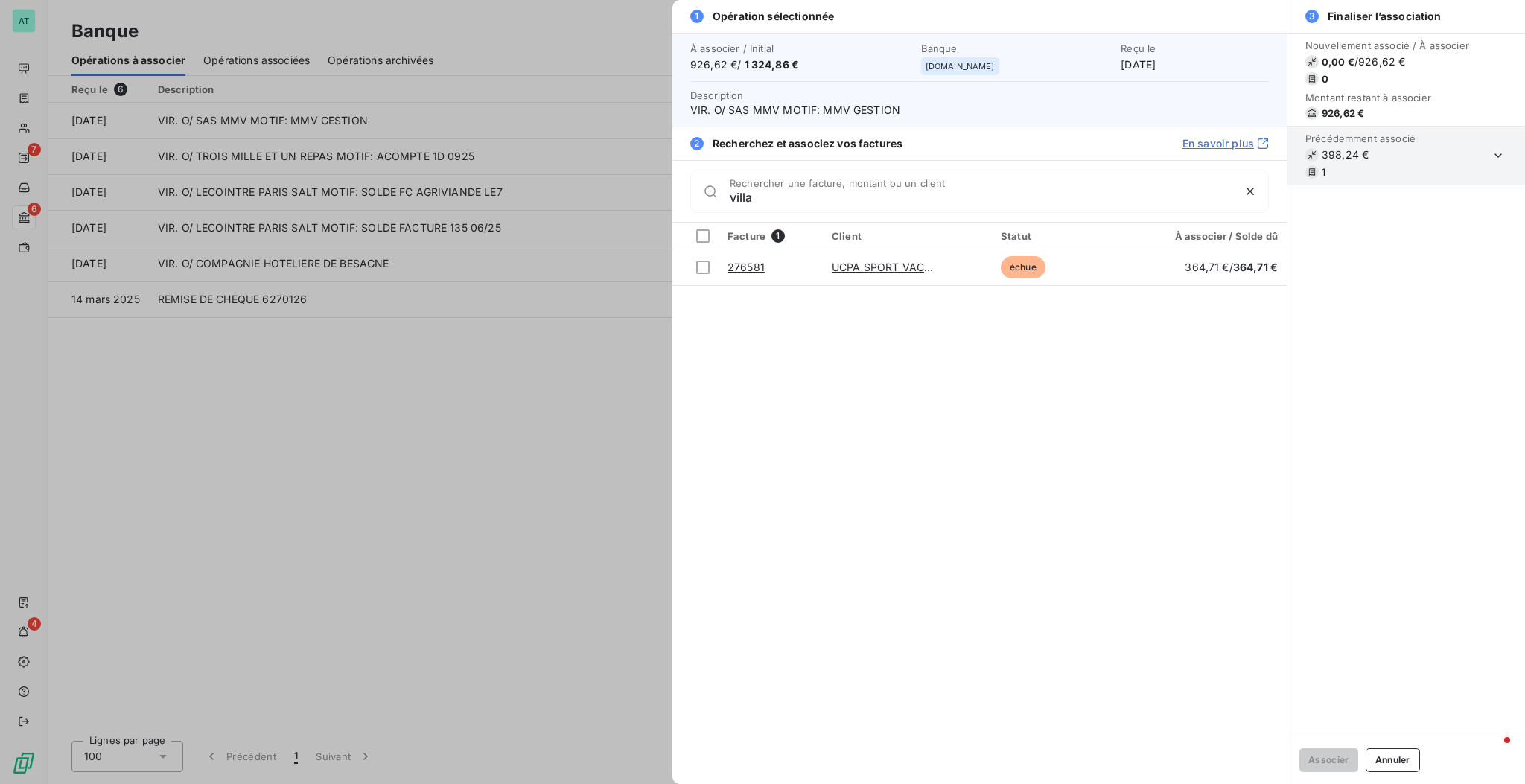
drag, startPoint x: 763, startPoint y: 203, endPoint x: 735, endPoint y: 203, distance: 28.0
click at [735, 203] on input "villa" at bounding box center [981, 197] width 503 height 15
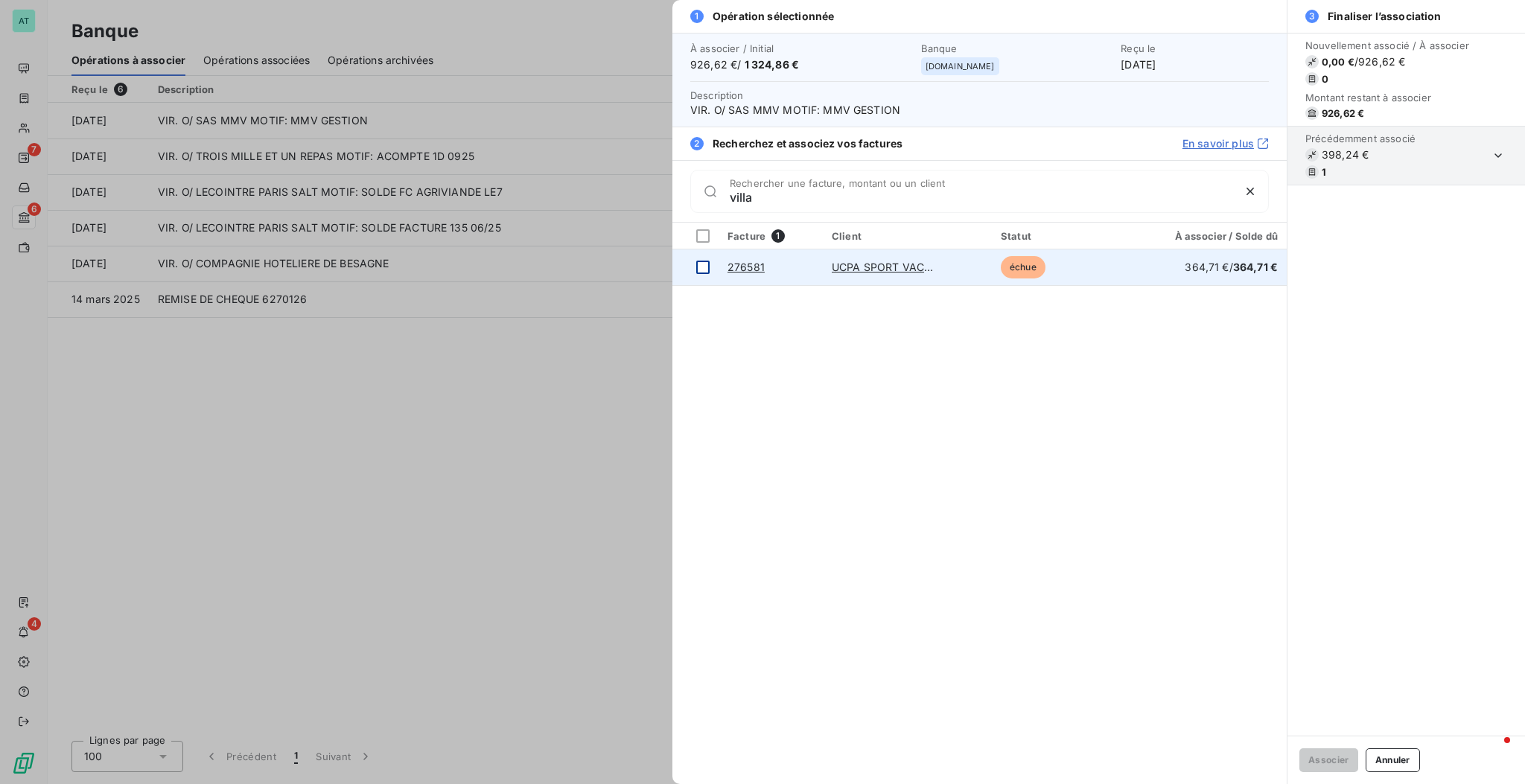
type input "villa"
click at [705, 269] on div at bounding box center [703, 267] width 13 height 13
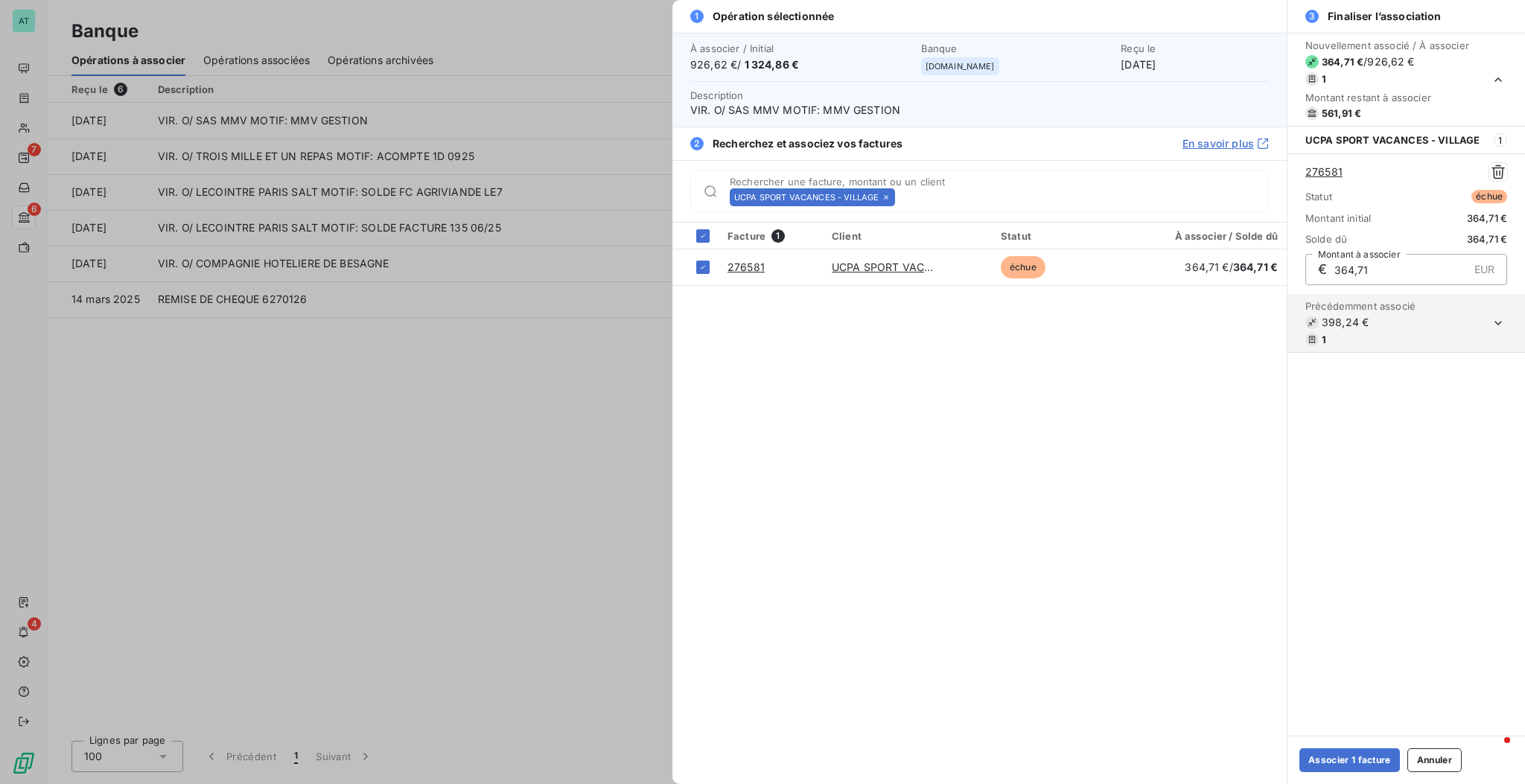
click at [886, 198] on icon at bounding box center [886, 198] width 5 height 5
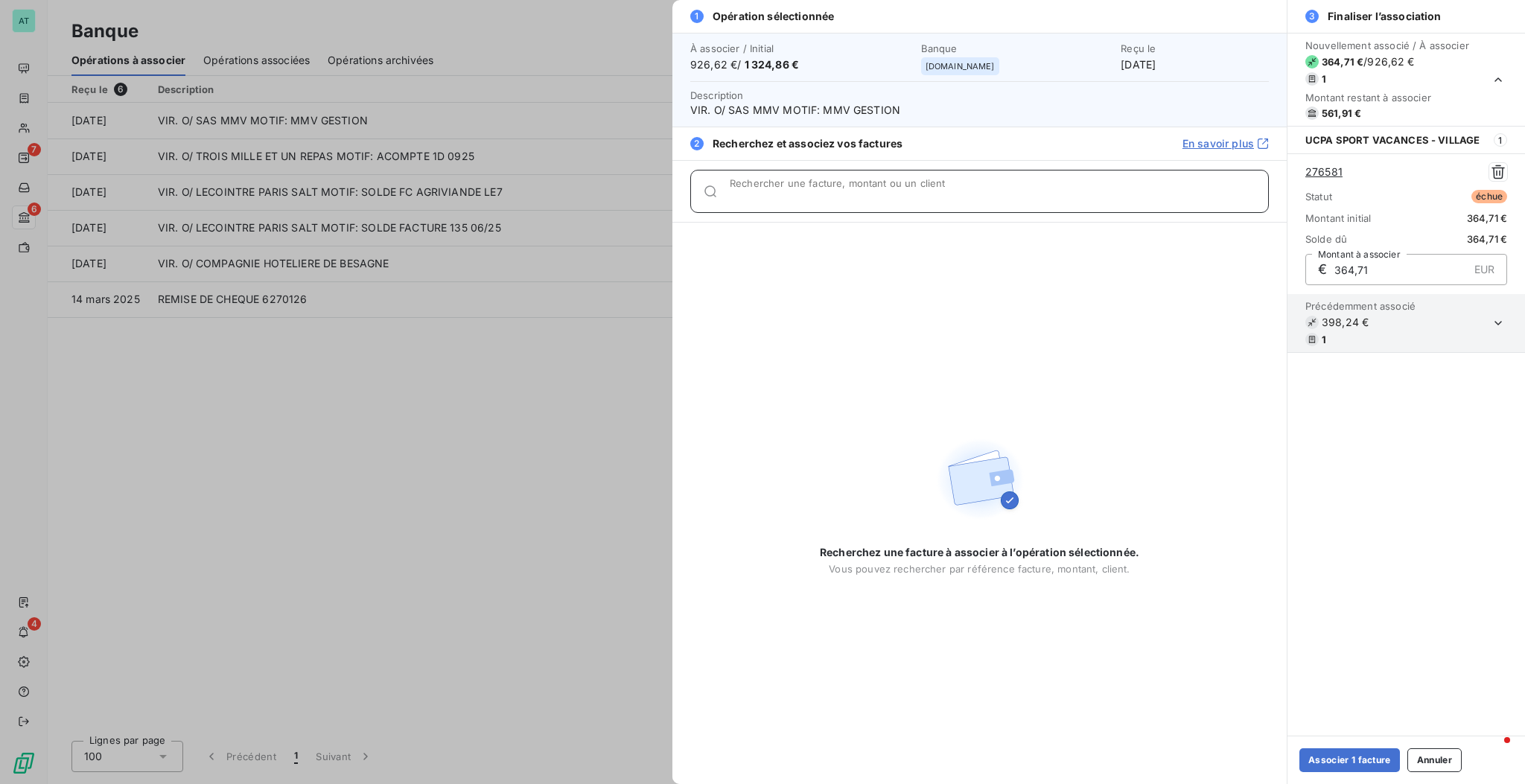
click at [886, 197] on input "Rechercher une facture, montant ou un client" at bounding box center [999, 197] width 538 height 15
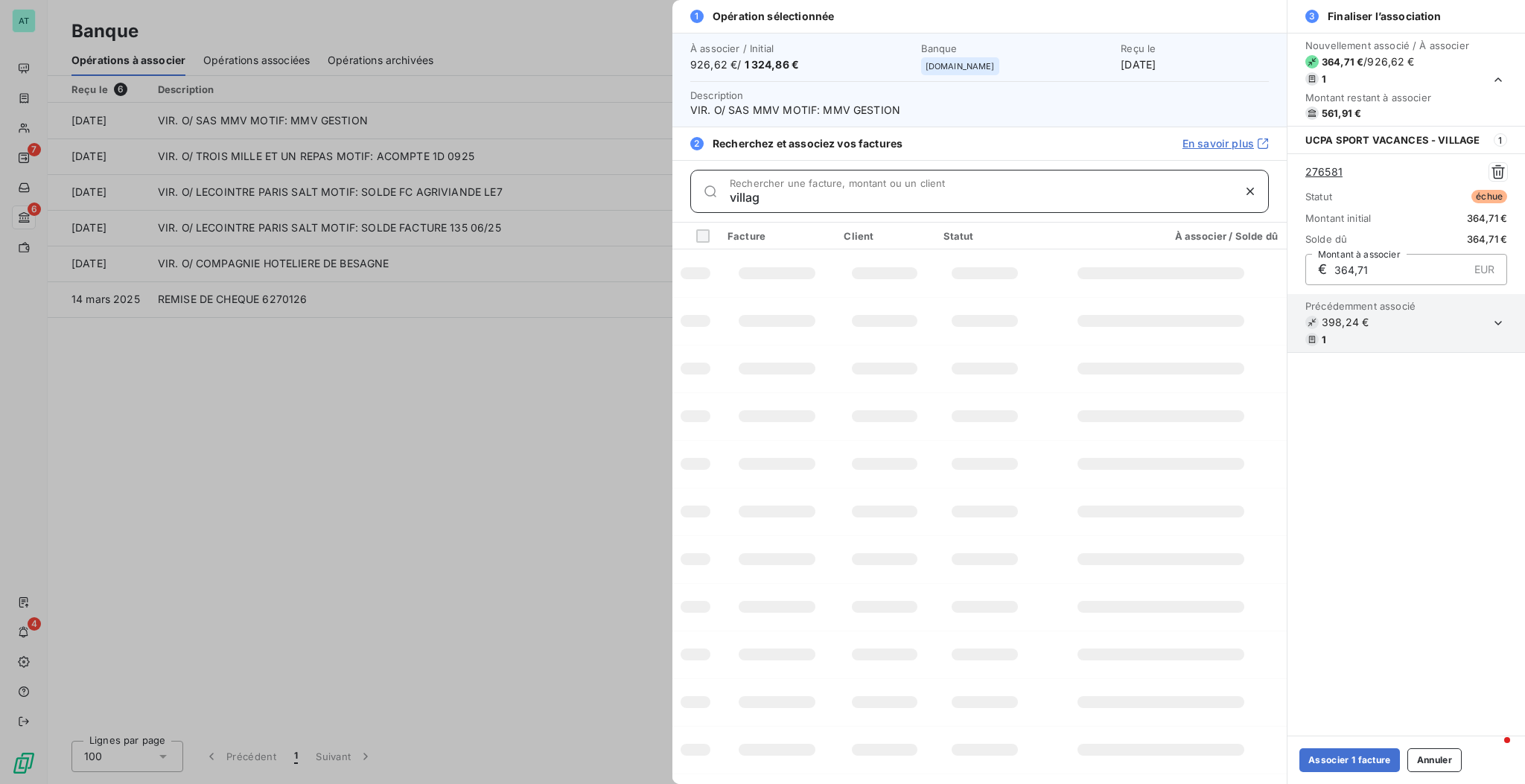
click at [894, 197] on input "villag" at bounding box center [981, 197] width 503 height 15
type input "village"
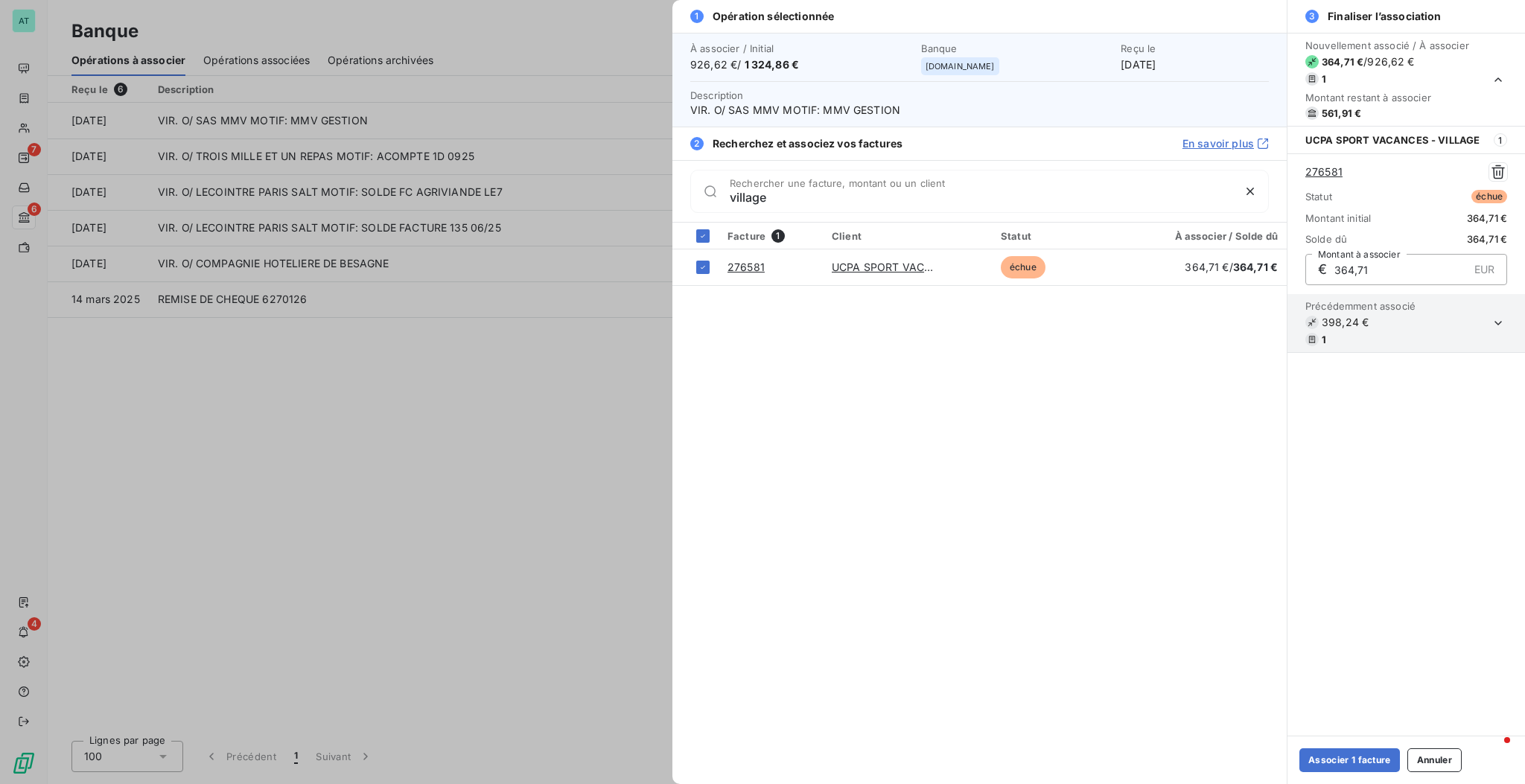
click at [770, 401] on div "Facture 1 Client Statut À associer / Solde dû 276581 UCPA SPORT VACANCES - VILL…" at bounding box center [979, 503] width 614 height 561
click at [950, 139] on div "2 Recherchez et associez vos factures En savoir plus" at bounding box center [979, 143] width 614 height 34
click at [950, 477] on button "Annuler" at bounding box center [1434, 760] width 54 height 24
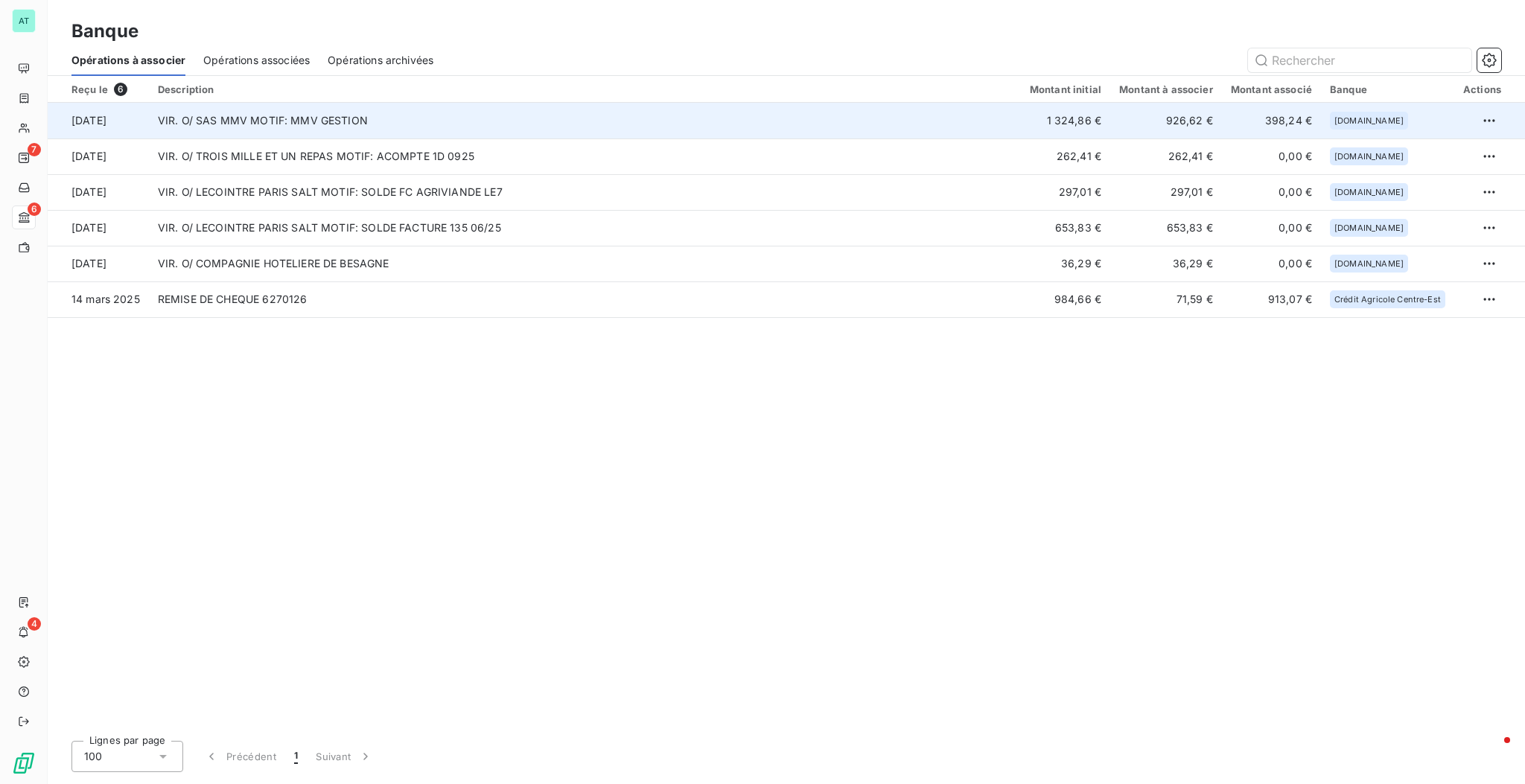
click at [421, 131] on td "VIR. O/ SAS MMV MOTIF: MMV GESTION" at bounding box center [585, 121] width 872 height 36
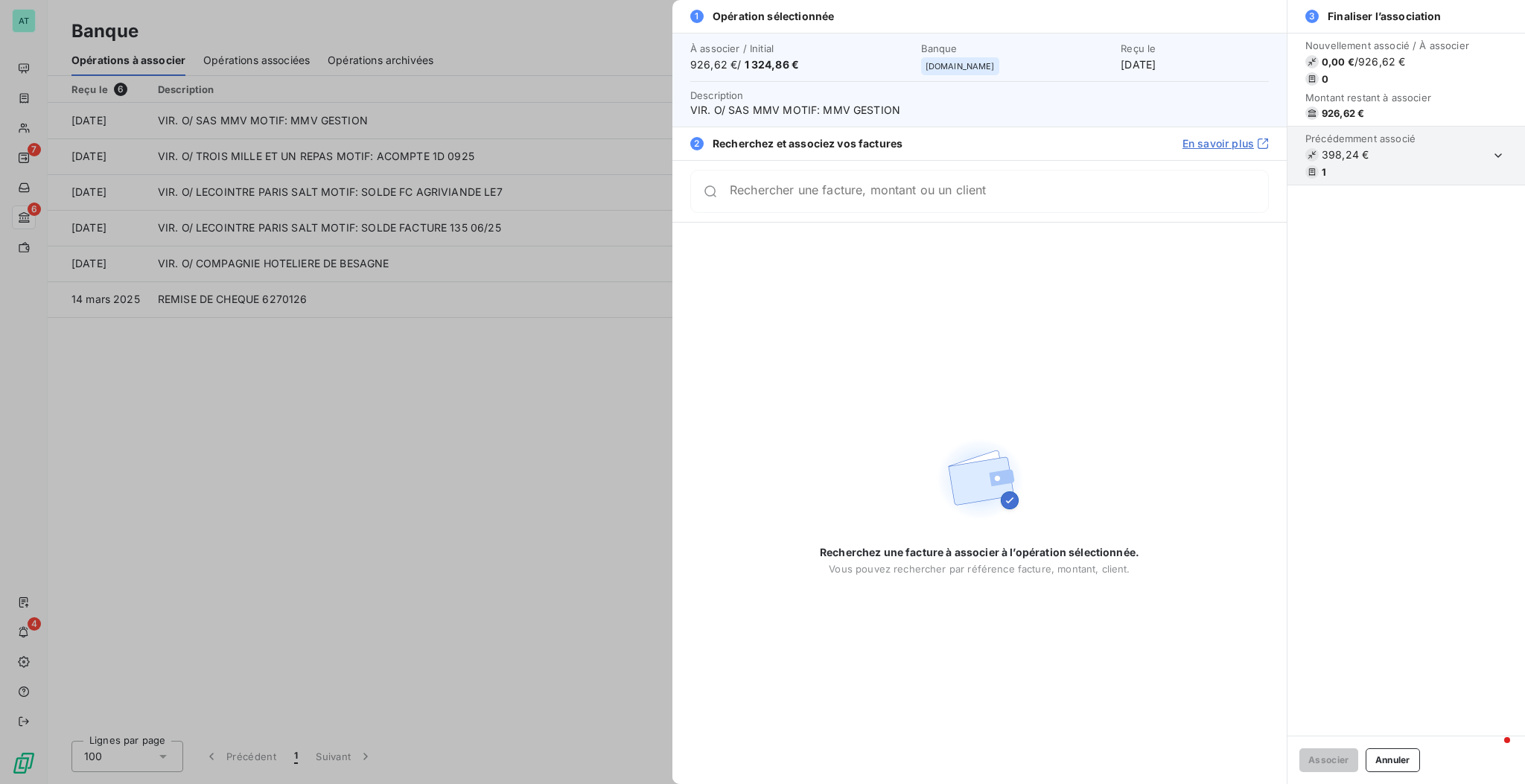
click at [872, 197] on input "Rechercher une facture, montant ou un client" at bounding box center [999, 191] width 538 height 15
click at [887, 180] on div "Rechercher une facture, montant ou un client" at bounding box center [980, 191] width 579 height 43
click at [950, 319] on div "Nouvellement associé / À associer 0,00 € / 926,62 € 0 Montant restant à associe…" at bounding box center [1406, 384] width 238 height 702
click at [430, 475] on div at bounding box center [762, 392] width 1525 height 784
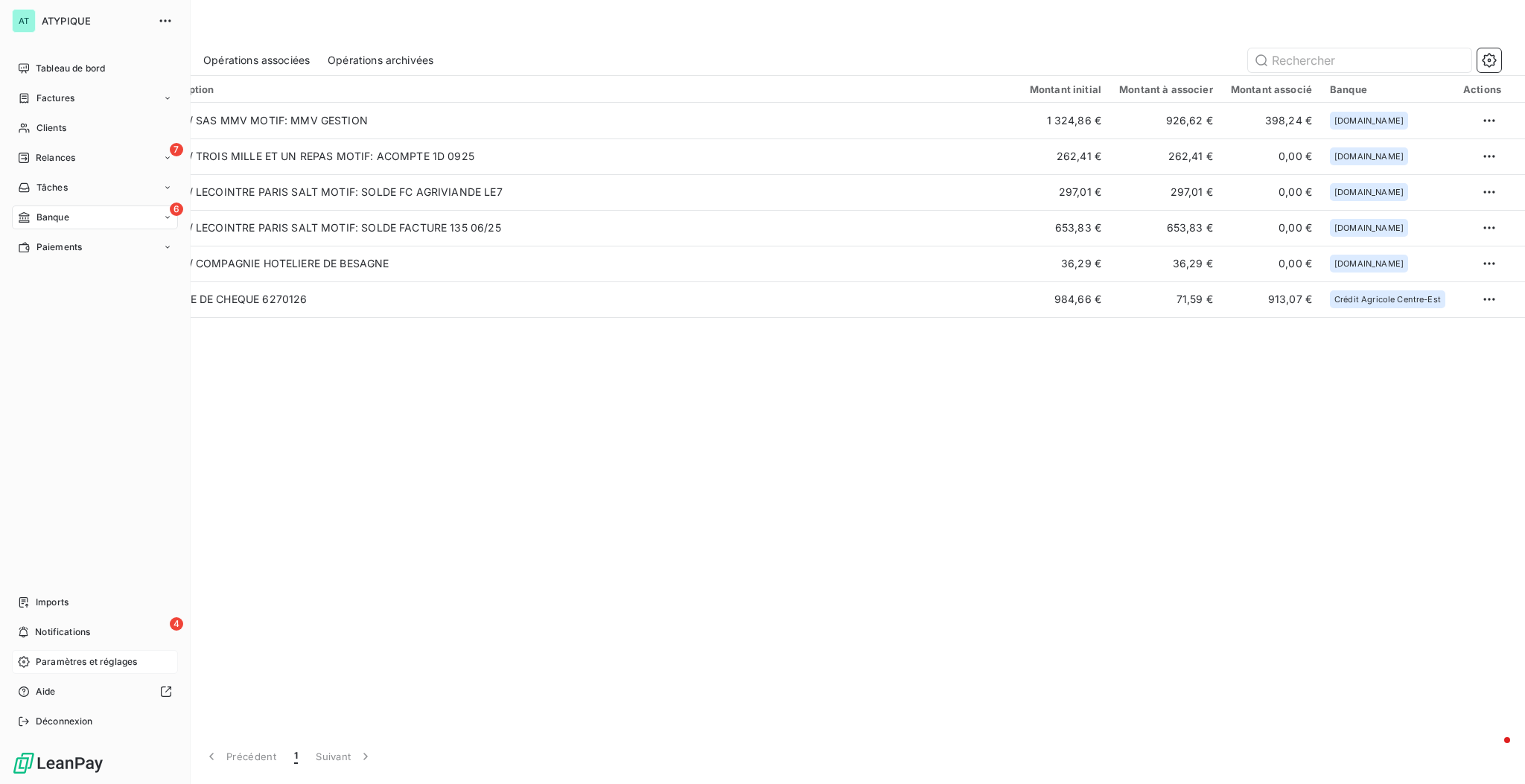
click at [37, 477] on span "Paramètres et réglages" at bounding box center [86, 661] width 101 height 13
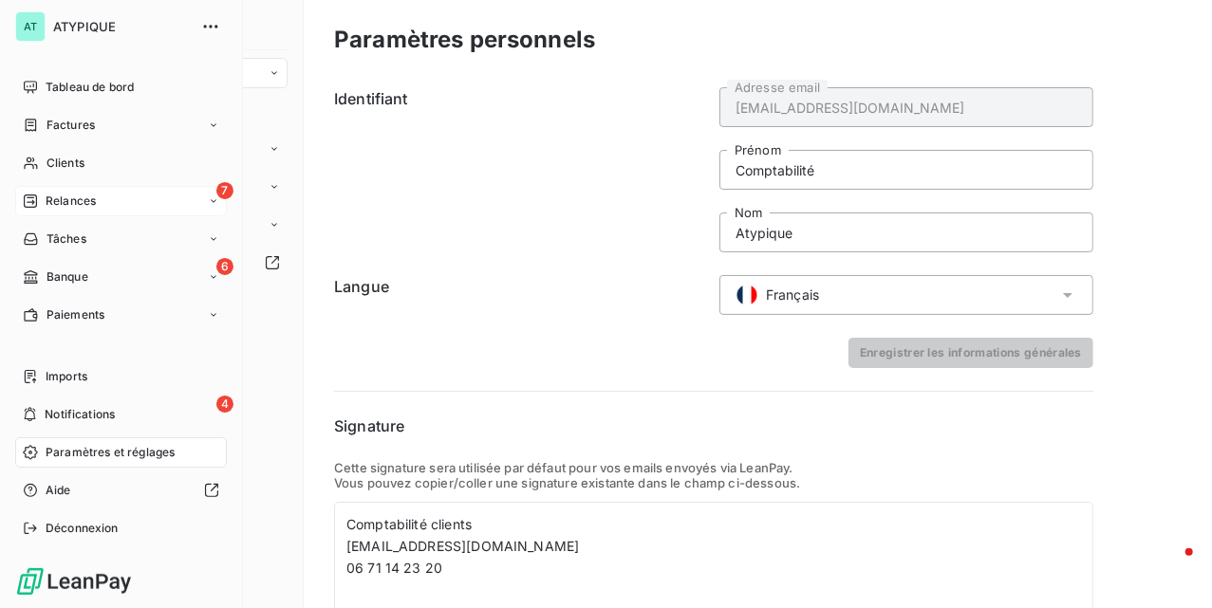
click at [74, 195] on span "Relances" at bounding box center [71, 201] width 50 height 17
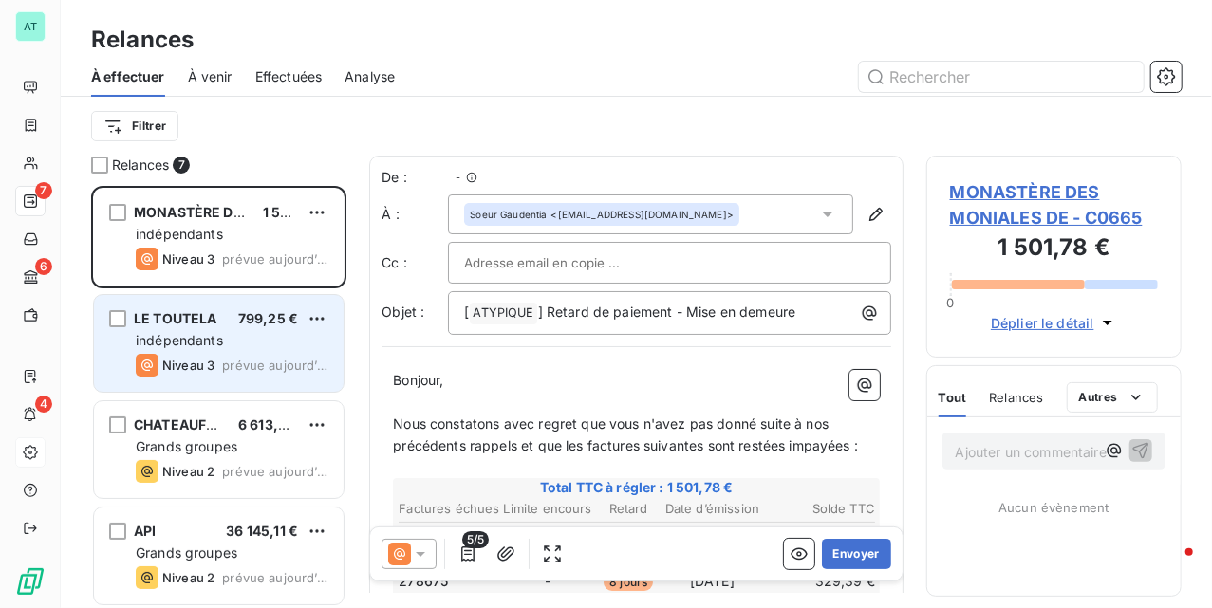
scroll to position [403, 236]
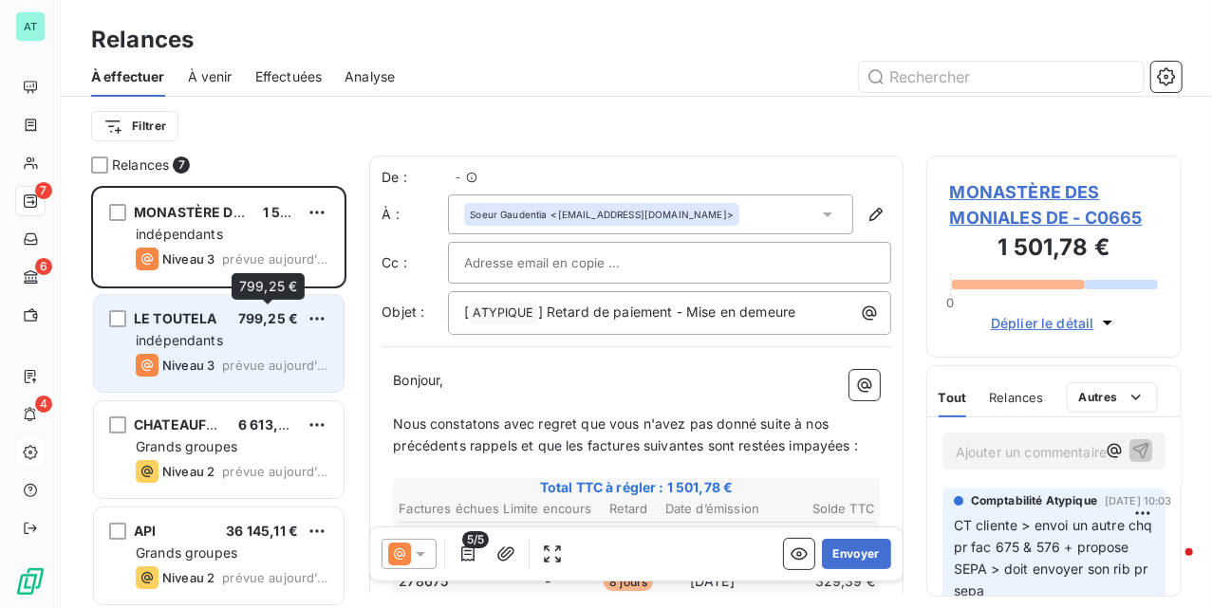
click at [252, 317] on span "799,25 €" at bounding box center [268, 318] width 60 height 16
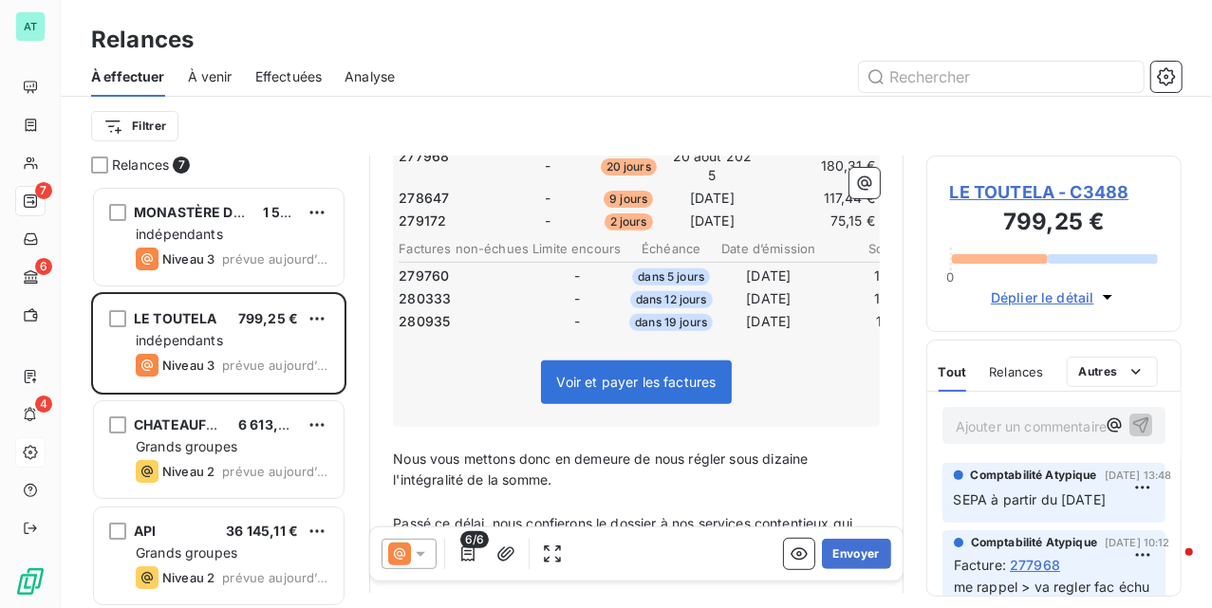
click at [1048, 187] on span "LE TOUTELA - C3488" at bounding box center [1054, 192] width 208 height 26
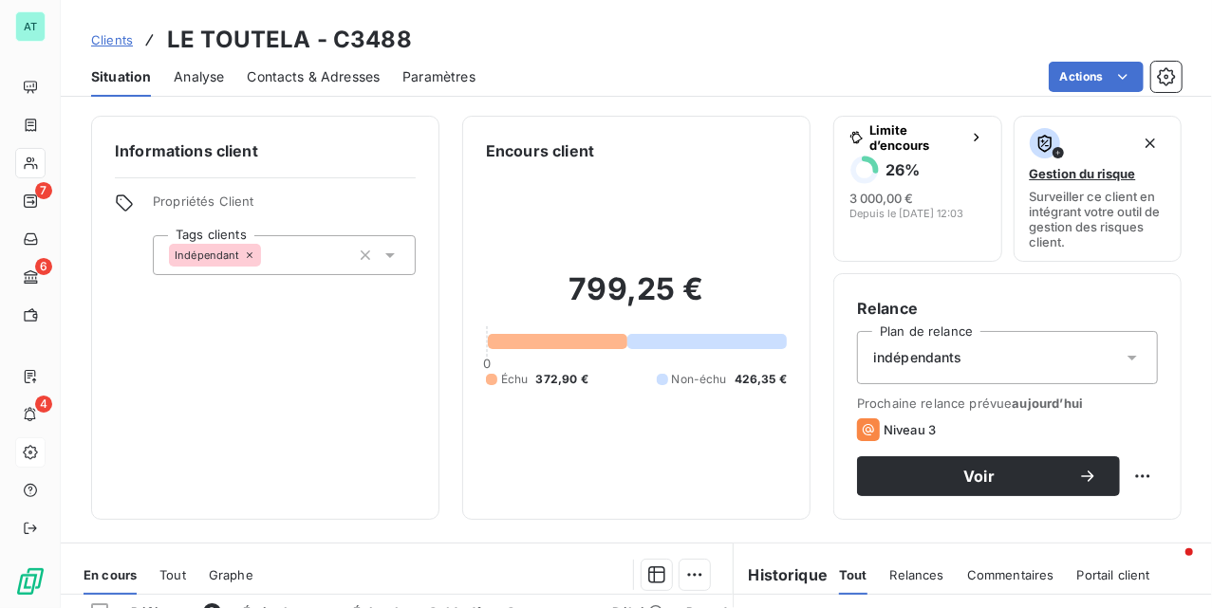
drag, startPoint x: 343, startPoint y: 76, endPoint x: 438, endPoint y: 101, distance: 98.1
click at [344, 76] on span "Contacts & Adresses" at bounding box center [313, 76] width 133 height 19
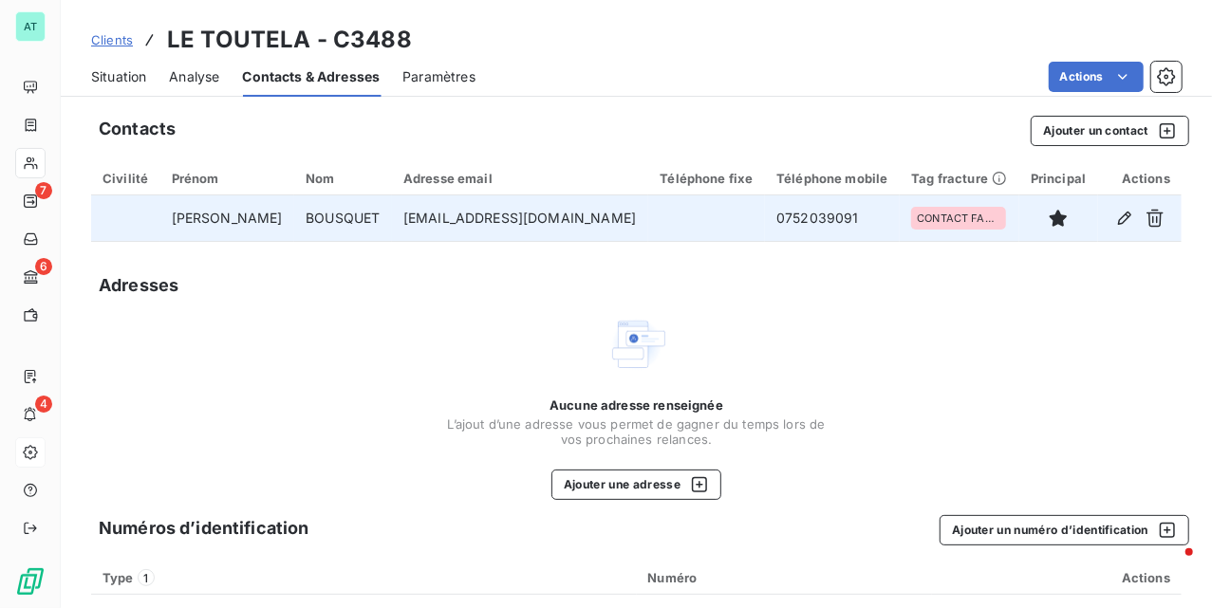
click at [448, 214] on td "admin@lacompagniedu20e.fr" at bounding box center [520, 219] width 257 height 46
copy td "admin@lacompagniedu20e.fr"
click at [765, 213] on td "0752039091" at bounding box center [832, 219] width 135 height 46
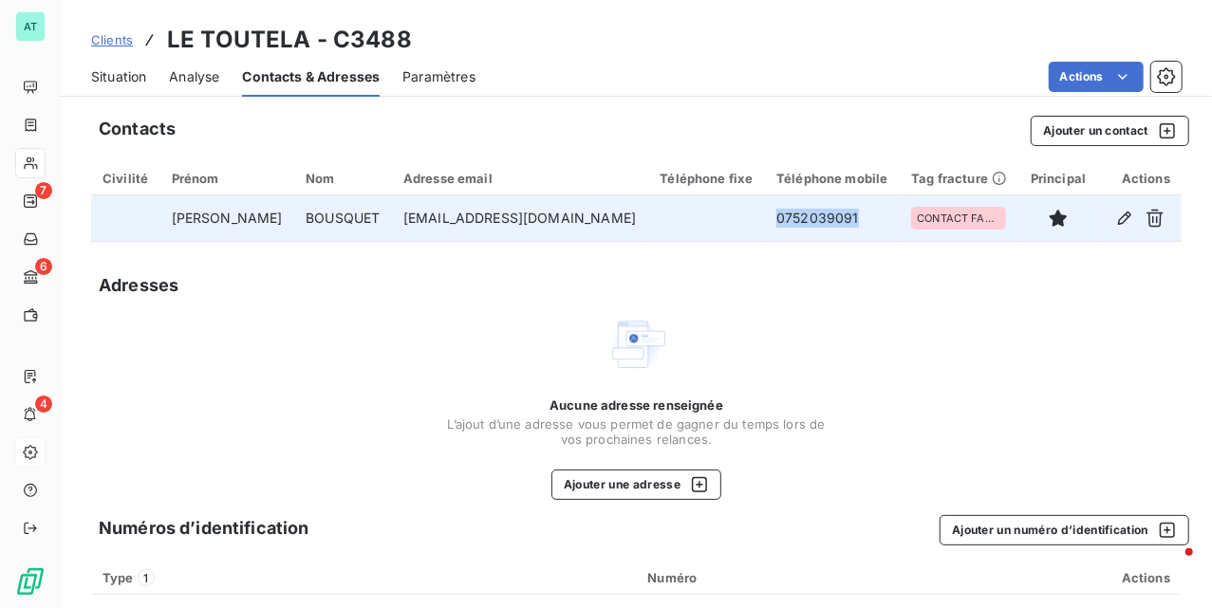
click at [765, 213] on td "0752039091" at bounding box center [832, 219] width 135 height 46
copy td "0752039091"
click at [788, 221] on td "0752039091" at bounding box center [832, 219] width 135 height 46
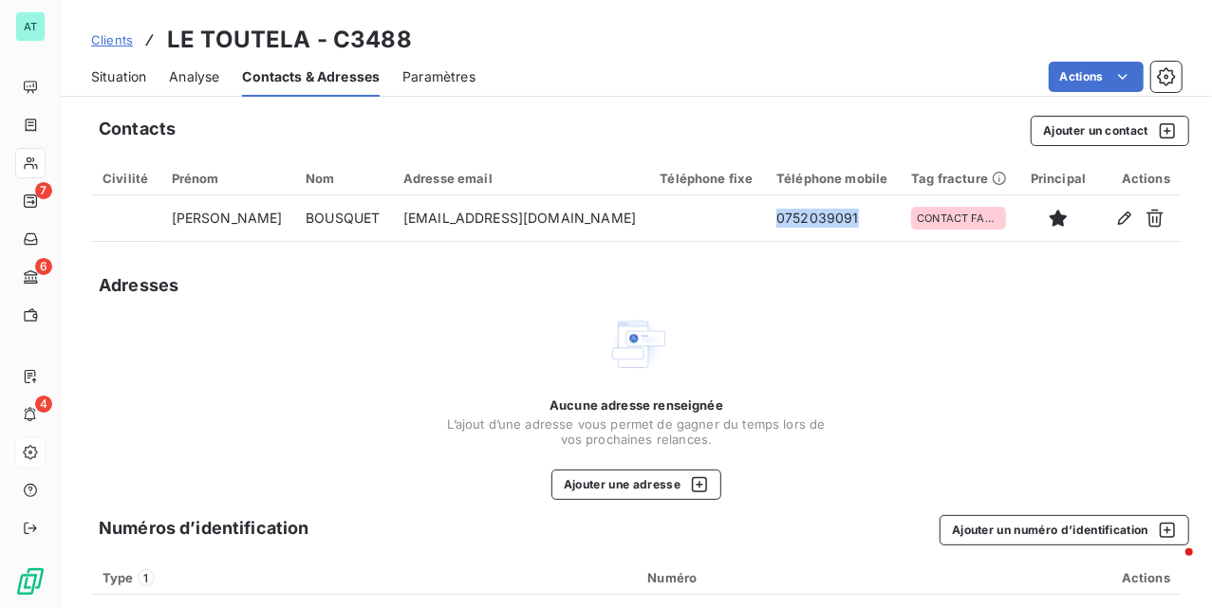
click at [110, 91] on div "Situation" at bounding box center [118, 77] width 55 height 40
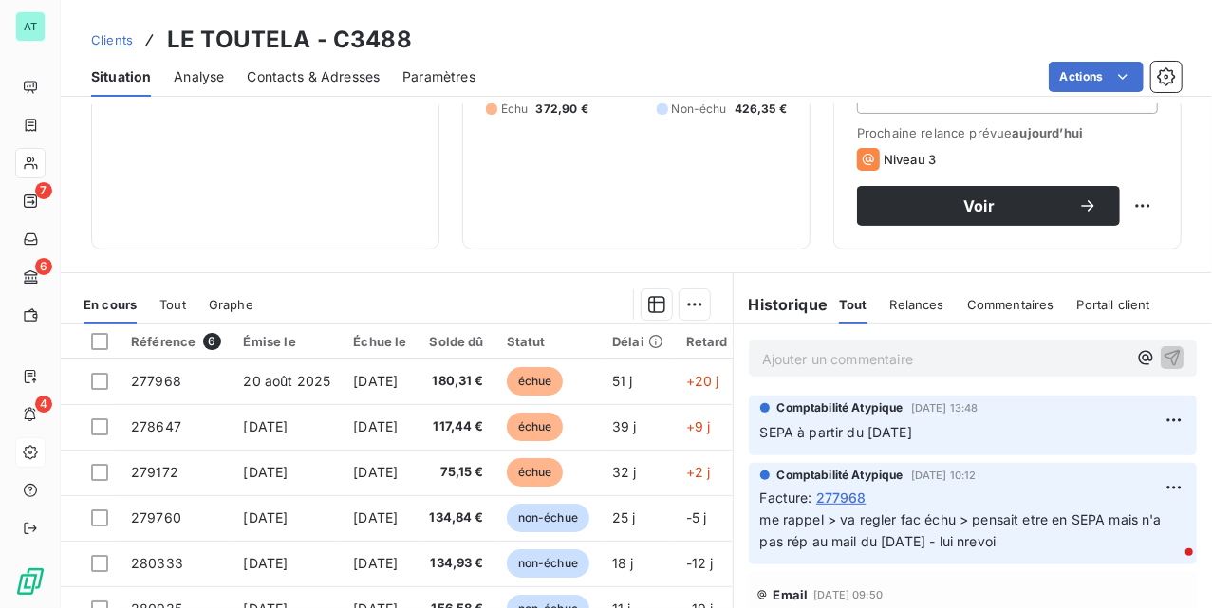
scroll to position [380, 0]
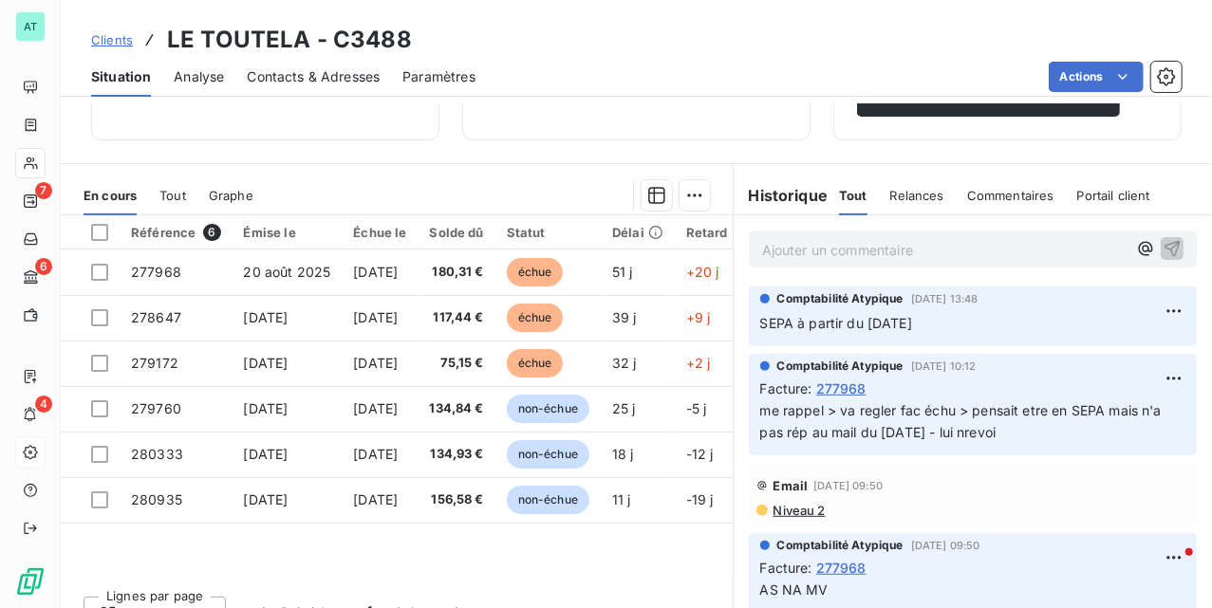
click at [351, 551] on div "Référence 6 Émise le Échue le Solde dû Statut Délai Retard Tag fracture Chorus …" at bounding box center [397, 397] width 672 height 365
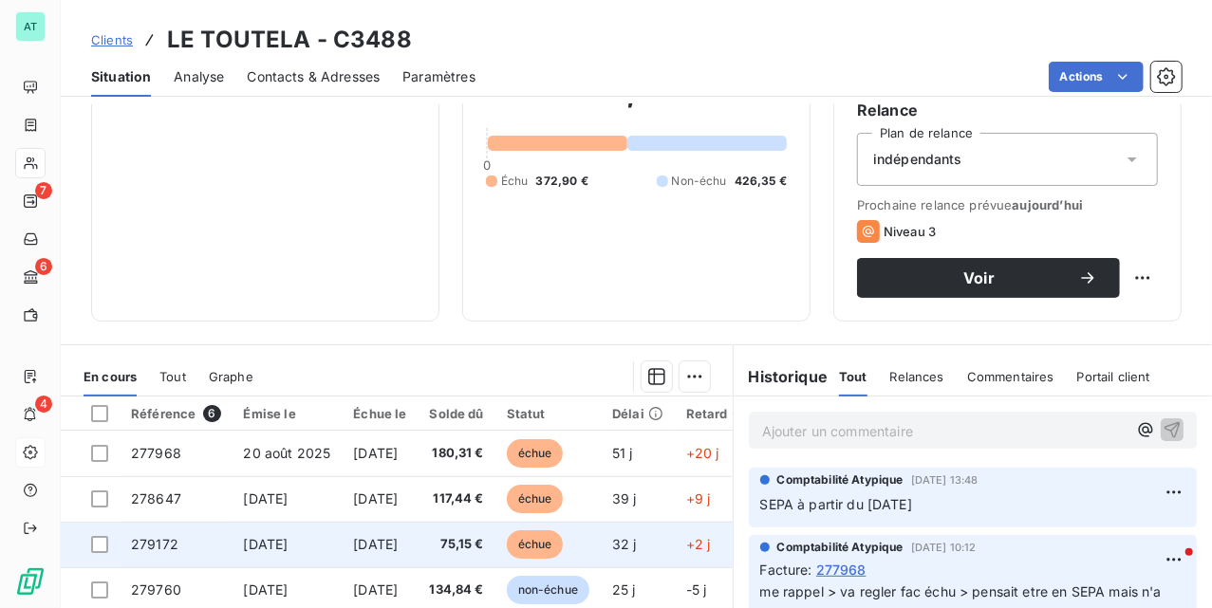
scroll to position [0, 0]
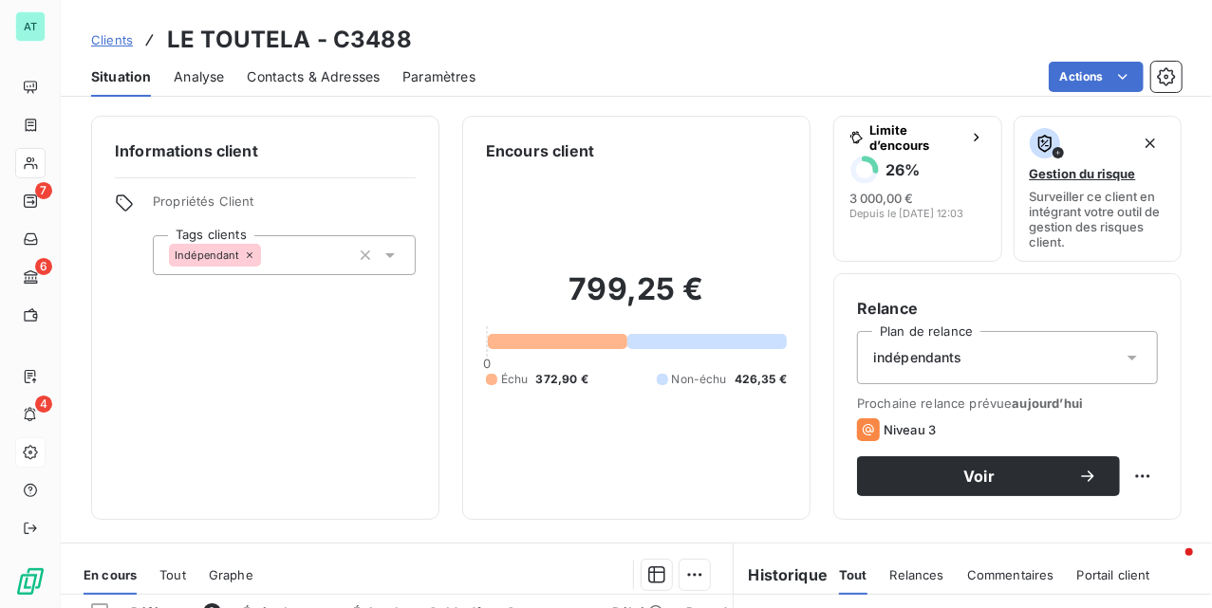
click at [663, 415] on div "799,25 € 0 Échu 372,90 € Non-échu 426,35 €" at bounding box center [636, 329] width 301 height 334
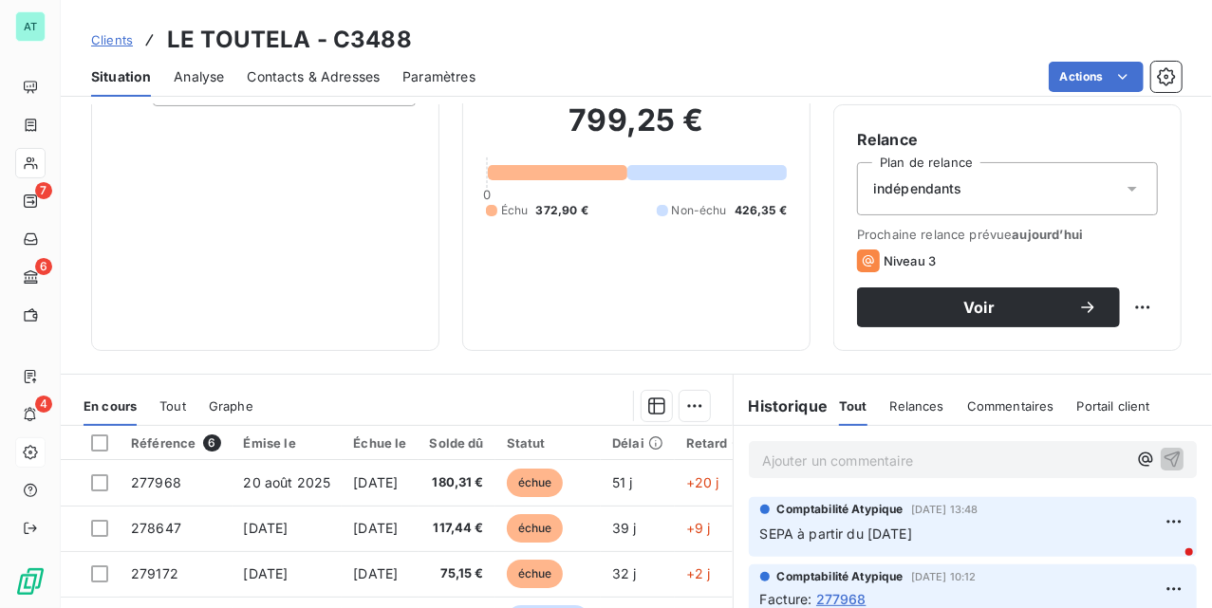
scroll to position [252, 0]
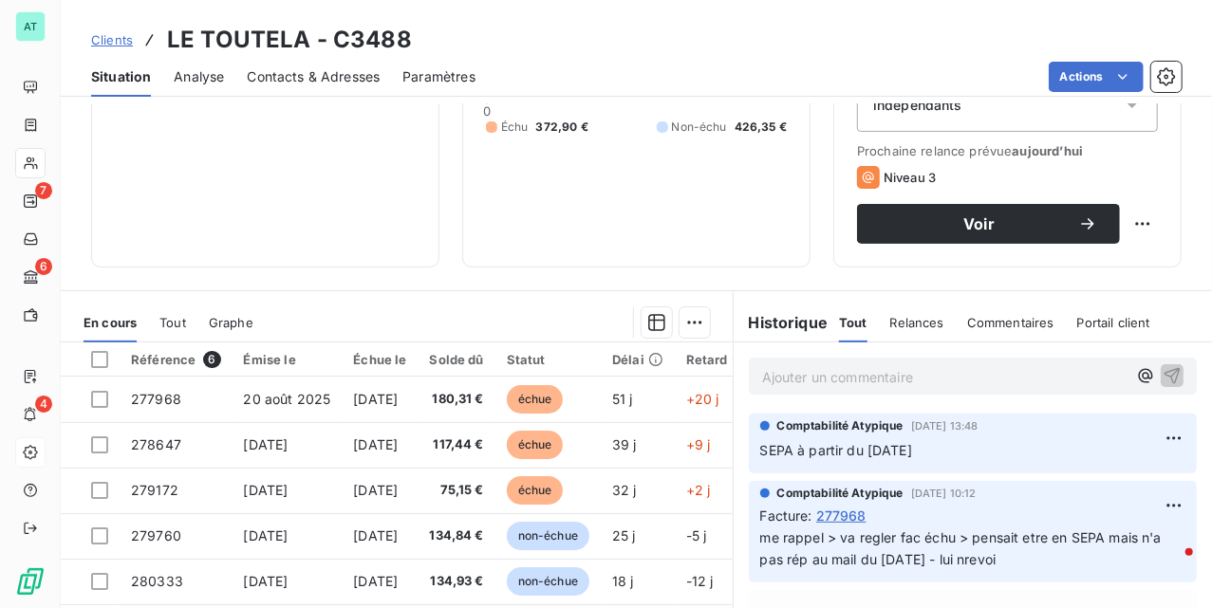
click at [821, 376] on p "Ajouter un commentaire ﻿" at bounding box center [944, 377] width 365 height 24
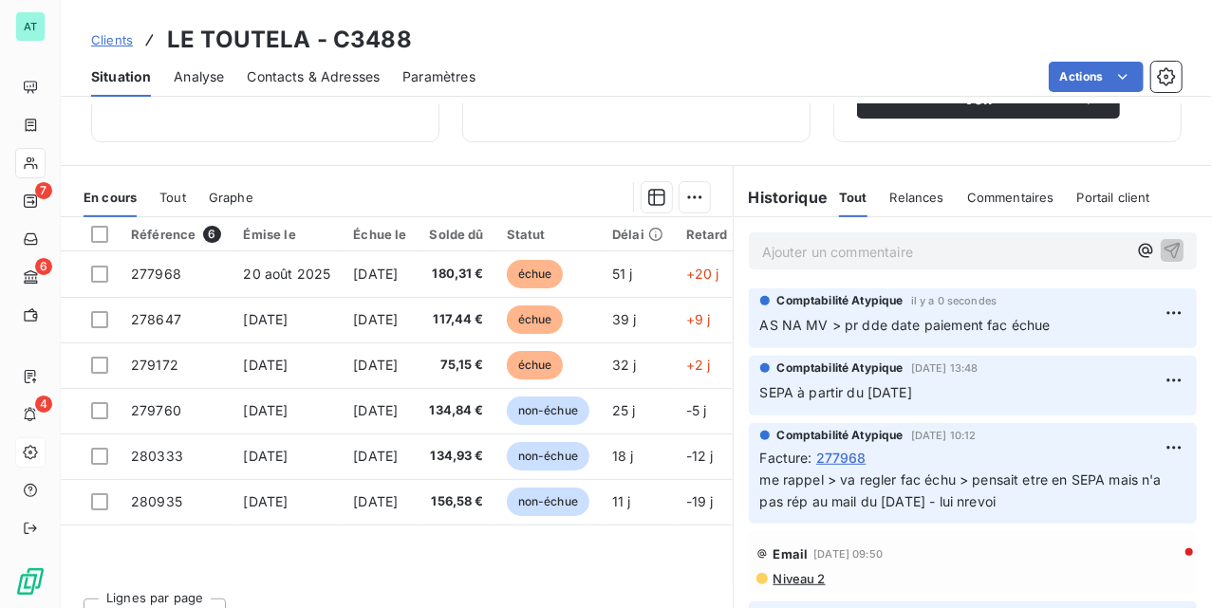
scroll to position [380, 0]
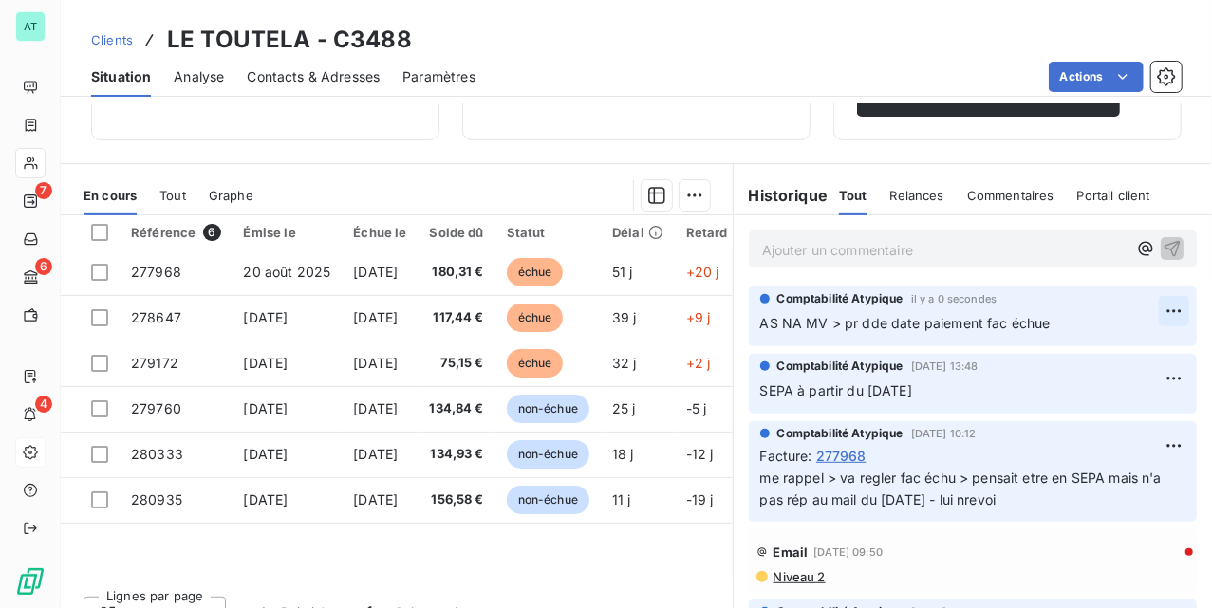
click at [1145, 316] on html "AT 7 6 4 Clients LE TOUTELA - C3488 Situation Analyse Contacts & Adresses Param…" at bounding box center [606, 304] width 1212 height 608
drag, startPoint x: 1098, startPoint y: 357, endPoint x: 927, endPoint y: 381, distance: 172.5
click at [928, 380] on html "AT 7 6 4 Clients LE TOUTELA - C3488 Situation Analyse Contacts & Adresses Param…" at bounding box center [606, 304] width 1212 height 608
click at [927, 381] on html "AT 7 6 4 Clients LE TOUTELA - C3488 Situation Analyse Contacts & Adresses Param…" at bounding box center [606, 304] width 1212 height 608
click at [1154, 313] on div "Comptabilité Atypique il y a 0 secondes AS NA MV > pr dde date paiement fac éch…" at bounding box center [973, 317] width 448 height 60
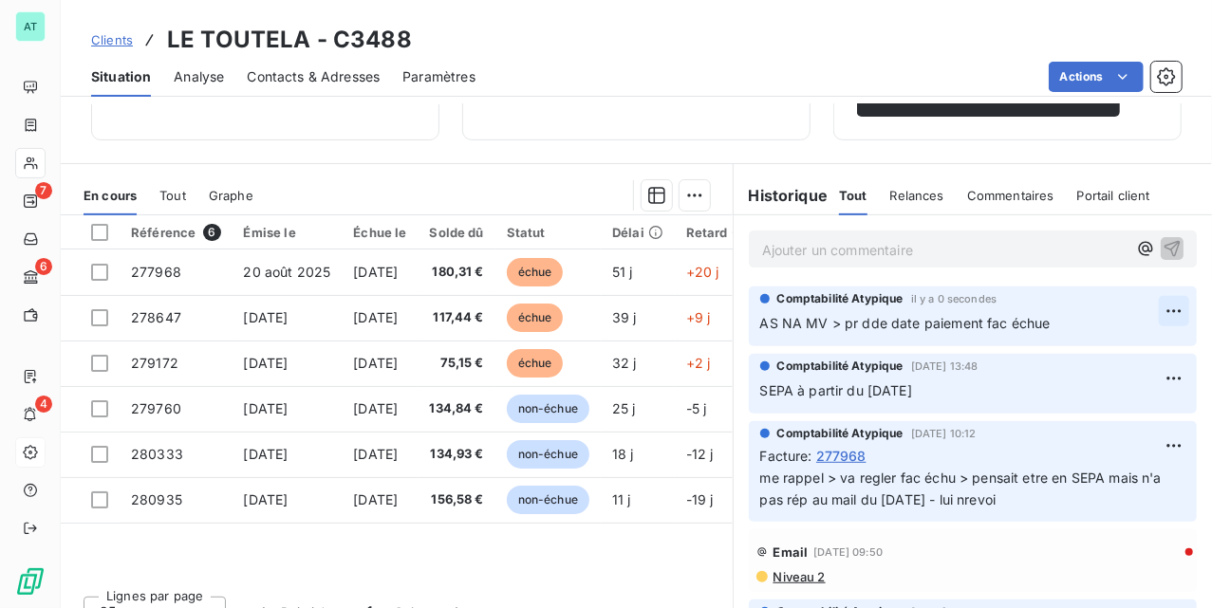
click at [1148, 313] on html "AT 7 6 4 Clients LE TOUTELA - C3488 Situation Analyse Contacts & Adresses Param…" at bounding box center [606, 304] width 1212 height 608
click at [1113, 354] on div "Editer" at bounding box center [1091, 356] width 106 height 30
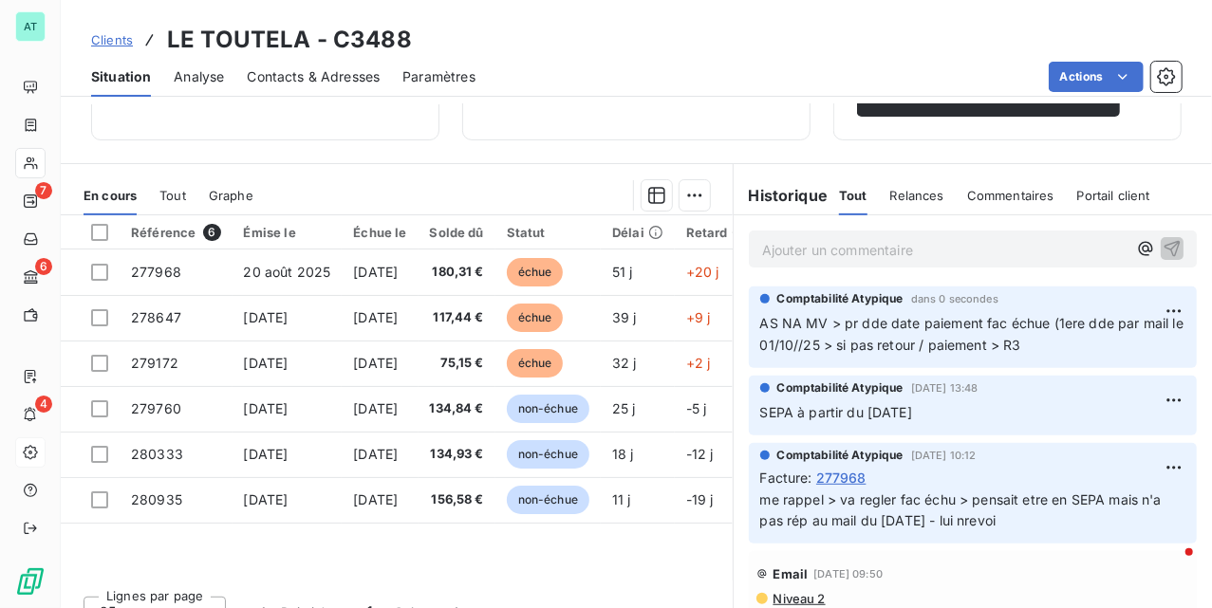
scroll to position [0, 0]
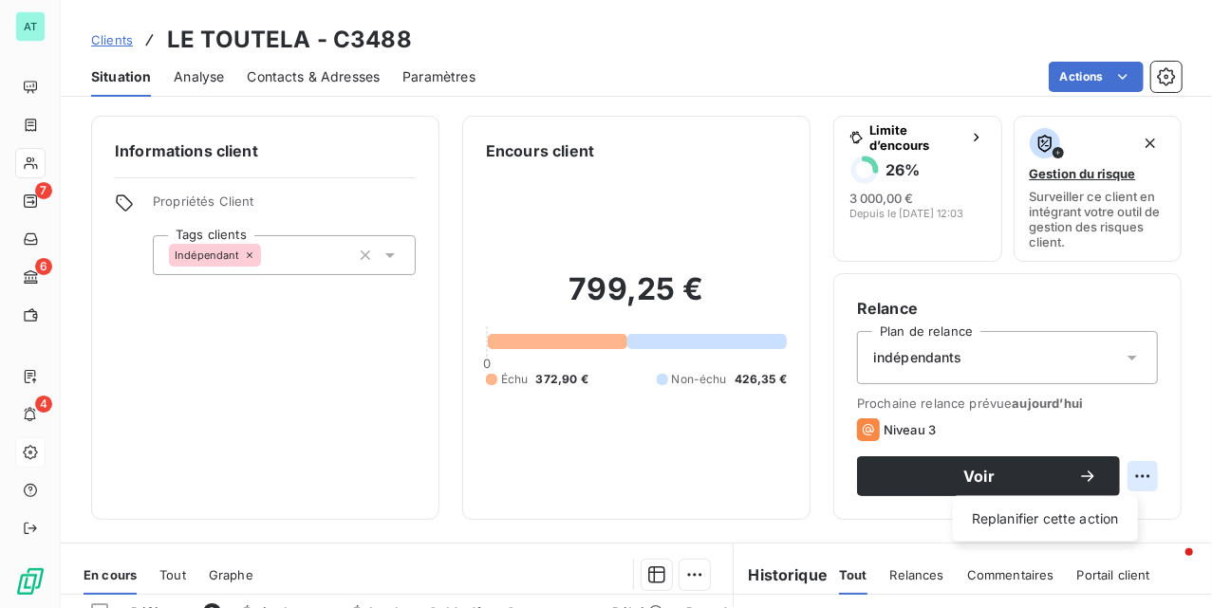
click at [1130, 476] on html "AT 7 6 4 Clients LE TOUTELA - C3488 Situation Analyse Contacts & Adresses Param…" at bounding box center [606, 304] width 1212 height 608
click at [1067, 518] on div "Replanifier cette action" at bounding box center [1046, 519] width 170 height 30
select select "9"
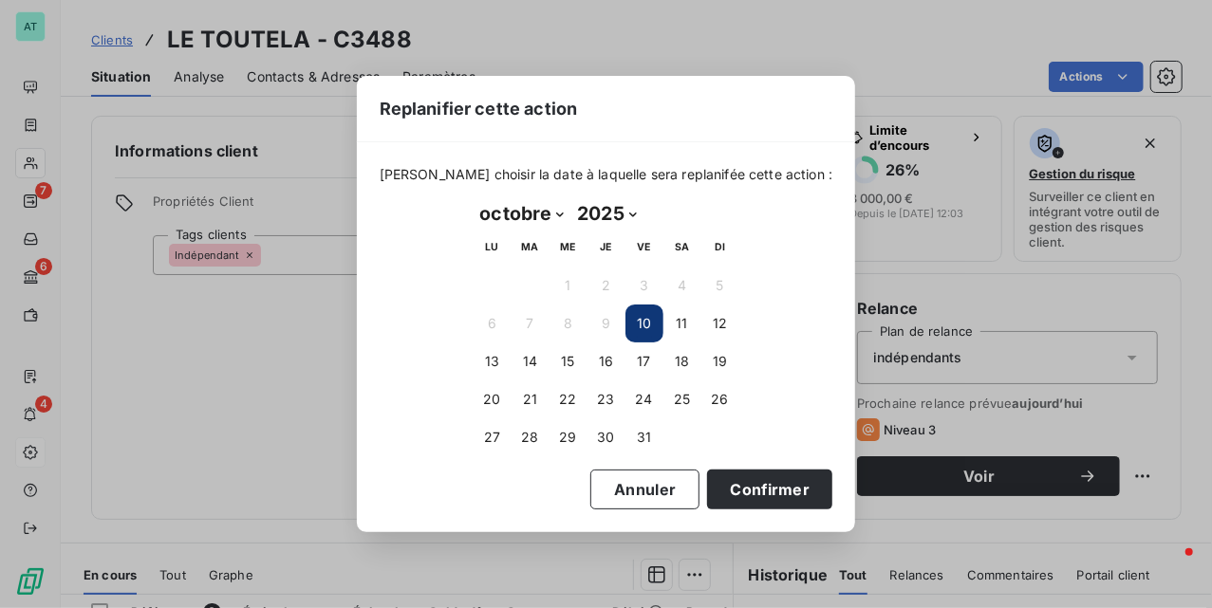
drag, startPoint x: 525, startPoint y: 365, endPoint x: 776, endPoint y: 441, distance: 263.0
click at [528, 365] on button "14" at bounding box center [531, 362] width 38 height 38
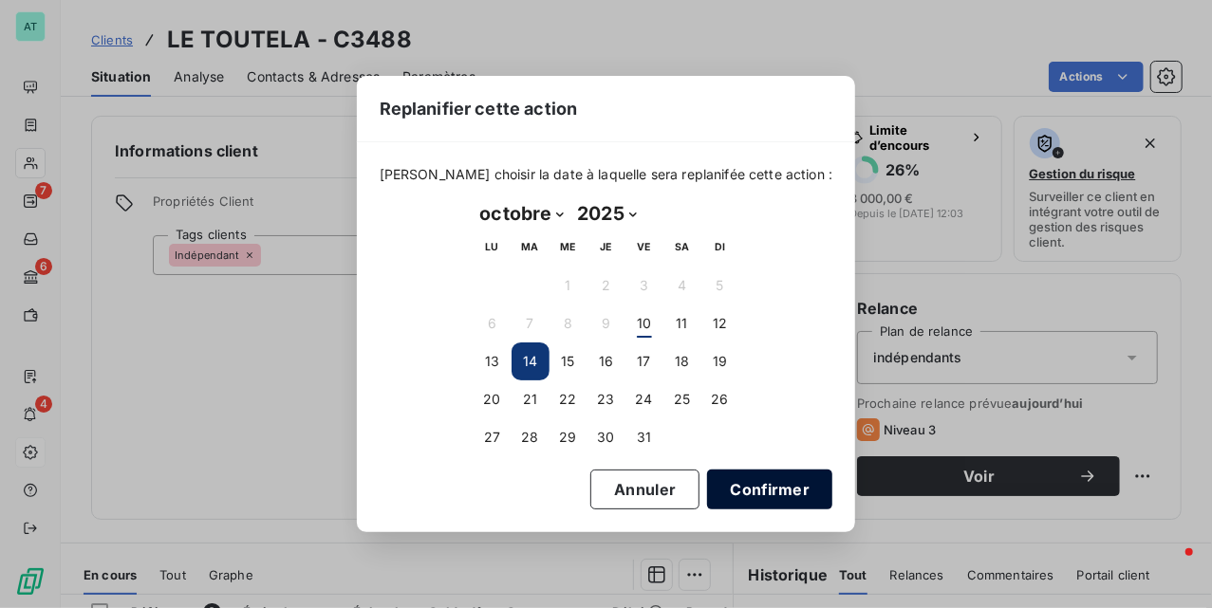
click at [764, 479] on button "Confirmer" at bounding box center [769, 490] width 125 height 40
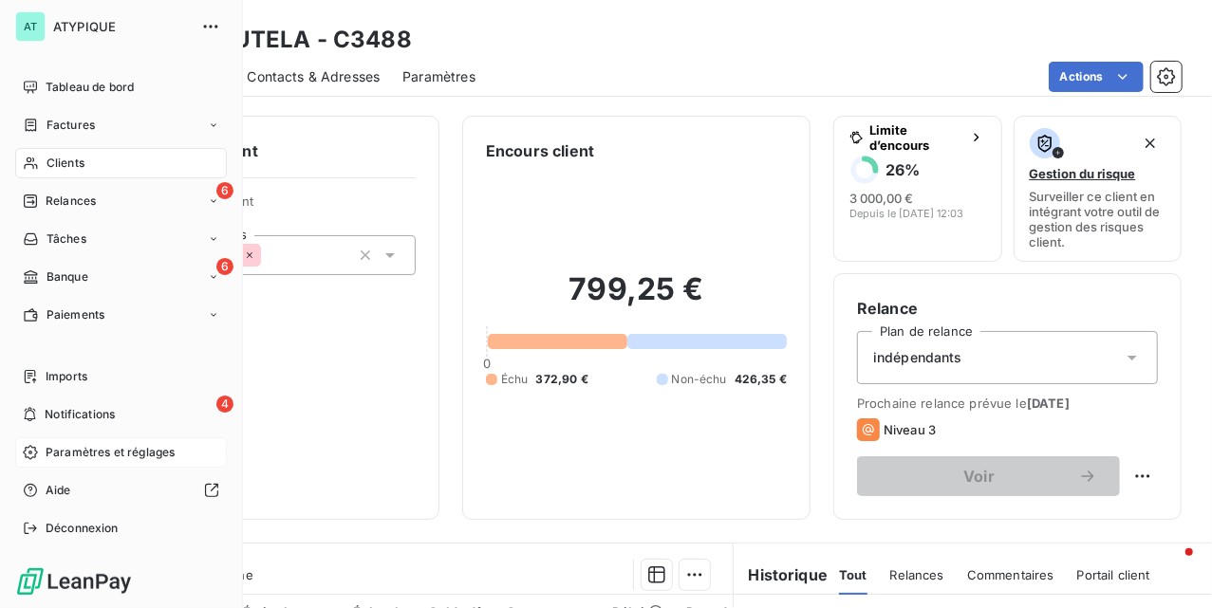
click at [32, 183] on nav "Tableau de bord Factures Clients 6 Relances Tâches 6 Banque Paiements" at bounding box center [121, 201] width 212 height 258
click at [39, 206] on div "Relances" at bounding box center [59, 201] width 73 height 17
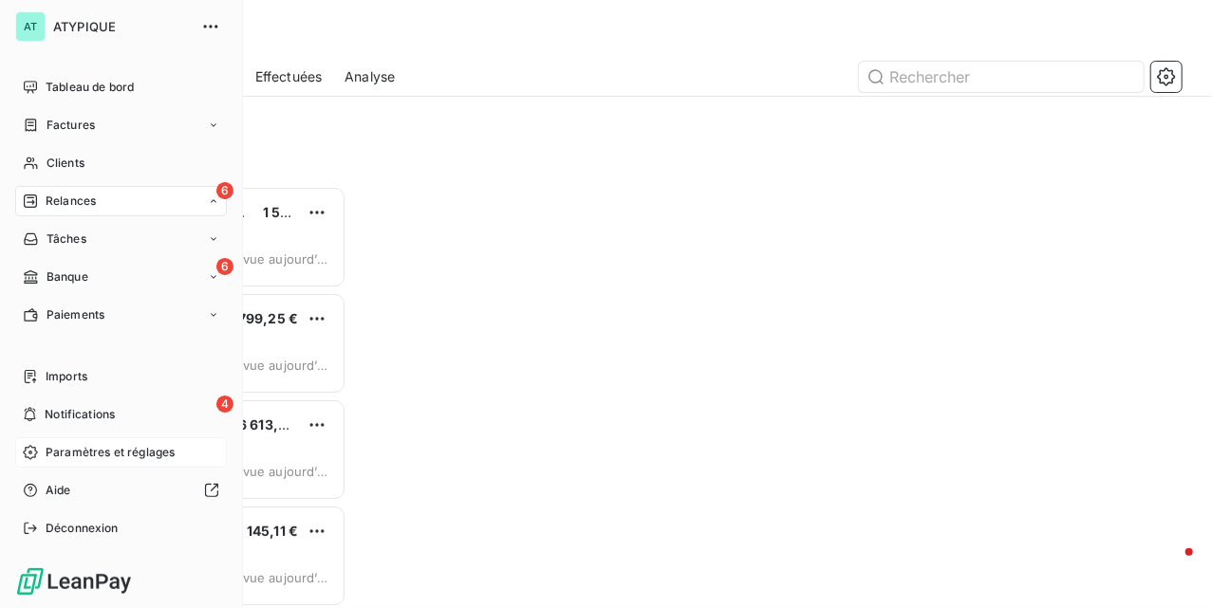
scroll to position [403, 236]
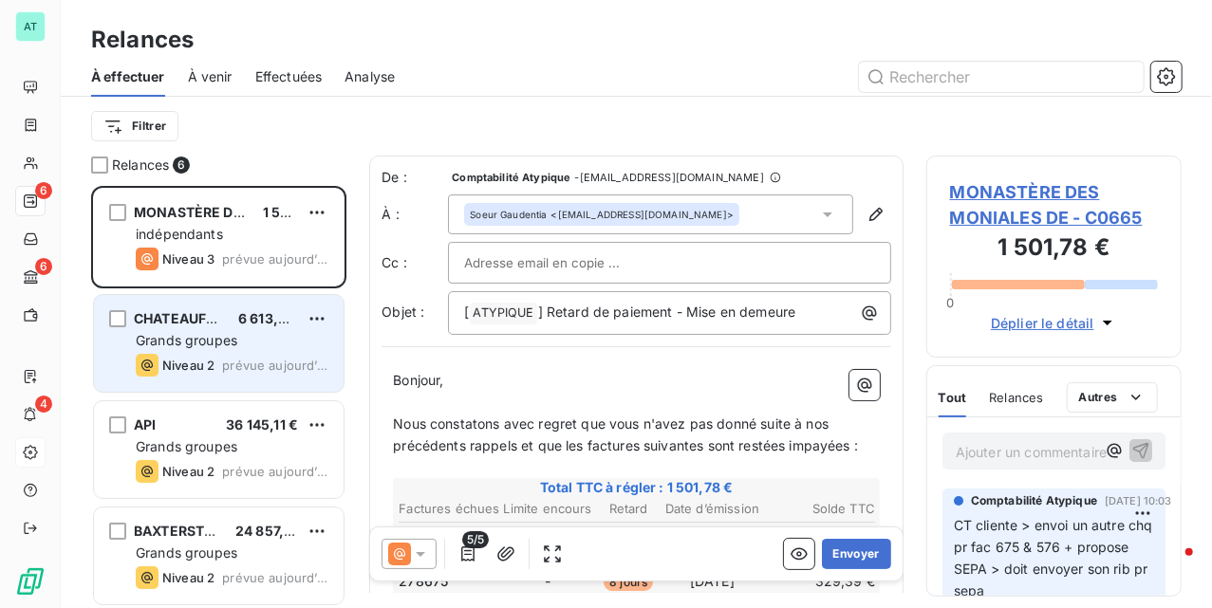
click at [237, 339] on span "Grands groupes" at bounding box center [187, 340] width 102 height 16
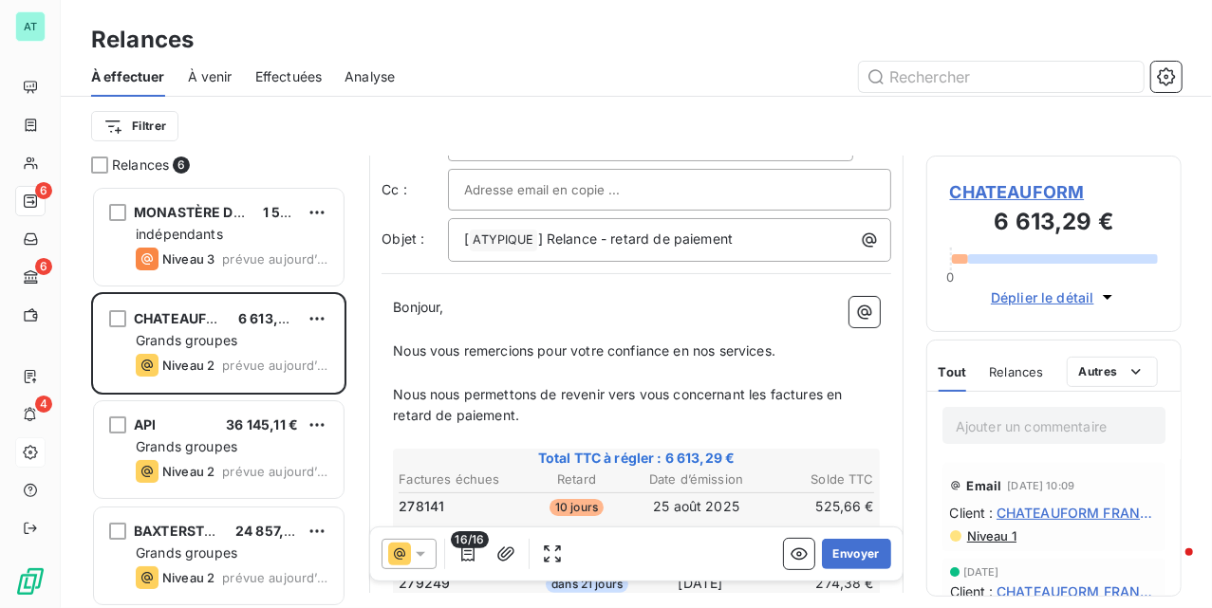
scroll to position [381, 0]
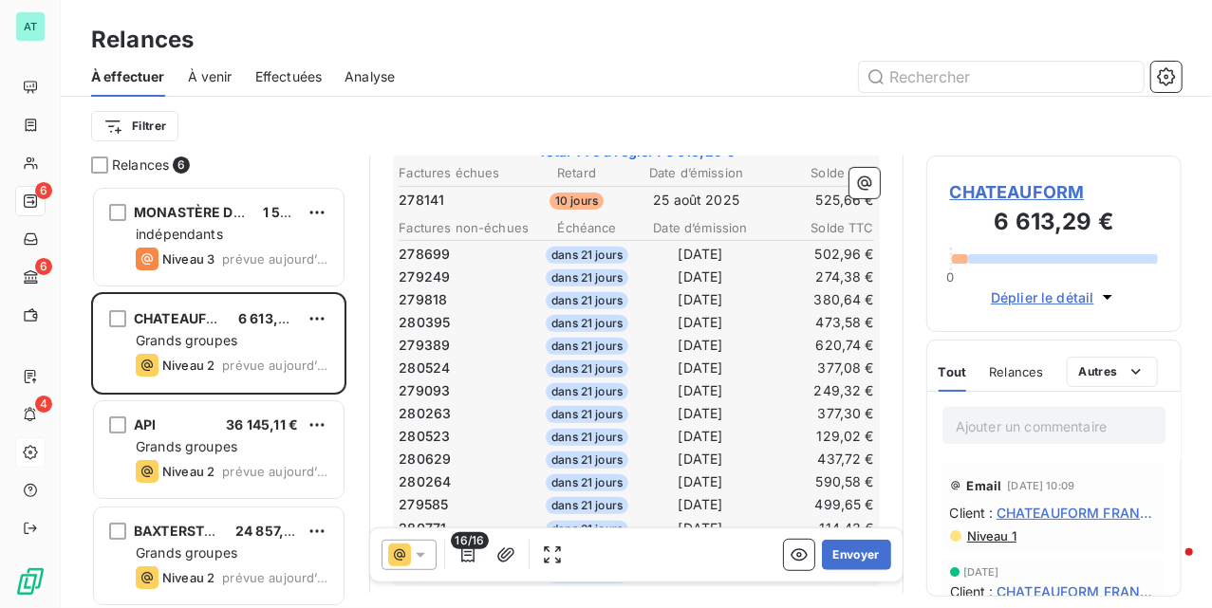
click at [420, 198] on span "278141" at bounding box center [422, 200] width 46 height 19
copy span "278141"
click at [1060, 195] on span "CHATEAUFORM" at bounding box center [1054, 192] width 208 height 26
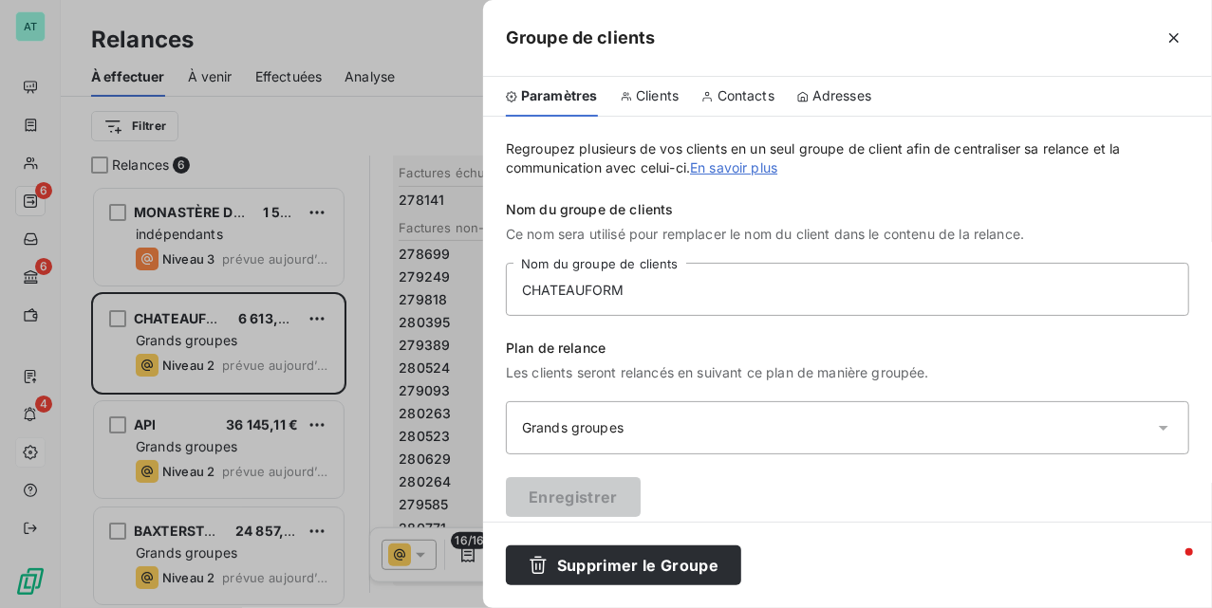
click at [754, 99] on span "Contacts" at bounding box center [746, 95] width 57 height 19
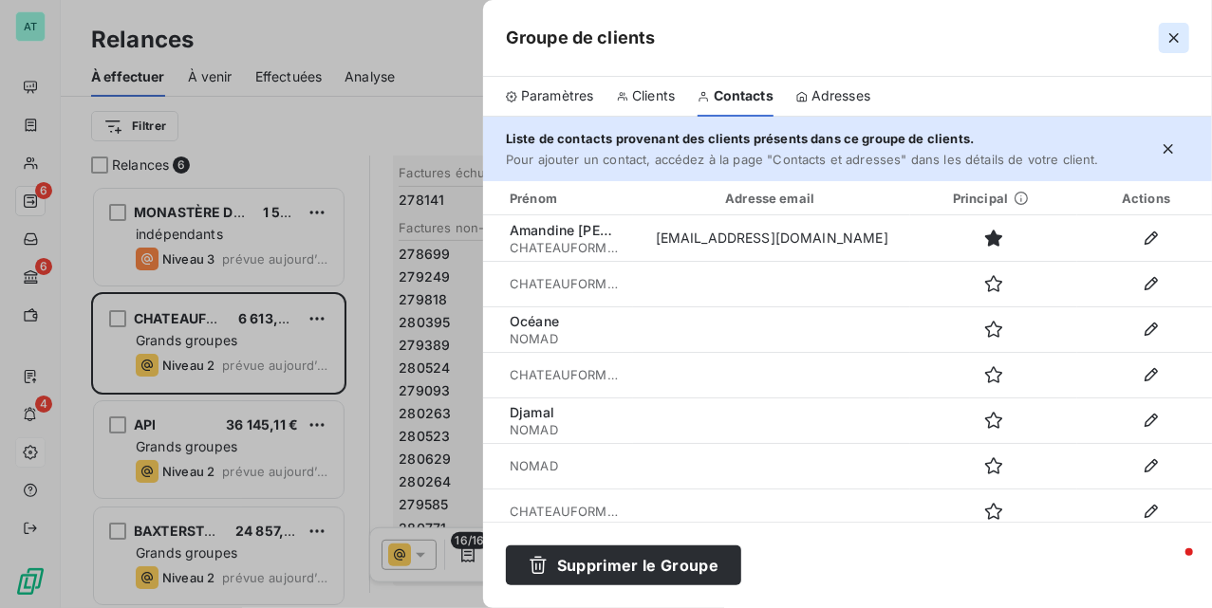
click at [1174, 47] on icon "button" at bounding box center [1174, 37] width 19 height 19
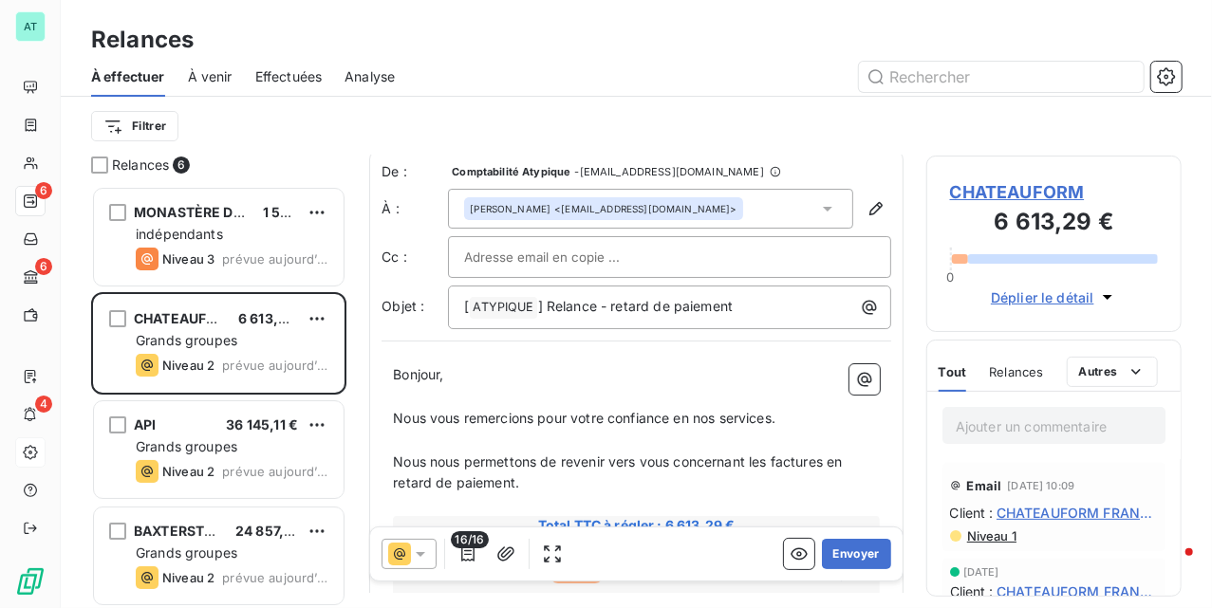
scroll to position [0, 0]
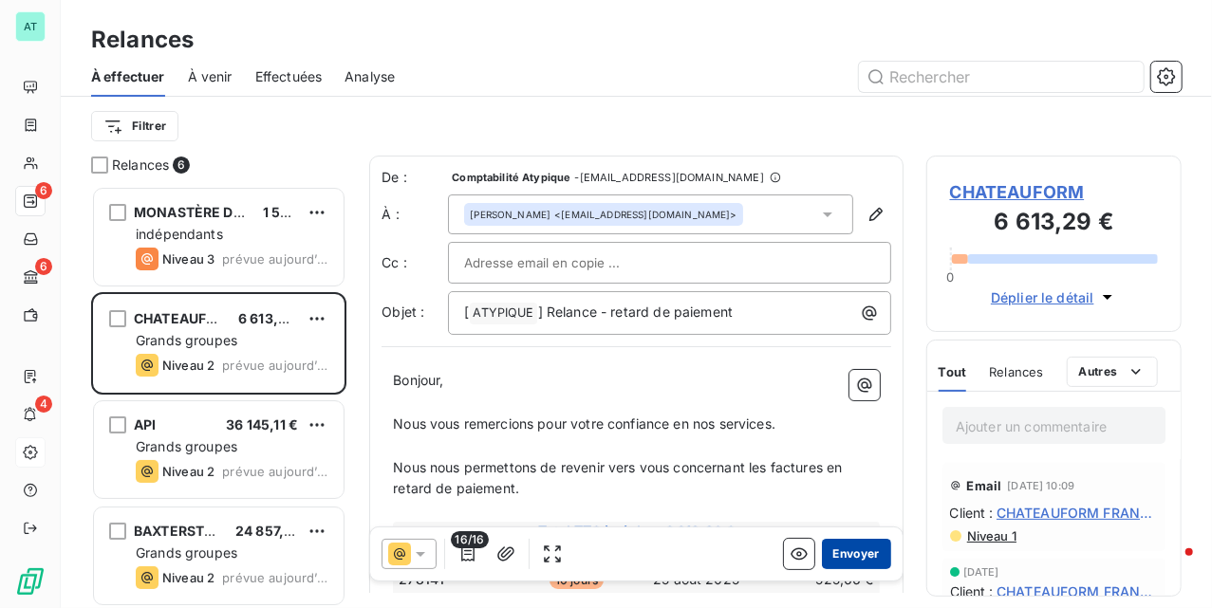
click at [832, 545] on button "Envoyer" at bounding box center [856, 554] width 69 height 30
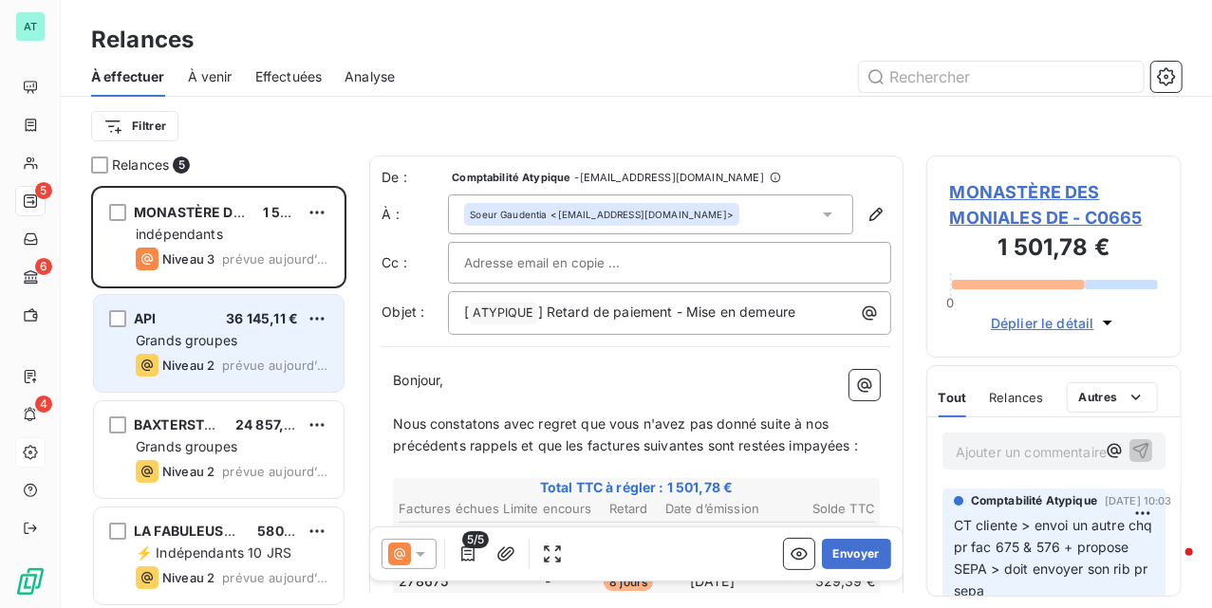
click at [221, 372] on div "Niveau 2 prévue aujourd’hui" at bounding box center [232, 365] width 193 height 23
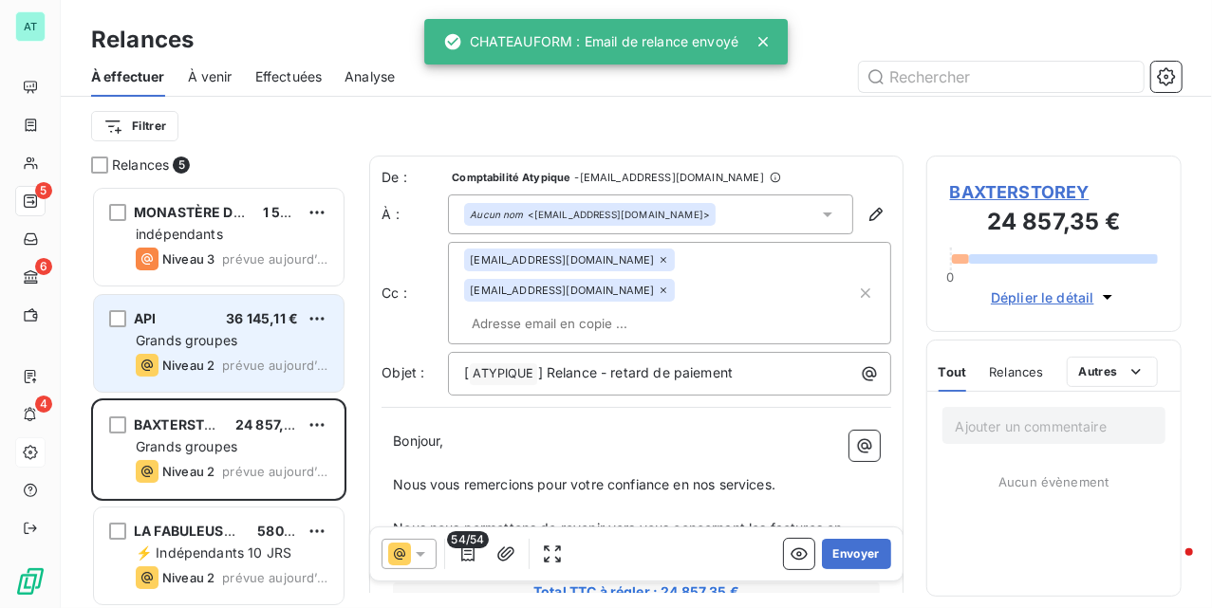
click at [264, 351] on div "API 36 145,11 € Grands groupes Niveau 2 prévue aujourd’hui" at bounding box center [219, 343] width 250 height 97
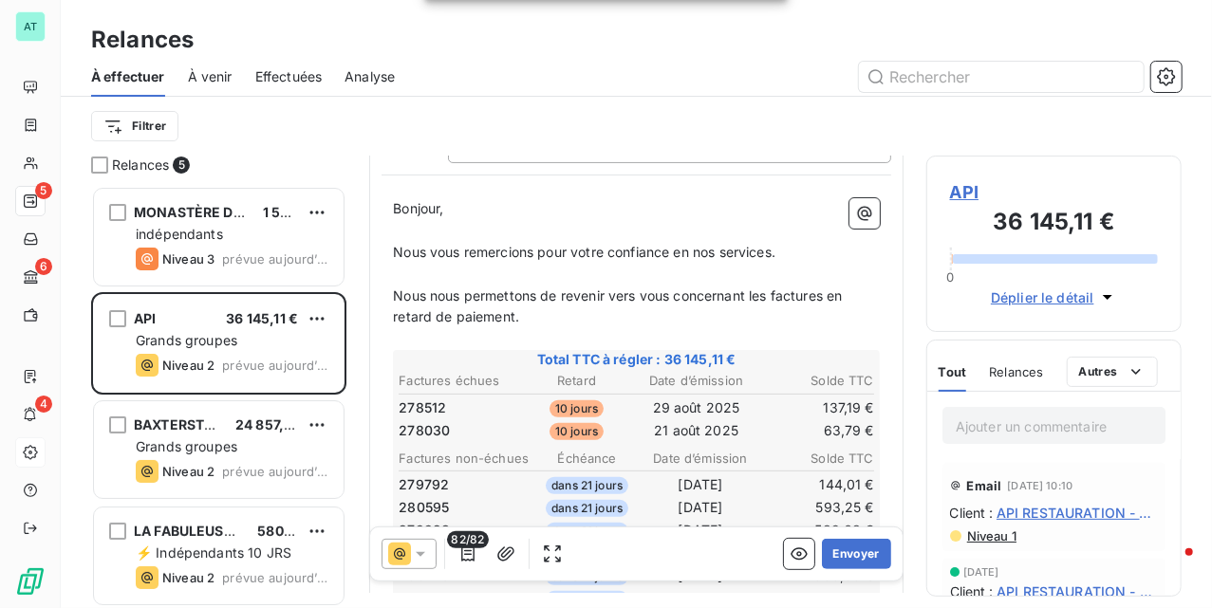
scroll to position [254, 0]
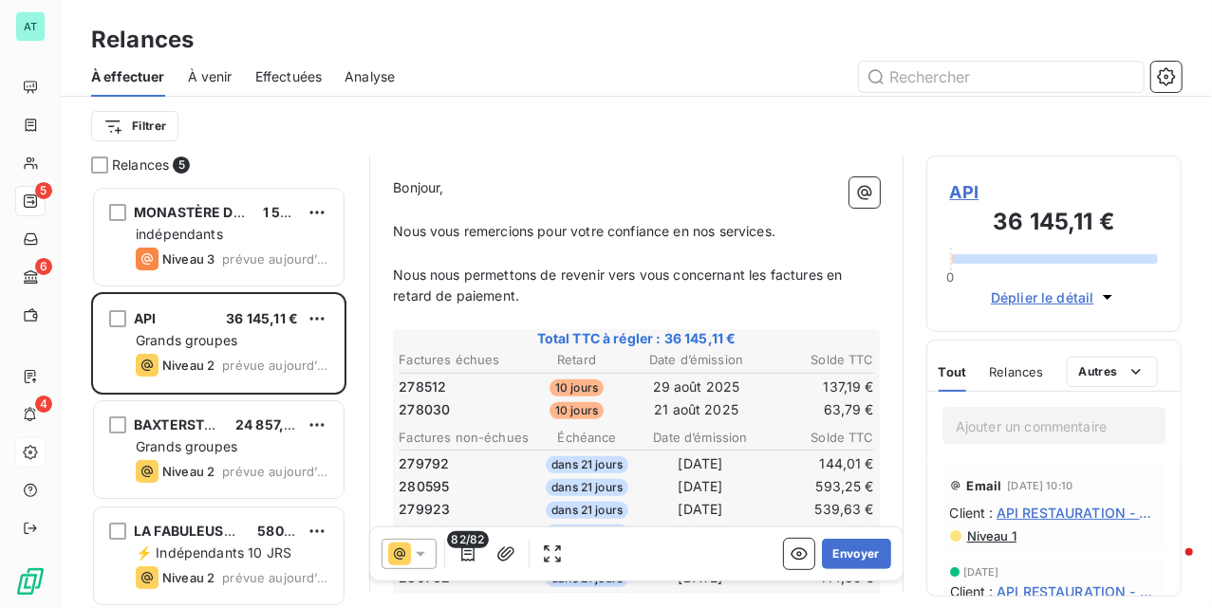
click at [422, 383] on span "278512" at bounding box center [422, 387] width 47 height 19
copy span "278512"
click at [422, 383] on span "278512" at bounding box center [422, 387] width 47 height 19
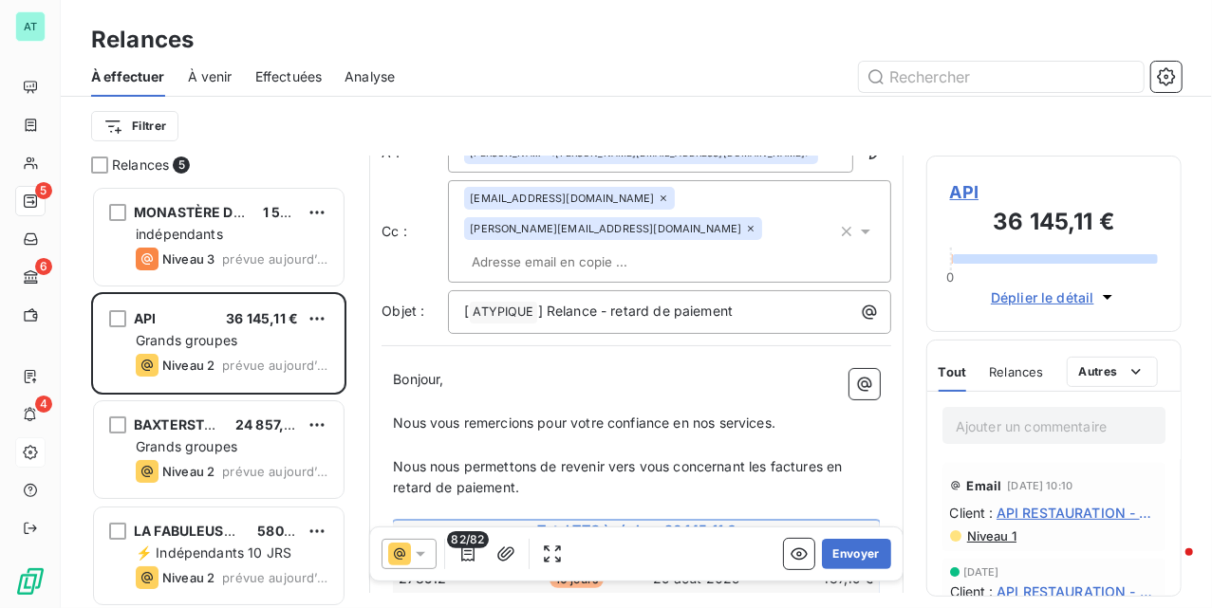
scroll to position [381, 0]
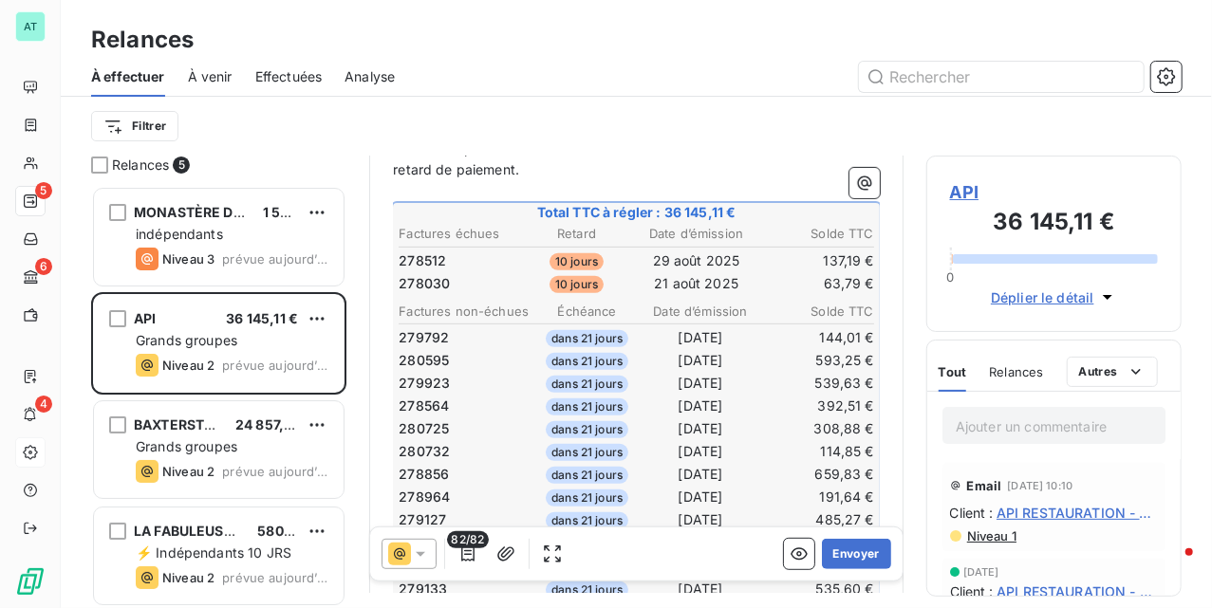
click at [421, 287] on span "278030" at bounding box center [424, 283] width 51 height 19
copy span "278030"
click at [425, 283] on span "278030" at bounding box center [424, 283] width 51 height 19
copy span "278030"
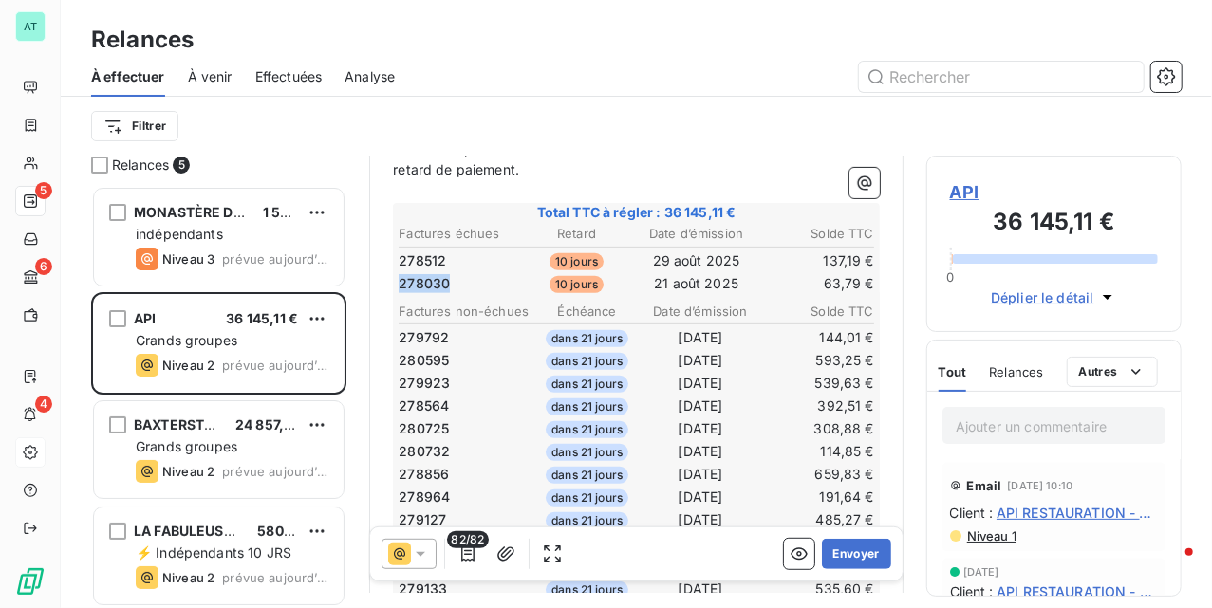
click at [425, 283] on span "278030" at bounding box center [424, 283] width 51 height 19
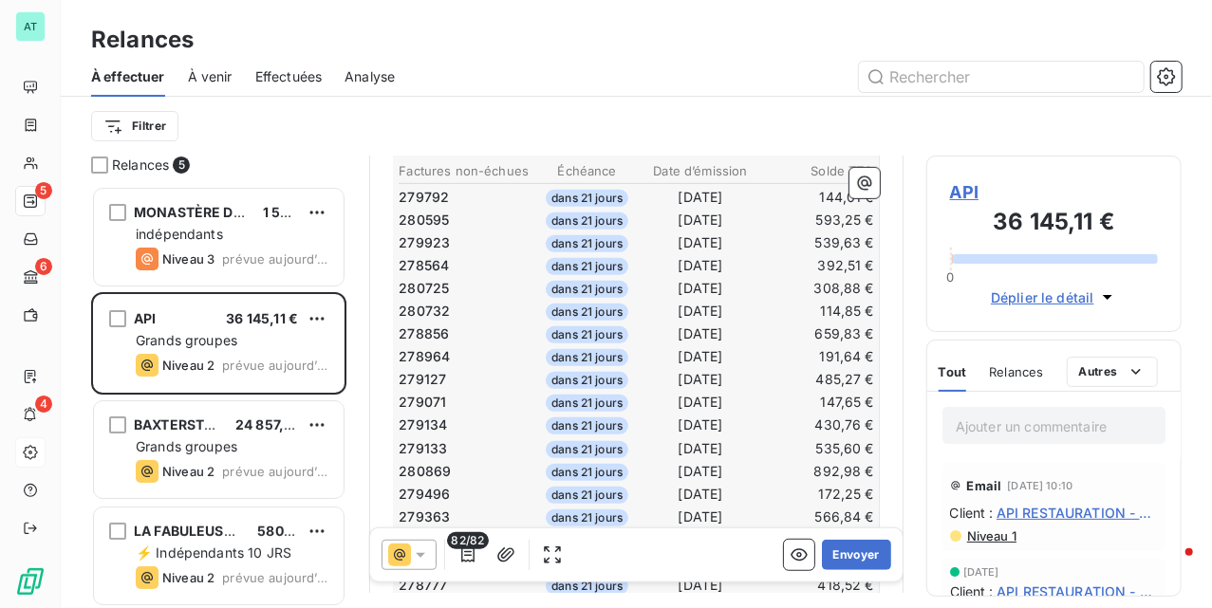
scroll to position [435, 0]
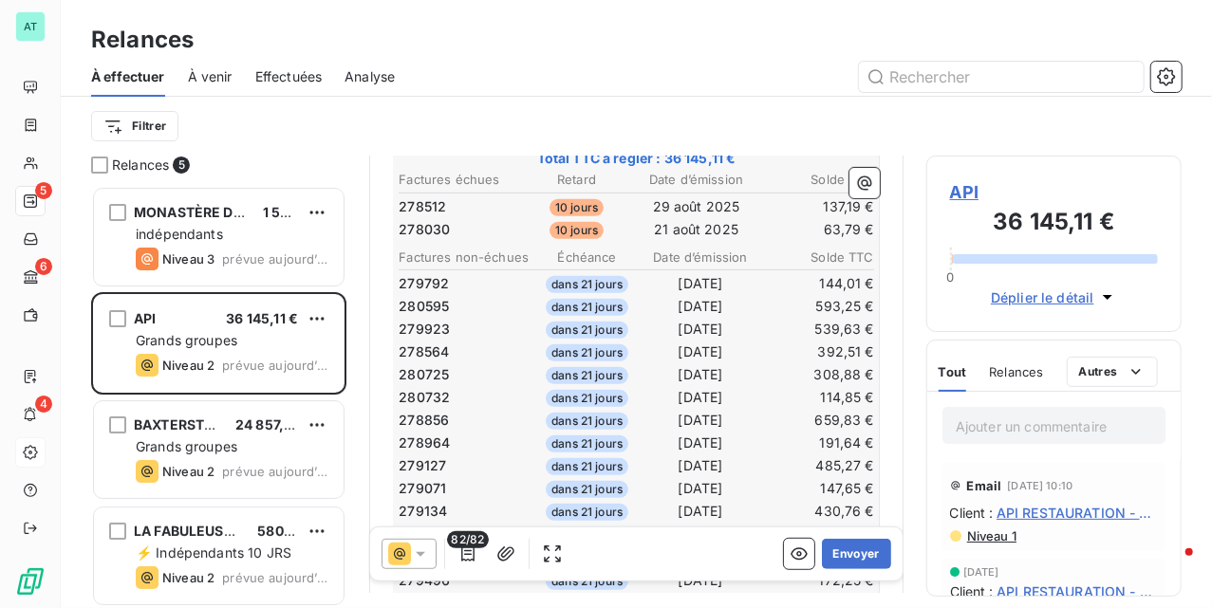
drag, startPoint x: 839, startPoint y: 552, endPoint x: 799, endPoint y: 421, distance: 136.0
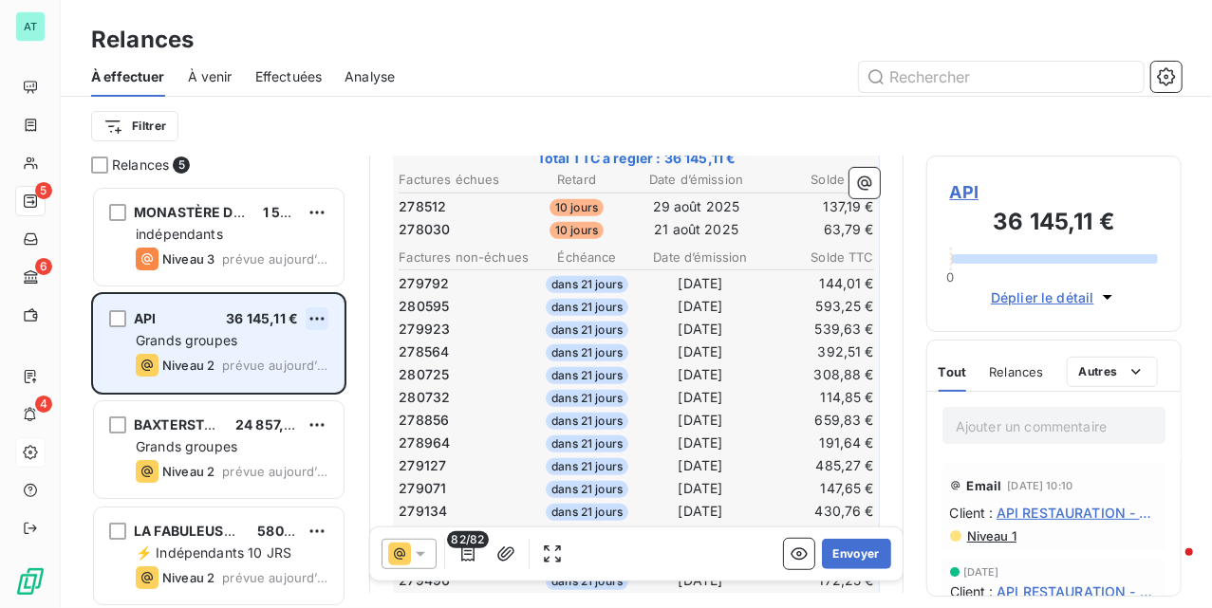
click at [320, 315] on html "AT 5 6 4 Relances À effectuer À venir Effectuées Analyse Filtrer Relances 5 MON…" at bounding box center [606, 304] width 1212 height 608
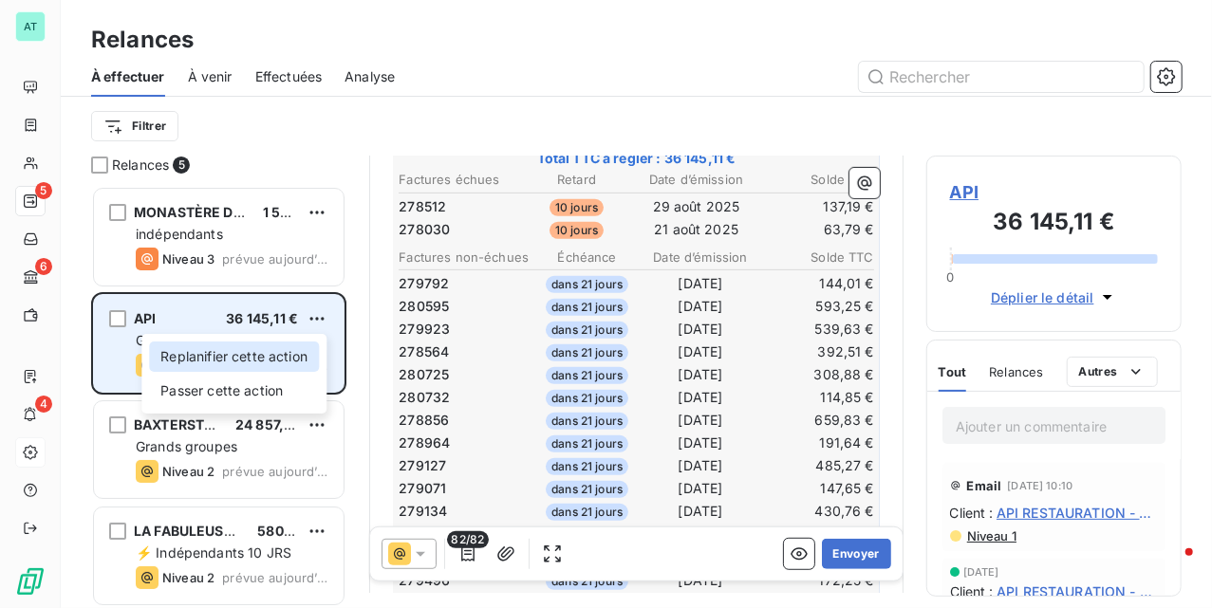
click at [274, 346] on div "Replanifier cette action" at bounding box center [234, 357] width 170 height 30
select select "9"
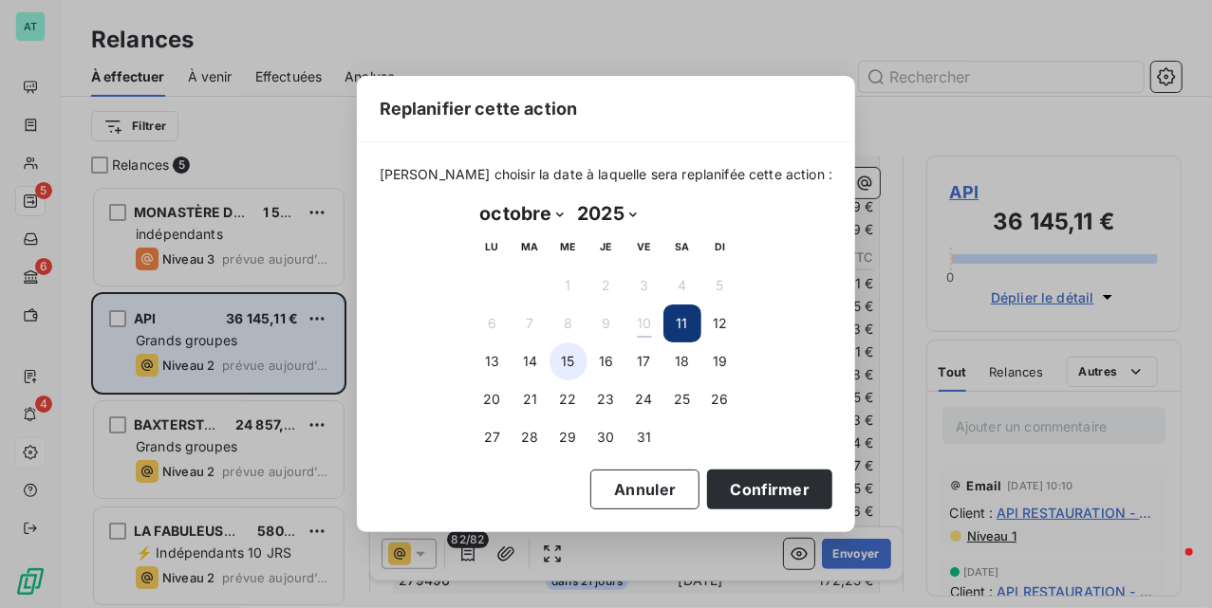
click at [562, 362] on button "15" at bounding box center [569, 362] width 38 height 38
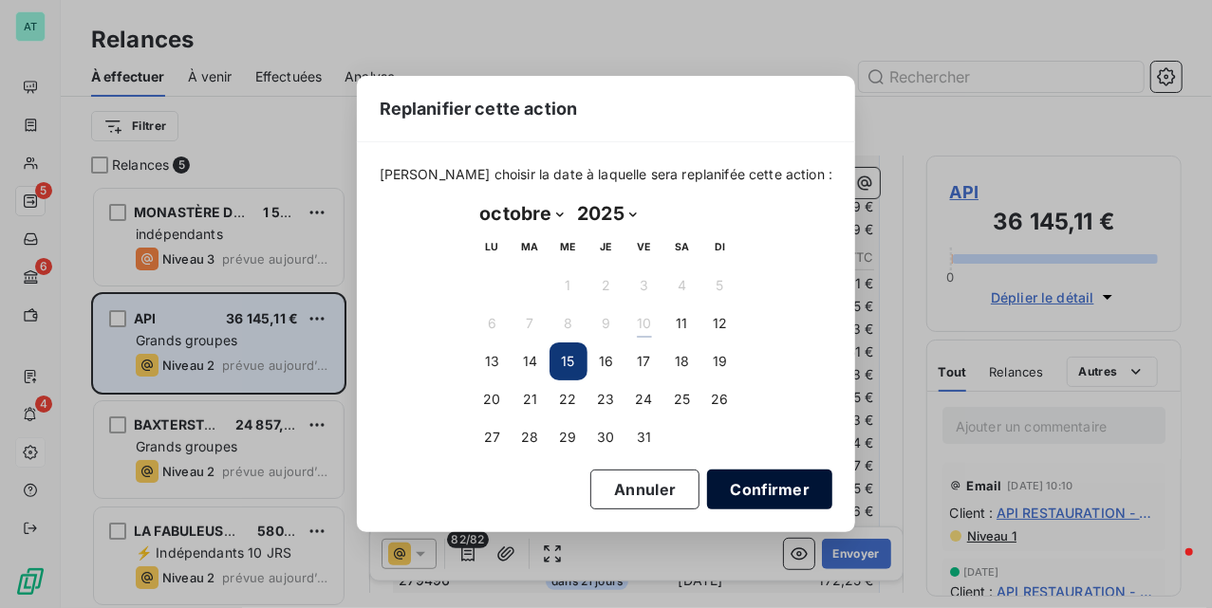
click at [748, 486] on button "Confirmer" at bounding box center [769, 490] width 125 height 40
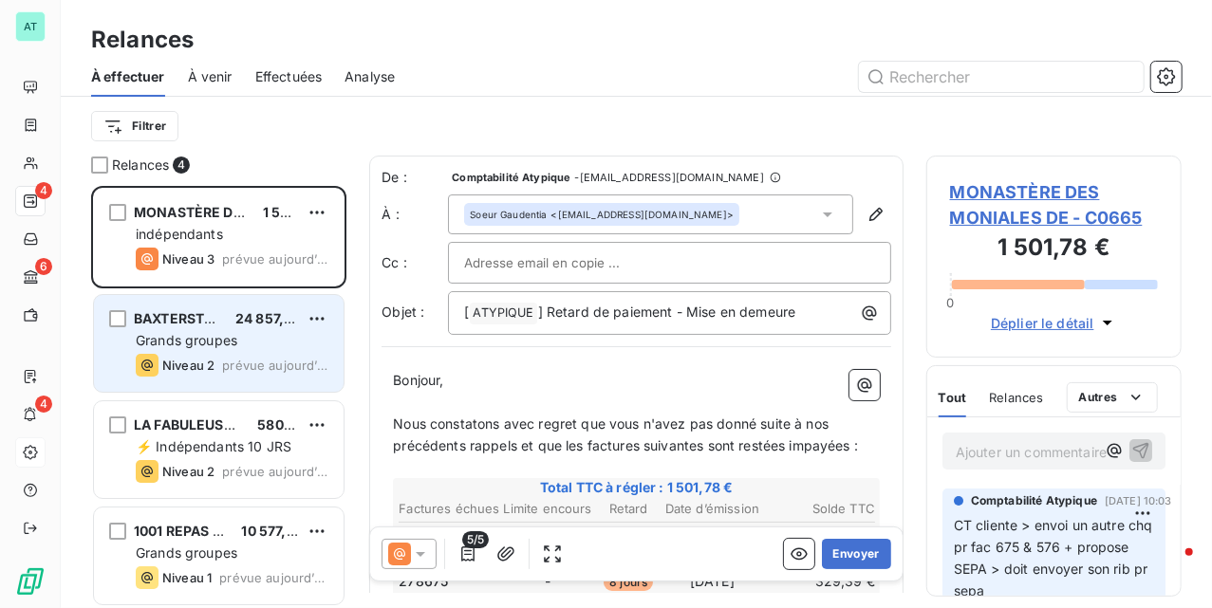
click at [237, 365] on span "prévue aujourd’hui" at bounding box center [275, 365] width 106 height 15
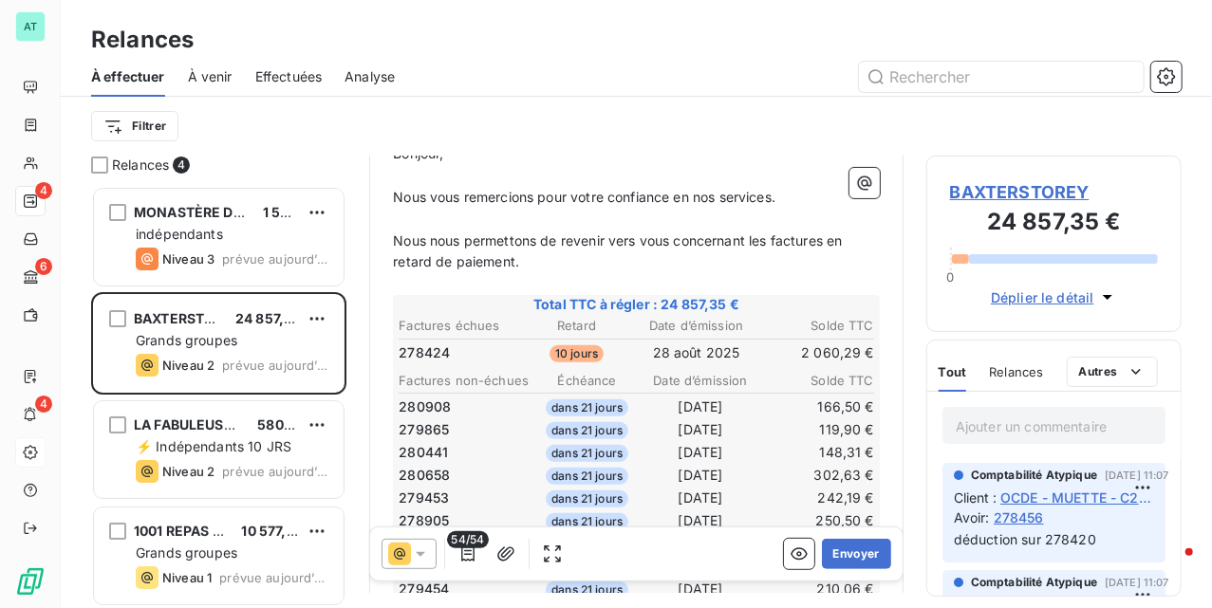
scroll to position [254, 0]
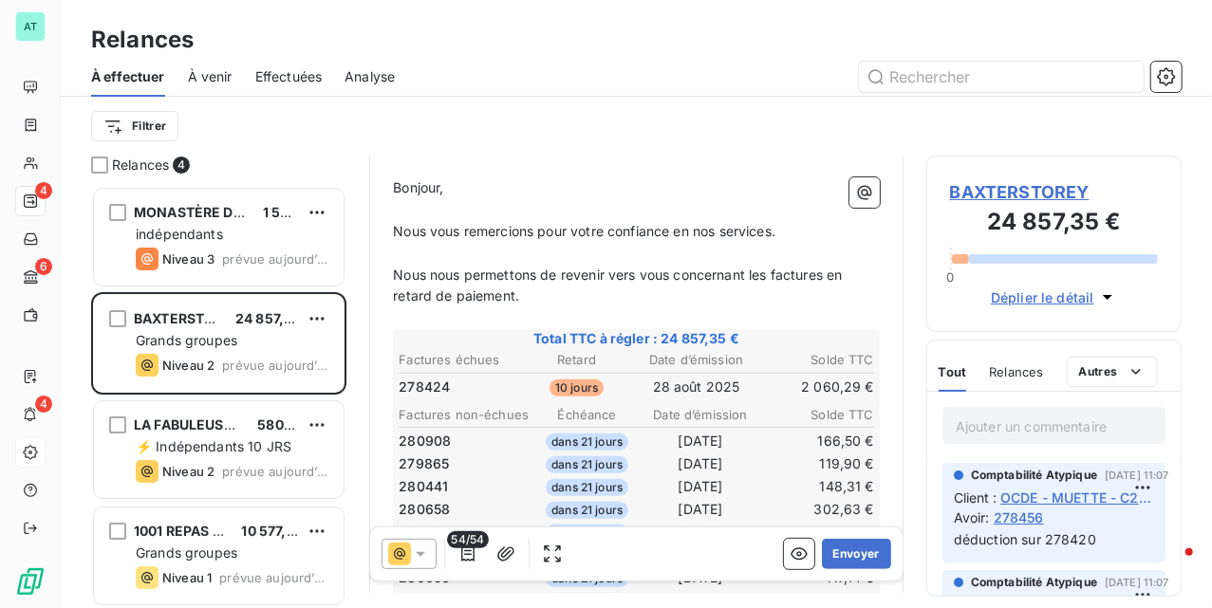
click at [426, 378] on span "278424" at bounding box center [424, 387] width 51 height 19
copy span "278424"
click at [426, 378] on span "278424" at bounding box center [424, 387] width 51 height 19
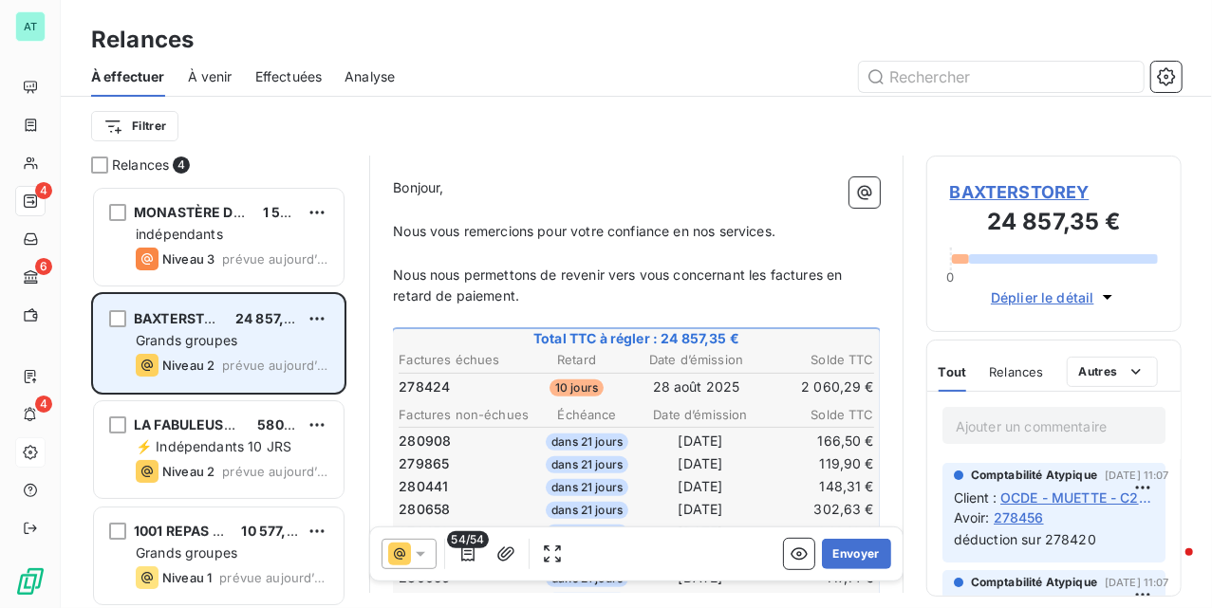
click at [234, 332] on span "Grands groupes" at bounding box center [187, 340] width 102 height 16
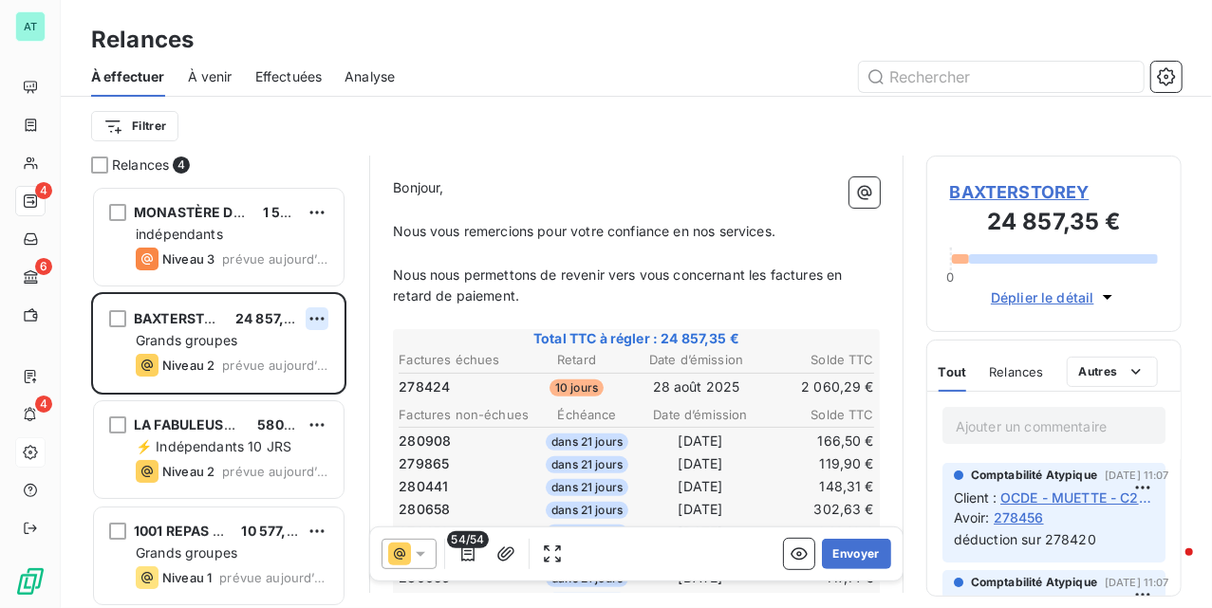
click at [320, 317] on html "AT 4 6 4 Relances À effectuer À venir Effectuées Analyse Filtrer Relances 4 MON…" at bounding box center [606, 304] width 1212 height 608
click at [293, 349] on div "Replanifier cette action" at bounding box center [234, 357] width 170 height 30
select select "9"
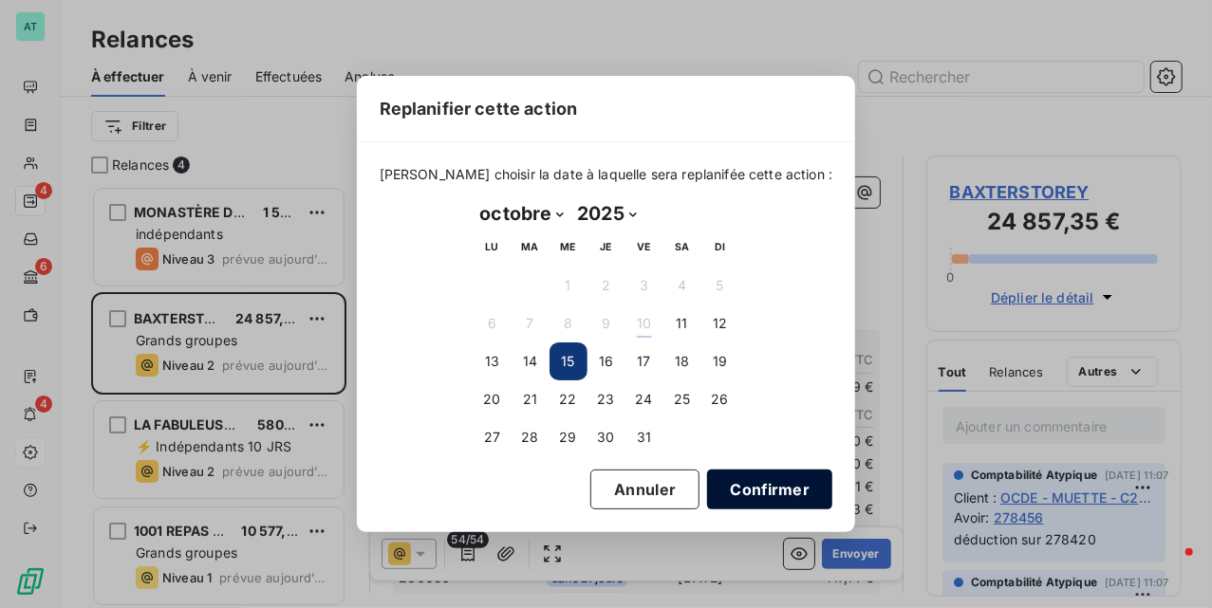
click at [767, 498] on button "Confirmer" at bounding box center [769, 490] width 125 height 40
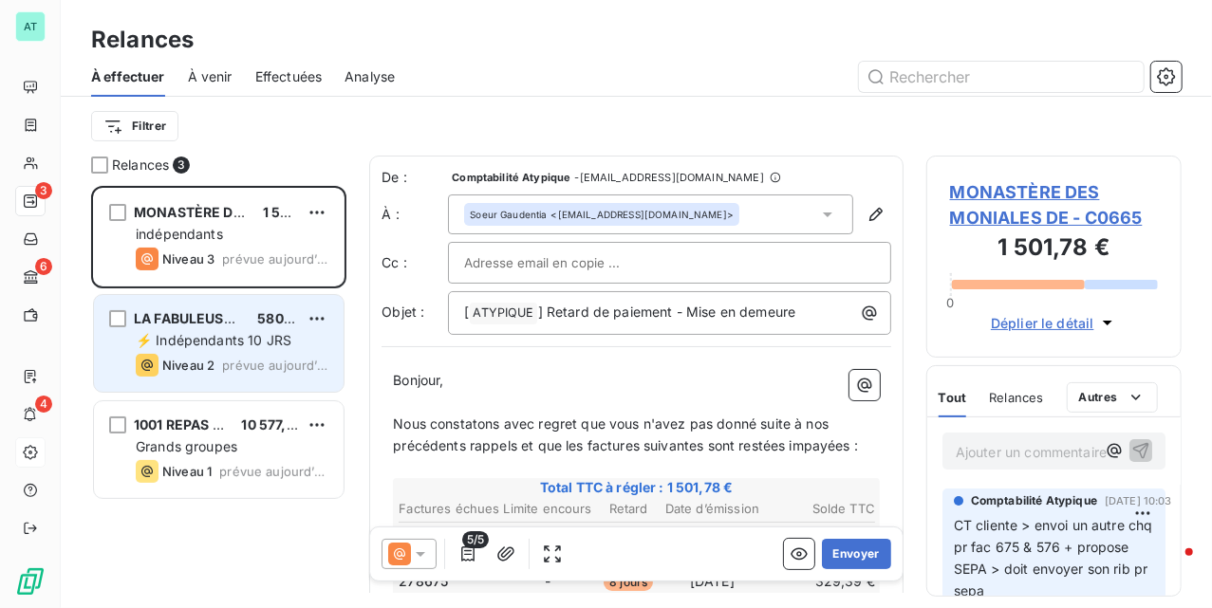
click at [195, 334] on span "⚡ Indépendants 10 JRS" at bounding box center [214, 340] width 156 height 16
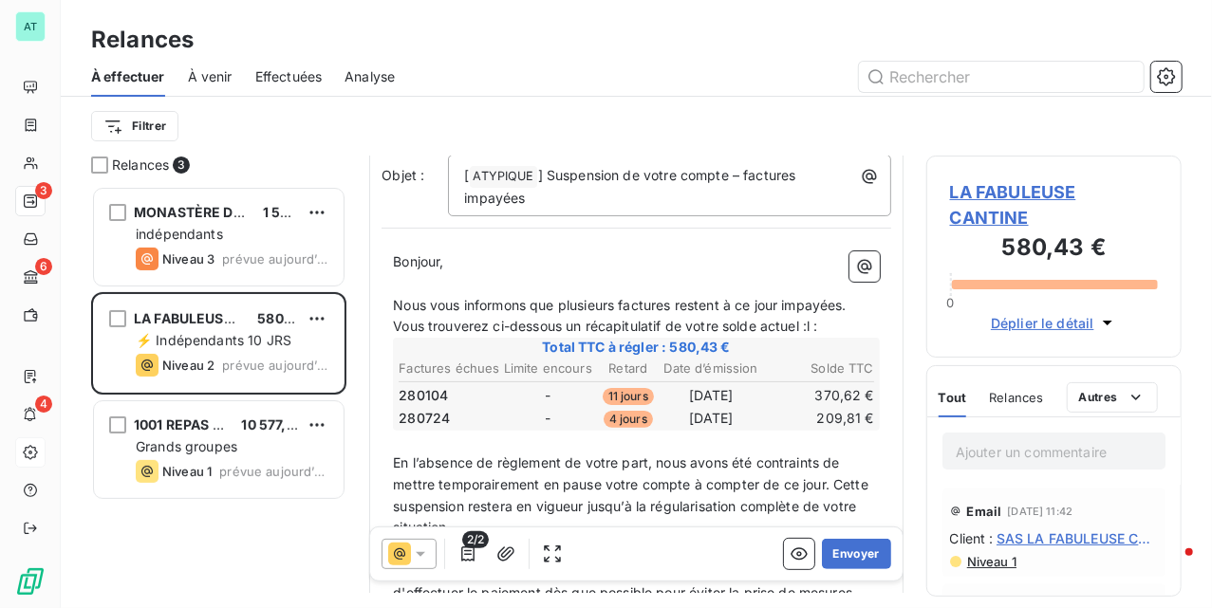
scroll to position [254, 0]
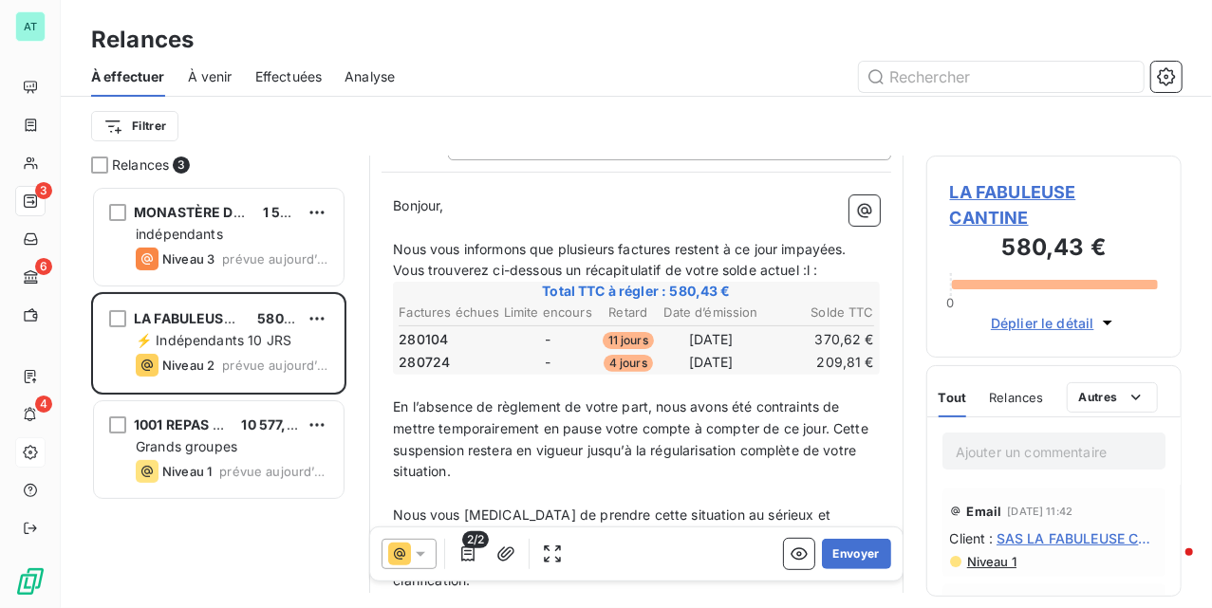
click at [414, 331] on span "280104" at bounding box center [423, 339] width 49 height 19
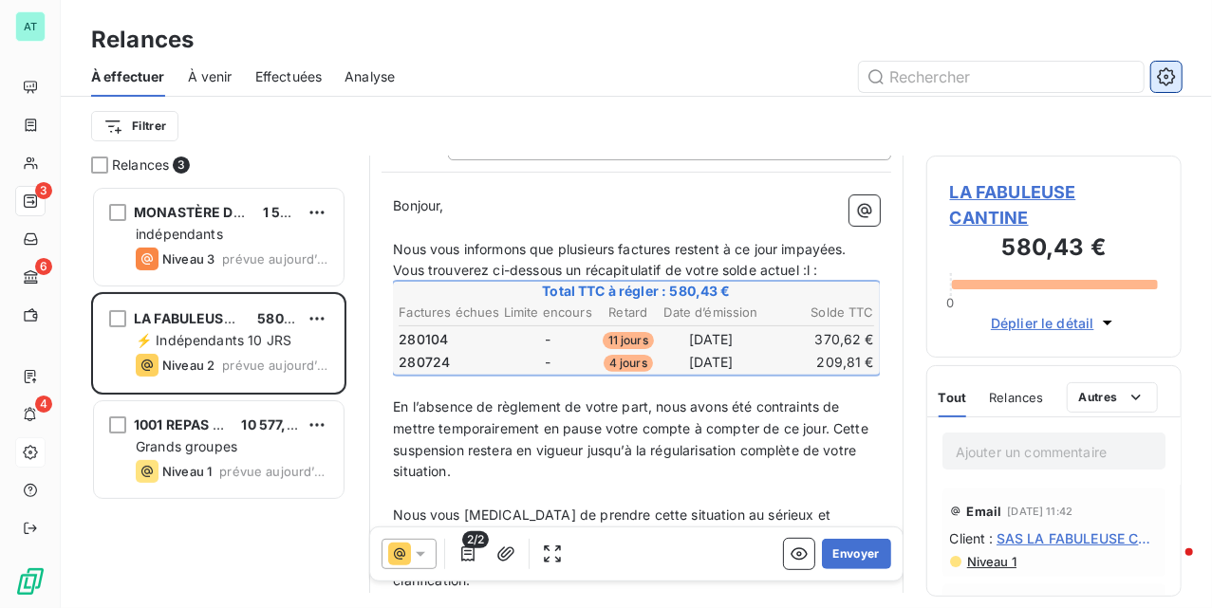
click at [1179, 73] on button "button" at bounding box center [1166, 77] width 30 height 30
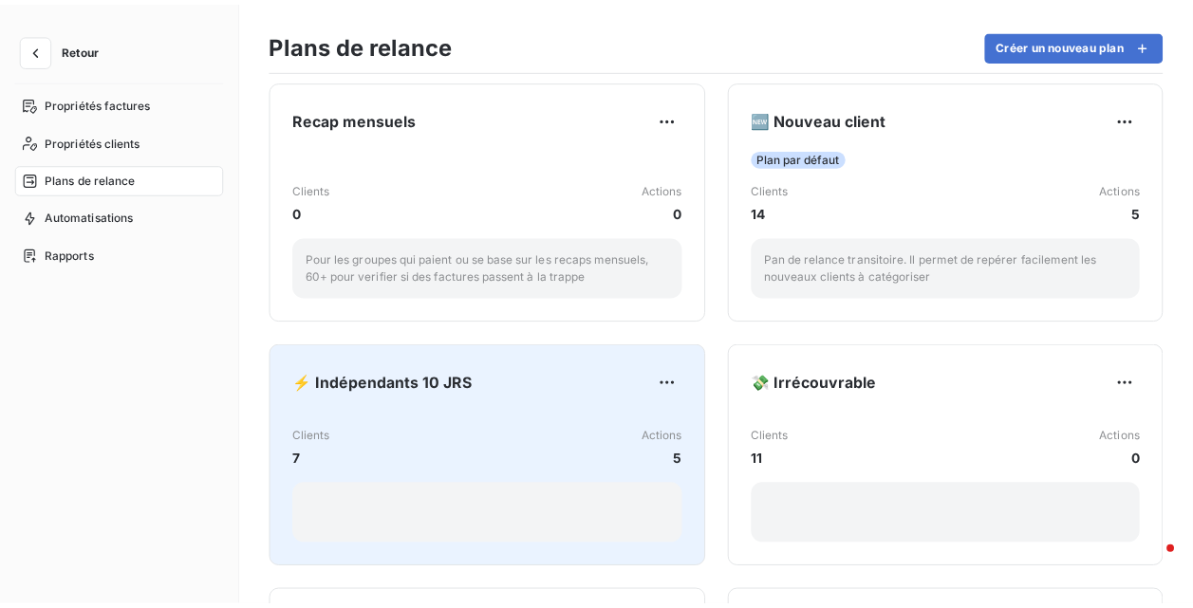
scroll to position [759, 0]
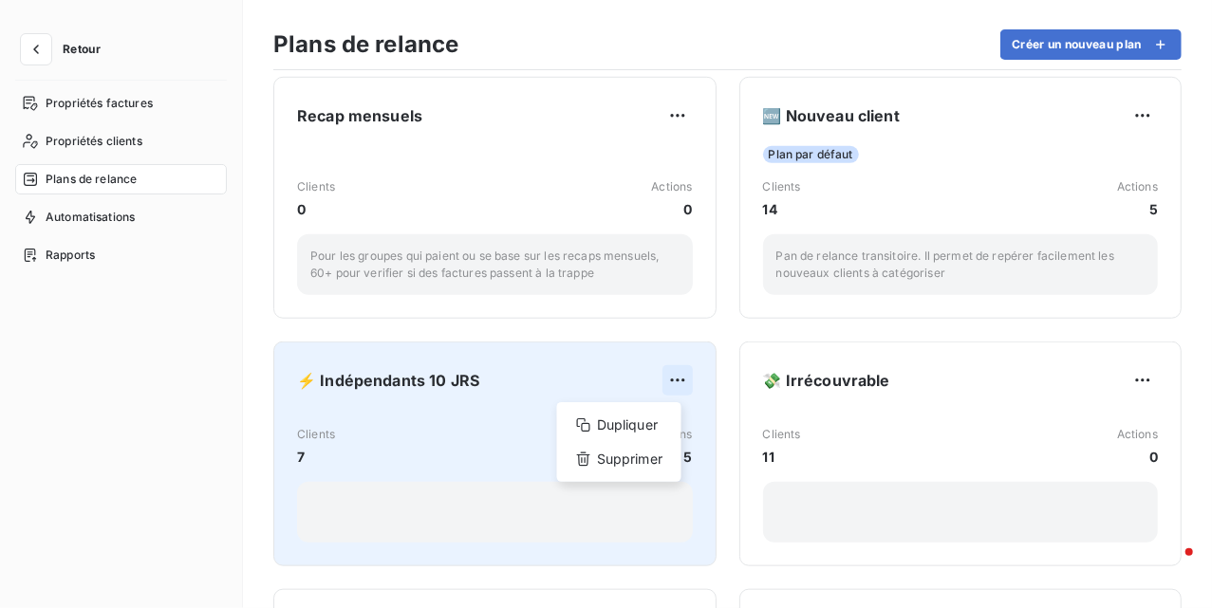
click at [666, 383] on html "Retour Propriétés factures Propriétés clients Plans de relance Automatisations …" at bounding box center [606, 304] width 1212 height 608
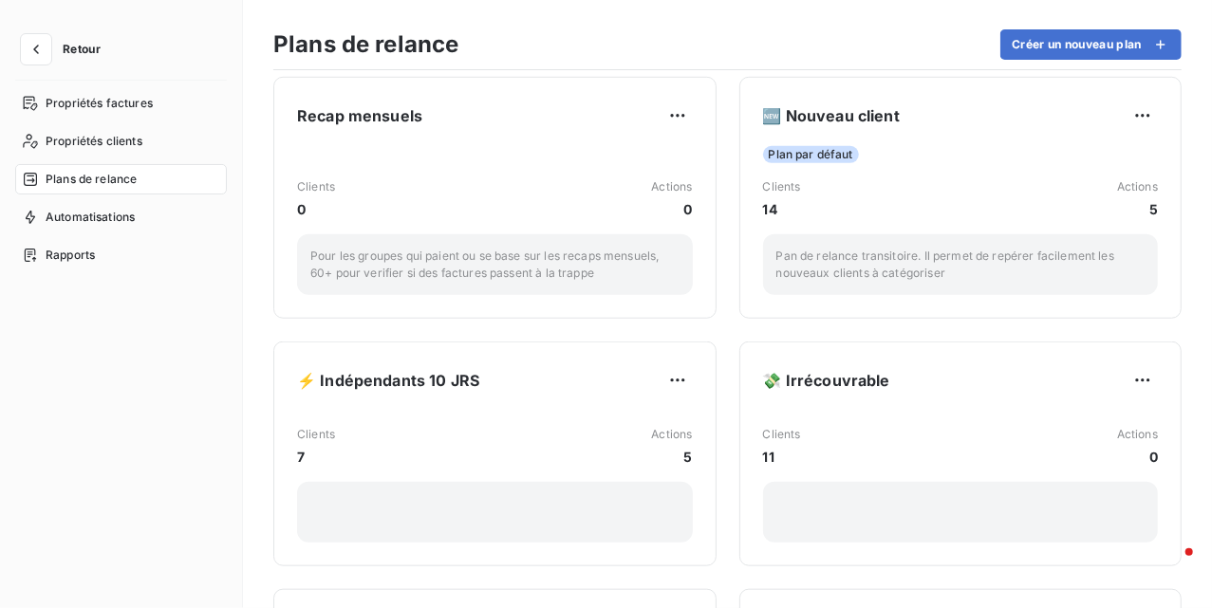
click at [517, 368] on html "Retour Propriétés factures Propriétés clients Plans de relance Automatisations …" at bounding box center [606, 304] width 1212 height 608
click at [517, 368] on div "⚡ Indépendants 10 JRS" at bounding box center [495, 380] width 396 height 30
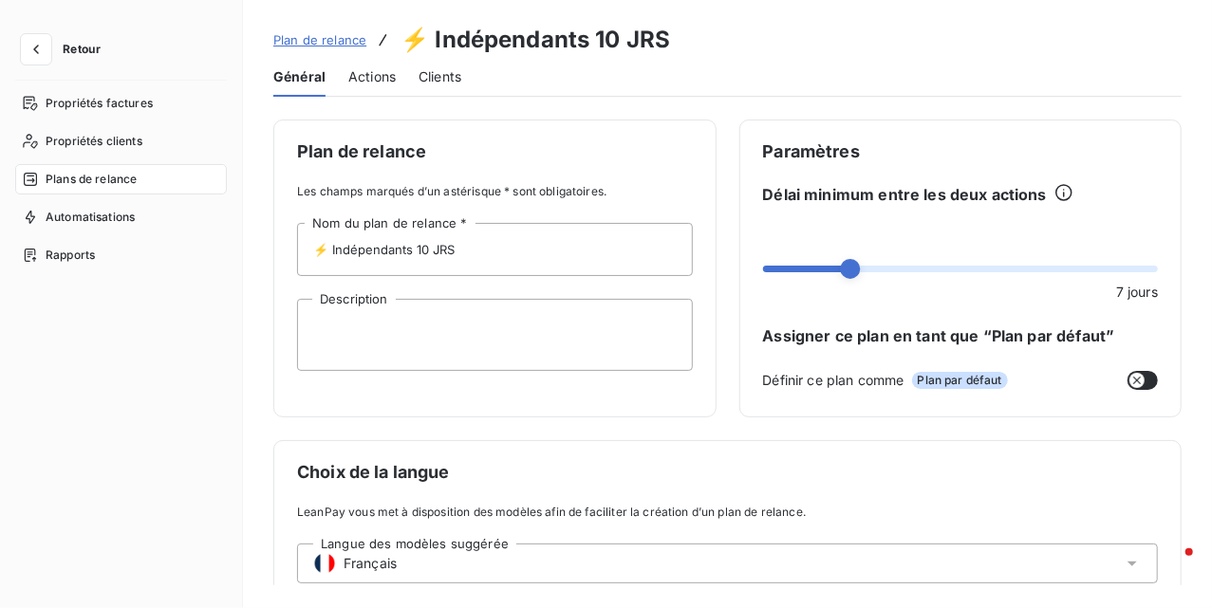
click at [382, 74] on span "Actions" at bounding box center [371, 76] width 47 height 19
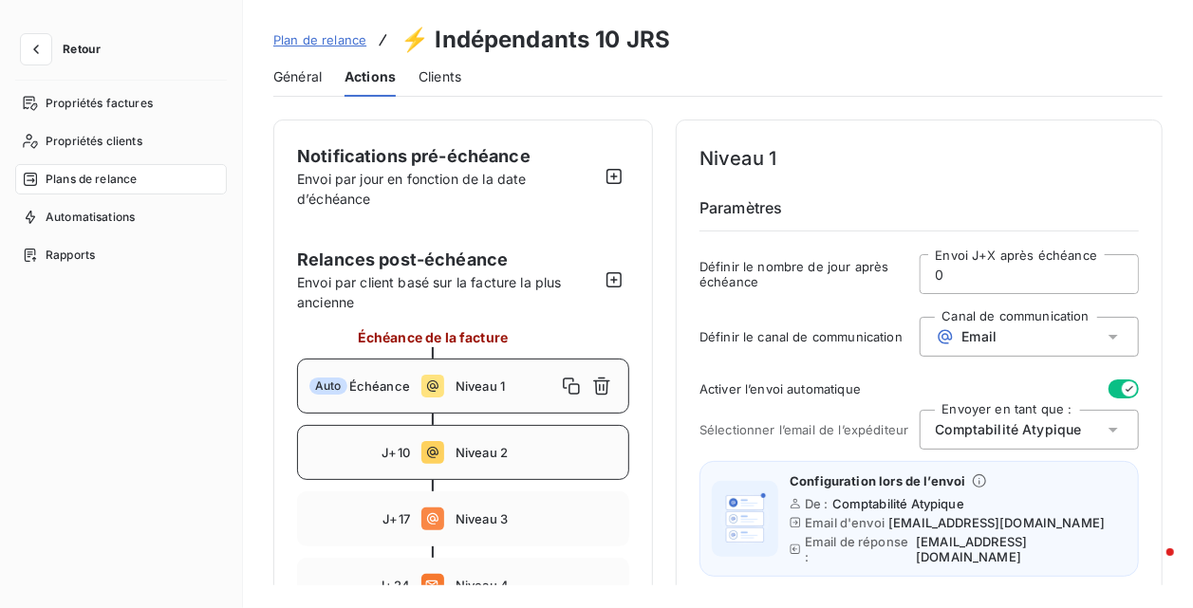
click at [514, 453] on span "Niveau 2" at bounding box center [536, 452] width 161 height 15
type input "10"
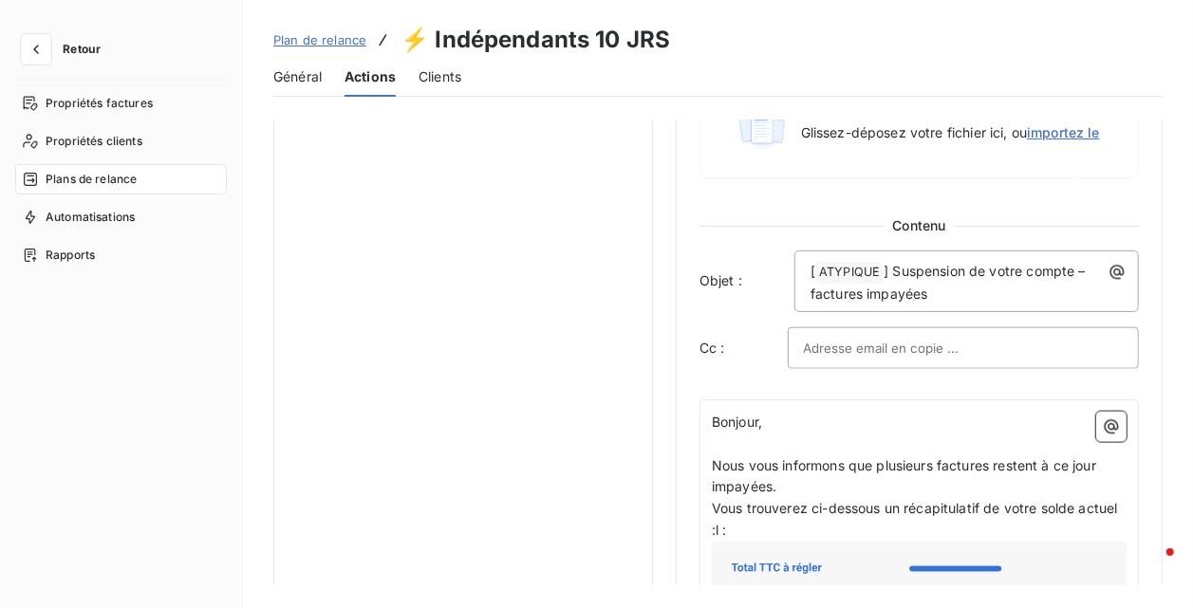
scroll to position [1139, 0]
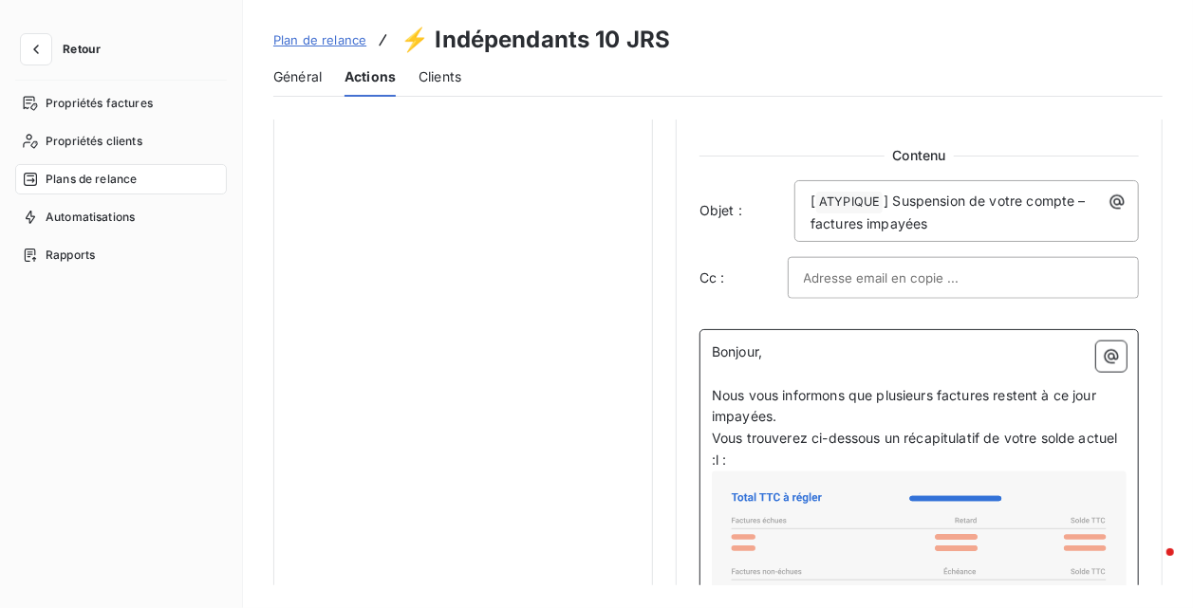
click at [752, 421] on span "Nous vous informons que plusieurs factures restent à ce jour impayées." at bounding box center [906, 406] width 388 height 38
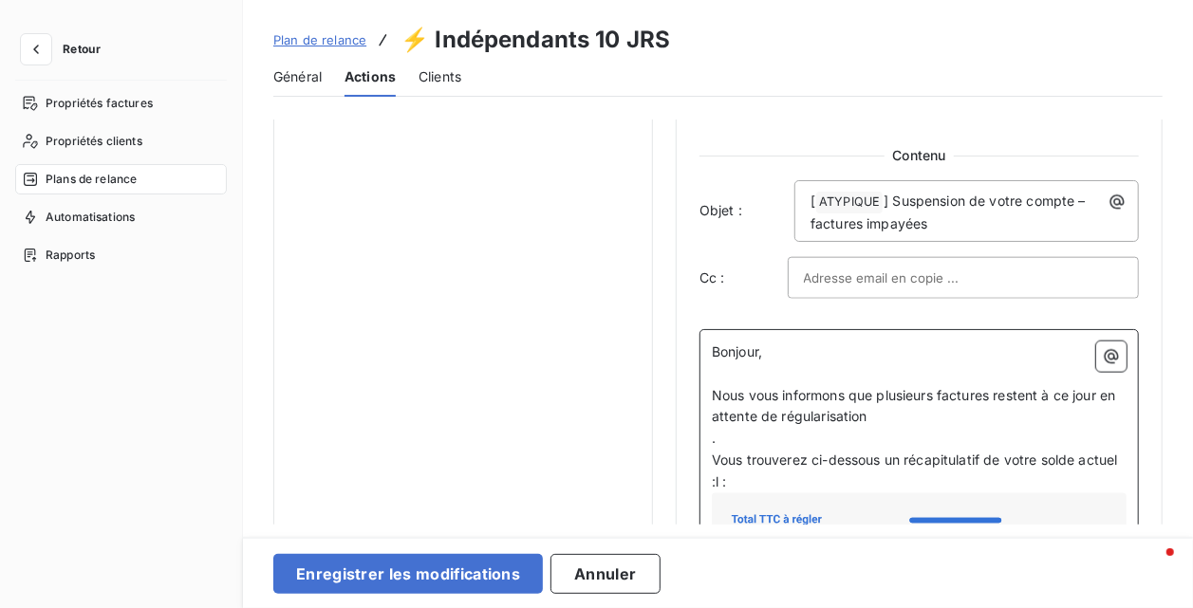
click at [794, 491] on p "Vous trouverez ci-dessous un récapitulatif de votre solde actuel :l :" at bounding box center [919, 472] width 415 height 44
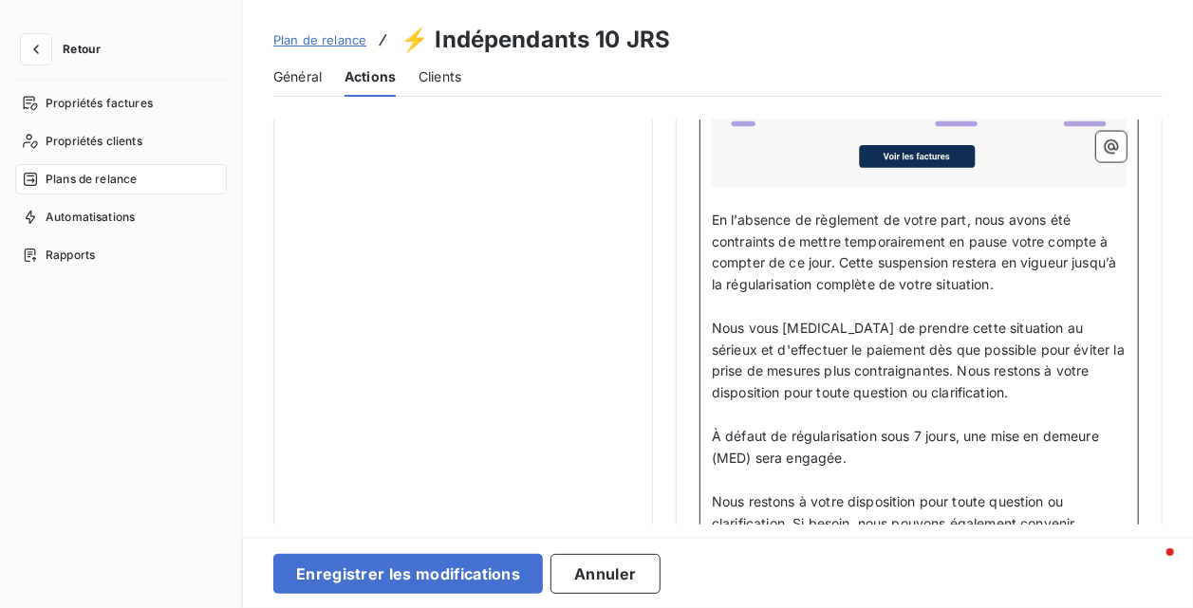
scroll to position [1771, 0]
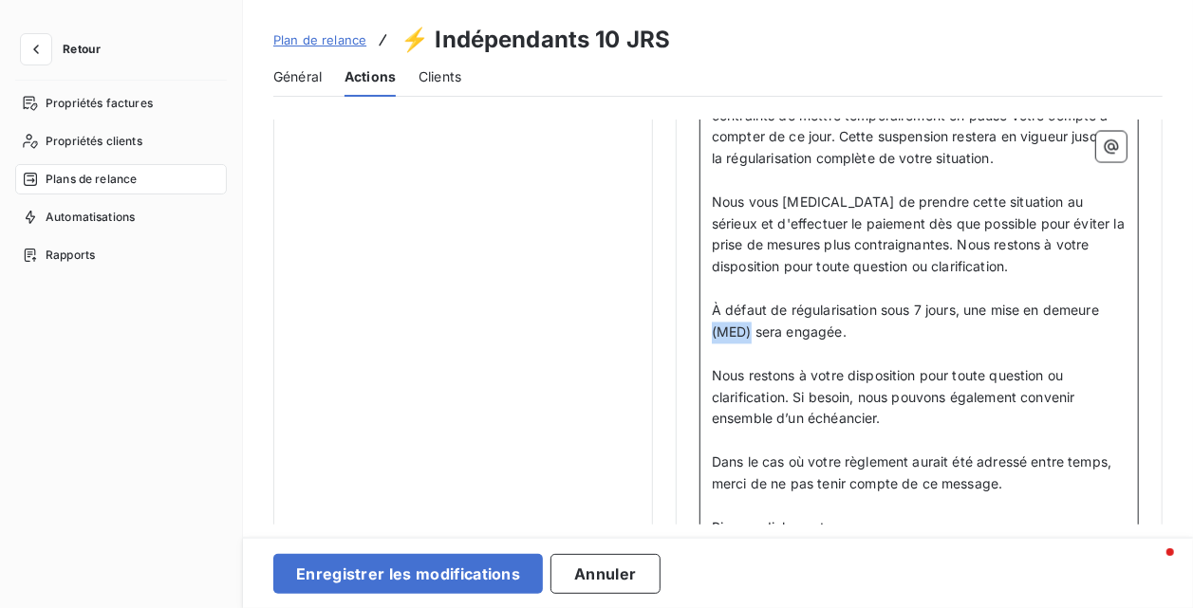
drag, startPoint x: 754, startPoint y: 350, endPoint x: 693, endPoint y: 353, distance: 60.8
click at [783, 400] on span "Nous restons à votre disposition pour toute question ou clarification. Si besoi…" at bounding box center [895, 398] width 367 height 60
click at [892, 414] on span "Nous restons à votre disposition pour toute question ou clarification. Si besoi…" at bounding box center [895, 398] width 367 height 60
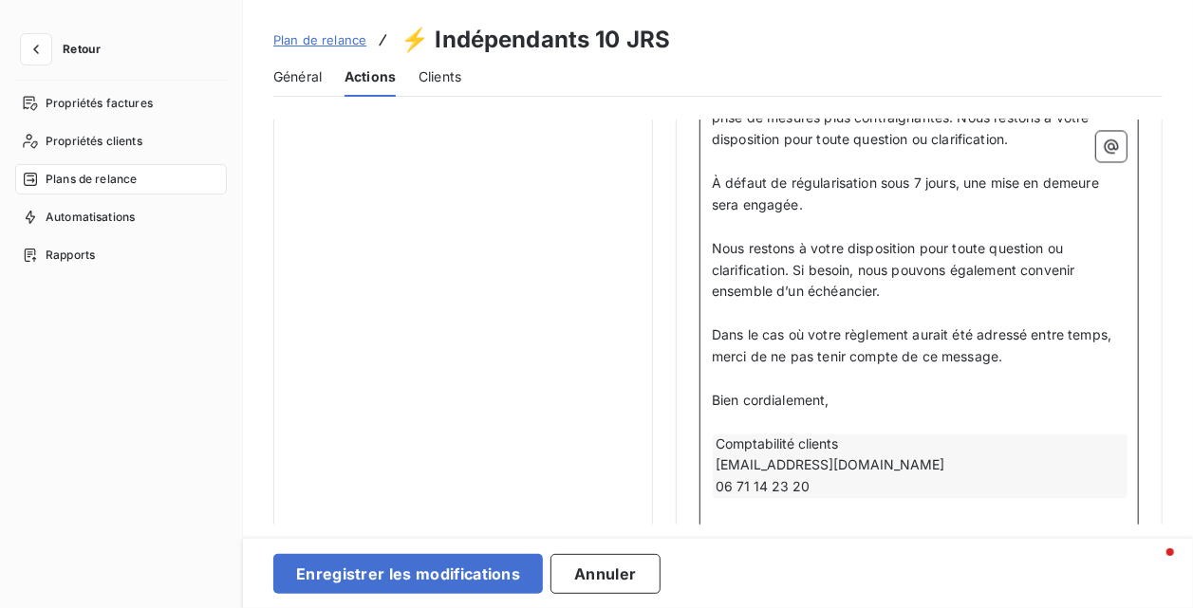
scroll to position [1987, 0]
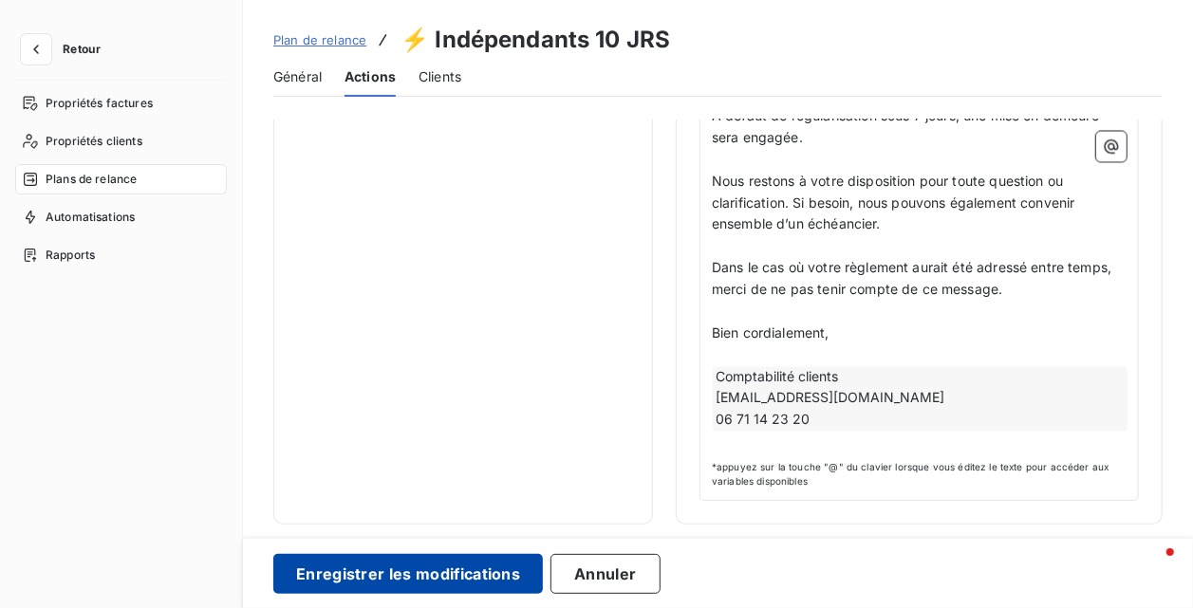
click at [461, 564] on button "Enregistrer les modifications" at bounding box center [408, 574] width 270 height 40
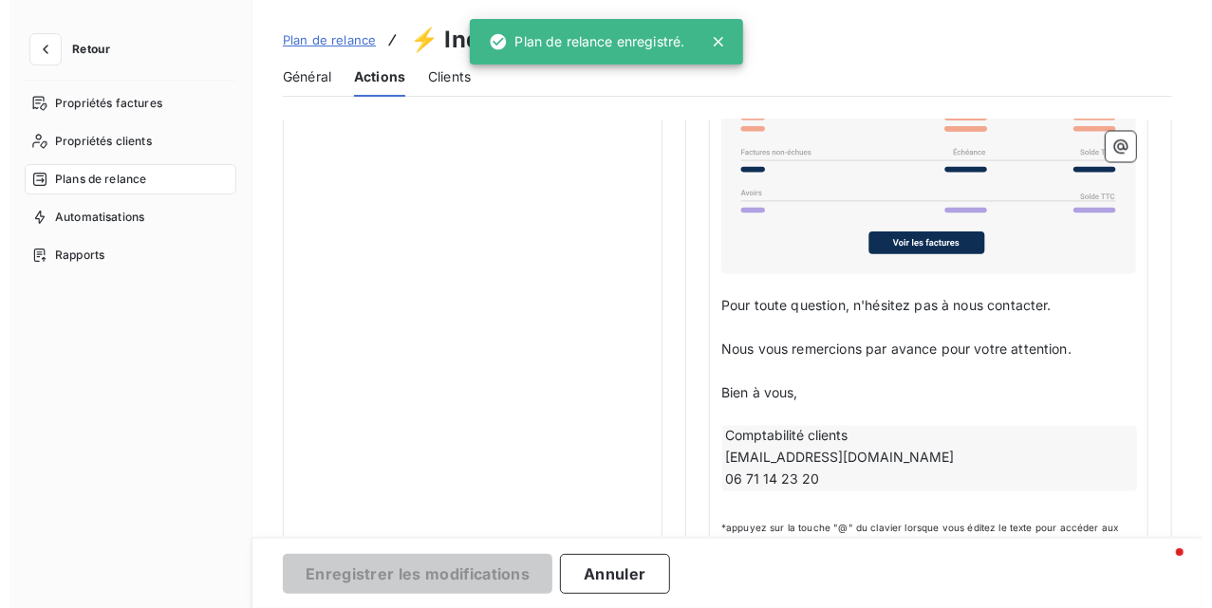
scroll to position [178, 0]
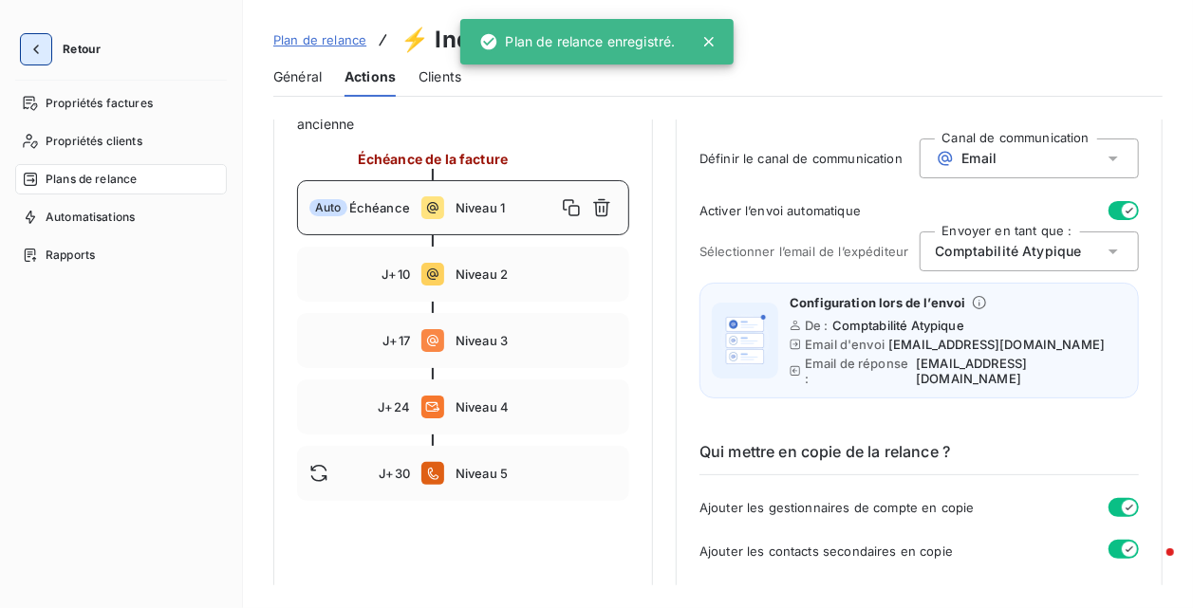
click at [28, 44] on icon "button" at bounding box center [36, 49] width 19 height 19
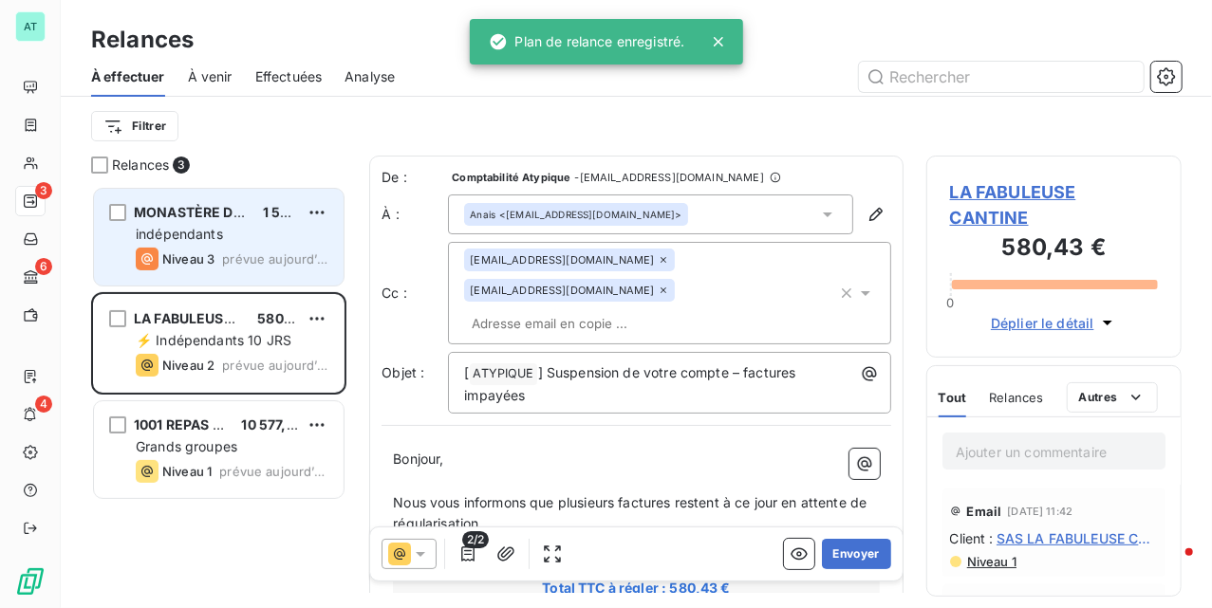
scroll to position [403, 236]
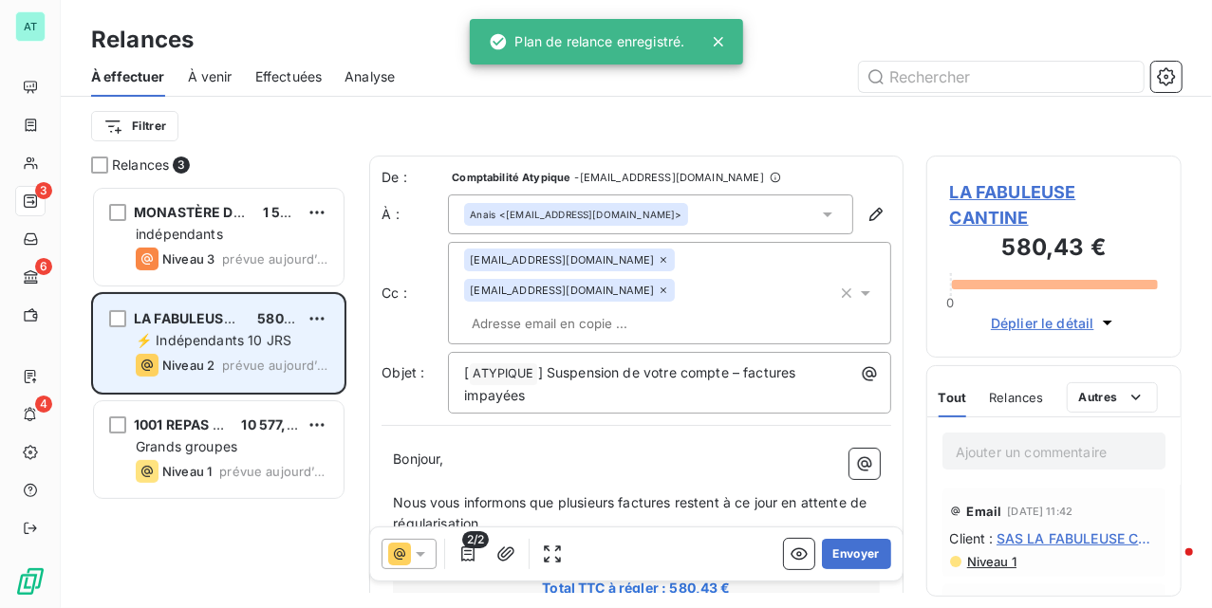
click at [260, 346] on span "⚡ Indépendants 10 JRS" at bounding box center [214, 340] width 156 height 16
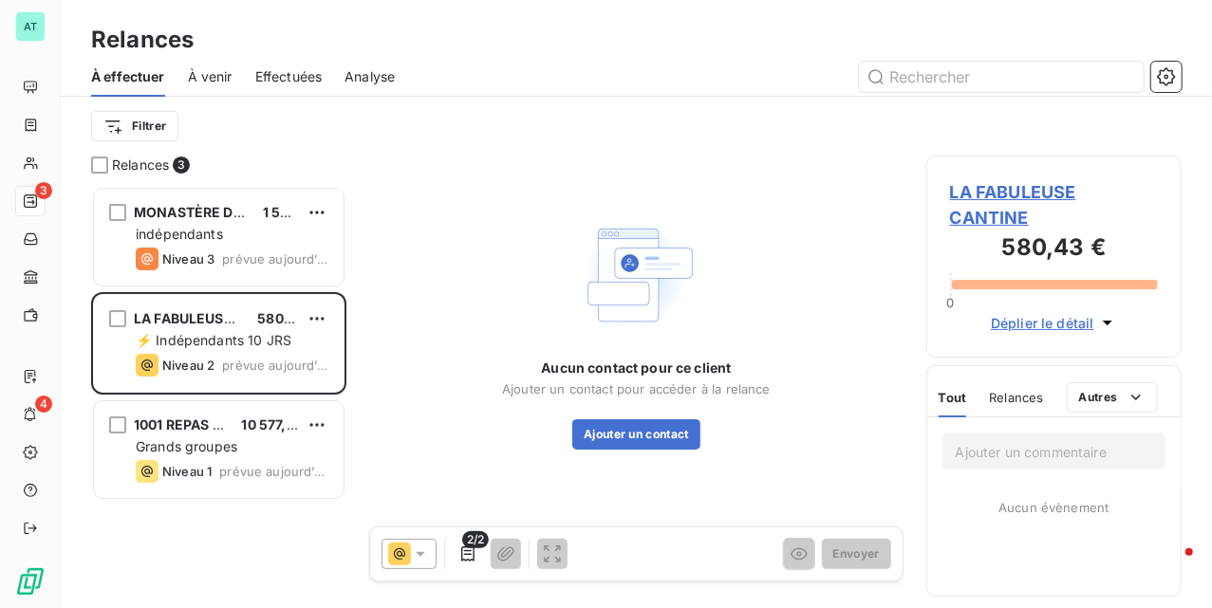
scroll to position [403, 236]
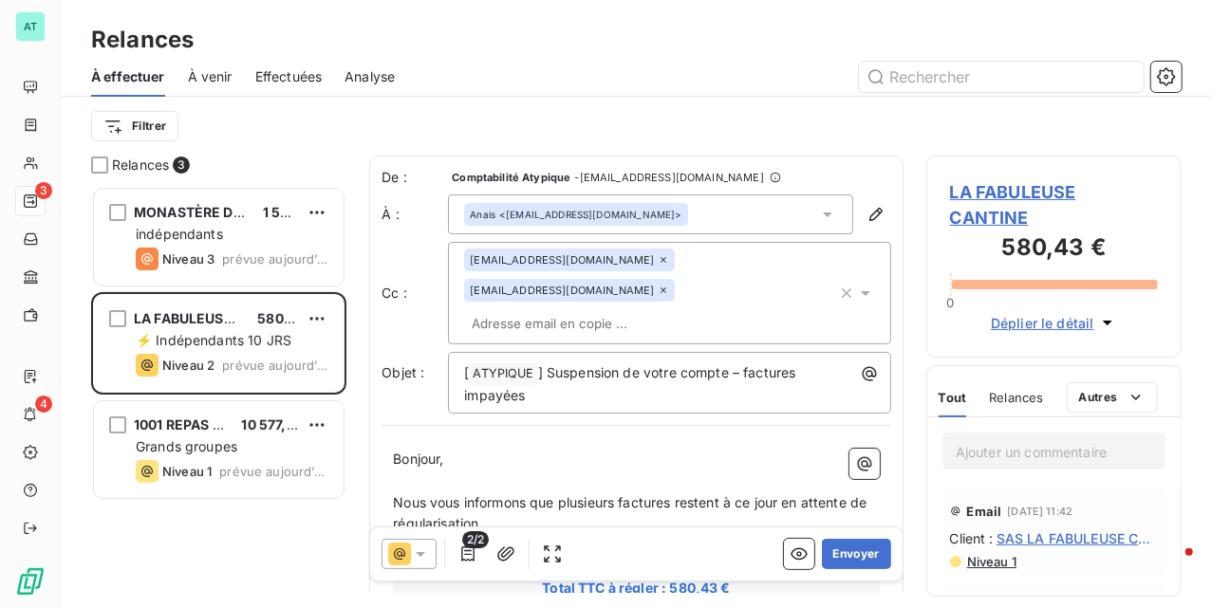
click at [245, 359] on span "prévue aujourd’hui" at bounding box center [275, 365] width 106 height 15
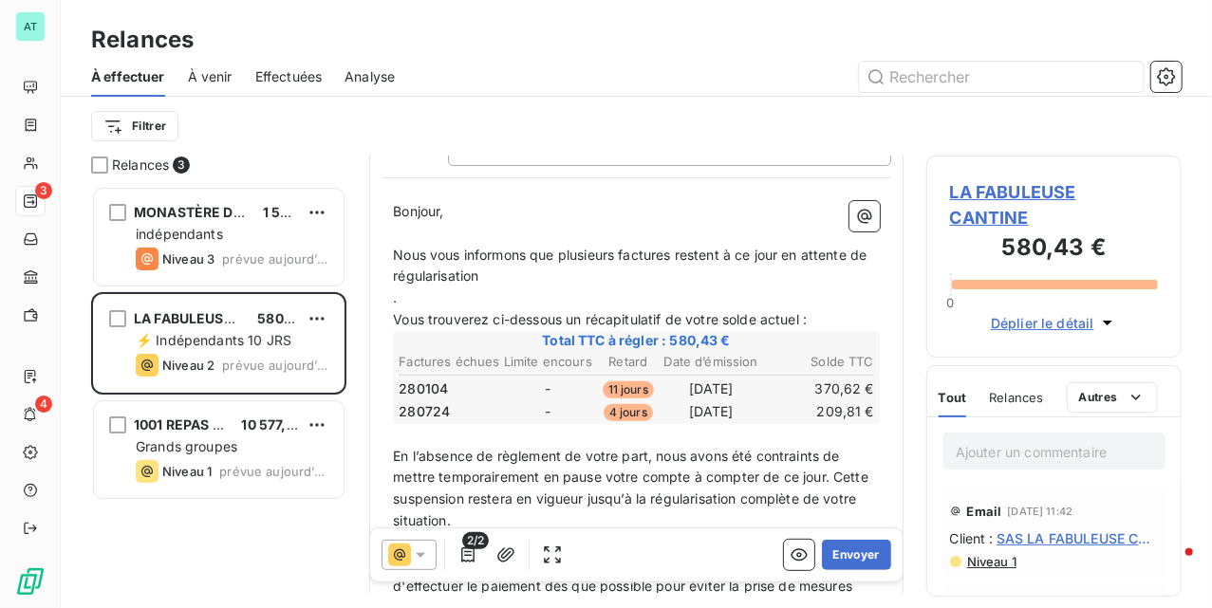
scroll to position [254, 0]
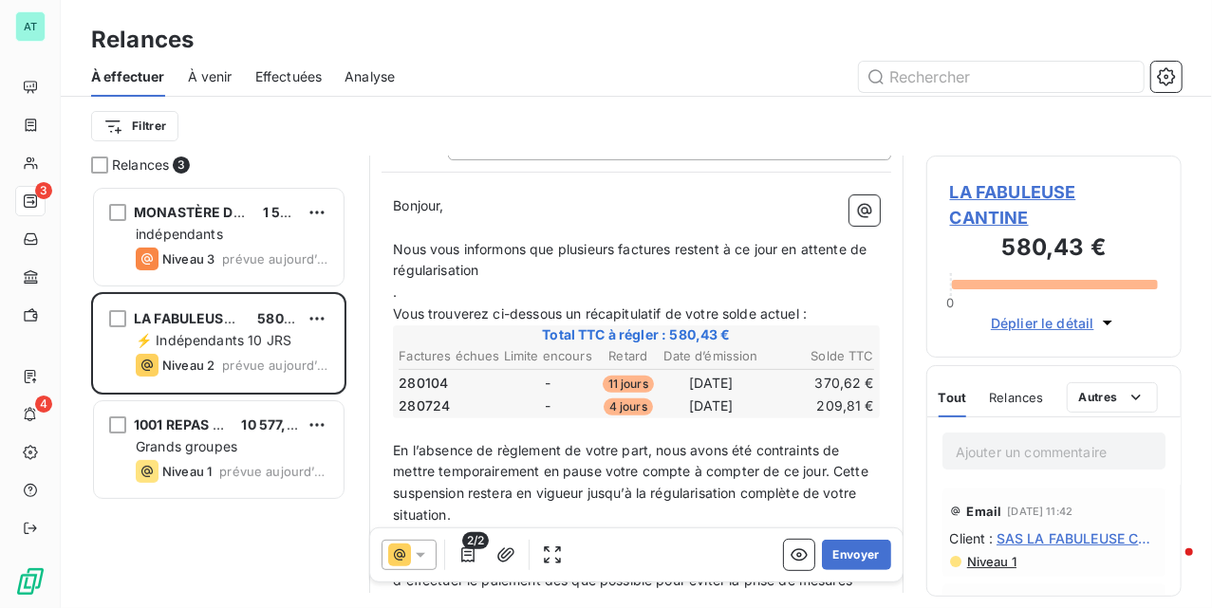
drag, startPoint x: 839, startPoint y: 549, endPoint x: 984, endPoint y: 214, distance: 365.2
click at [923, 344] on div "Relances 3 MONASTÈRE DES MONIALES DE 1 501,78 € indépendants Niveau 3 prévue [D…" at bounding box center [636, 382] width 1151 height 453
click at [987, 184] on span "LA FABULEUSE CANTINE" at bounding box center [1054, 204] width 208 height 51
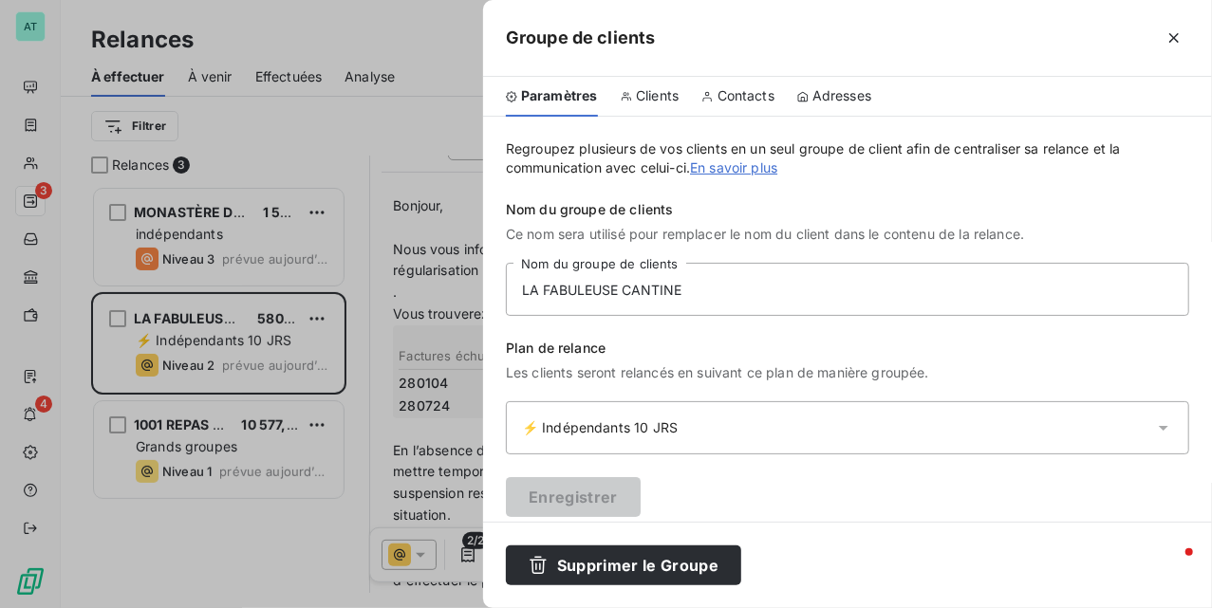
click at [442, 396] on div at bounding box center [606, 304] width 1212 height 608
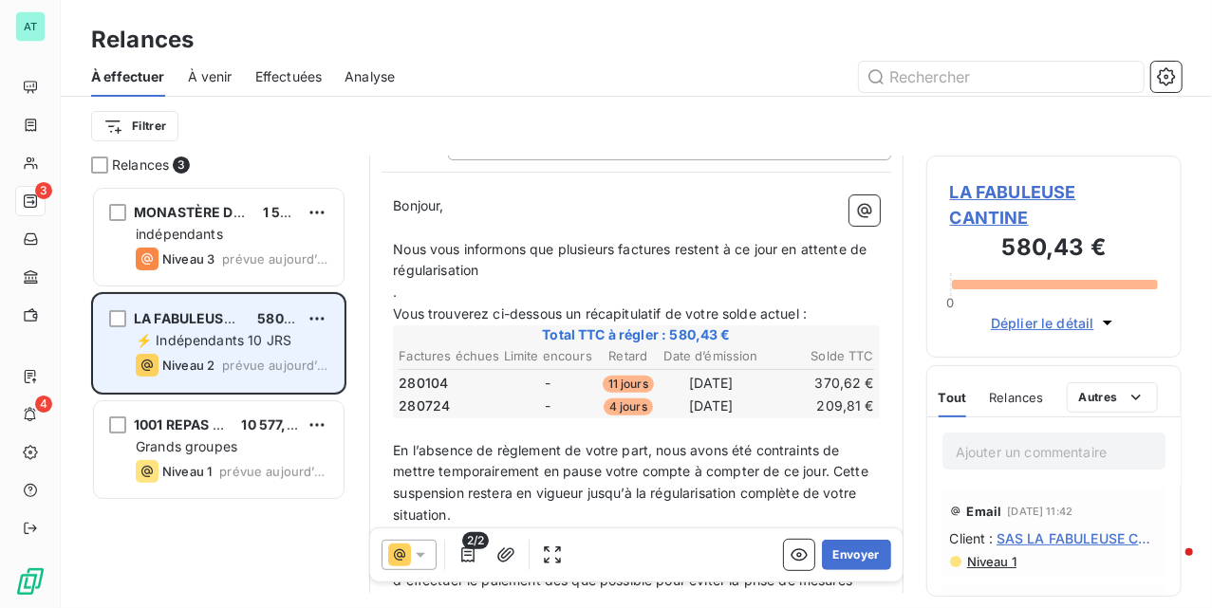
click at [197, 336] on span "⚡ Indépendants 10 JRS" at bounding box center [214, 340] width 156 height 16
drag, startPoint x: 201, startPoint y: 294, endPoint x: 225, endPoint y: 320, distance: 34.9
click at [203, 295] on div "LA FABULEUSE CANTINE 580,43 € ⚡ Indépendants 10 JRS Niveau 2 prévue [DATE]" at bounding box center [219, 343] width 250 height 97
click at [225, 320] on span "LA FABULEUSE CANTINE" at bounding box center [215, 318] width 163 height 16
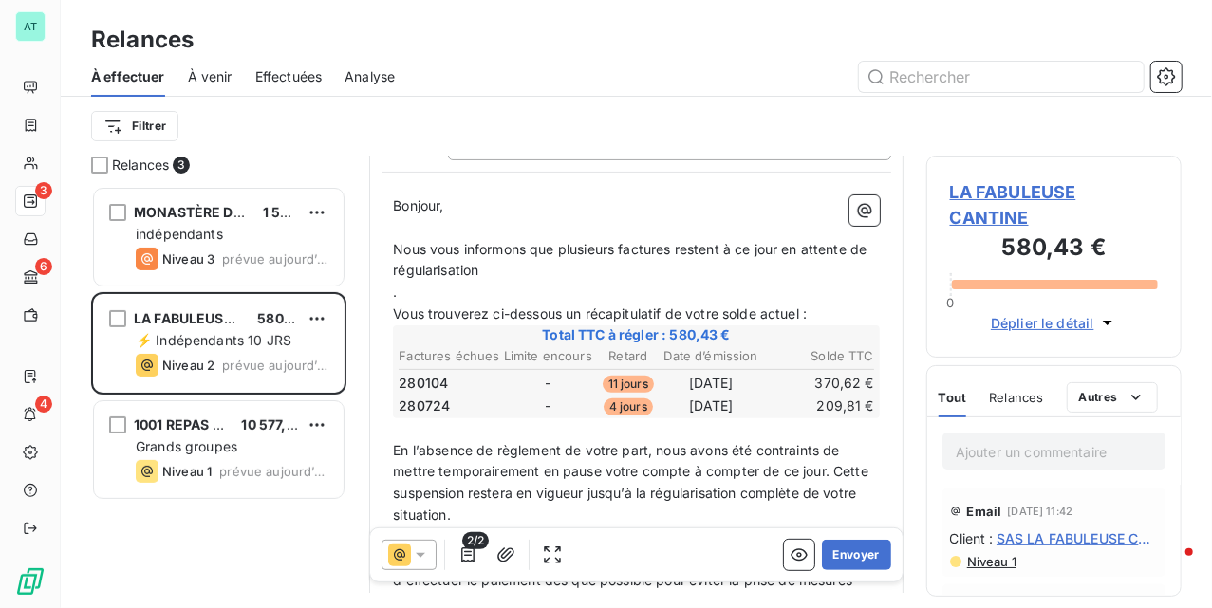
click at [997, 195] on span "LA FABULEUSE CANTINE" at bounding box center [1054, 204] width 208 height 51
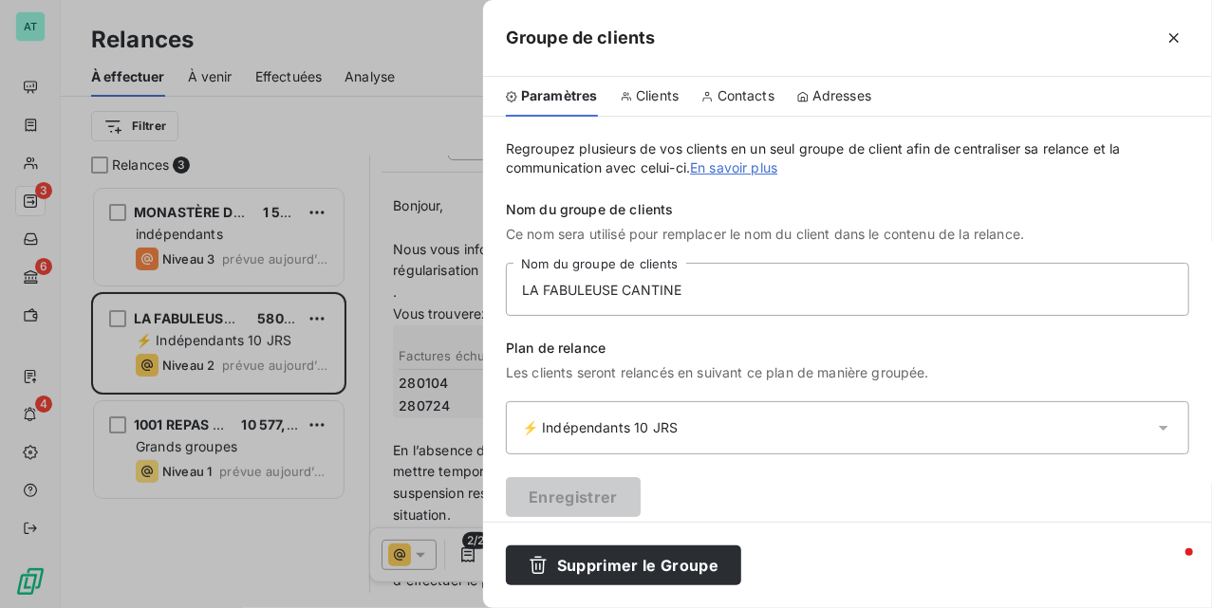
click at [666, 106] on div "Clients" at bounding box center [650, 97] width 59 height 40
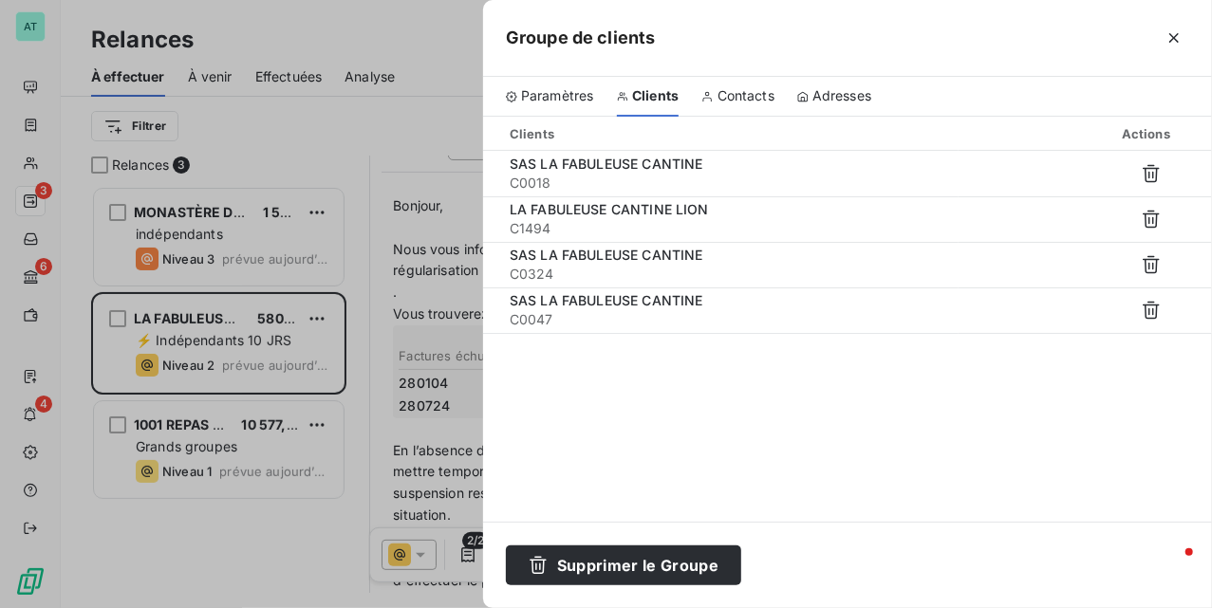
click at [319, 339] on div at bounding box center [606, 304] width 1212 height 608
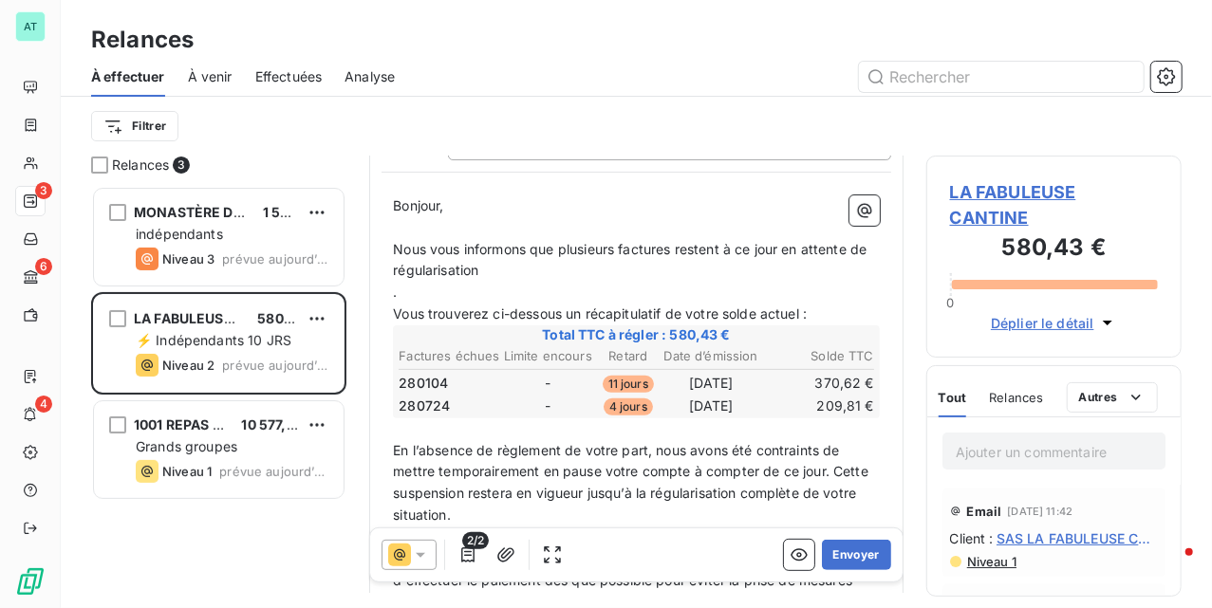
click at [991, 199] on span "LA FABULEUSE CANTINE" at bounding box center [1054, 204] width 208 height 51
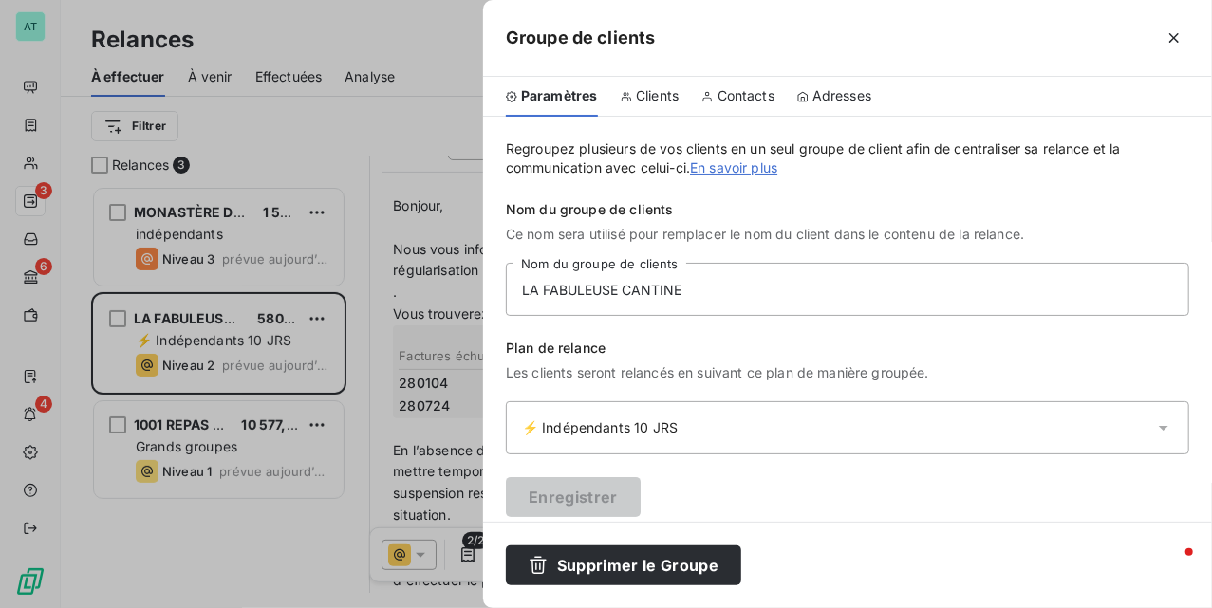
click at [463, 292] on div at bounding box center [606, 304] width 1212 height 608
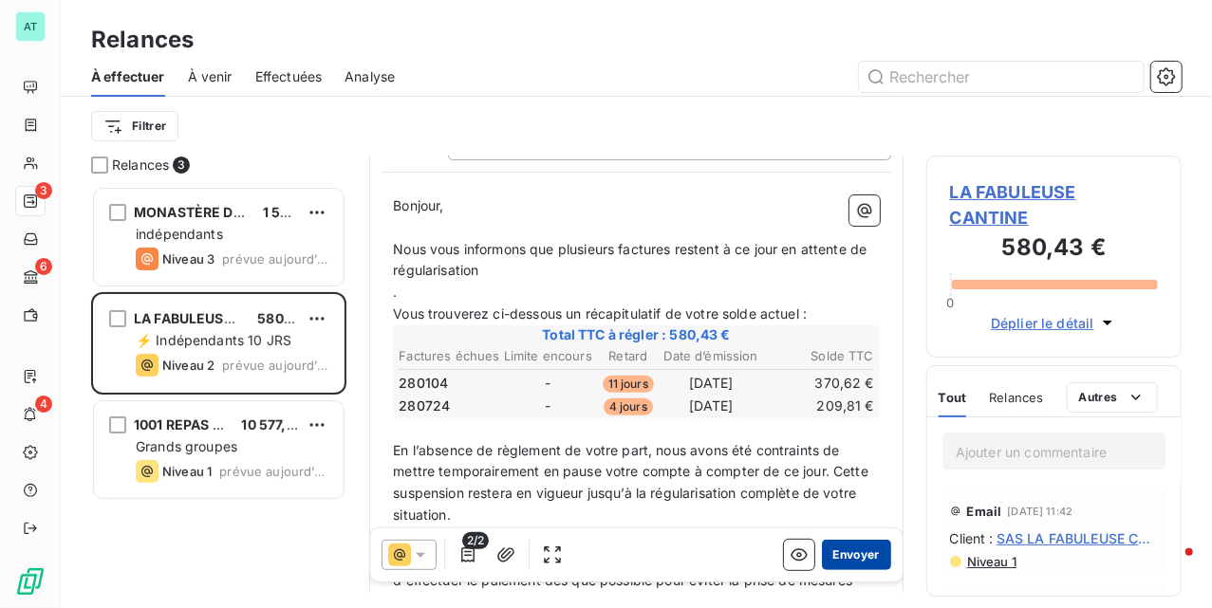
click at [848, 556] on button "Envoyer" at bounding box center [856, 554] width 69 height 30
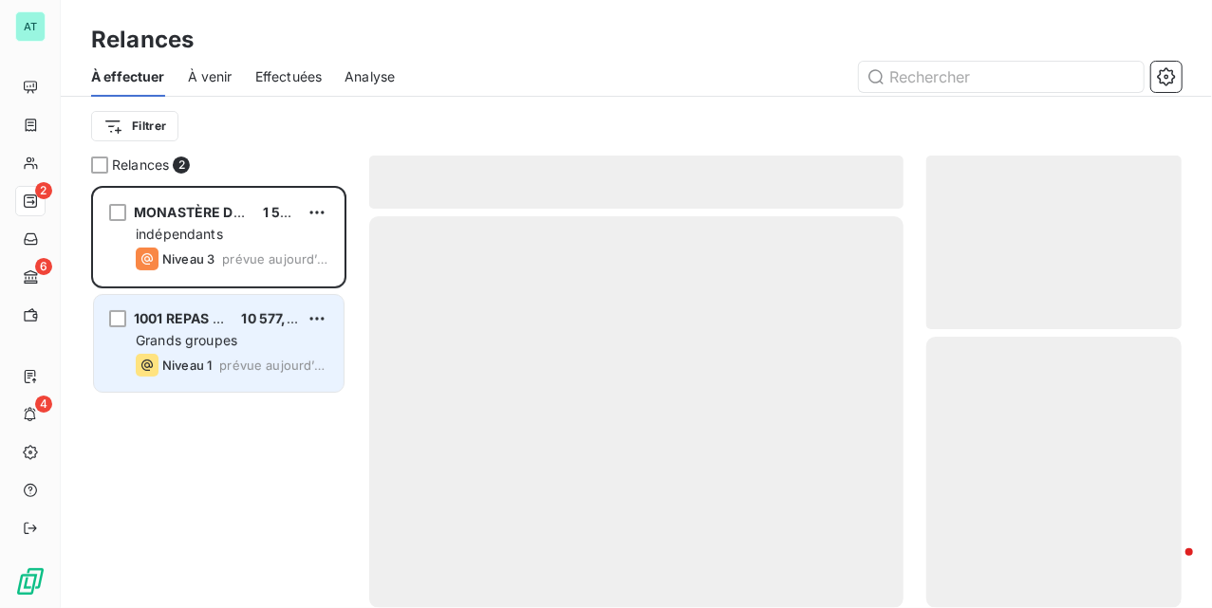
click at [226, 340] on span "Grands groupes" at bounding box center [187, 340] width 102 height 16
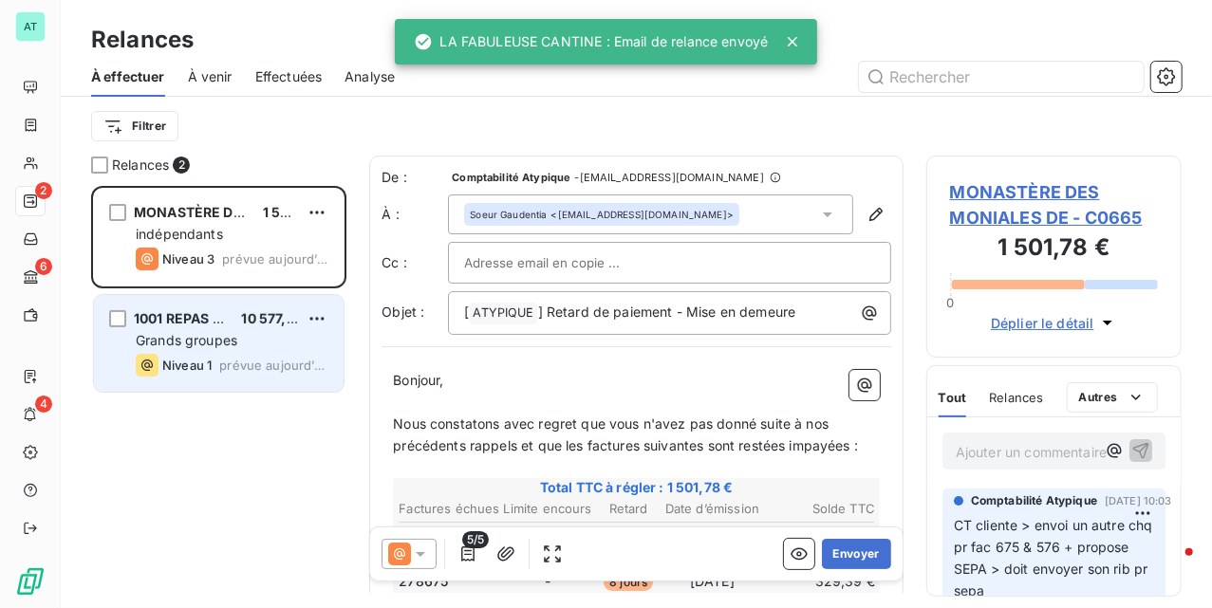
click at [197, 346] on span "Grands groupes" at bounding box center [187, 340] width 102 height 16
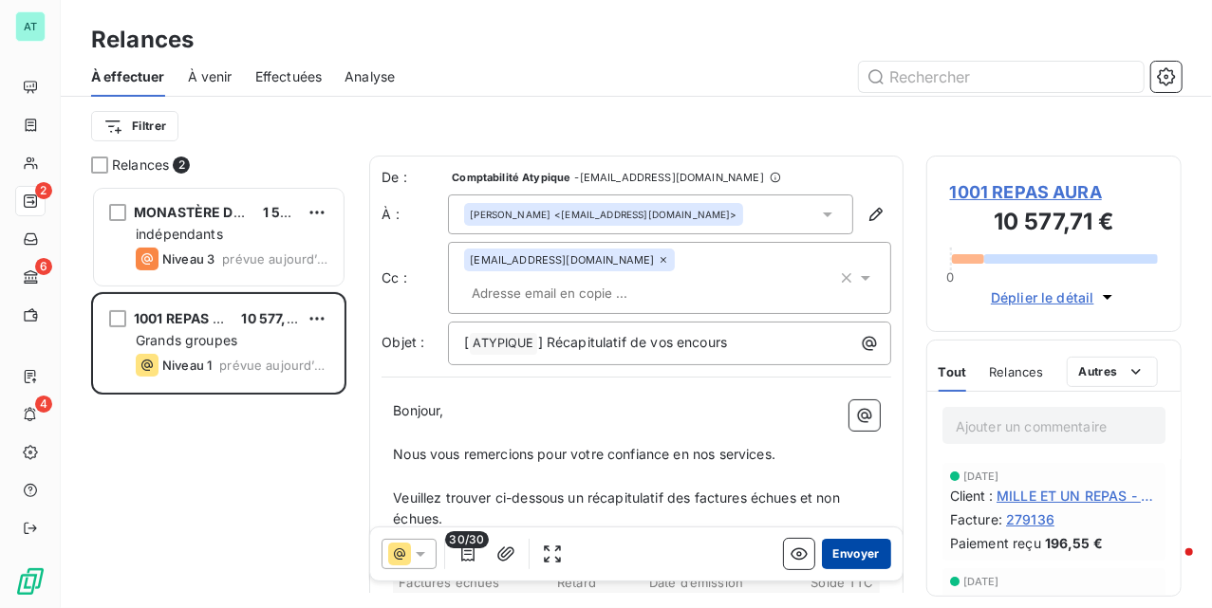
click at [829, 547] on button "Envoyer" at bounding box center [856, 554] width 69 height 30
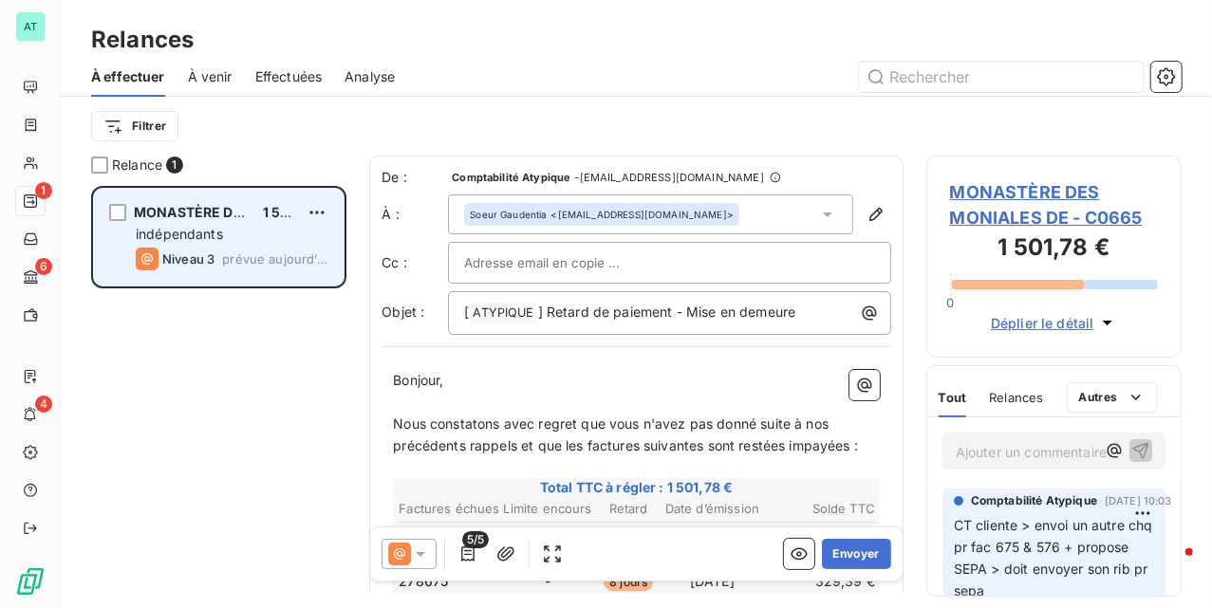
click at [229, 234] on div "indépendants" at bounding box center [232, 234] width 193 height 19
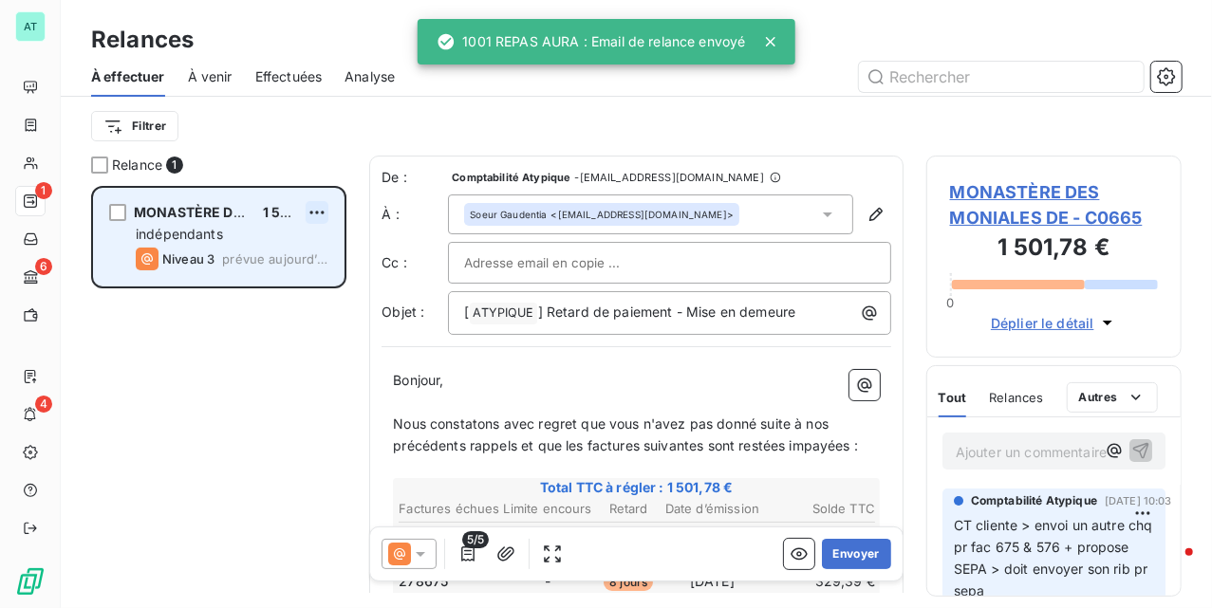
click at [309, 211] on html "AT 1 6 4 Relances À effectuer À venir Effectuées Analyse Filtrer Relance 1 MONA…" at bounding box center [606, 304] width 1212 height 608
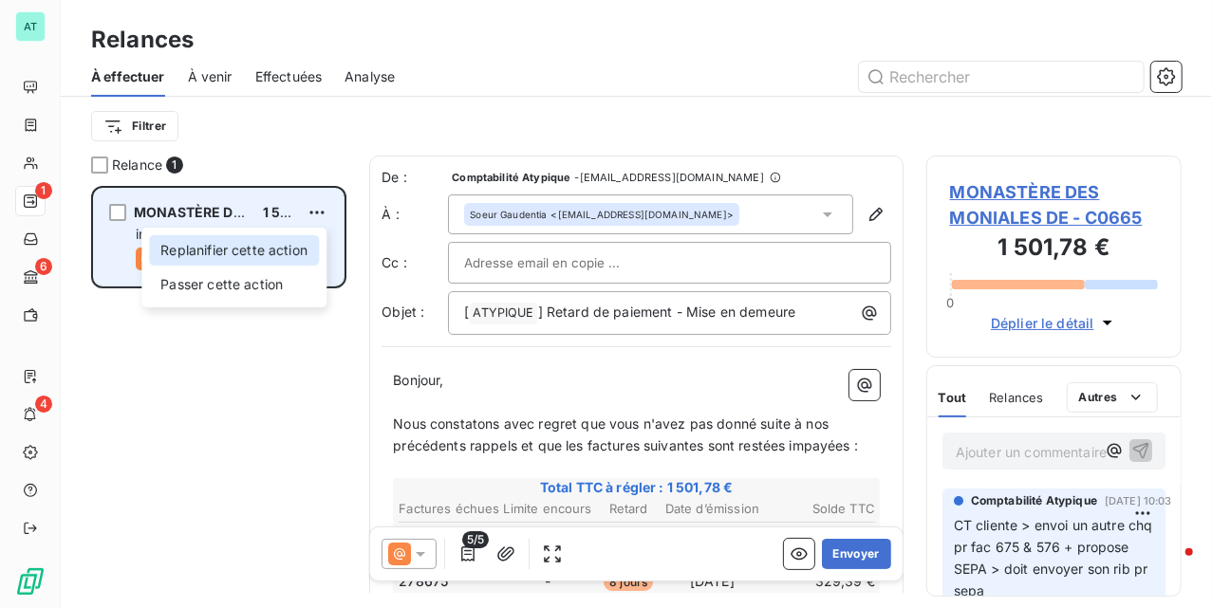
click at [308, 243] on div "Replanifier cette action" at bounding box center [234, 250] width 170 height 30
select select "9"
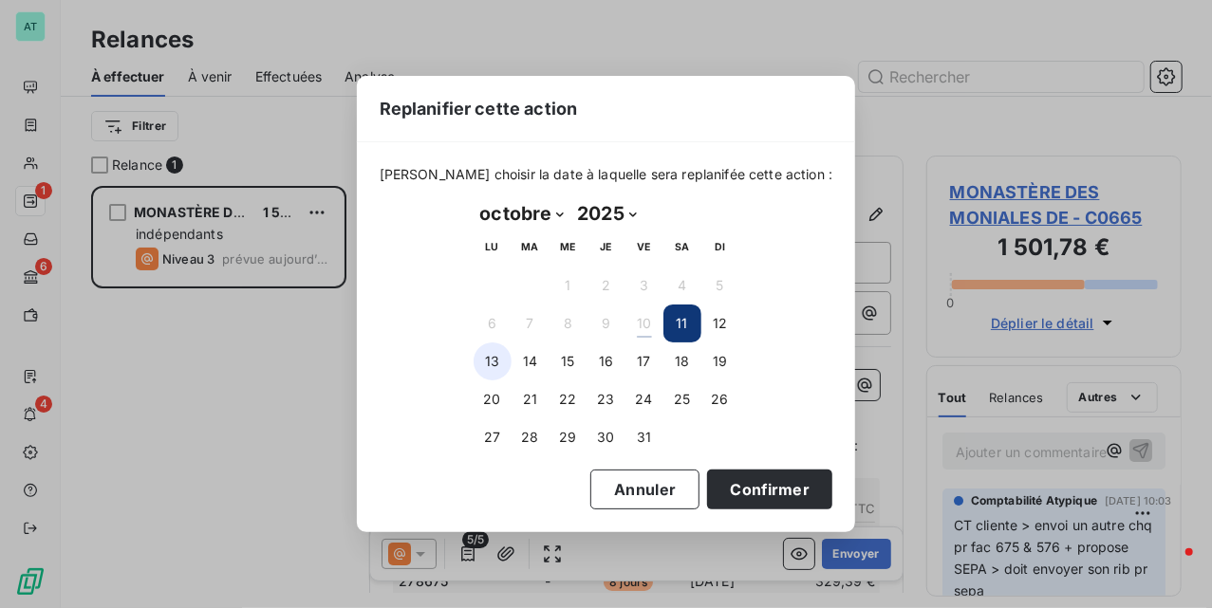
click at [488, 361] on button "13" at bounding box center [493, 362] width 38 height 38
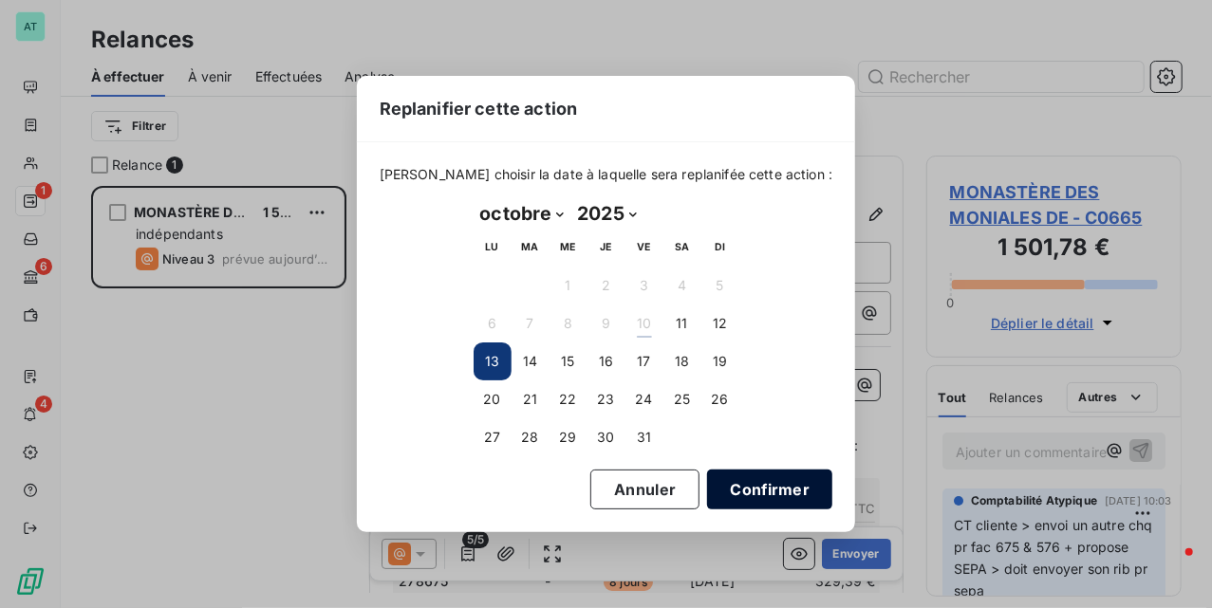
click at [776, 494] on button "Confirmer" at bounding box center [769, 490] width 125 height 40
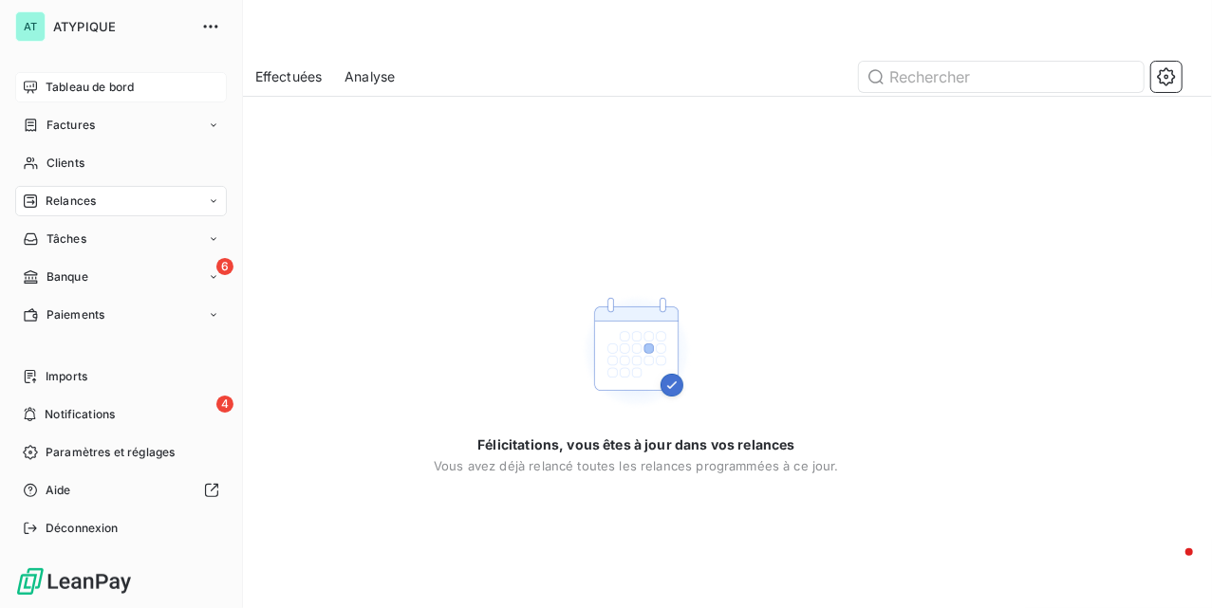
click at [85, 87] on span "Tableau de bord" at bounding box center [90, 87] width 88 height 17
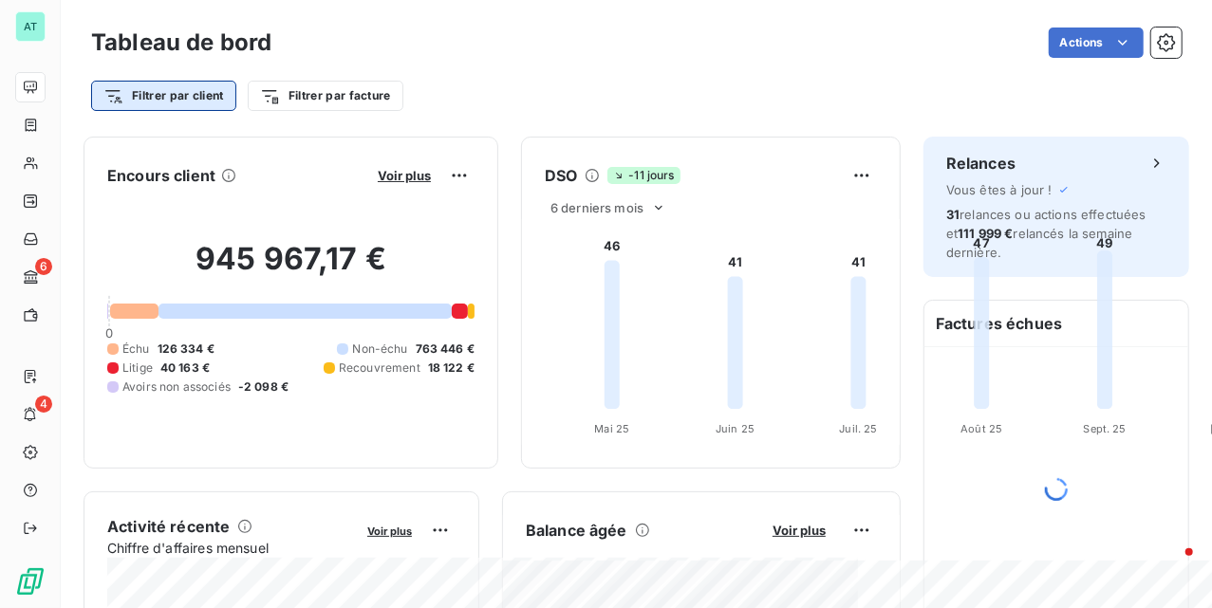
click at [196, 95] on html "AT 6 4 Tableau de bord Actions Filtrer par client Filtrer par facture Encours c…" at bounding box center [606, 304] width 1212 height 608
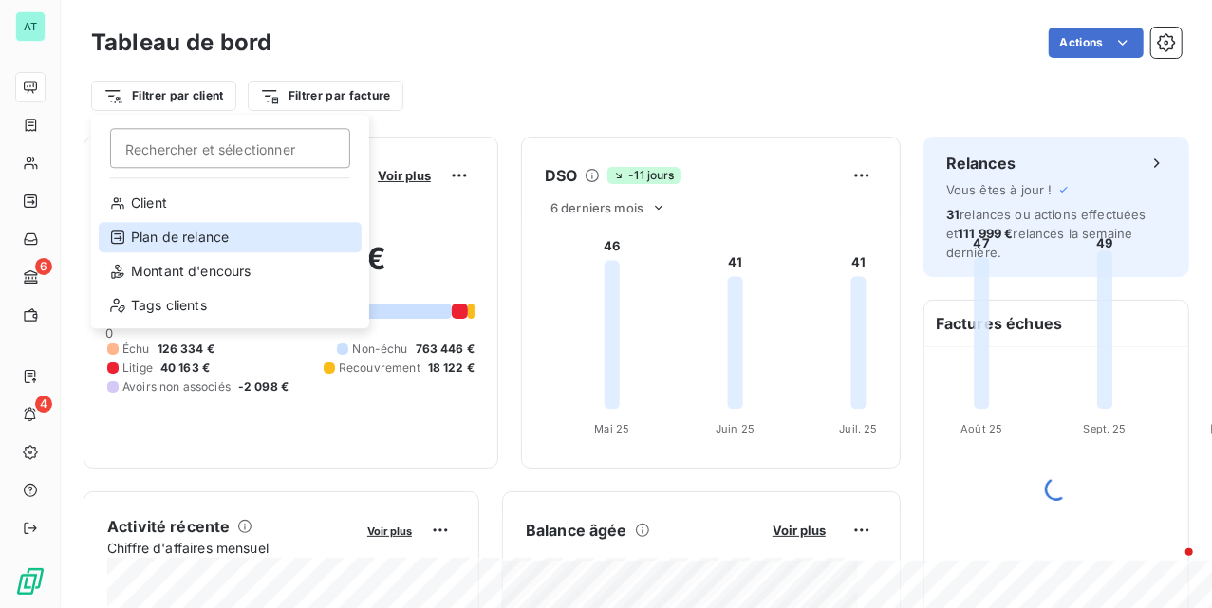
click at [199, 230] on div "Plan de relance" at bounding box center [230, 237] width 263 height 30
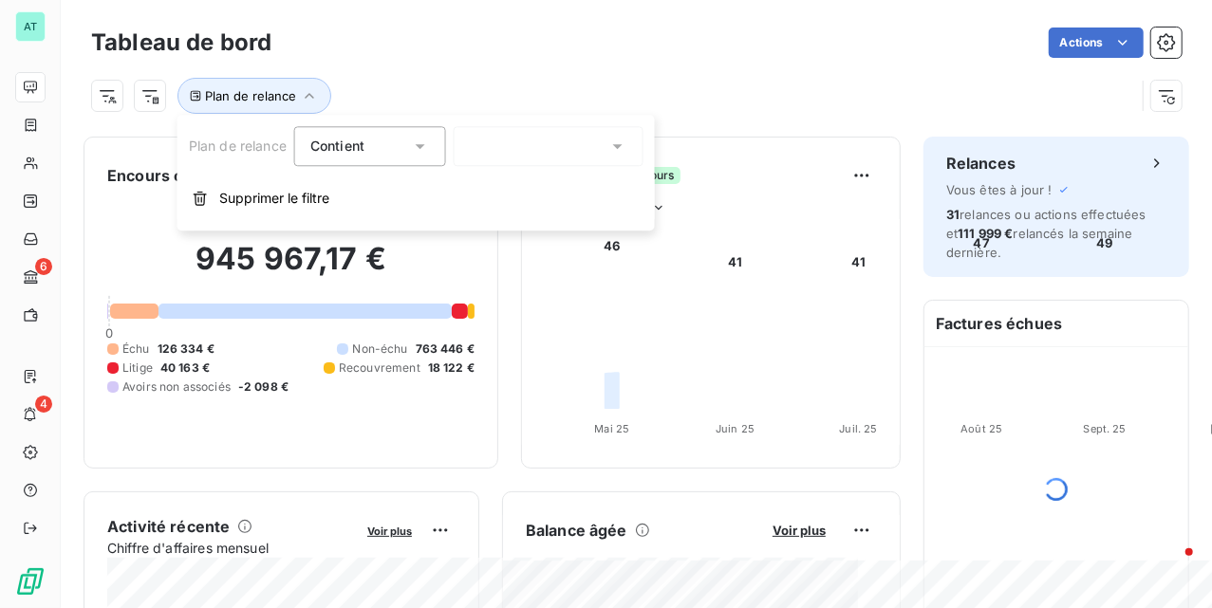
click at [514, 141] on div at bounding box center [549, 146] width 190 height 40
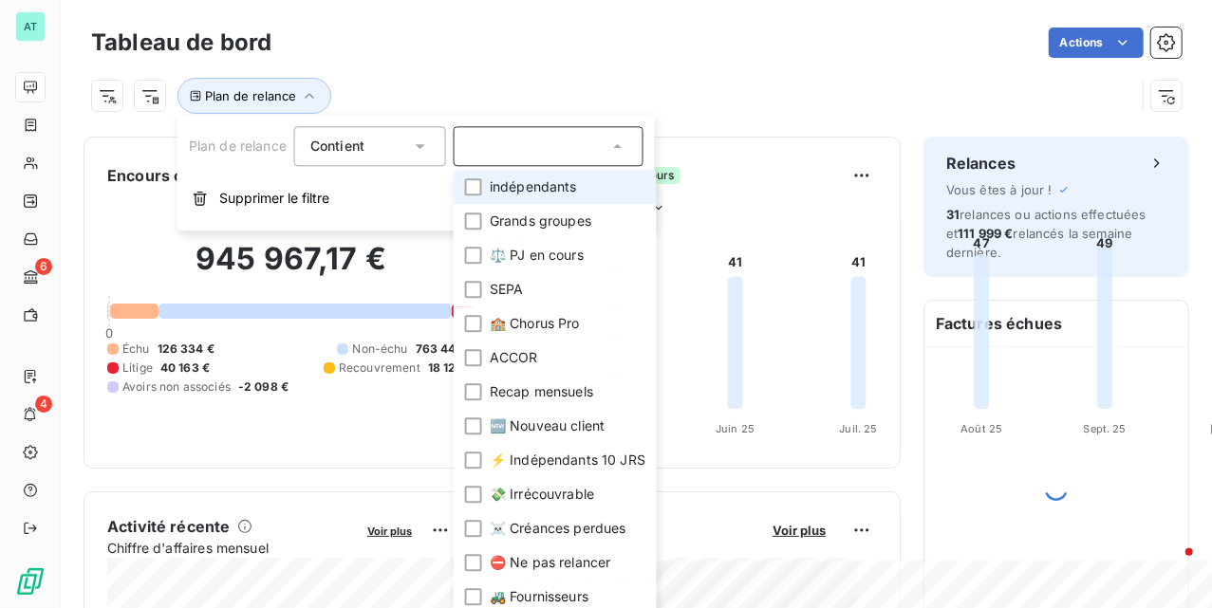
click at [545, 146] on div at bounding box center [549, 146] width 190 height 40
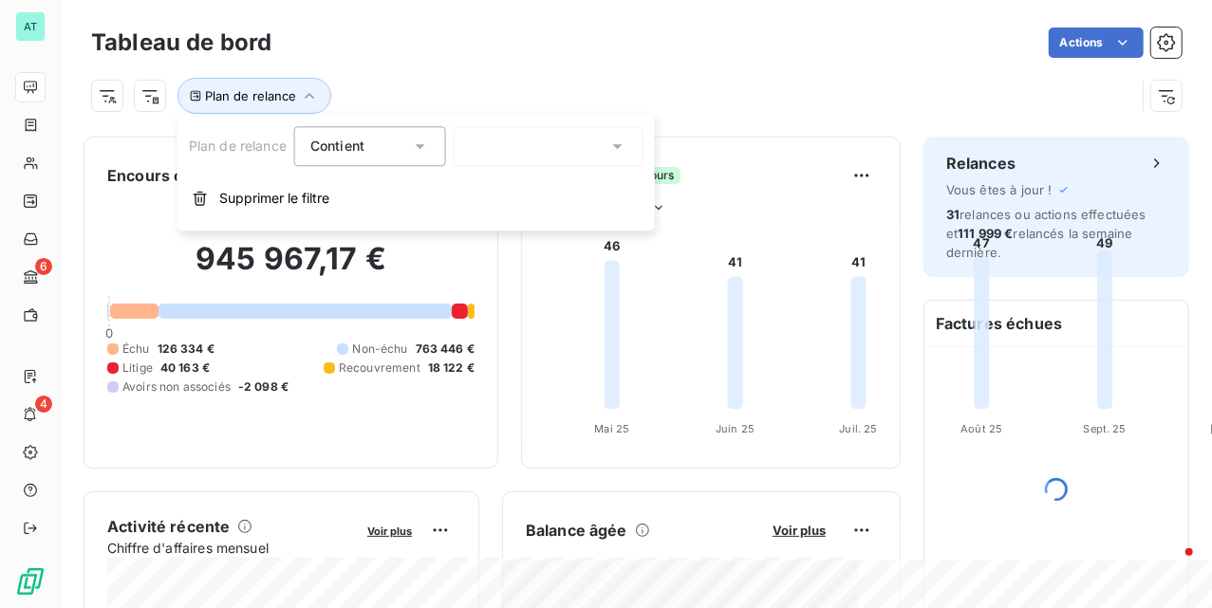
click at [545, 146] on div at bounding box center [549, 146] width 190 height 40
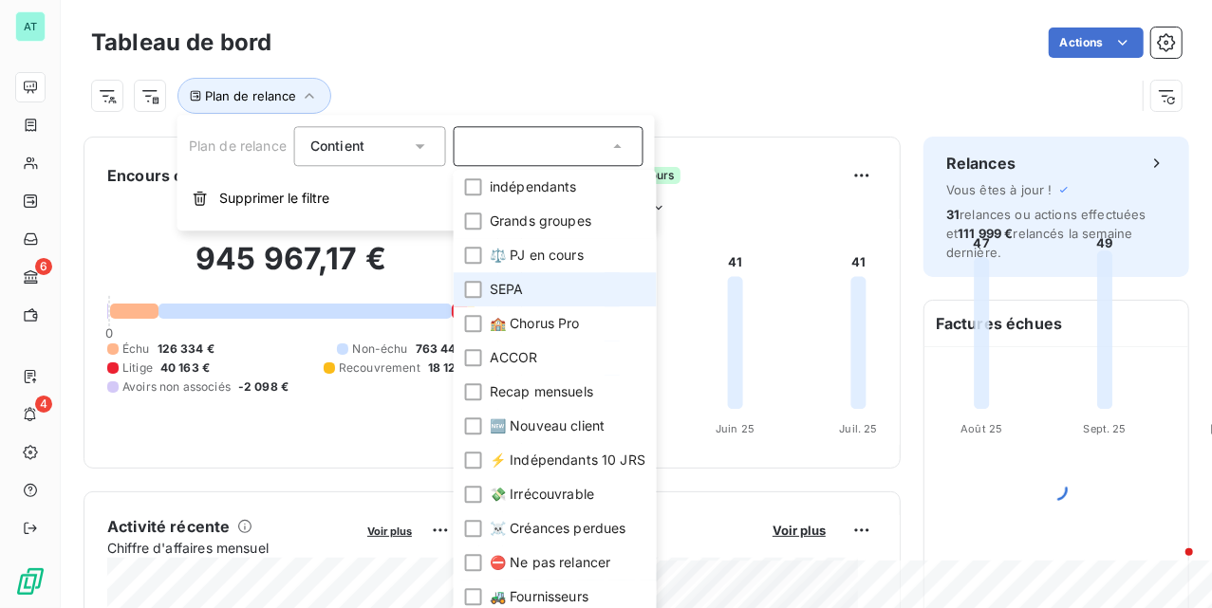
click at [536, 292] on li "SEPA" at bounding box center [555, 289] width 203 height 34
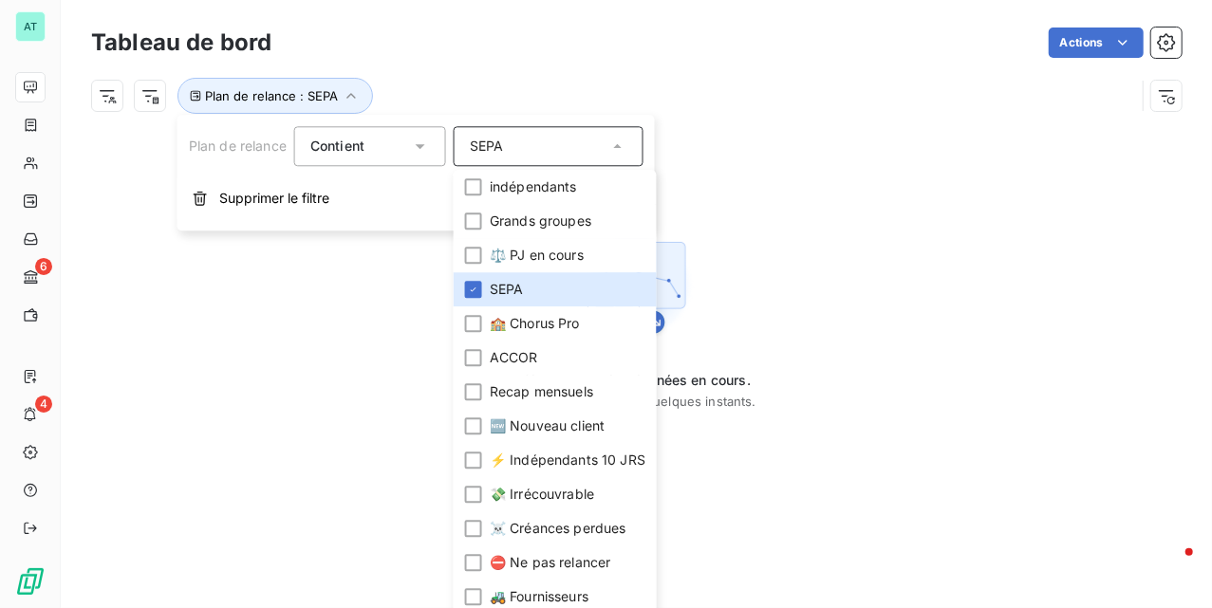
click at [814, 110] on div "Plan de relance : SEPA" at bounding box center [613, 96] width 1044 height 36
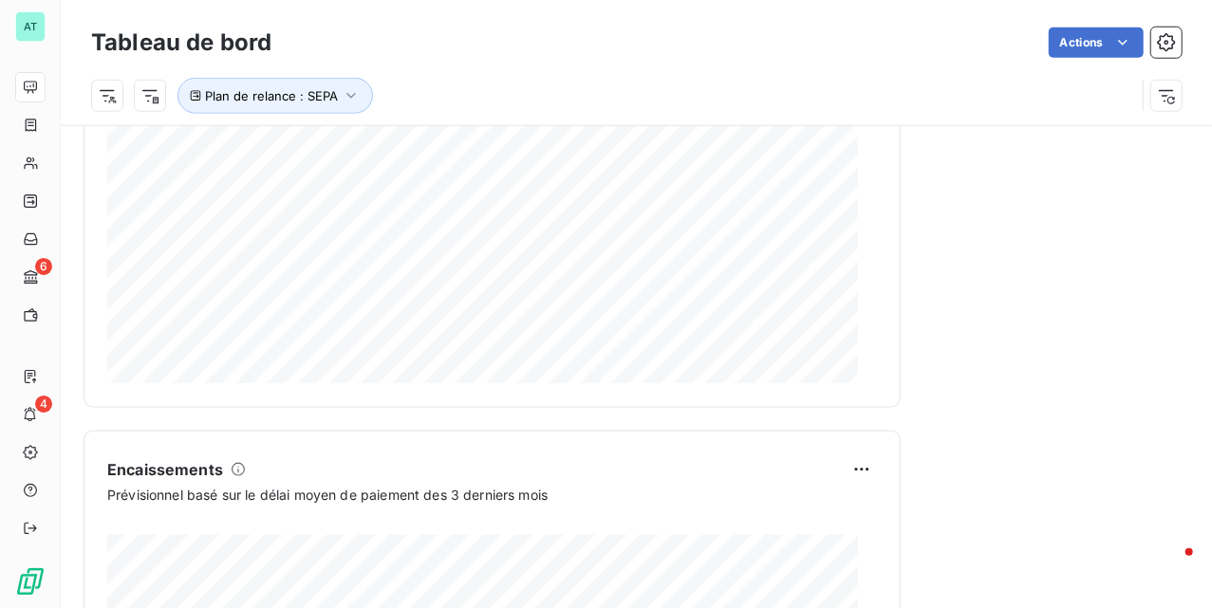
scroll to position [1015, 0]
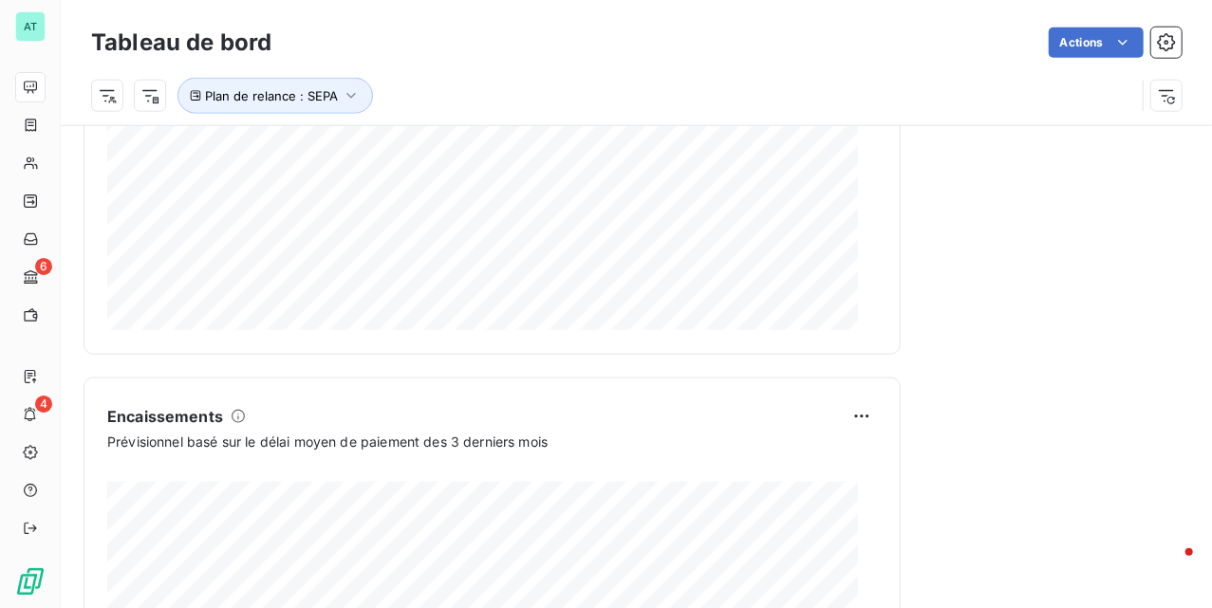
click at [828, 330] on html "AT 6 4 Tableau de bord Actions Plan de relance : SEPA Encours client Voir plus …" at bounding box center [606, 304] width 1212 height 608
click at [787, 368] on div "Exporter" at bounding box center [797, 364] width 106 height 30
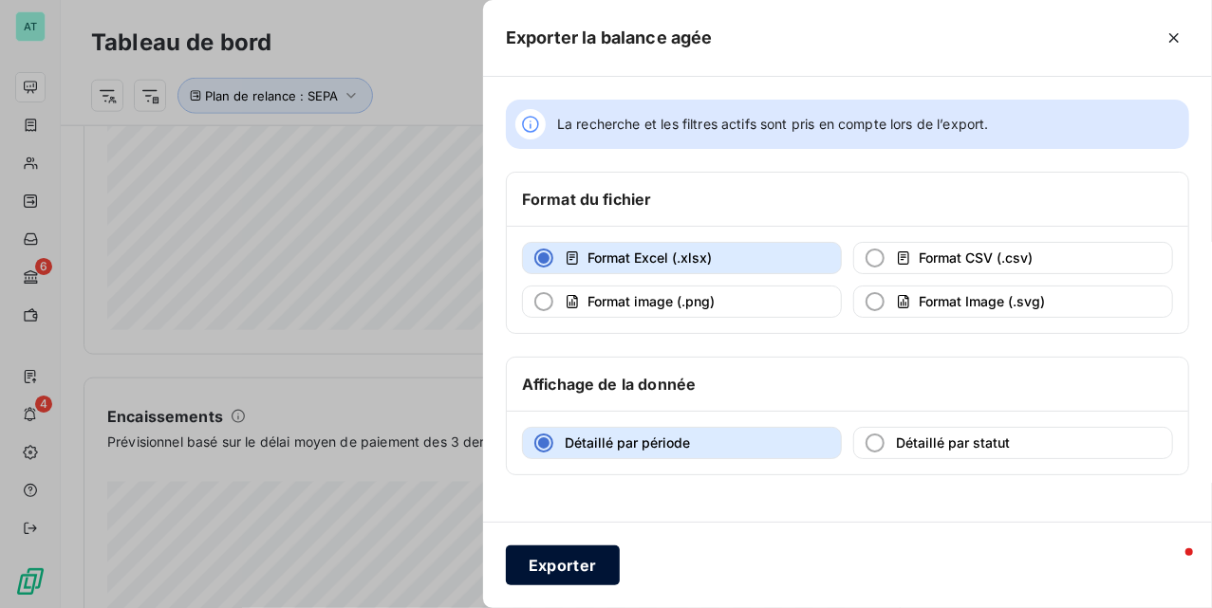
click at [563, 575] on button "Exporter" at bounding box center [563, 566] width 114 height 40
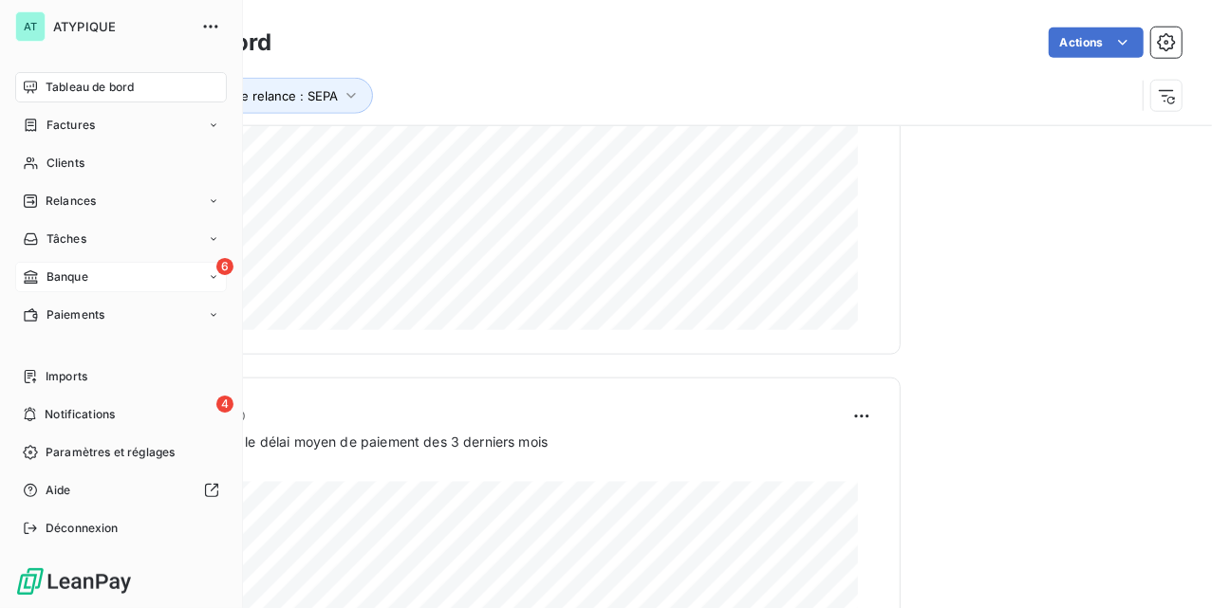
click at [91, 271] on div "6 Banque" at bounding box center [121, 277] width 212 height 30
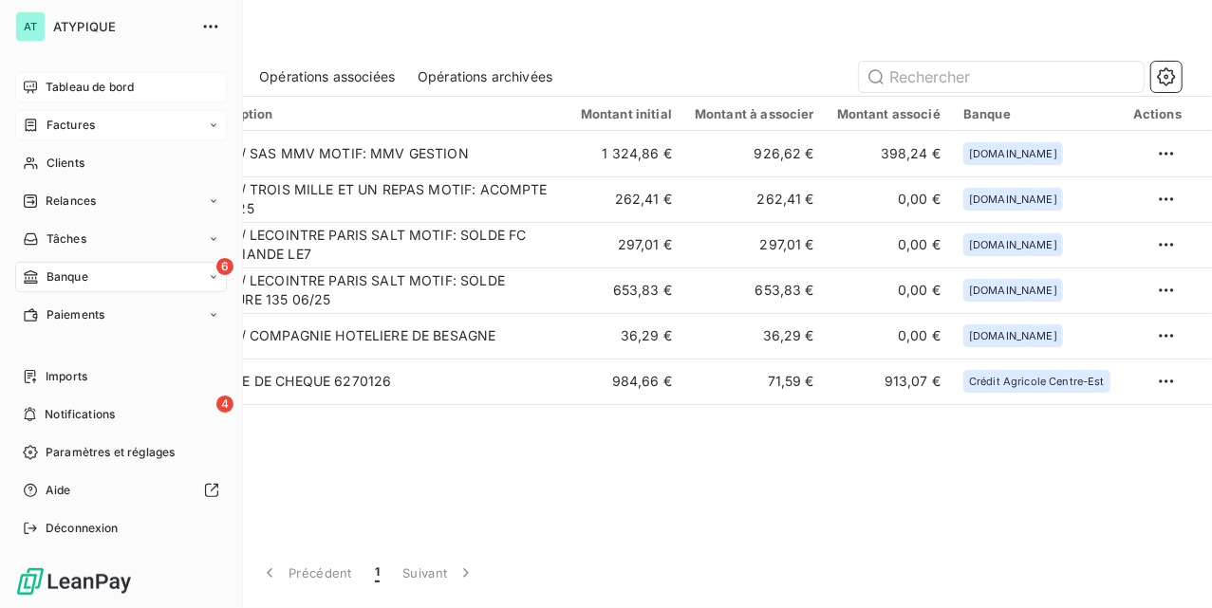
click at [84, 120] on span "Factures" at bounding box center [71, 125] width 48 height 17
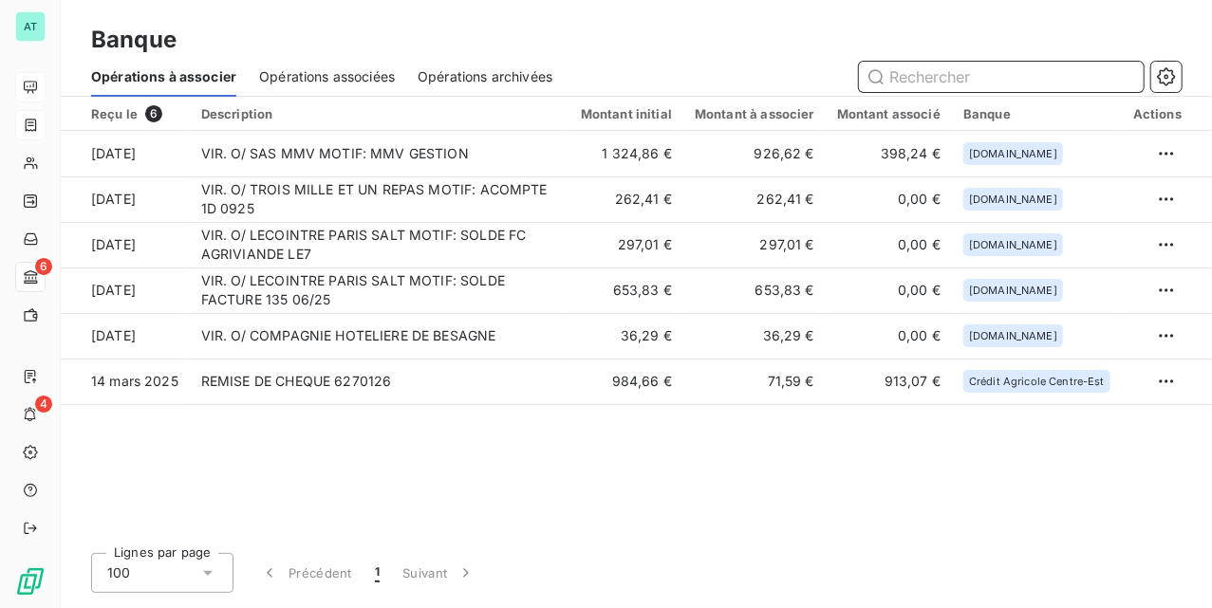
click at [924, 76] on input "text" at bounding box center [1001, 77] width 285 height 30
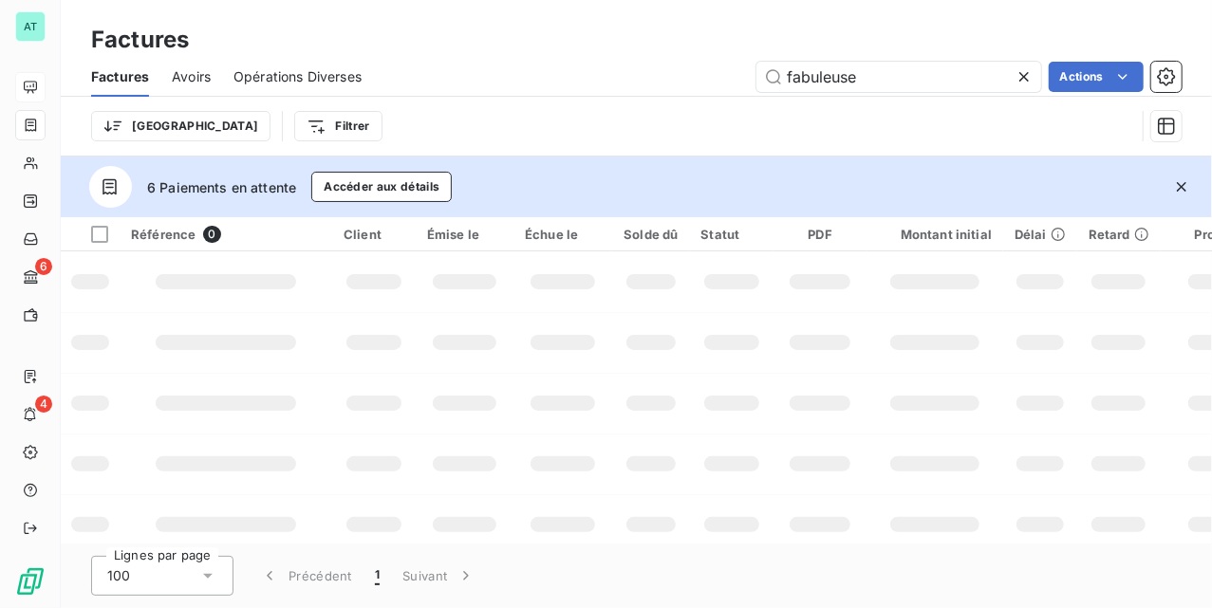
type input "fabuleuse"
click at [1177, 180] on icon "button" at bounding box center [1181, 187] width 19 height 19
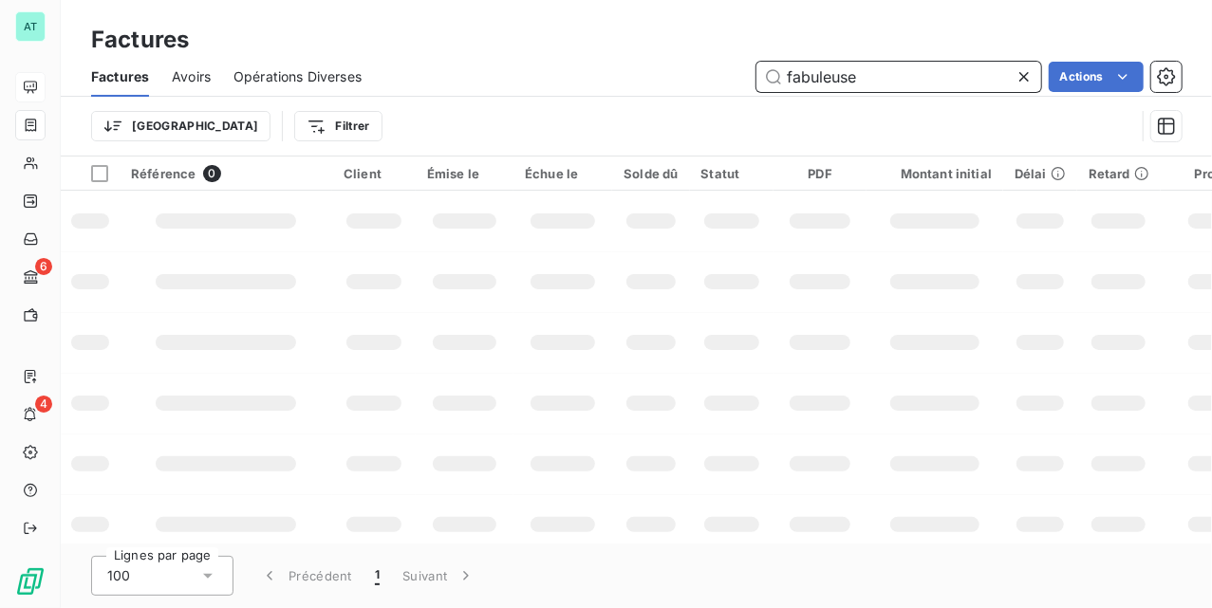
click at [978, 69] on input "fabuleuse" at bounding box center [899, 77] width 285 height 30
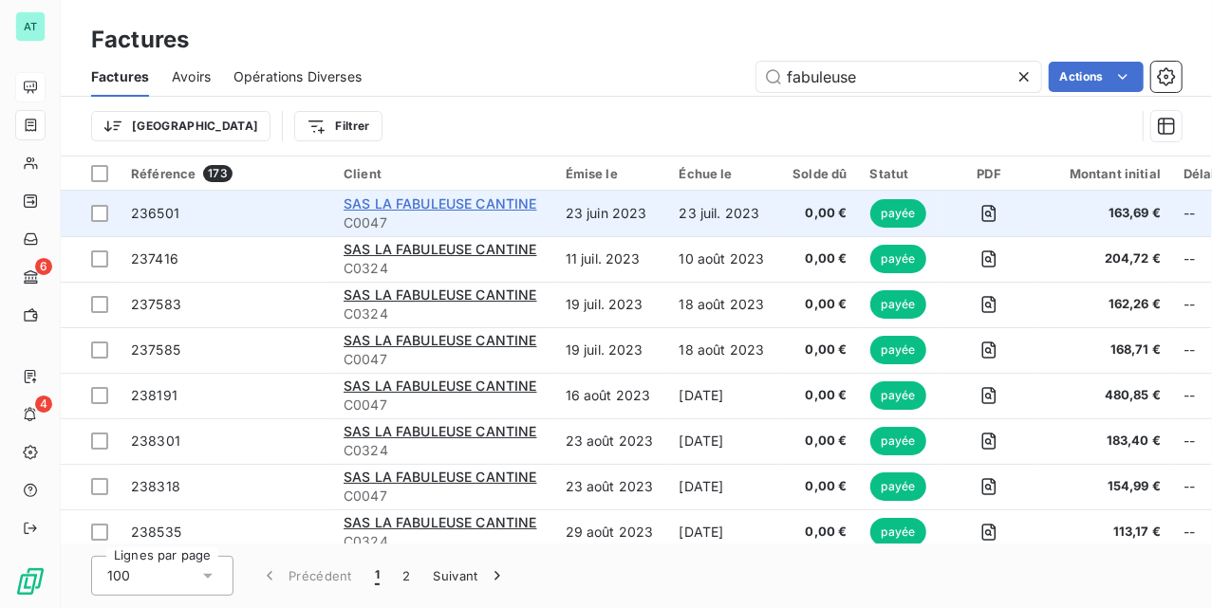
click at [460, 210] on span "SAS LA FABULEUSE CANTINE" at bounding box center [441, 204] width 194 height 16
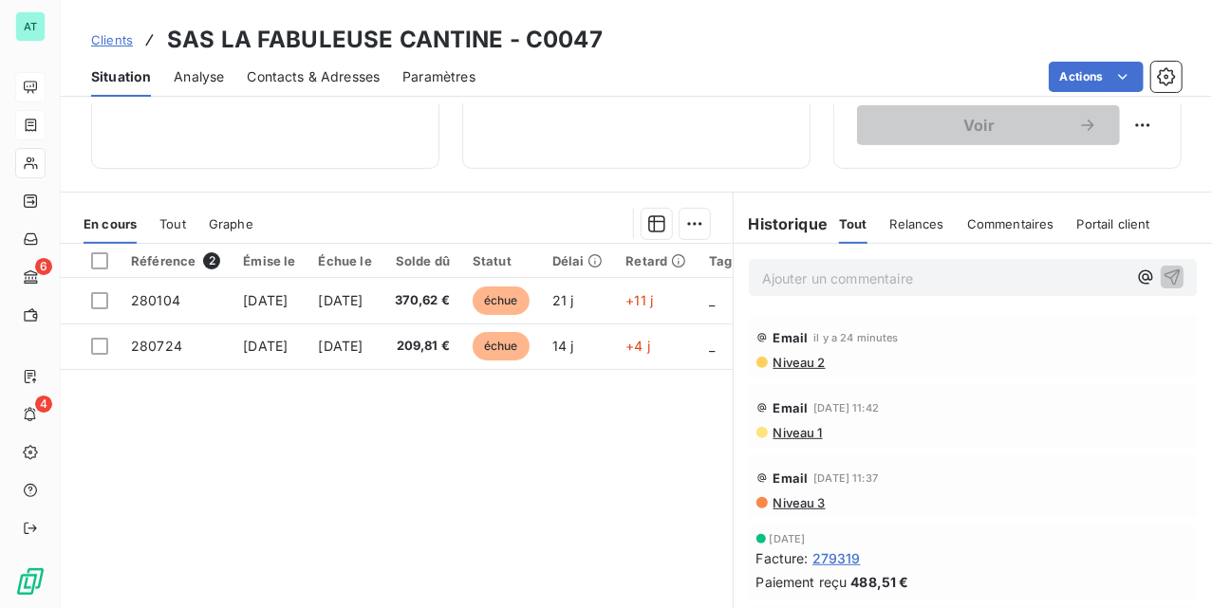
scroll to position [380, 0]
click at [772, 355] on span "Niveau 2" at bounding box center [799, 360] width 54 height 15
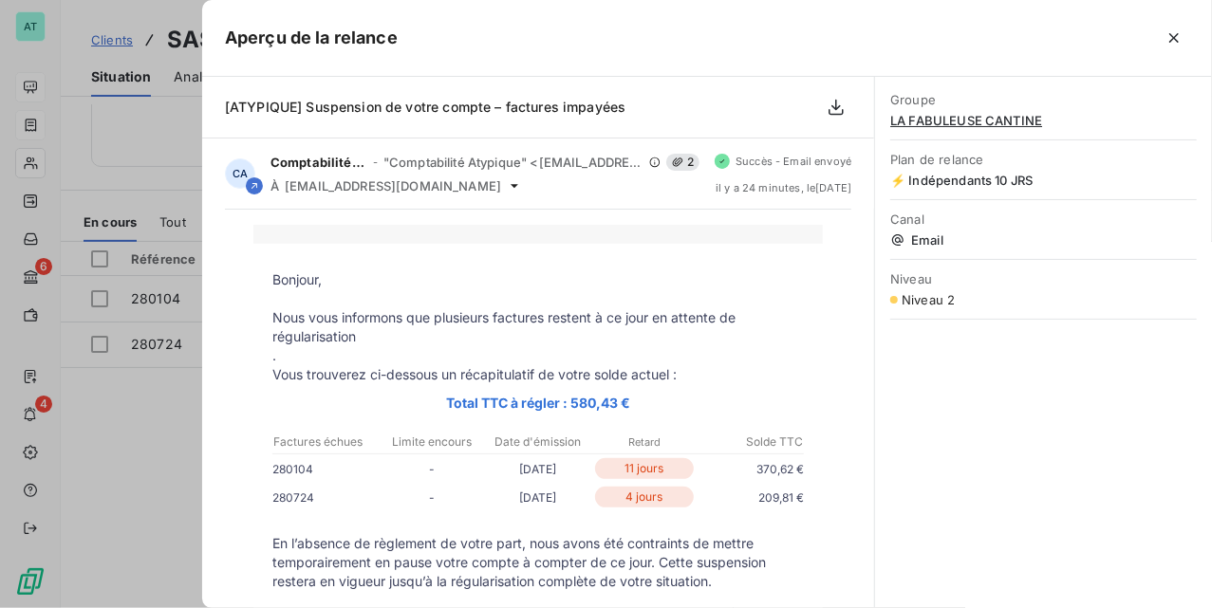
click at [148, 445] on div at bounding box center [606, 304] width 1212 height 608
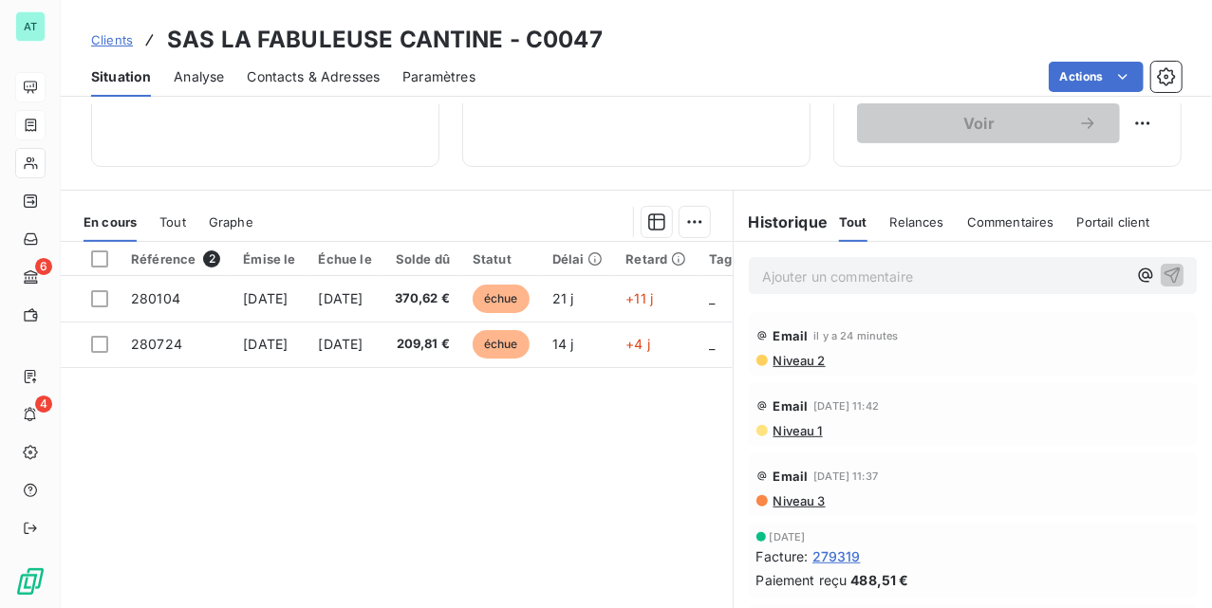
click at [795, 430] on span "Niveau 1" at bounding box center [797, 430] width 51 height 15
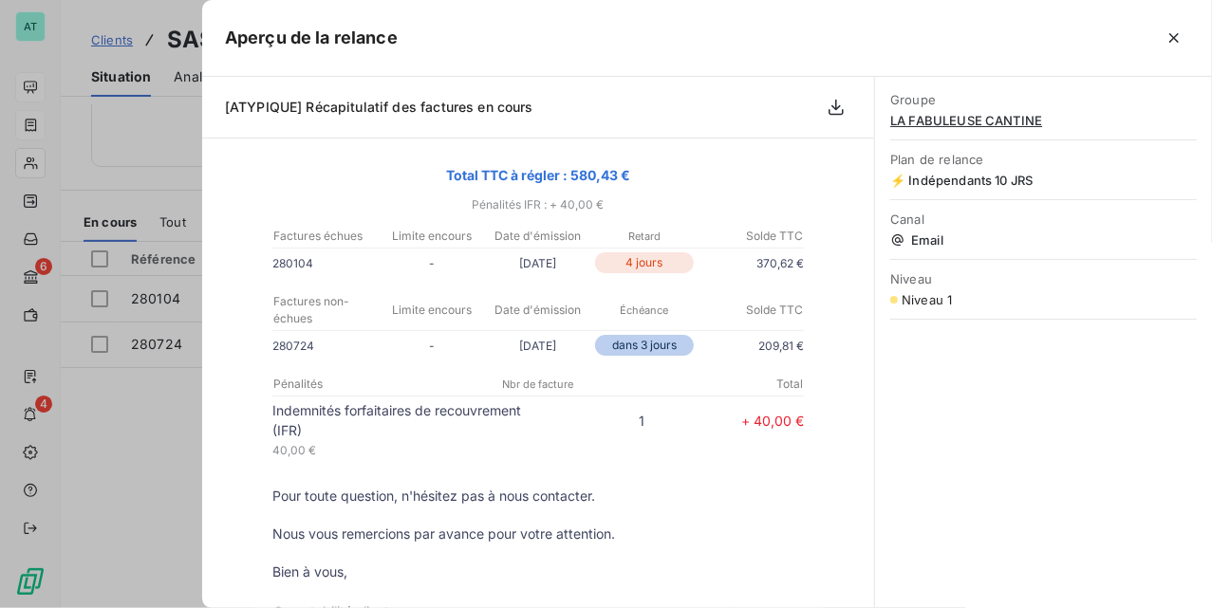
click at [148, 467] on div at bounding box center [606, 304] width 1212 height 608
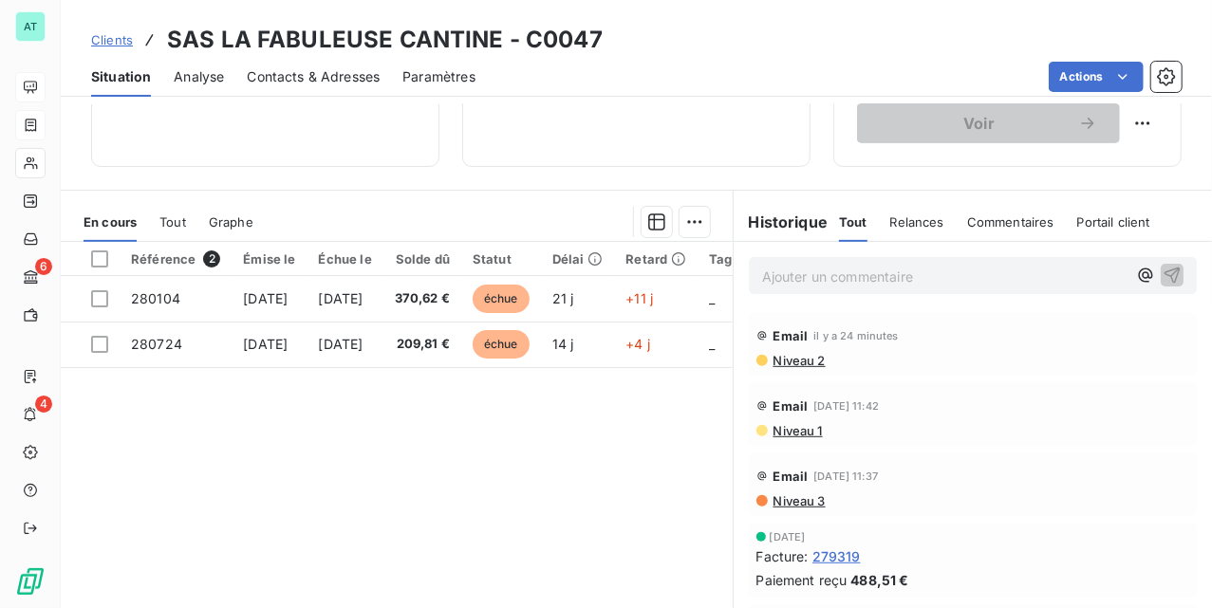
click at [773, 376] on div "Email il y a 24 minutes Niveau 2" at bounding box center [973, 344] width 448 height 63
click at [784, 368] on span "Niveau 2" at bounding box center [799, 360] width 54 height 15
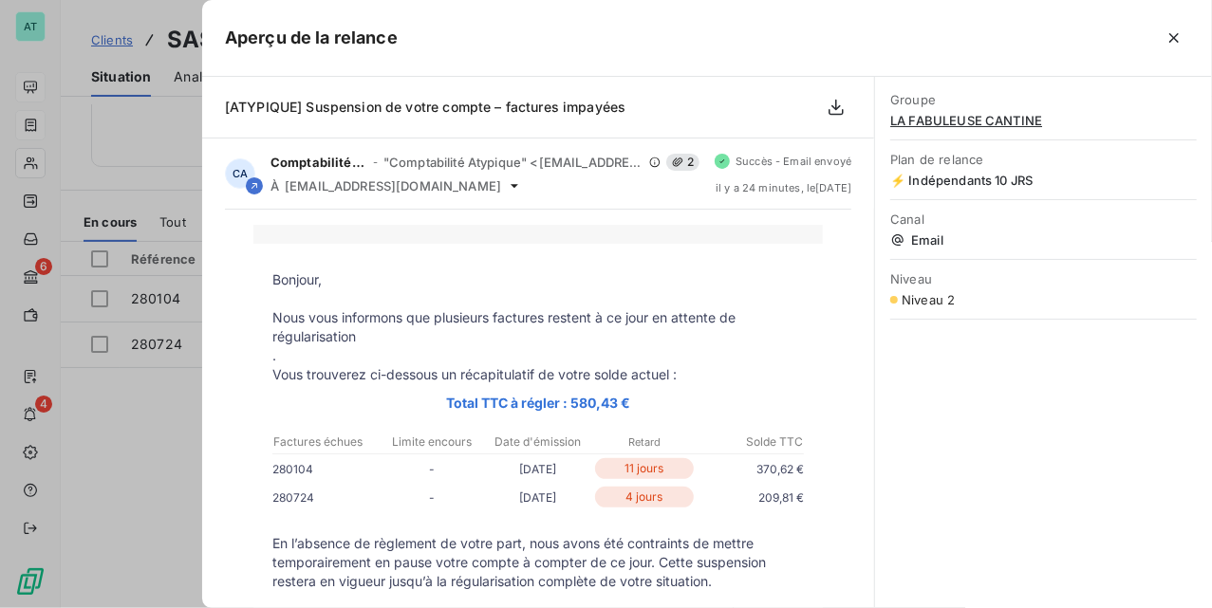
drag, startPoint x: 149, startPoint y: 505, endPoint x: 168, endPoint y: 499, distance: 19.8
click at [148, 505] on div at bounding box center [606, 304] width 1212 height 608
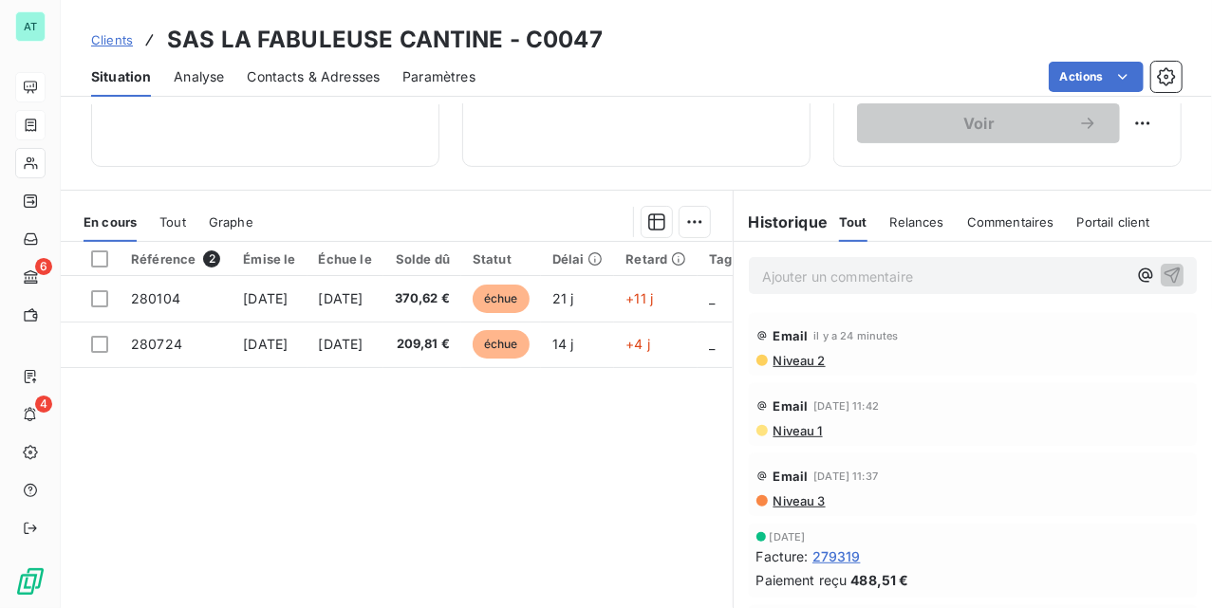
click at [757, 437] on div at bounding box center [762, 430] width 11 height 11
click at [773, 434] on span "Niveau 1" at bounding box center [797, 430] width 51 height 15
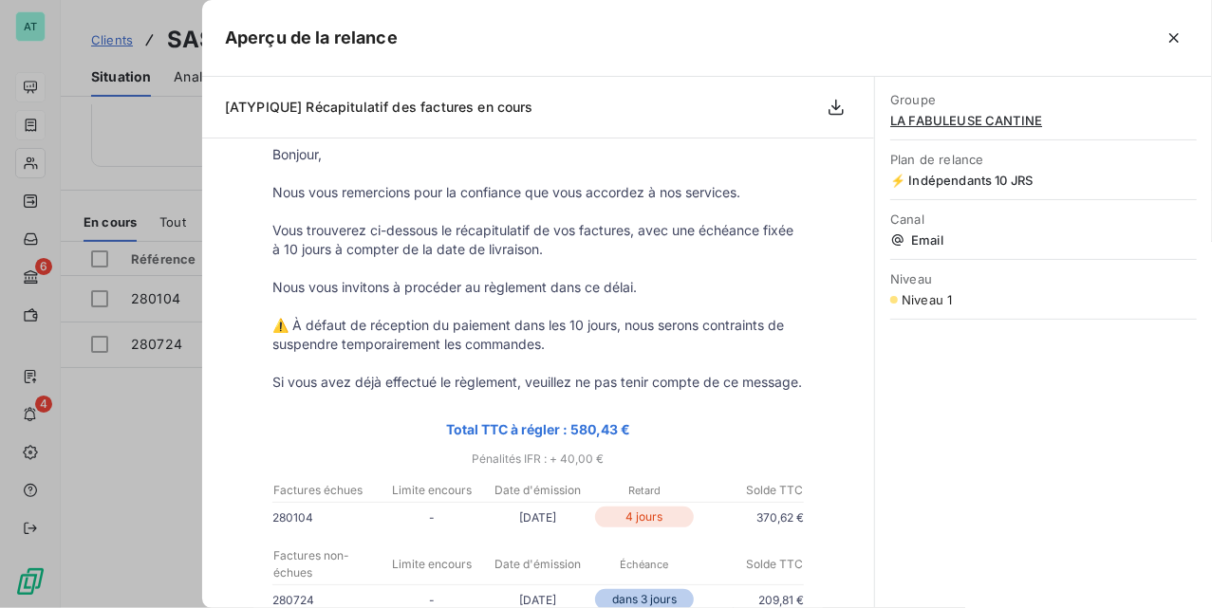
scroll to position [0, 0]
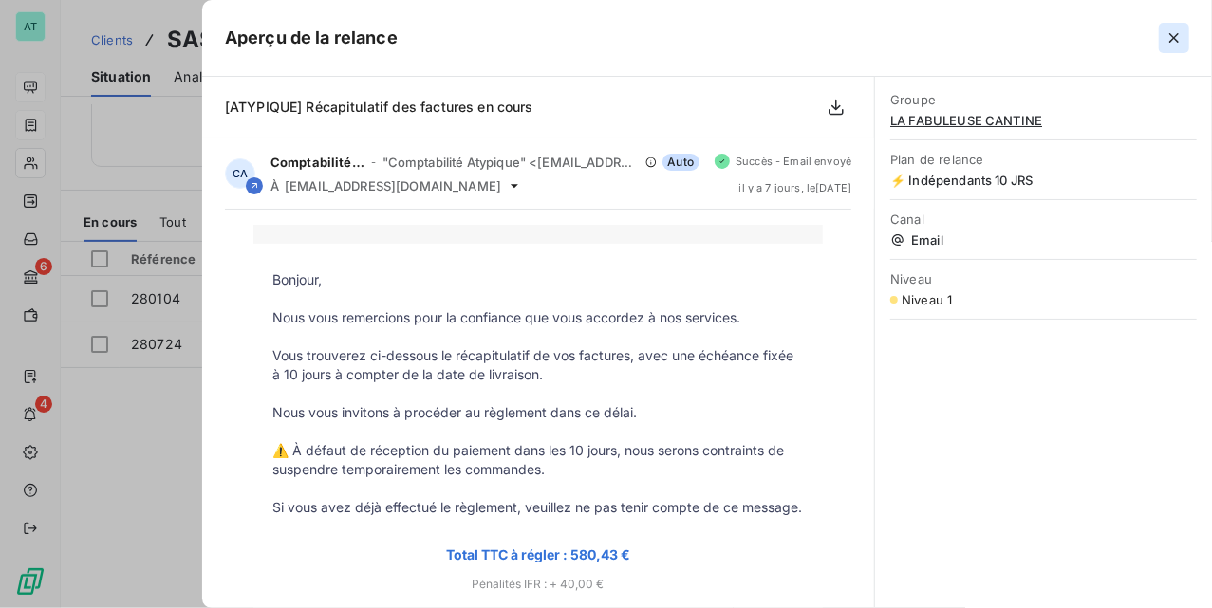
click at [1174, 35] on icon "button" at bounding box center [1174, 37] width 19 height 19
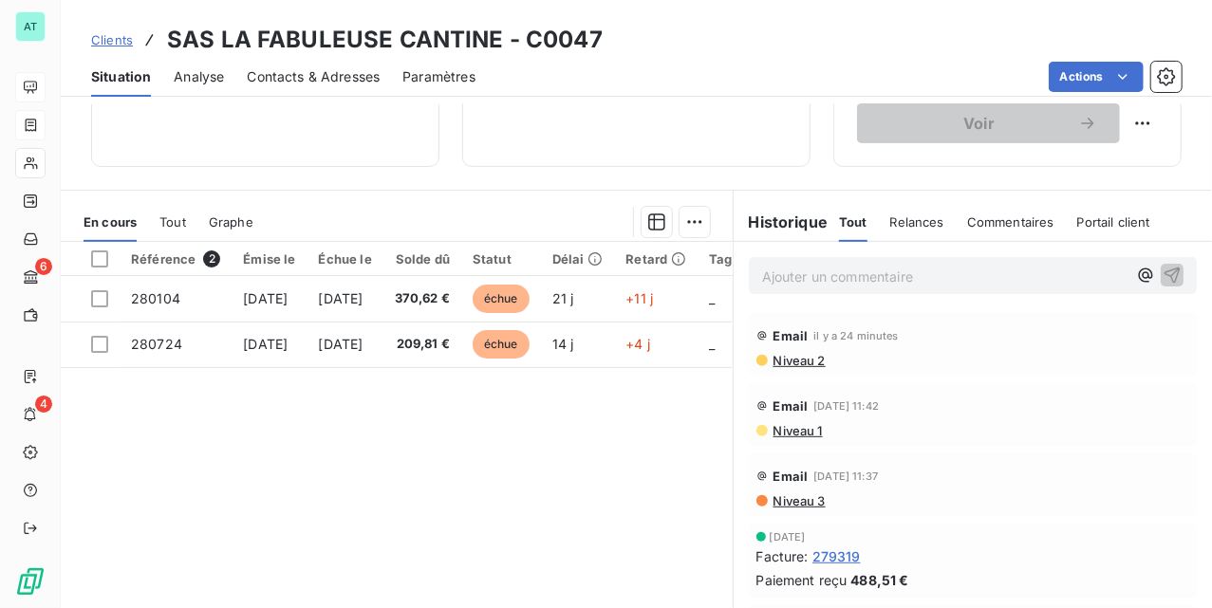
click at [782, 435] on span "Niveau 1" at bounding box center [797, 430] width 51 height 15
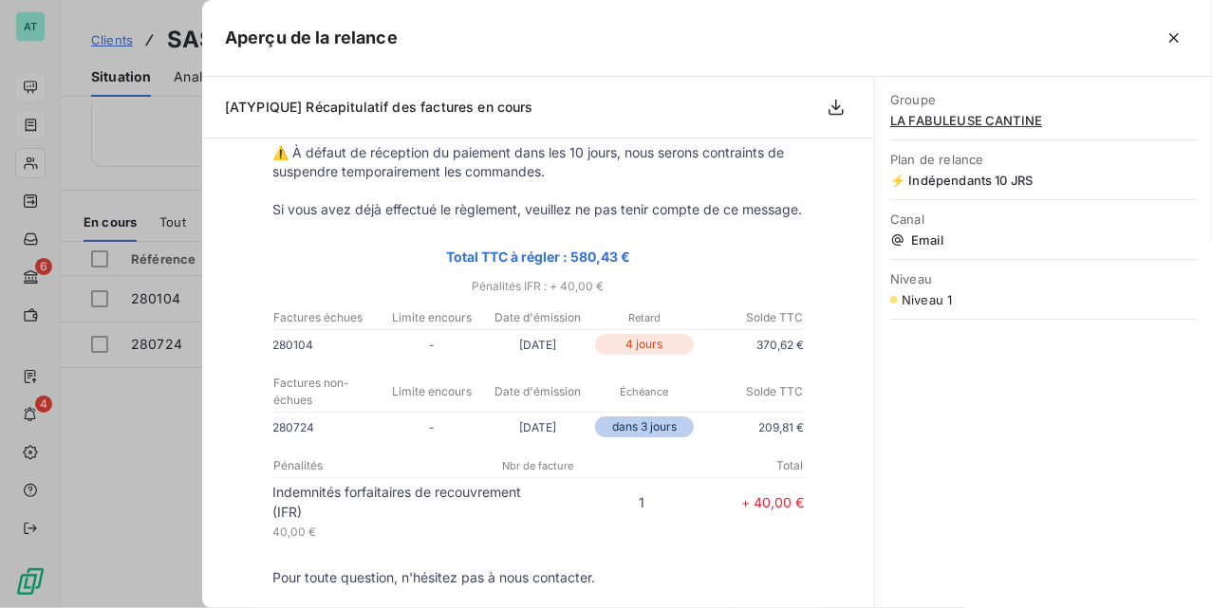
scroll to position [252, 0]
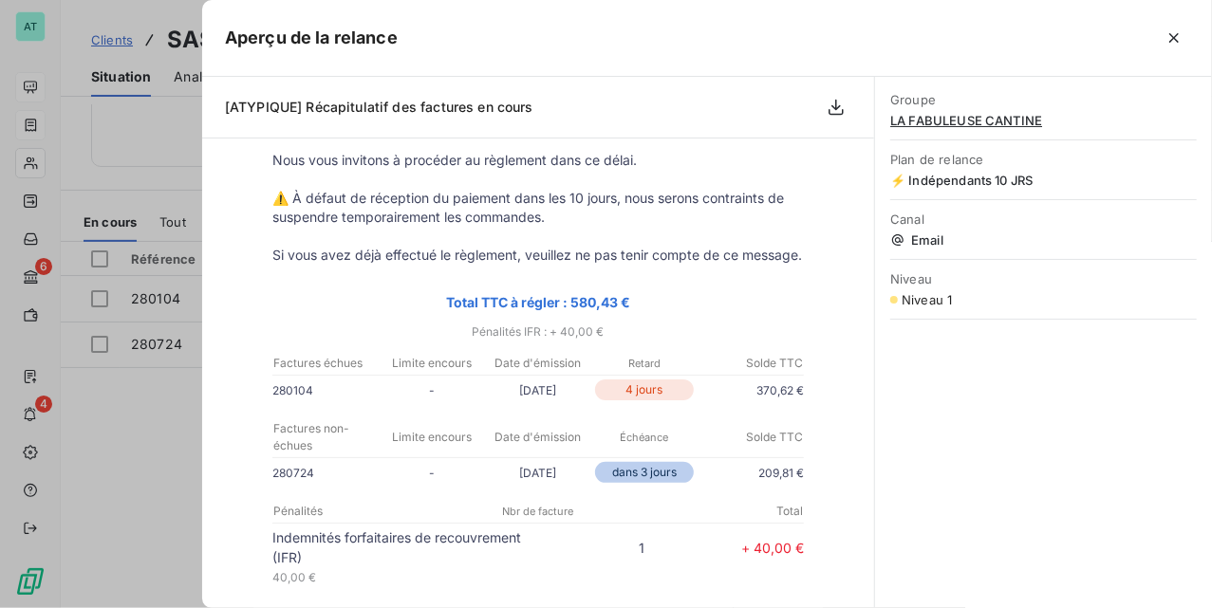
click at [176, 391] on div at bounding box center [606, 304] width 1212 height 608
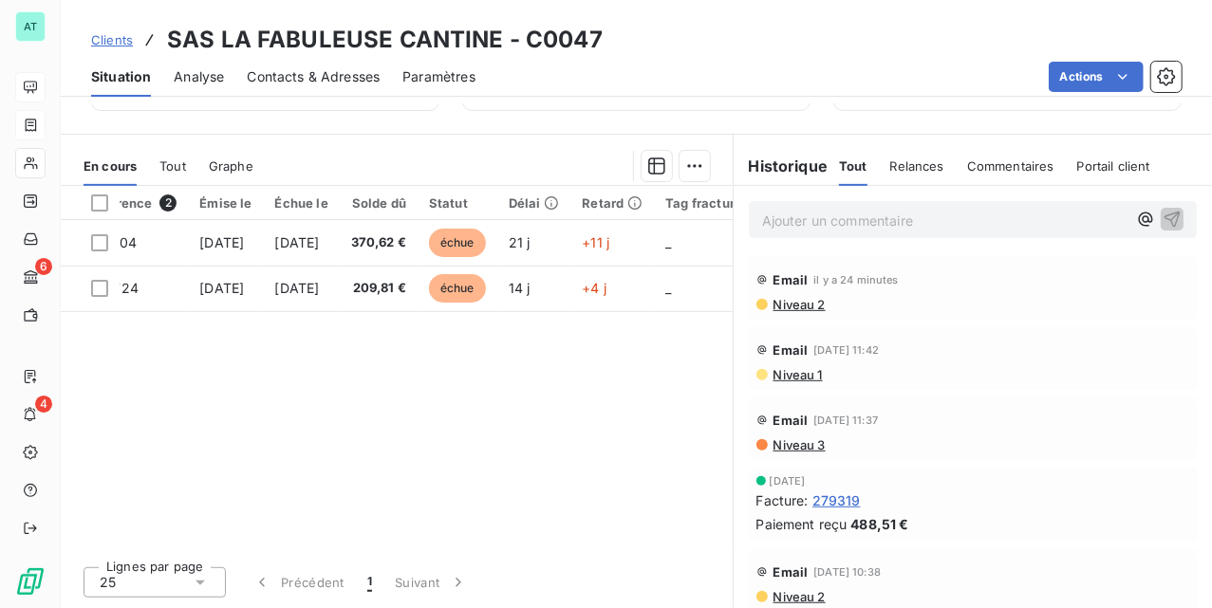
scroll to position [0, 0]
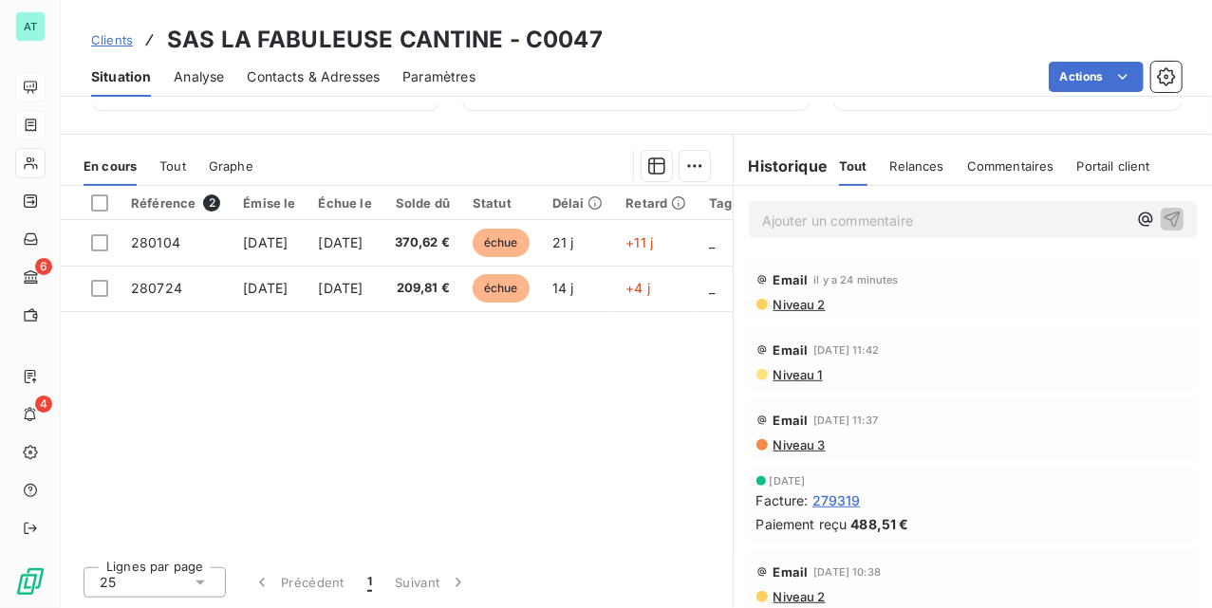
click at [497, 446] on div "Référence 2 Émise le Échue le Solde dû Statut Délai Retard Tag fracture Chorus …" at bounding box center [397, 368] width 672 height 365
click at [791, 378] on span "Niveau 1" at bounding box center [797, 374] width 51 height 15
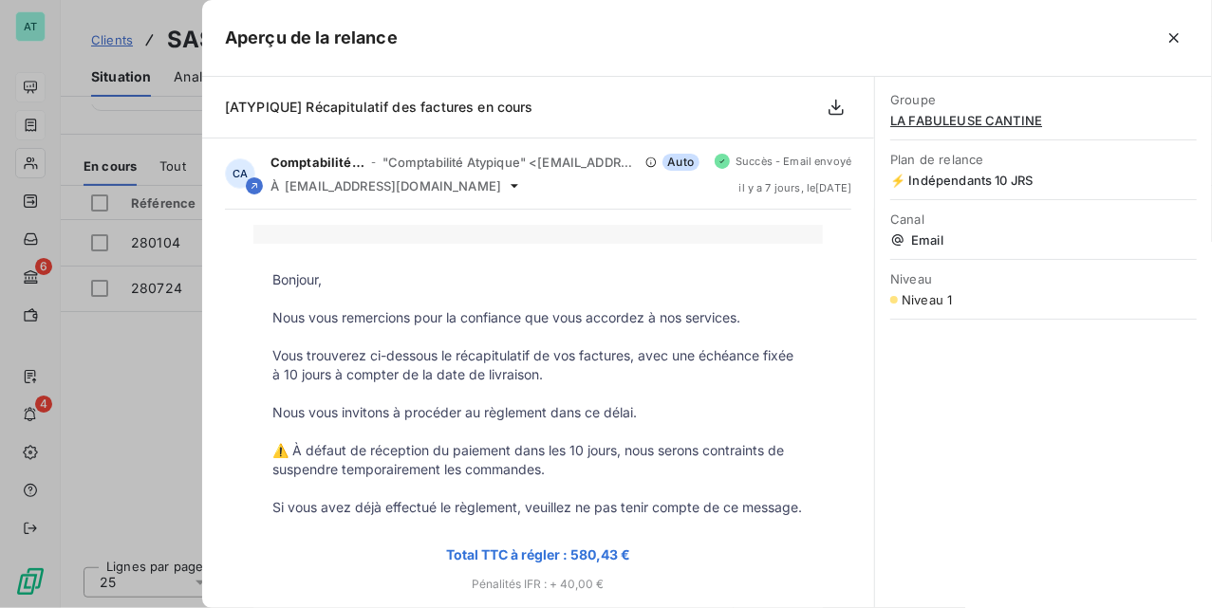
click at [930, 127] on span "LA FABULEUSE CANTINE" at bounding box center [1043, 120] width 307 height 15
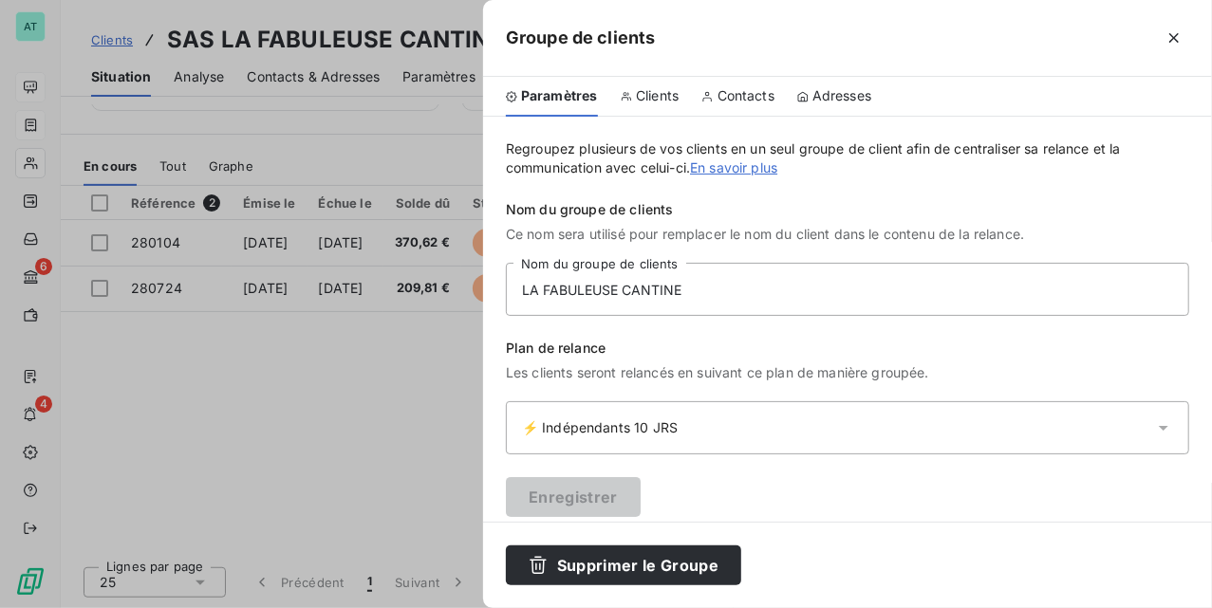
click at [746, 88] on span "Contacts" at bounding box center [746, 95] width 57 height 19
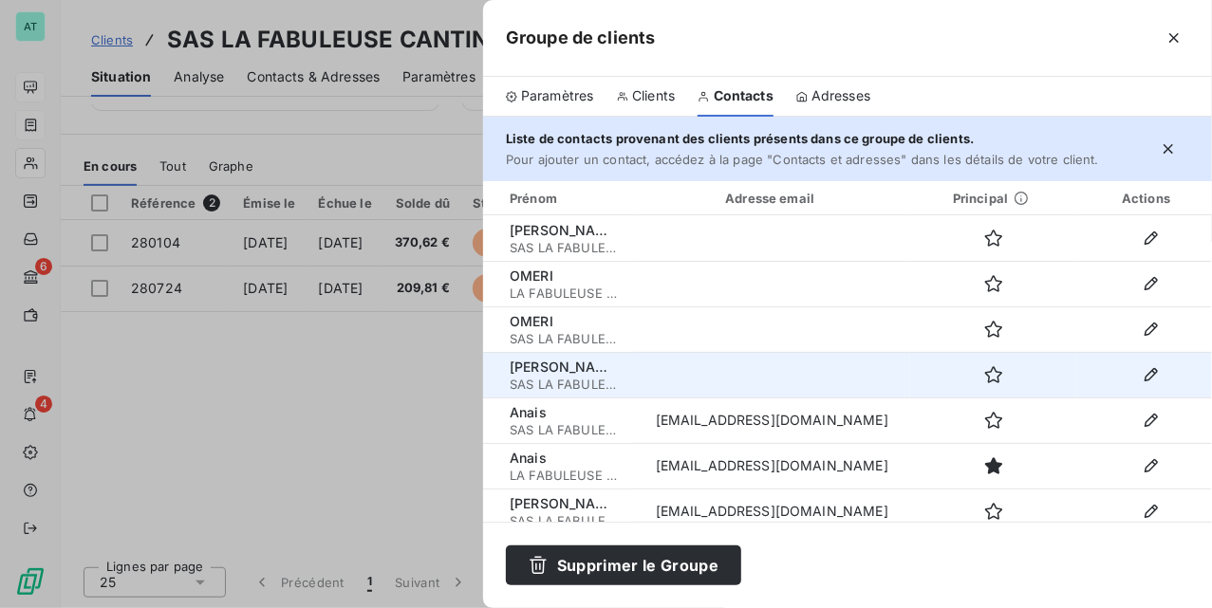
scroll to position [58, 0]
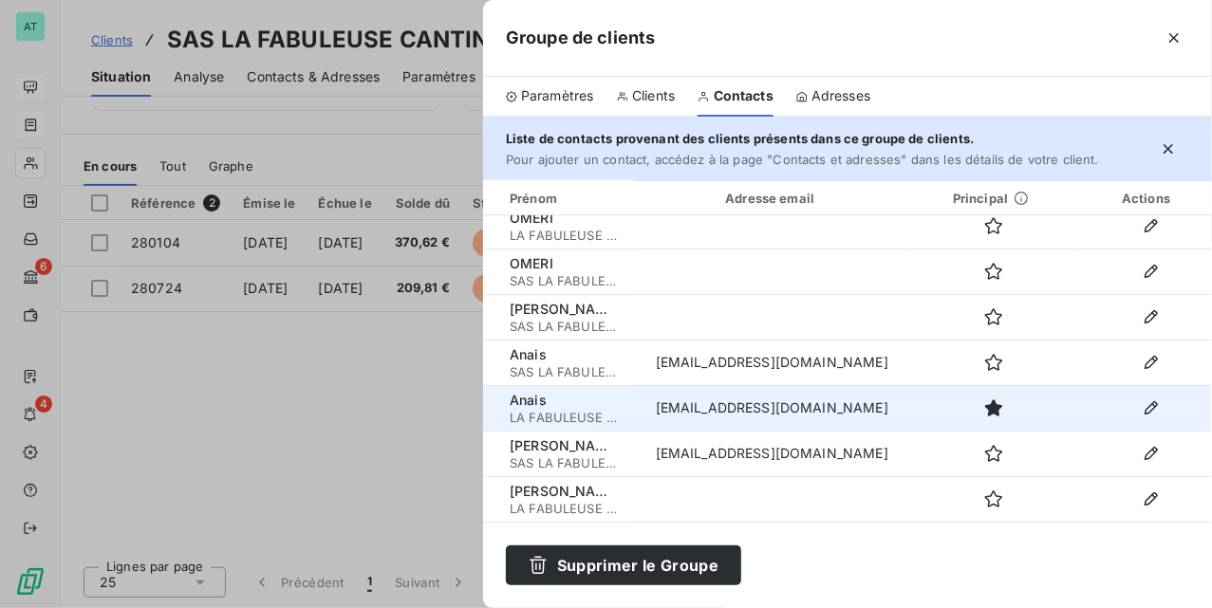
click at [666, 408] on td "[EMAIL_ADDRESS][DOMAIN_NAME]" at bounding box center [771, 408] width 277 height 46
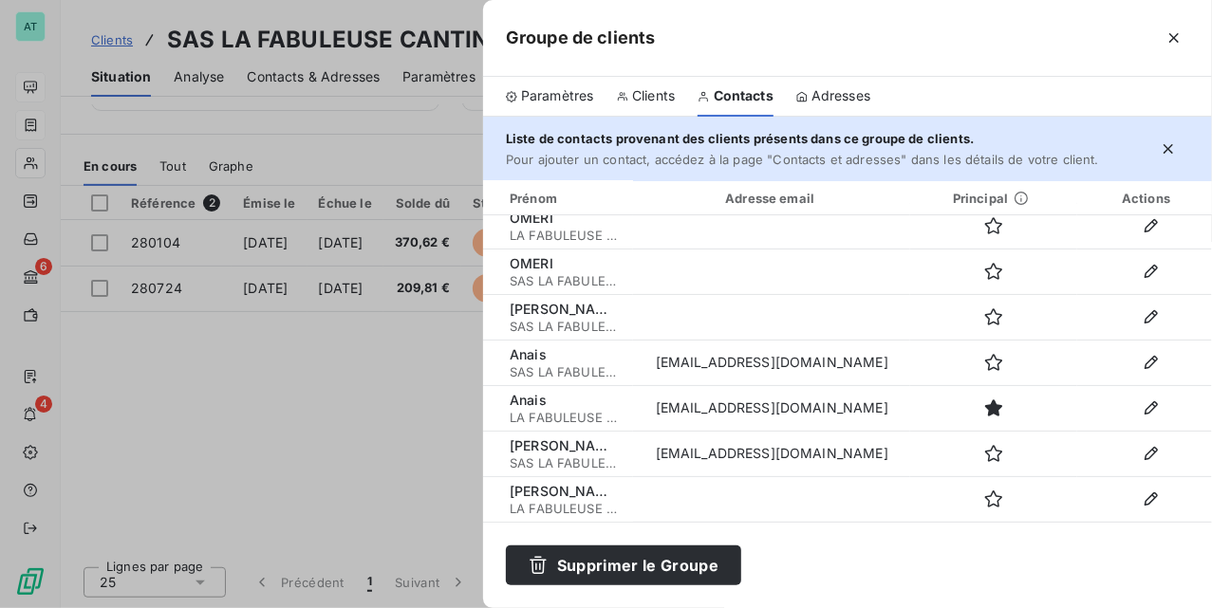
click at [335, 423] on div at bounding box center [606, 304] width 1212 height 608
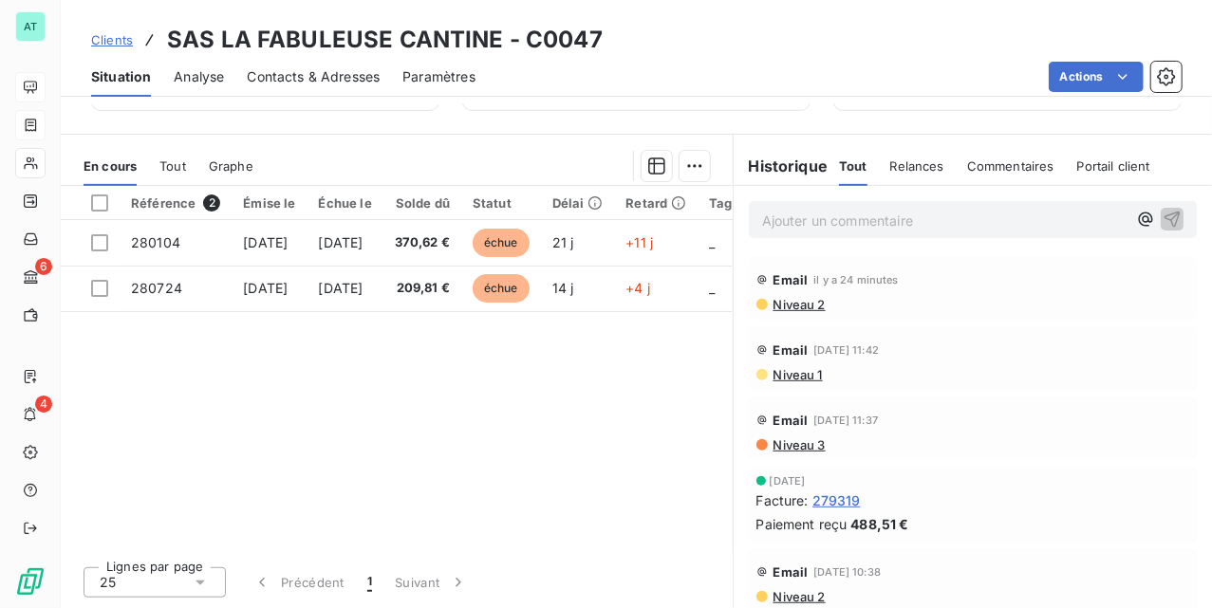
click at [778, 380] on span "Niveau 1" at bounding box center [797, 374] width 51 height 15
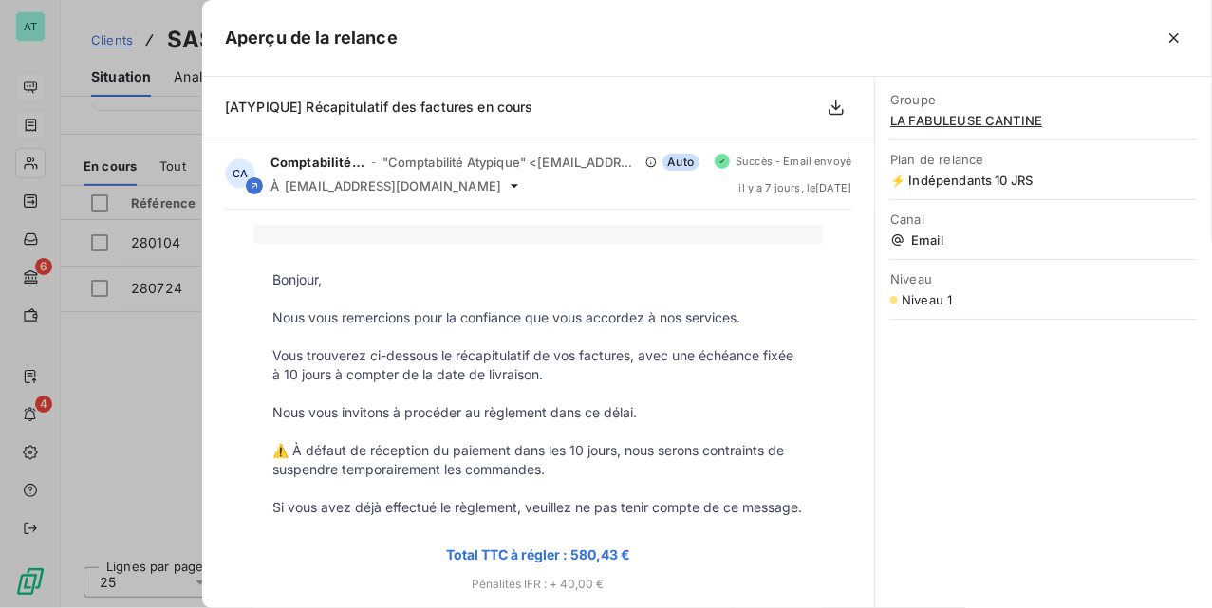
click at [148, 395] on div at bounding box center [606, 304] width 1212 height 608
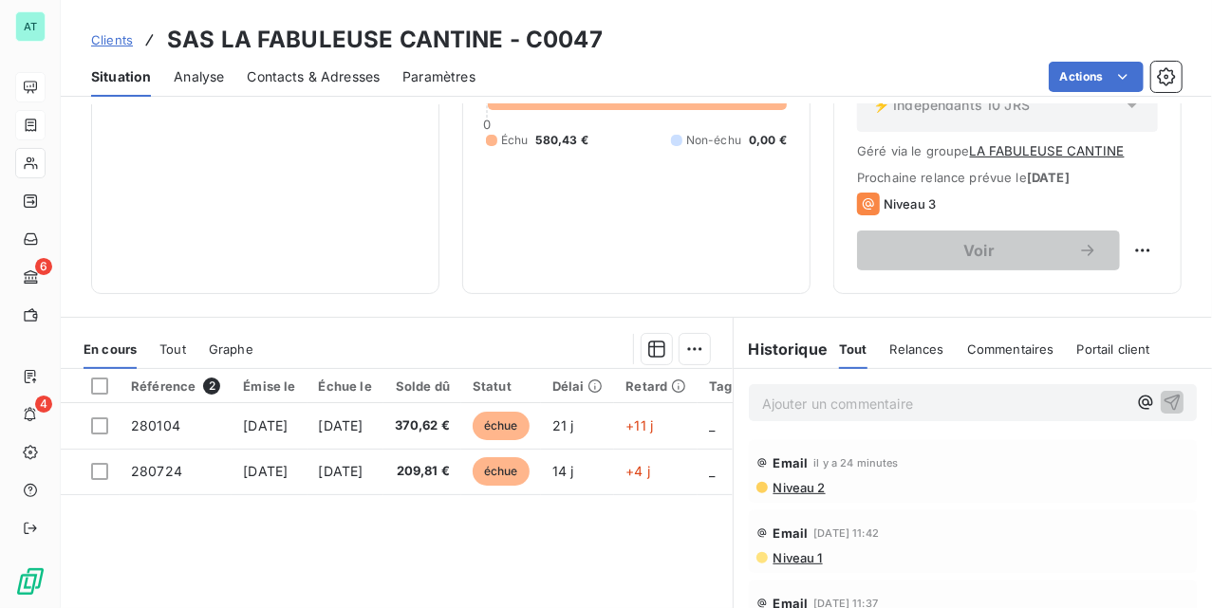
scroll to position [380, 0]
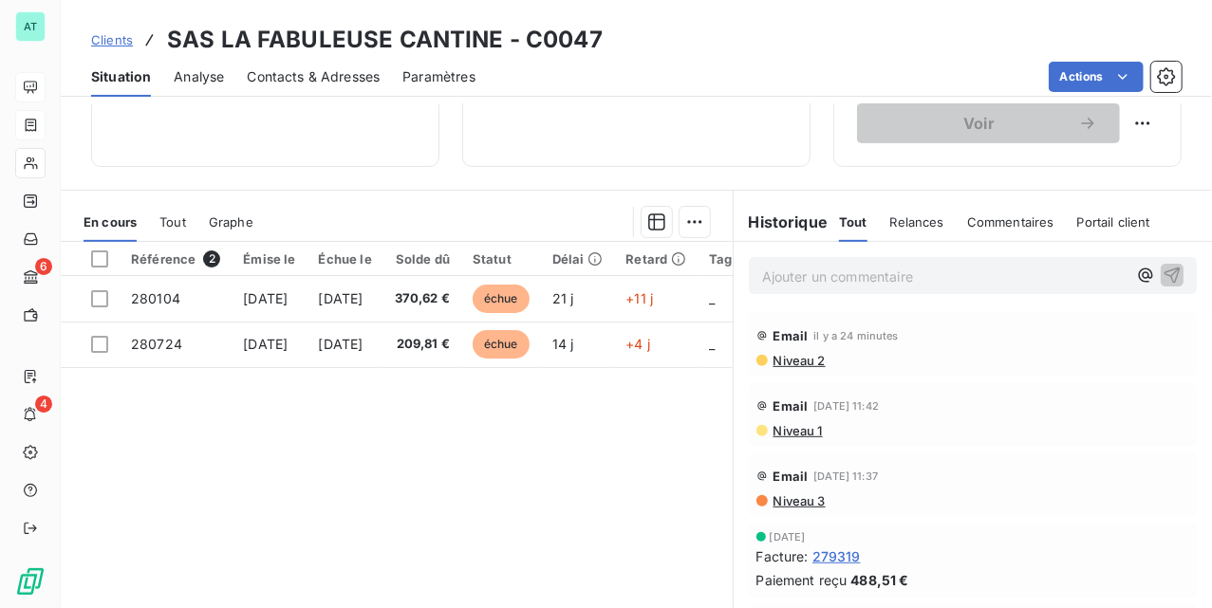
click at [776, 431] on span "Niveau 1" at bounding box center [797, 430] width 51 height 15
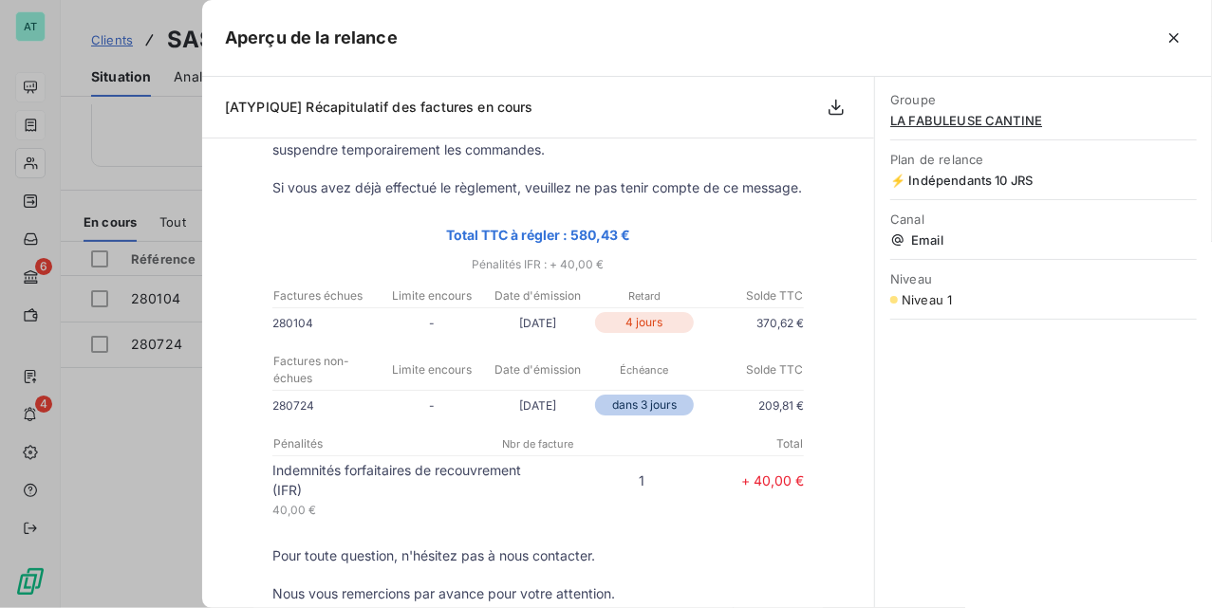
scroll to position [252, 0]
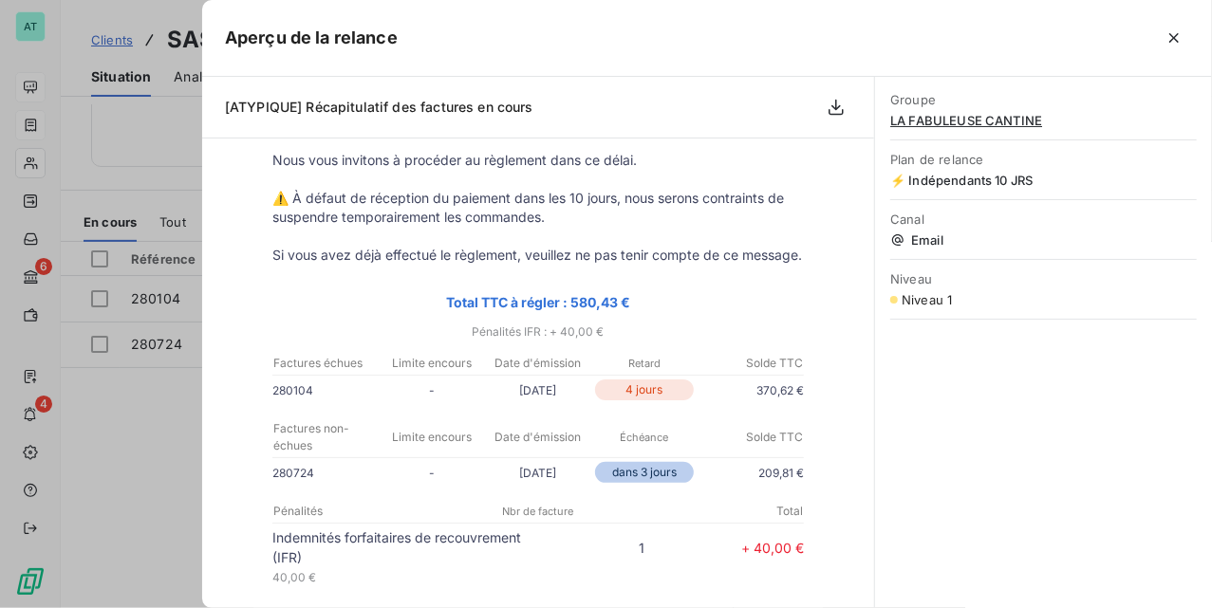
click at [130, 434] on div at bounding box center [606, 304] width 1212 height 608
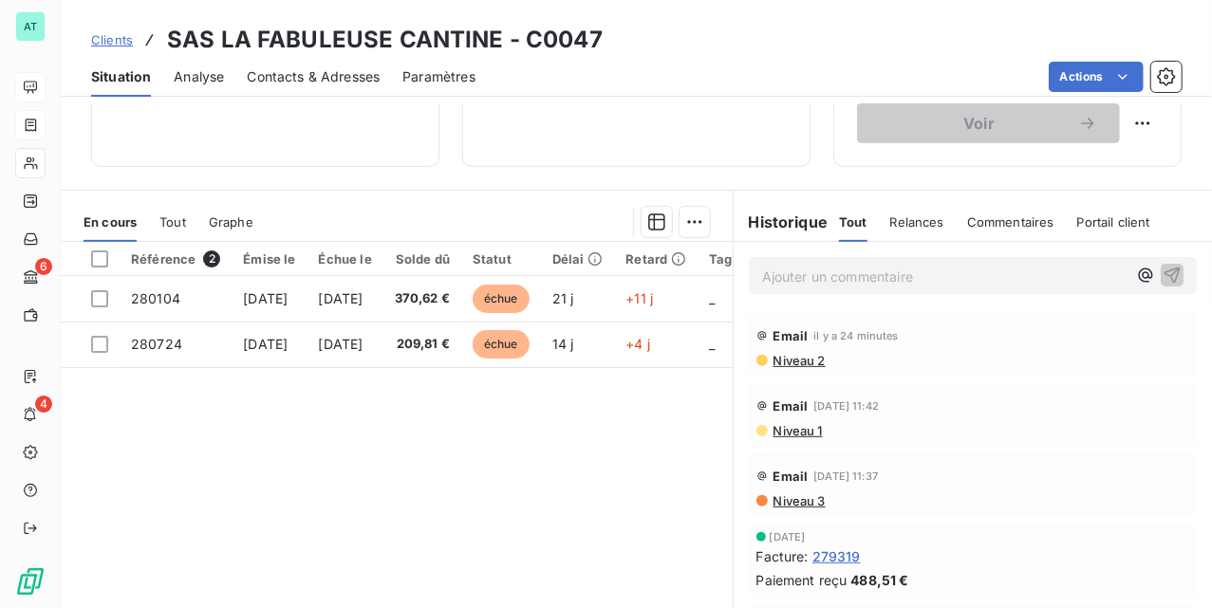
click at [783, 425] on div "Email [DATE] 11:42 Niveau 1" at bounding box center [973, 414] width 433 height 47
click at [782, 425] on div "Email [DATE] 11:42 Niveau 1" at bounding box center [973, 414] width 433 height 47
click at [782, 431] on span "Niveau 1" at bounding box center [797, 430] width 51 height 15
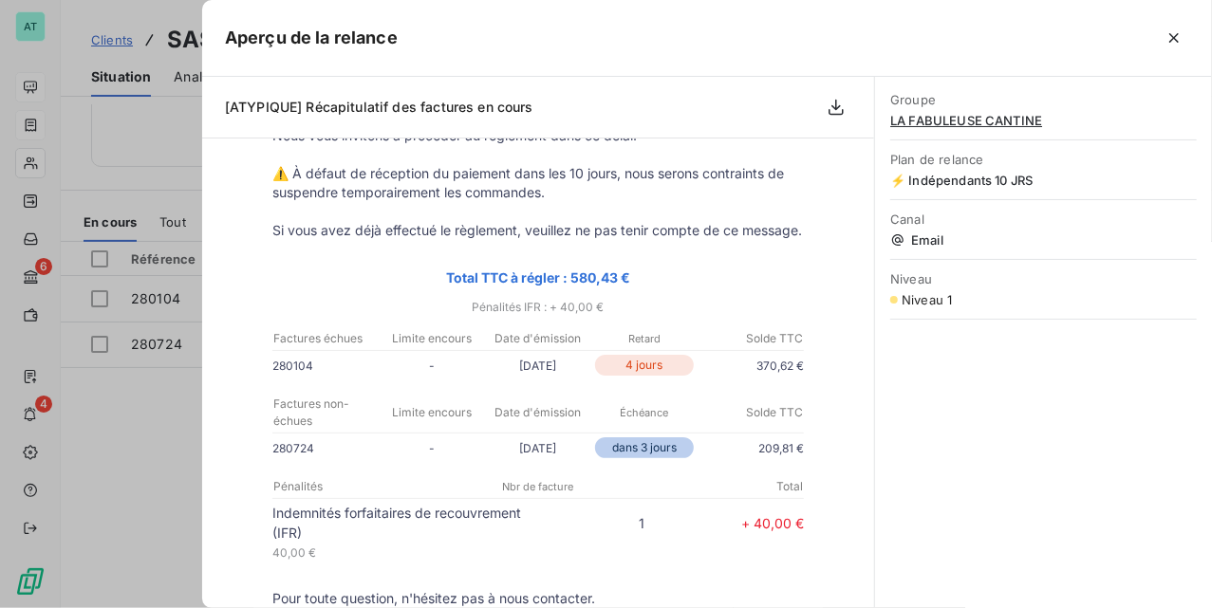
scroll to position [332, 0]
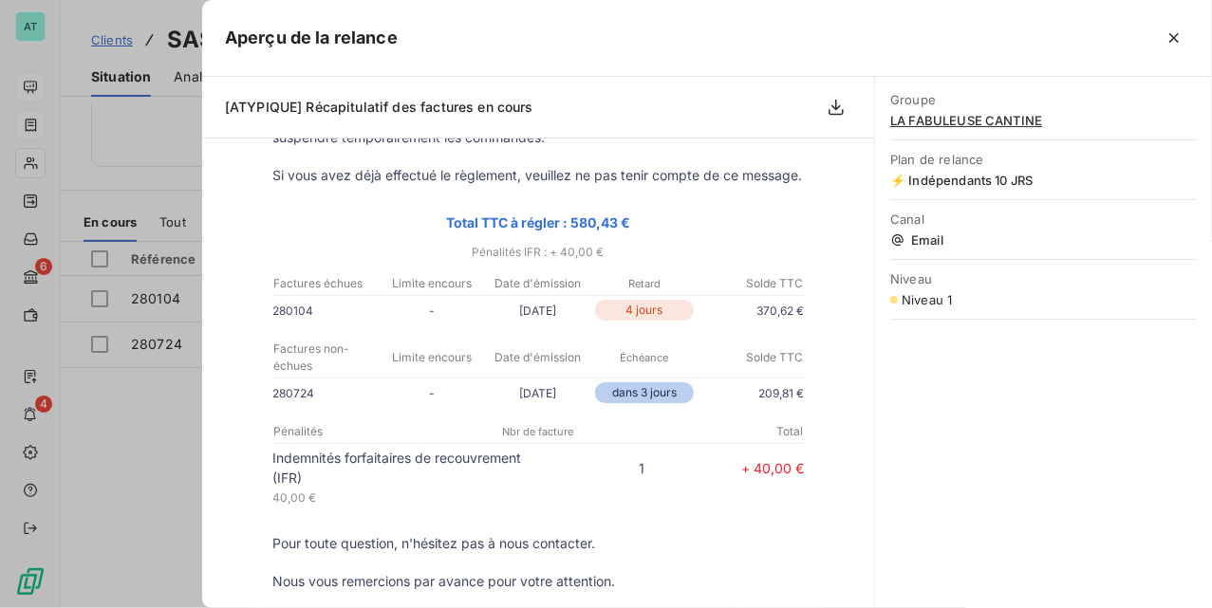
click at [127, 453] on div at bounding box center [606, 304] width 1212 height 608
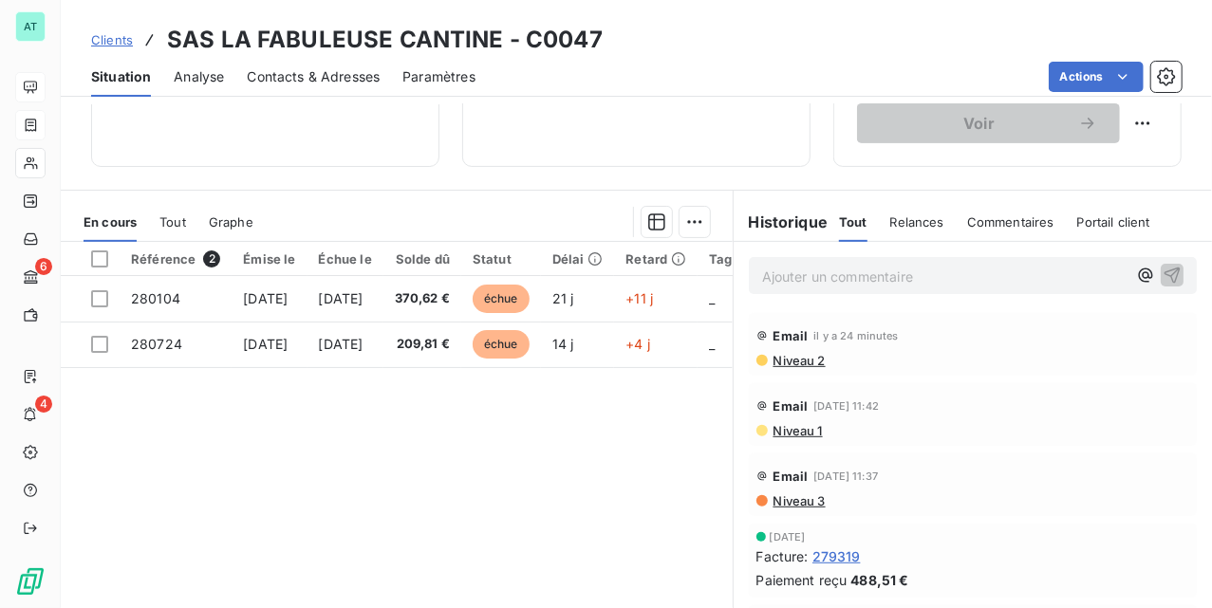
click at [799, 421] on div "Email [DATE] 11:42" at bounding box center [973, 406] width 433 height 30
click at [798, 433] on span "Niveau 1" at bounding box center [797, 430] width 51 height 15
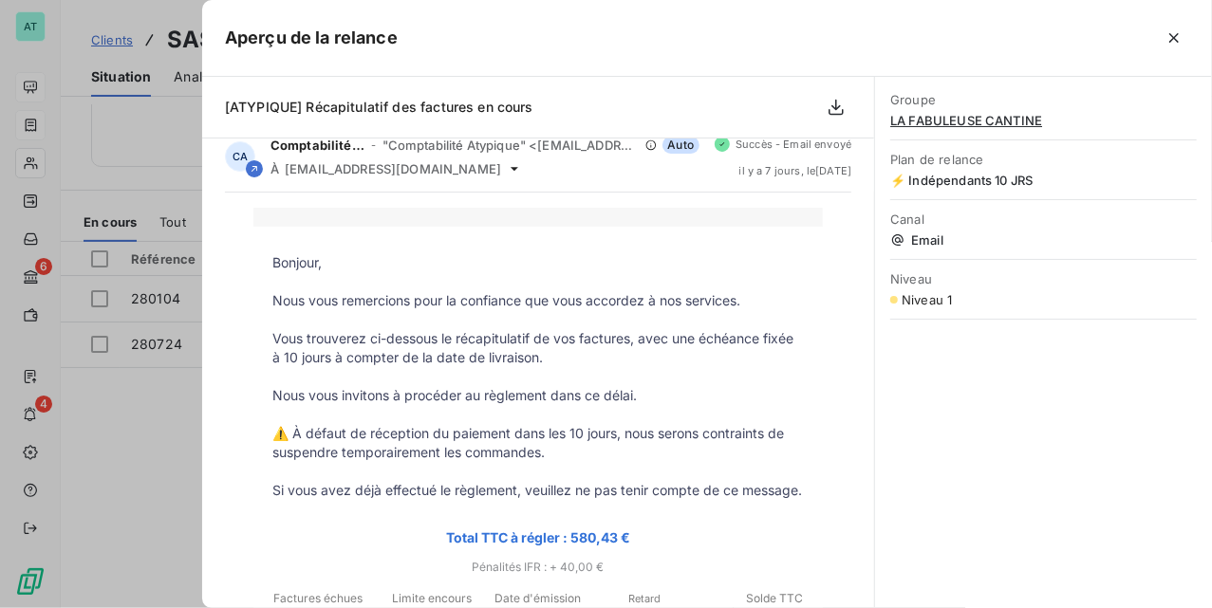
scroll to position [0, 0]
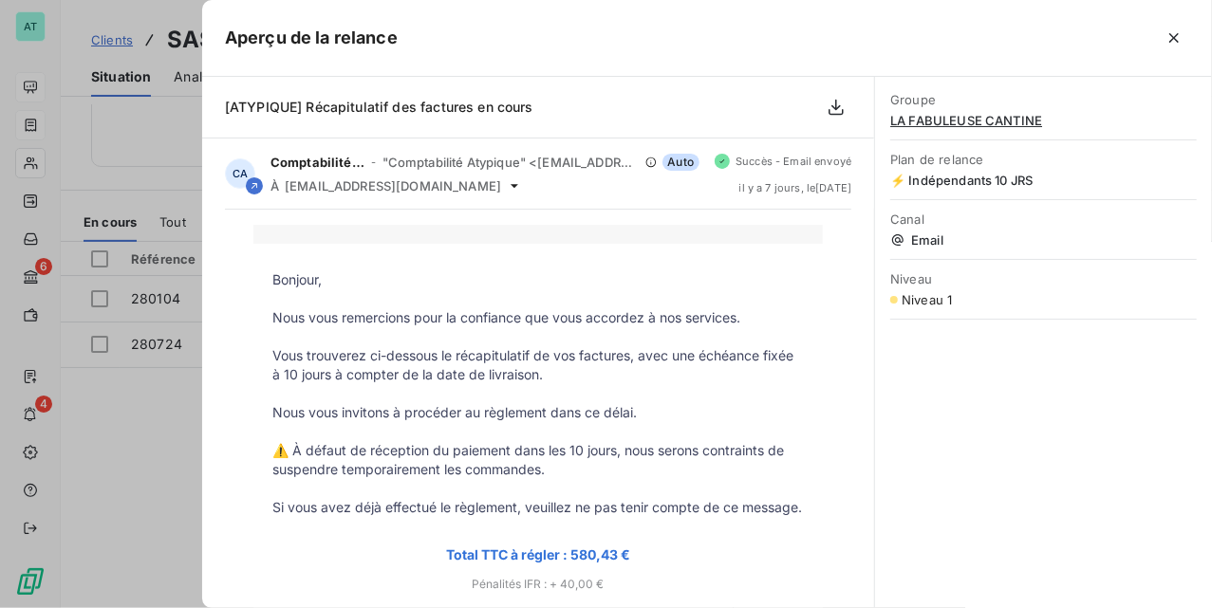
click at [138, 461] on div at bounding box center [606, 304] width 1212 height 608
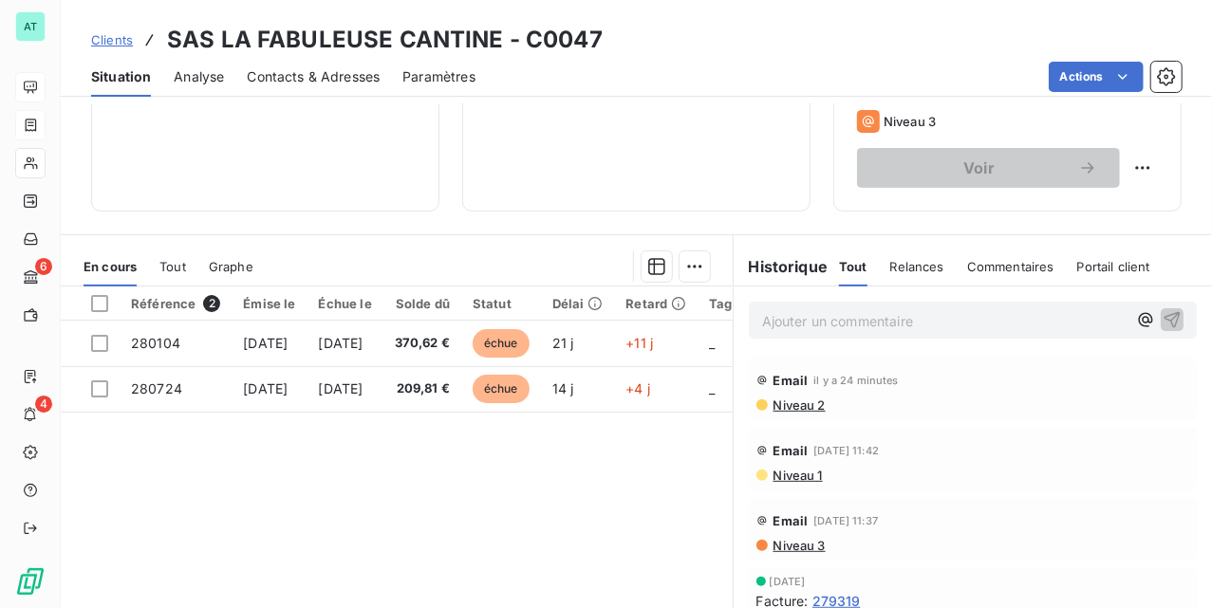
scroll to position [380, 0]
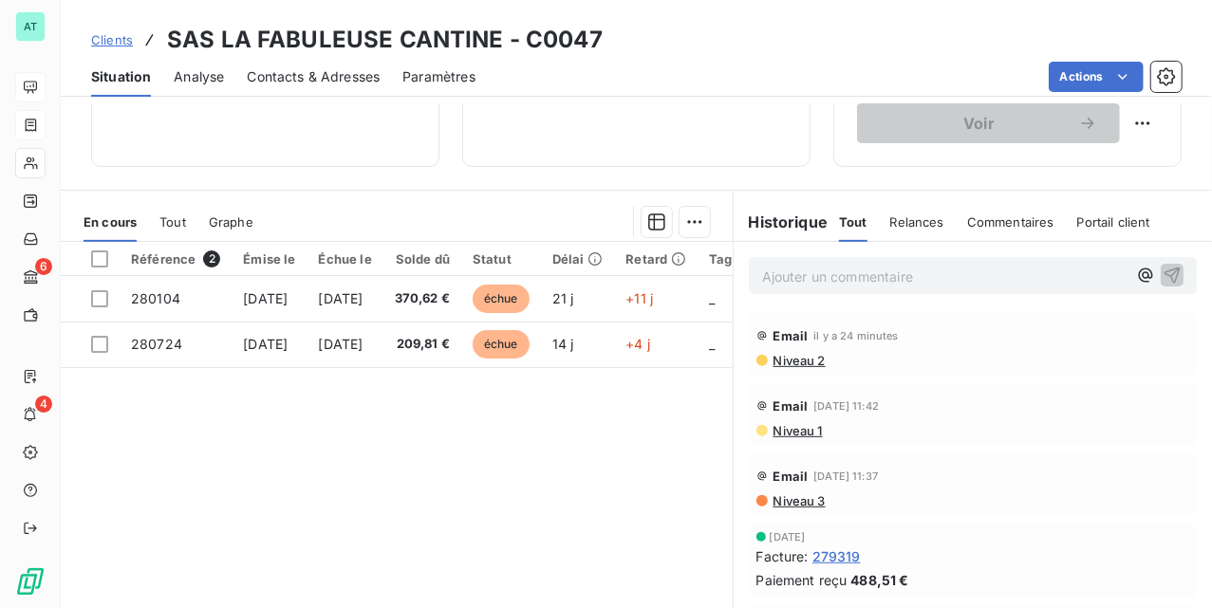
click at [353, 392] on div "Référence 2 Émise le Échue le Solde dû Statut Délai Retard Tag fracture Chorus …" at bounding box center [397, 424] width 672 height 365
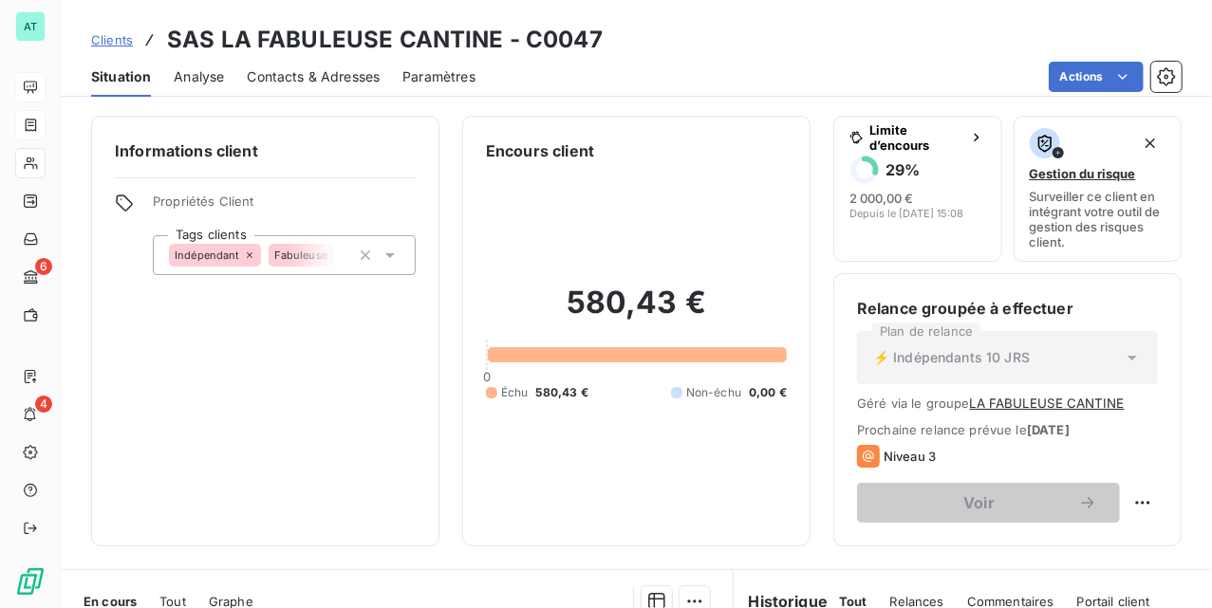
click at [325, 335] on div "Informations client Propriétés Client Tags clients Indépendant Fabuleuse cantine" at bounding box center [265, 331] width 348 height 431
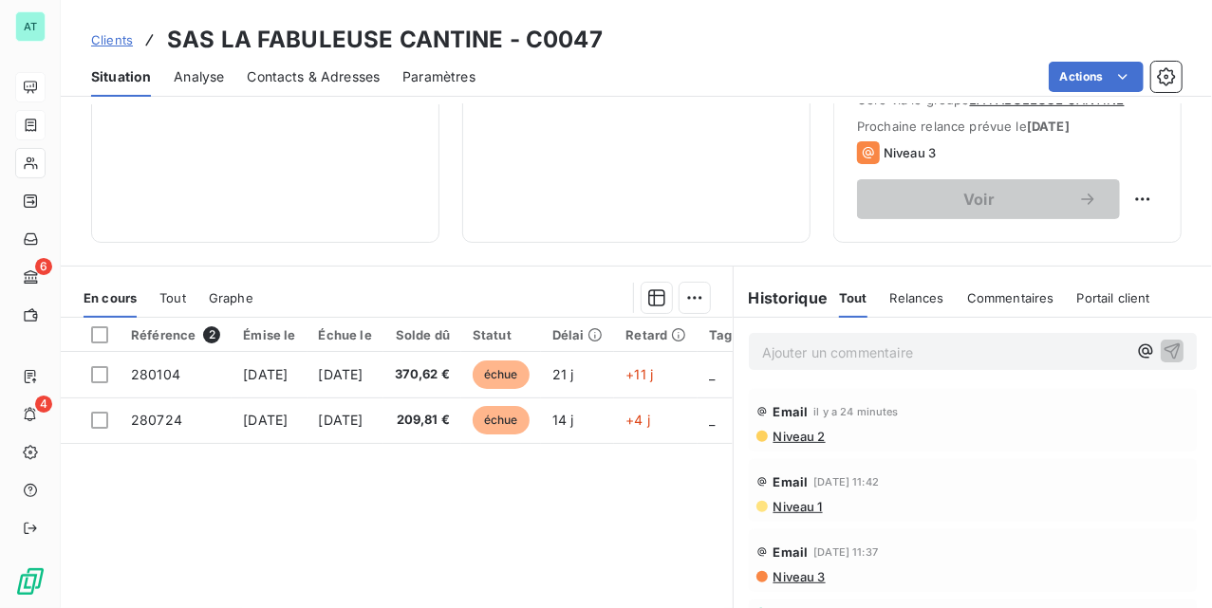
scroll to position [438, 0]
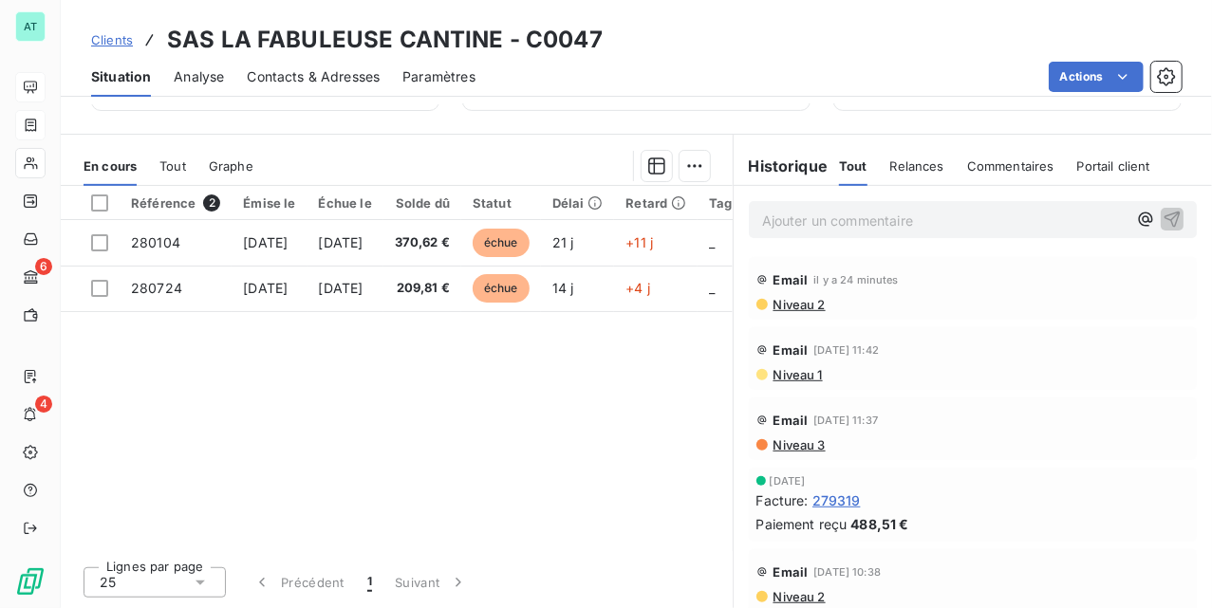
click at [472, 393] on div "Référence 2 Émise le Échue le Solde dû Statut Délai Retard Tag fracture Chorus …" at bounding box center [397, 368] width 672 height 365
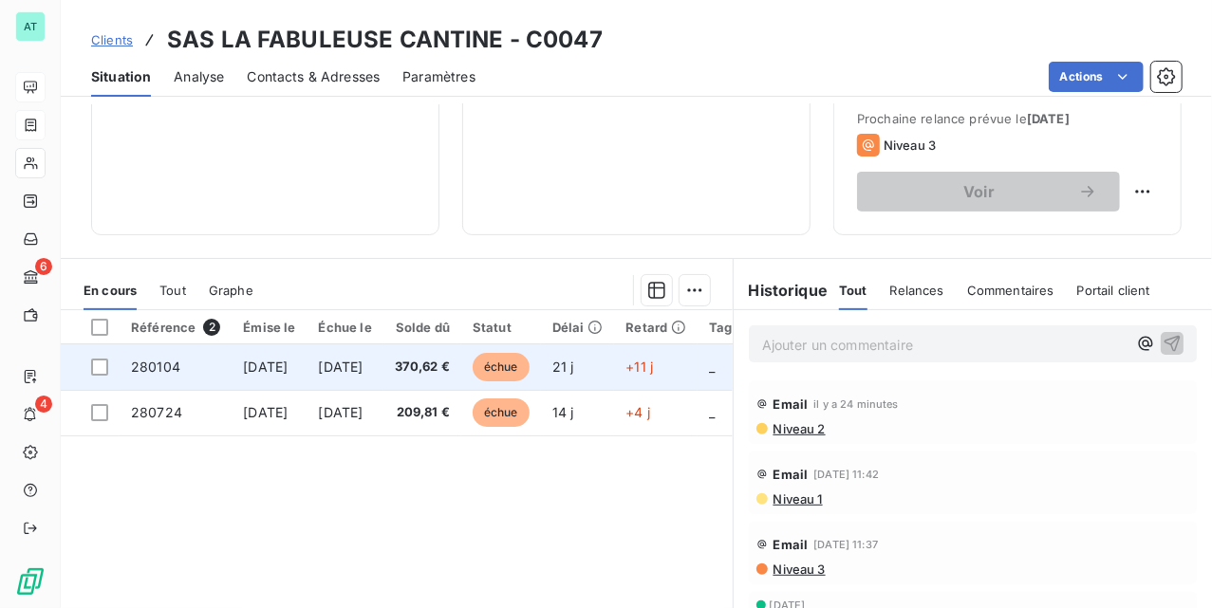
click at [461, 388] on td "370,62 €" at bounding box center [422, 368] width 78 height 46
click at [450, 373] on span "370,62 €" at bounding box center [422, 367] width 55 height 19
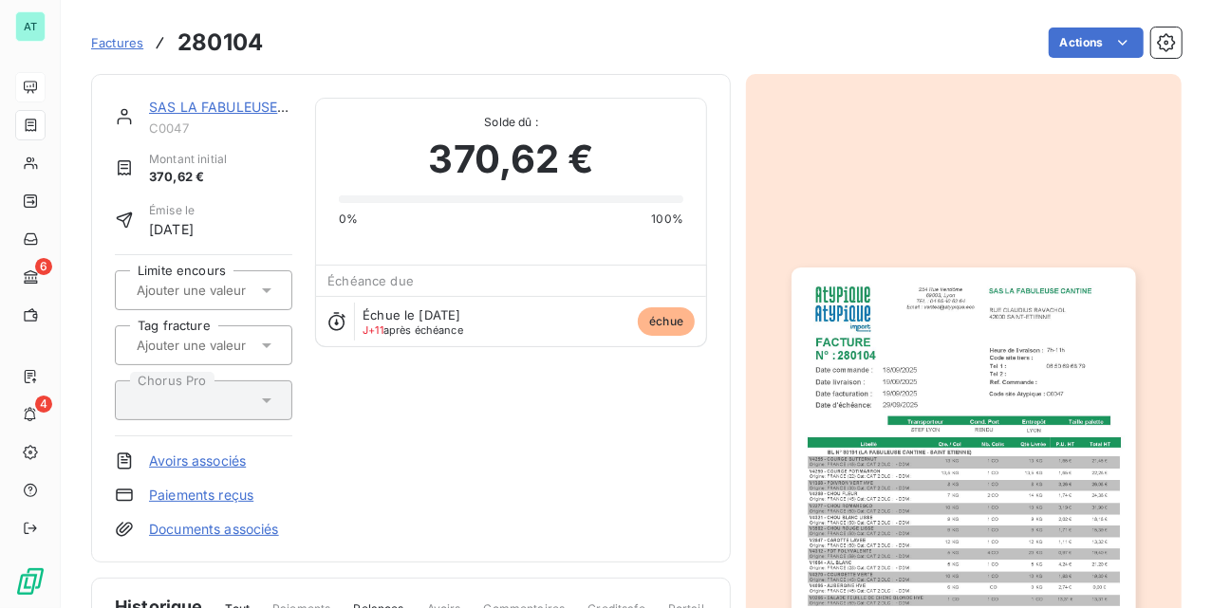
click at [232, 27] on h3 "280104" at bounding box center [220, 43] width 85 height 34
copy h3 "280104"
click at [420, 382] on div "SAS LA FABULEUSE CANTINE C0047 Montant initial 370,62 € Émise le [DATE] Limite …" at bounding box center [411, 318] width 592 height 441
click at [403, 430] on div "SAS LA FABULEUSE CANTINE C0047 Montant initial 370,62 € Émise le [DATE] Limite …" at bounding box center [411, 318] width 592 height 441
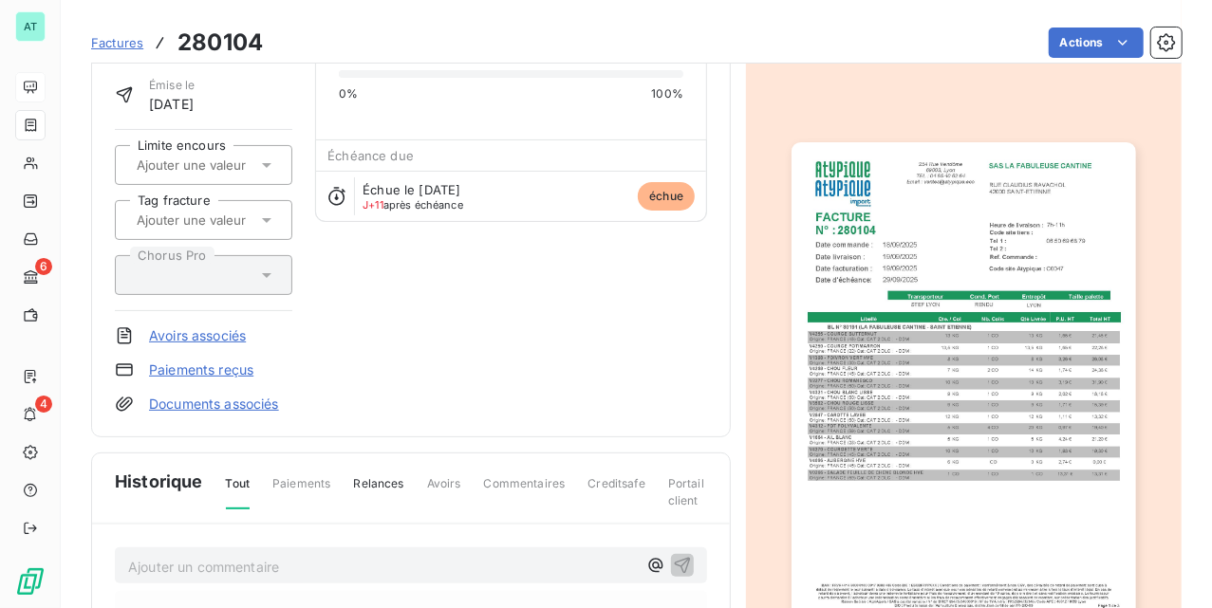
scroll to position [127, 0]
drag, startPoint x: 574, startPoint y: 359, endPoint x: 535, endPoint y: 336, distance: 45.1
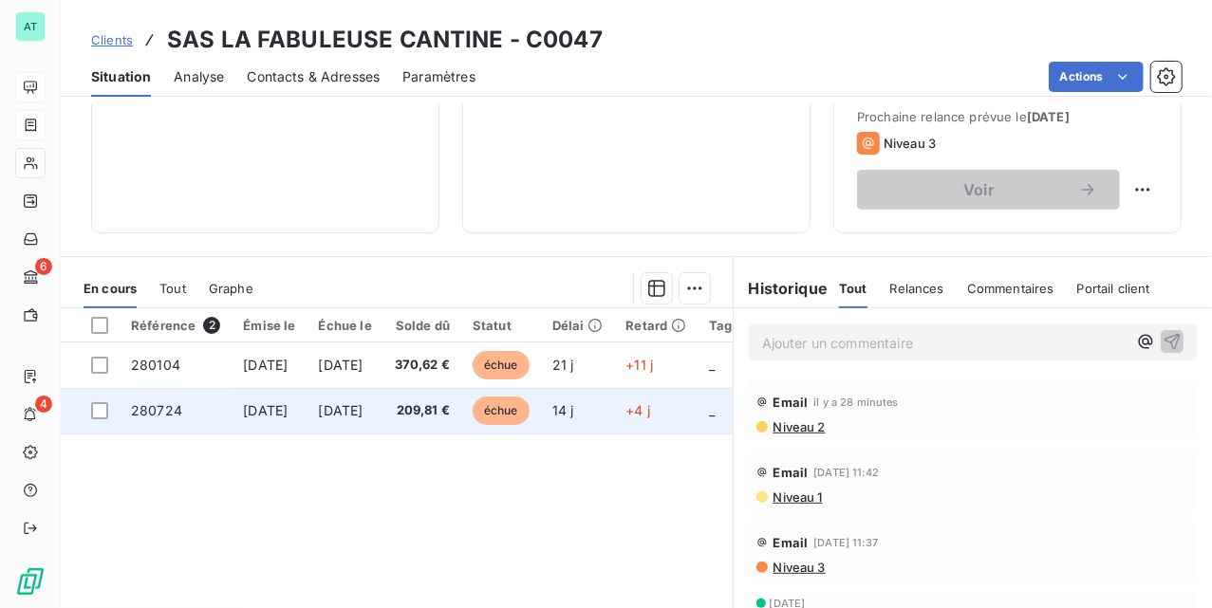
scroll to position [438, 0]
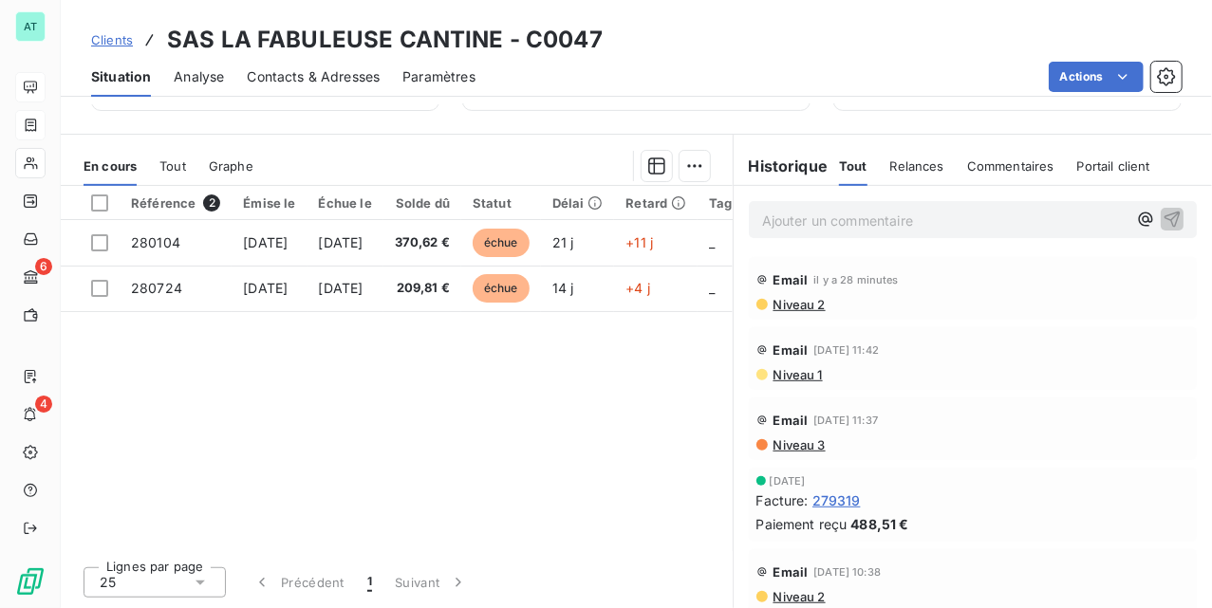
click at [471, 391] on div "Référence 2 Émise le Échue le Solde dû Statut Délai Retard Tag fracture Chorus …" at bounding box center [397, 368] width 672 height 365
click at [778, 214] on p "Ajouter un commentaire ﻿" at bounding box center [944, 221] width 365 height 24
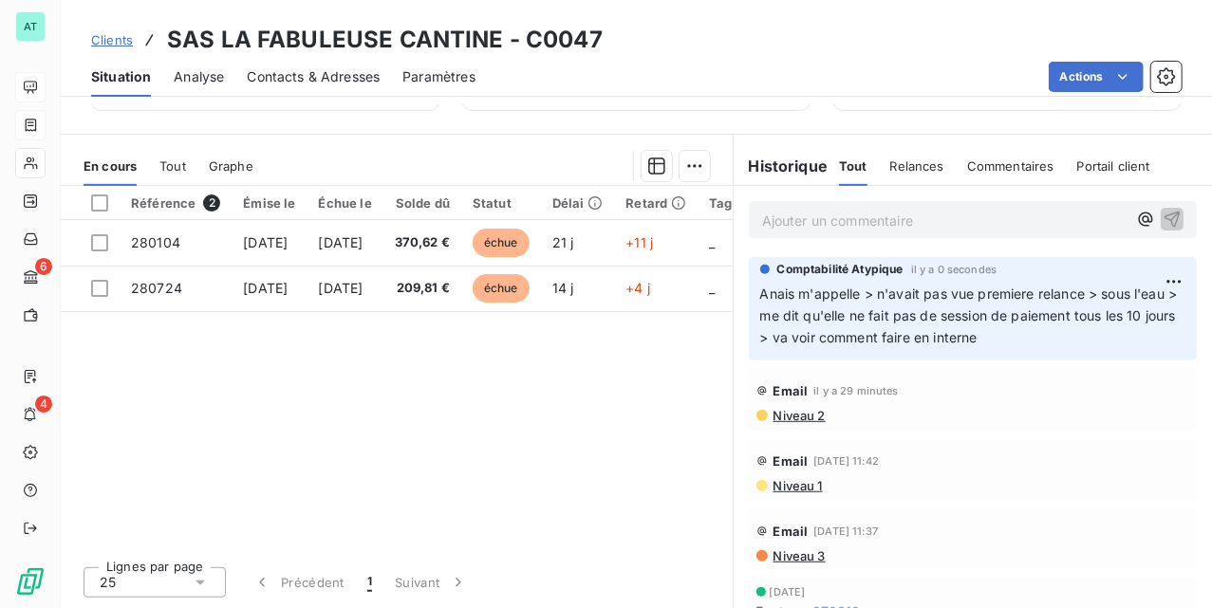
click at [495, 442] on div "Référence 2 Émise le Échue le Solde dû Statut Délai Retard Tag fracture Chorus …" at bounding box center [397, 368] width 672 height 365
